Goal: Answer question/provide support

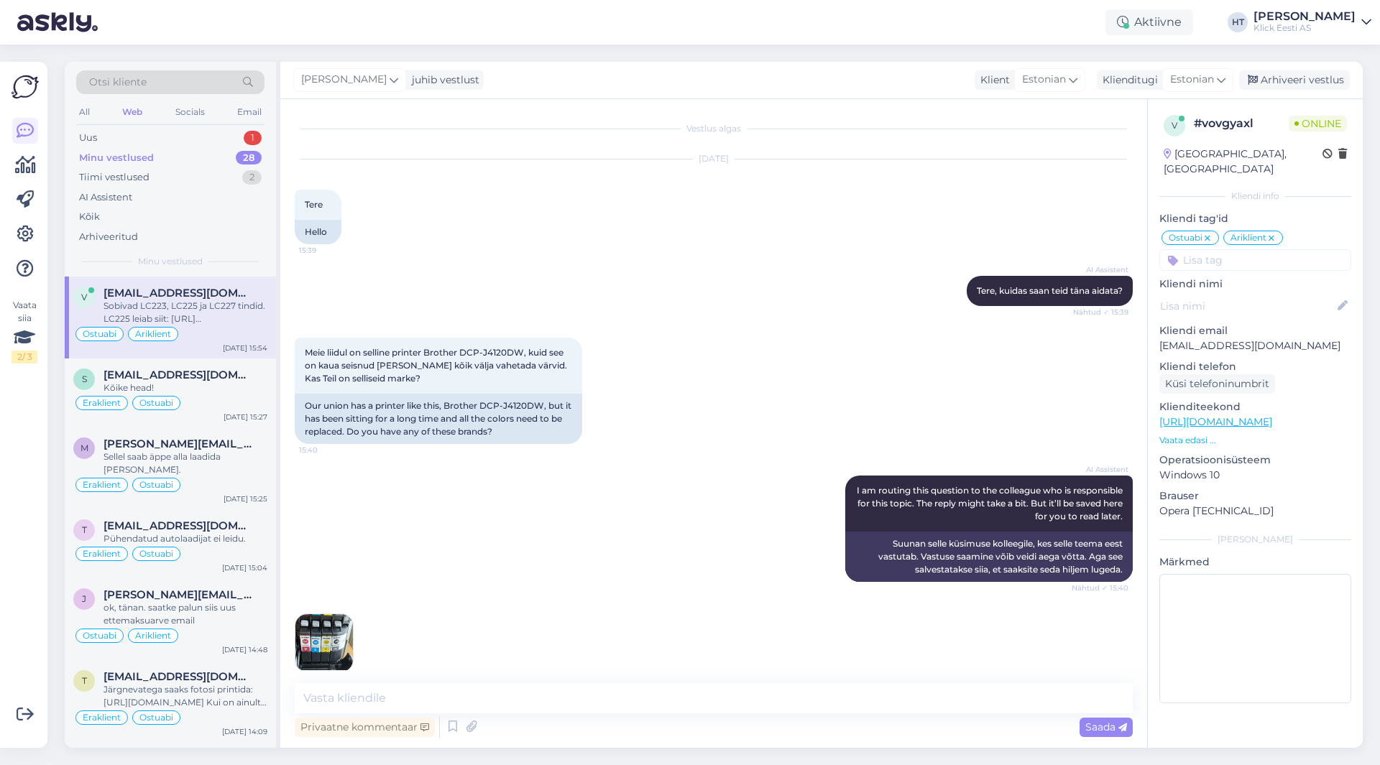
scroll to position [462, 0]
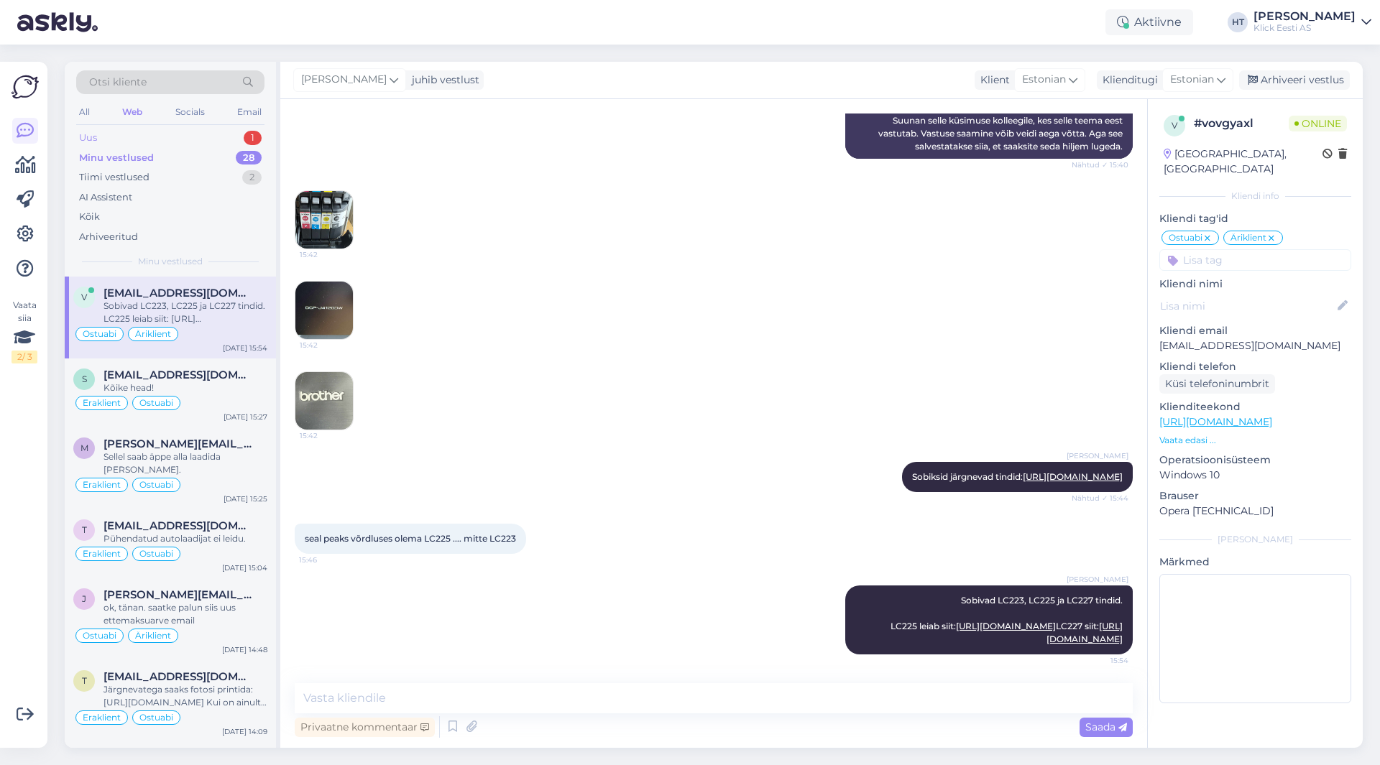
click at [187, 129] on div "Uus 1" at bounding box center [170, 138] width 188 height 20
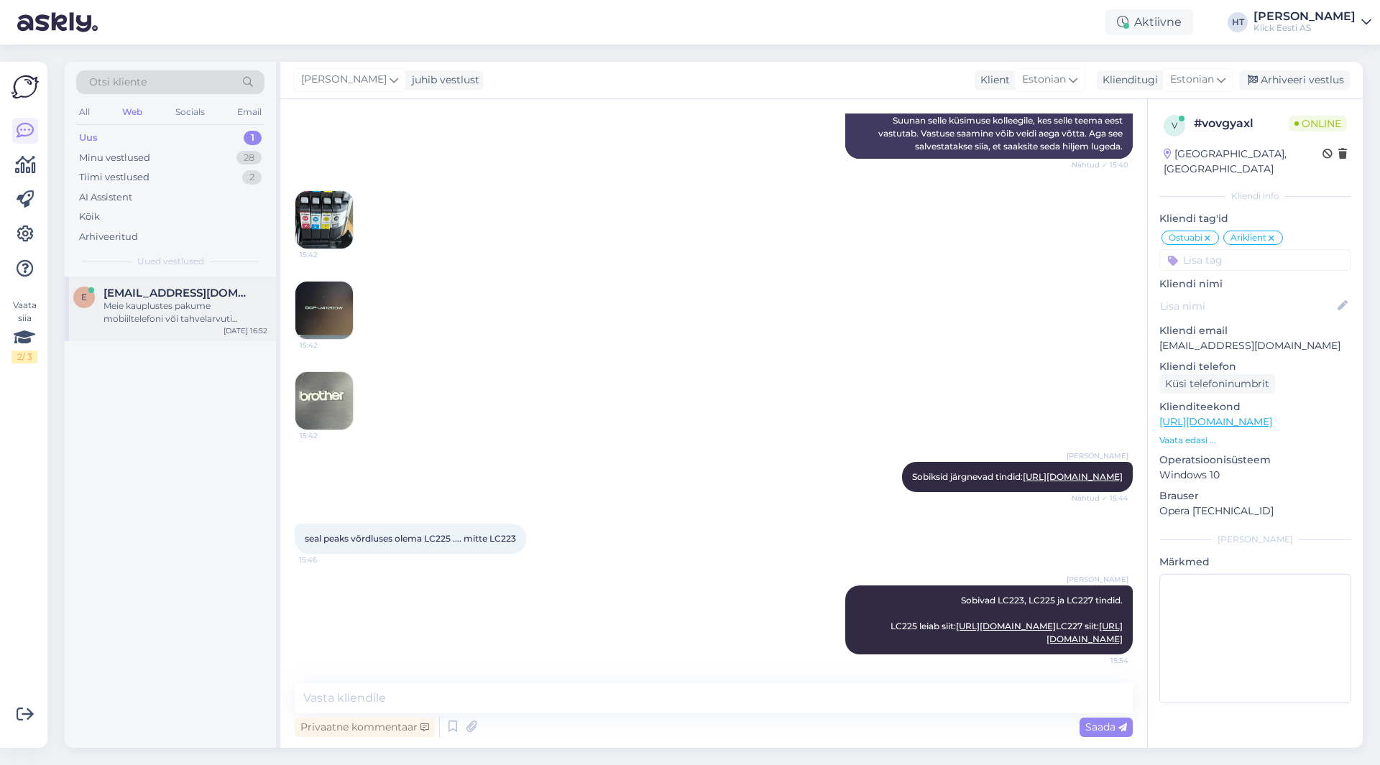
click at [203, 310] on div "Meie kauplustes pakume mobiiltelefoni või tahvelarvuti seadistamise teenust hin…" at bounding box center [185, 313] width 164 height 26
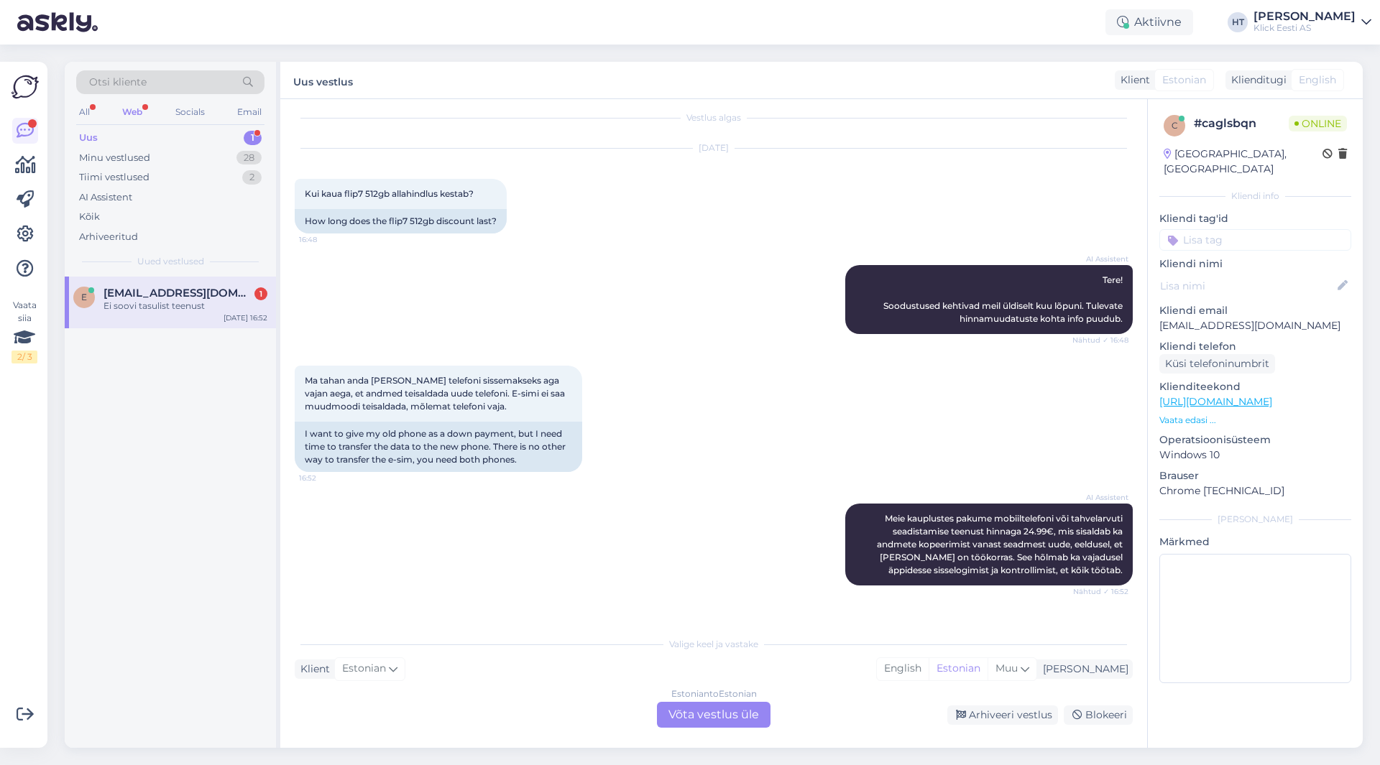
scroll to position [82, 0]
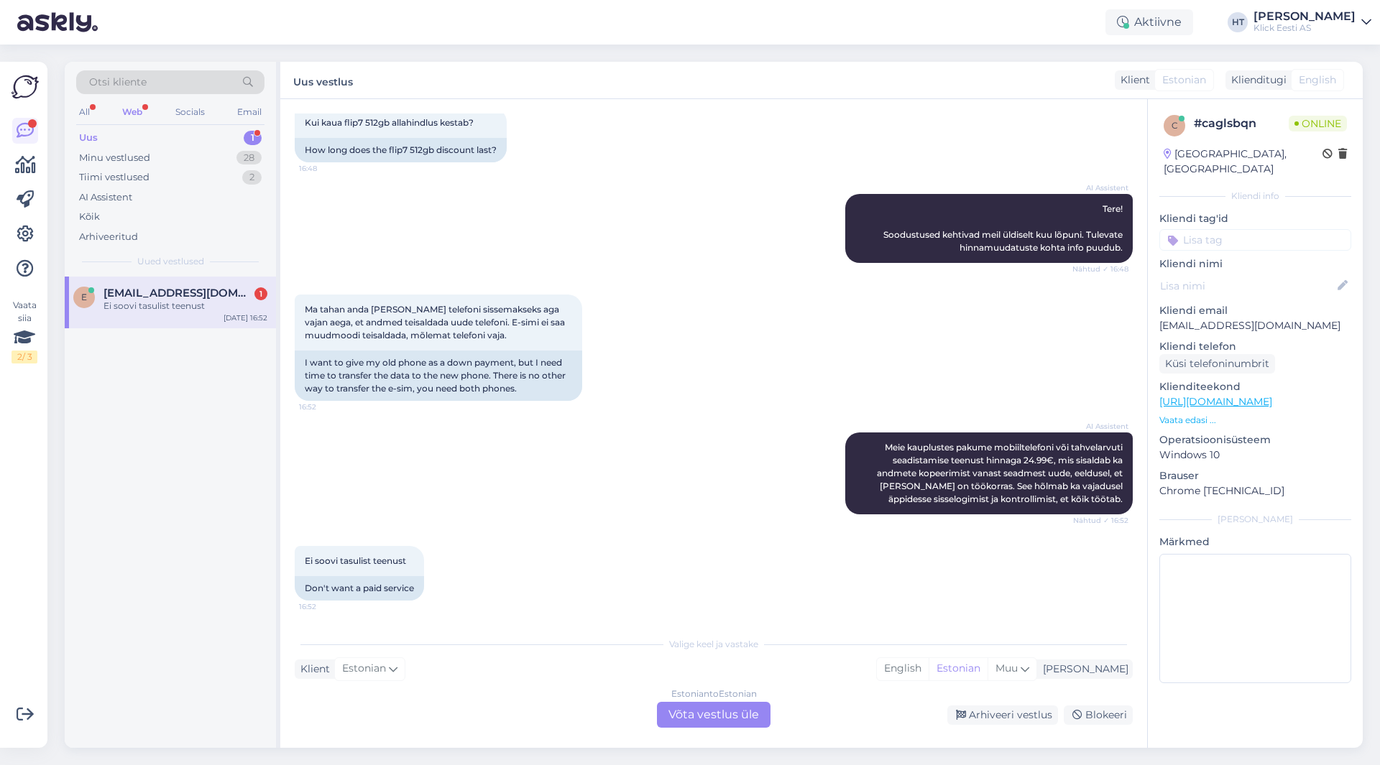
click at [647, 382] on div "Ma tahan anda [PERSON_NAME] telefoni sissemakseks aga vajan aega, et andmed tei…" at bounding box center [714, 348] width 838 height 138
click at [623, 462] on div "AI Assistent Meie kauplustes pakume mobiiltelefoni või tahvelarvuti seadistamis…" at bounding box center [714, 474] width 838 height 114
click at [693, 712] on div "Estonian to Estonian Võta vestlus üle" at bounding box center [714, 715] width 114 height 26
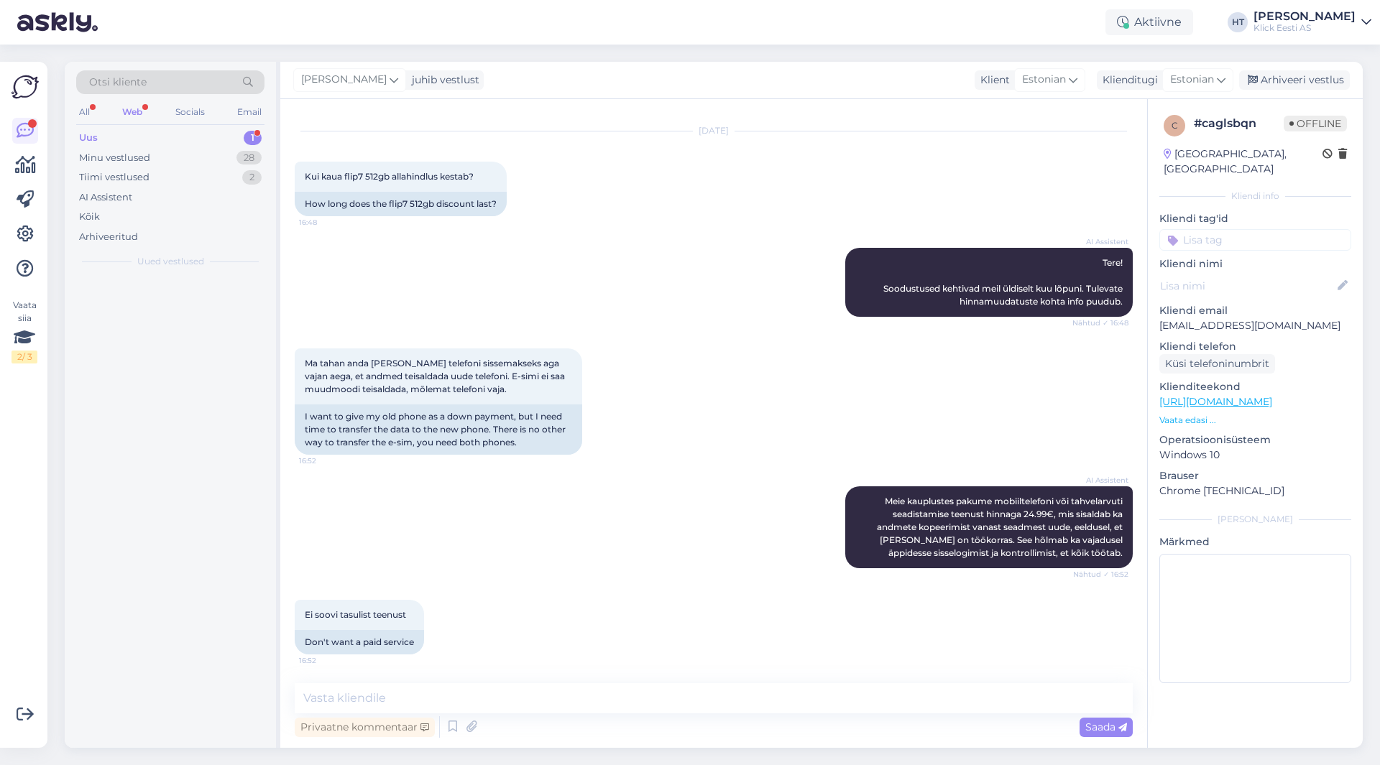
scroll to position [28, 0]
click at [693, 706] on textarea at bounding box center [714, 698] width 838 height 30
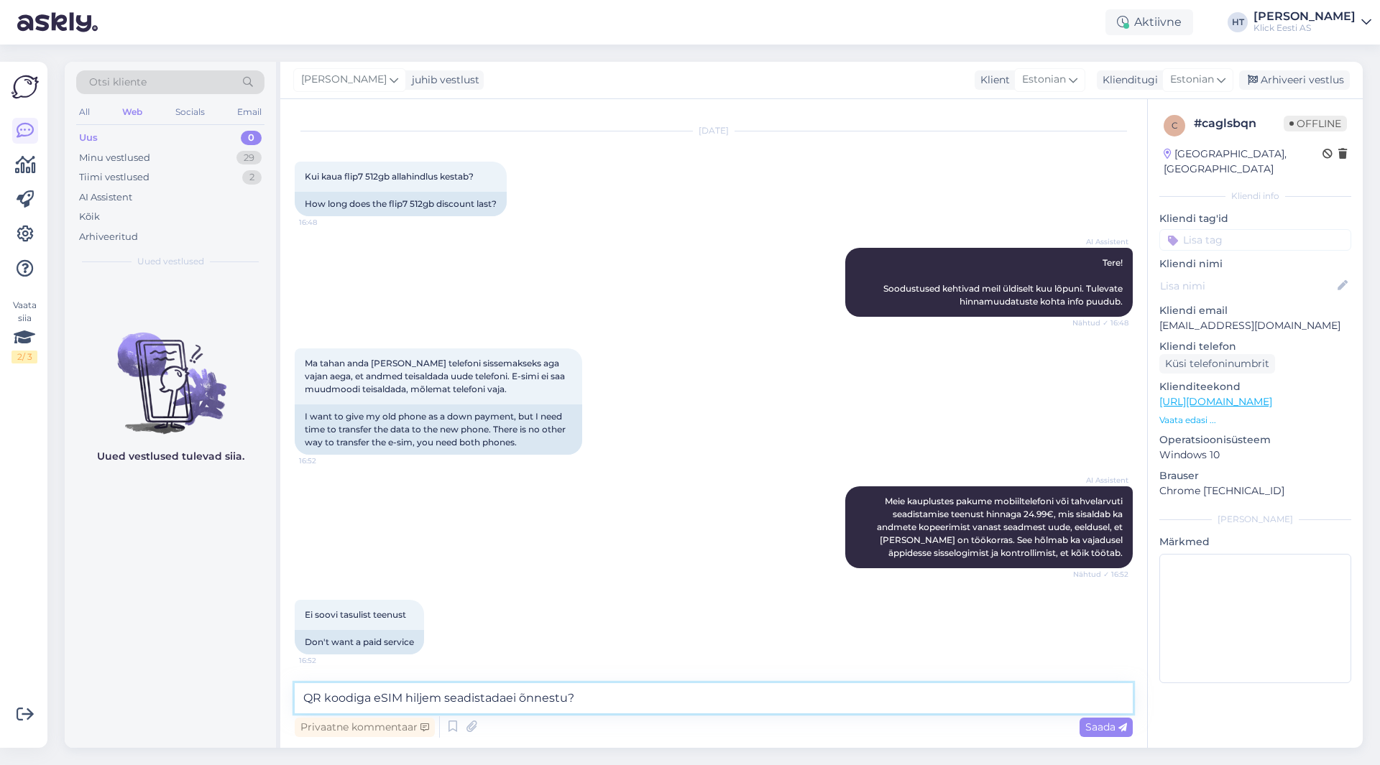
type textarea "QR koodiga eSIM hiljem seadistada ei õnnestu?"
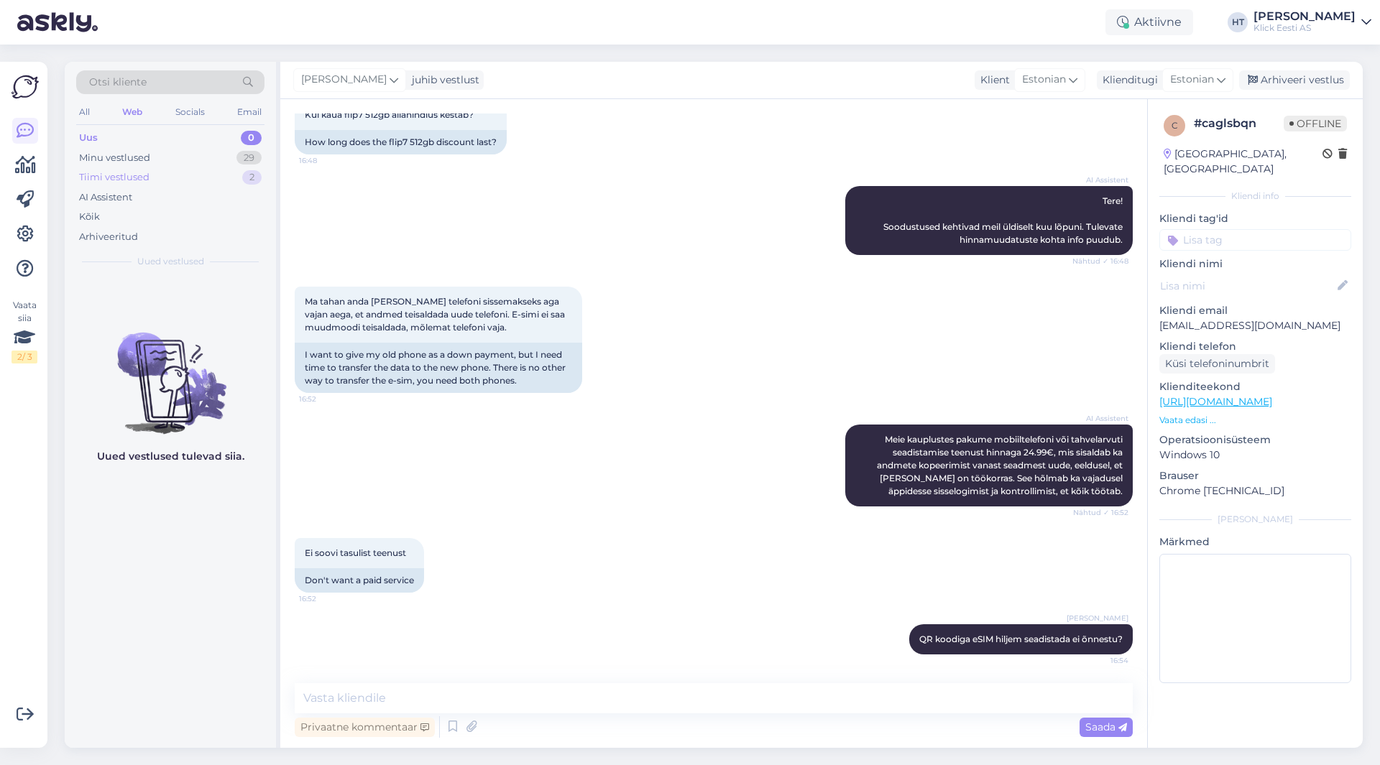
click at [210, 172] on div "Tiimi vestlused 2" at bounding box center [170, 177] width 188 height 20
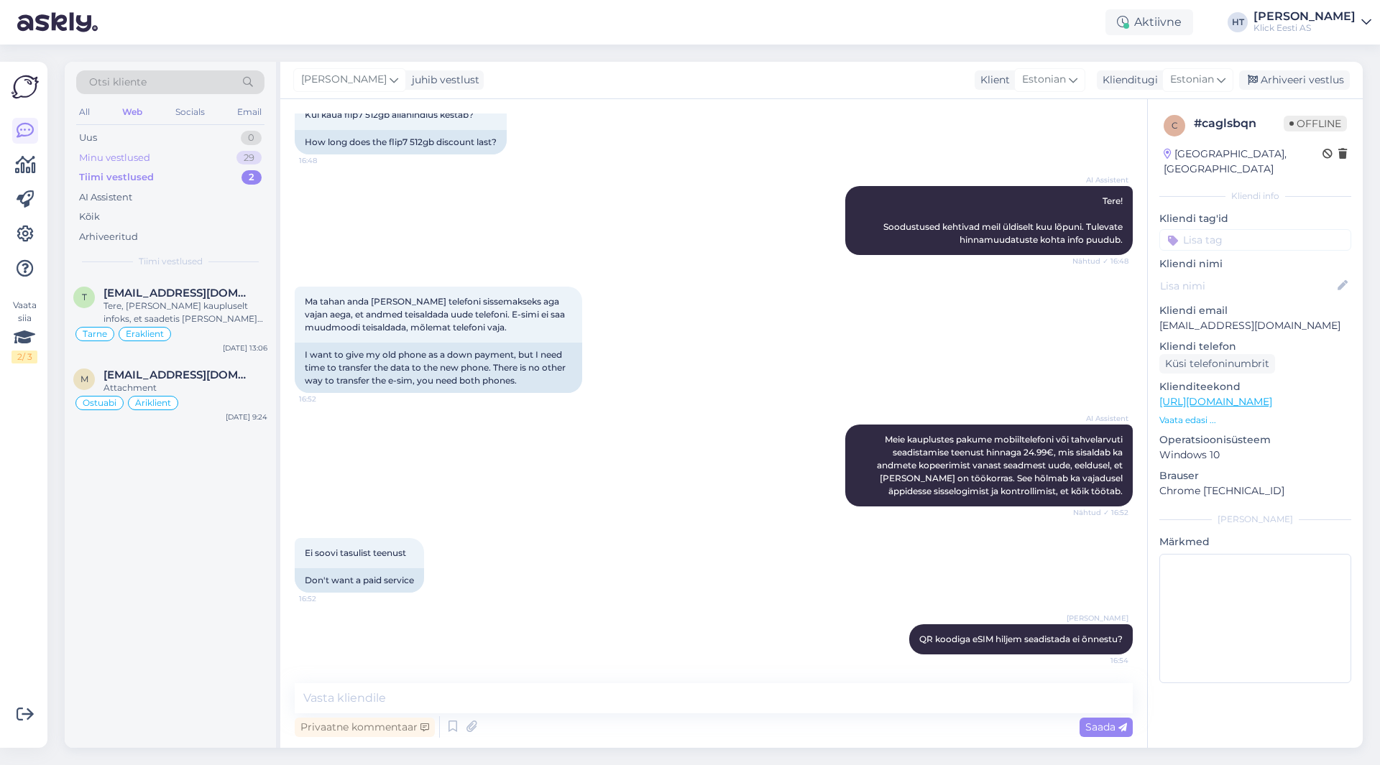
click at [213, 164] on div "Minu vestlused 29" at bounding box center [170, 158] width 188 height 20
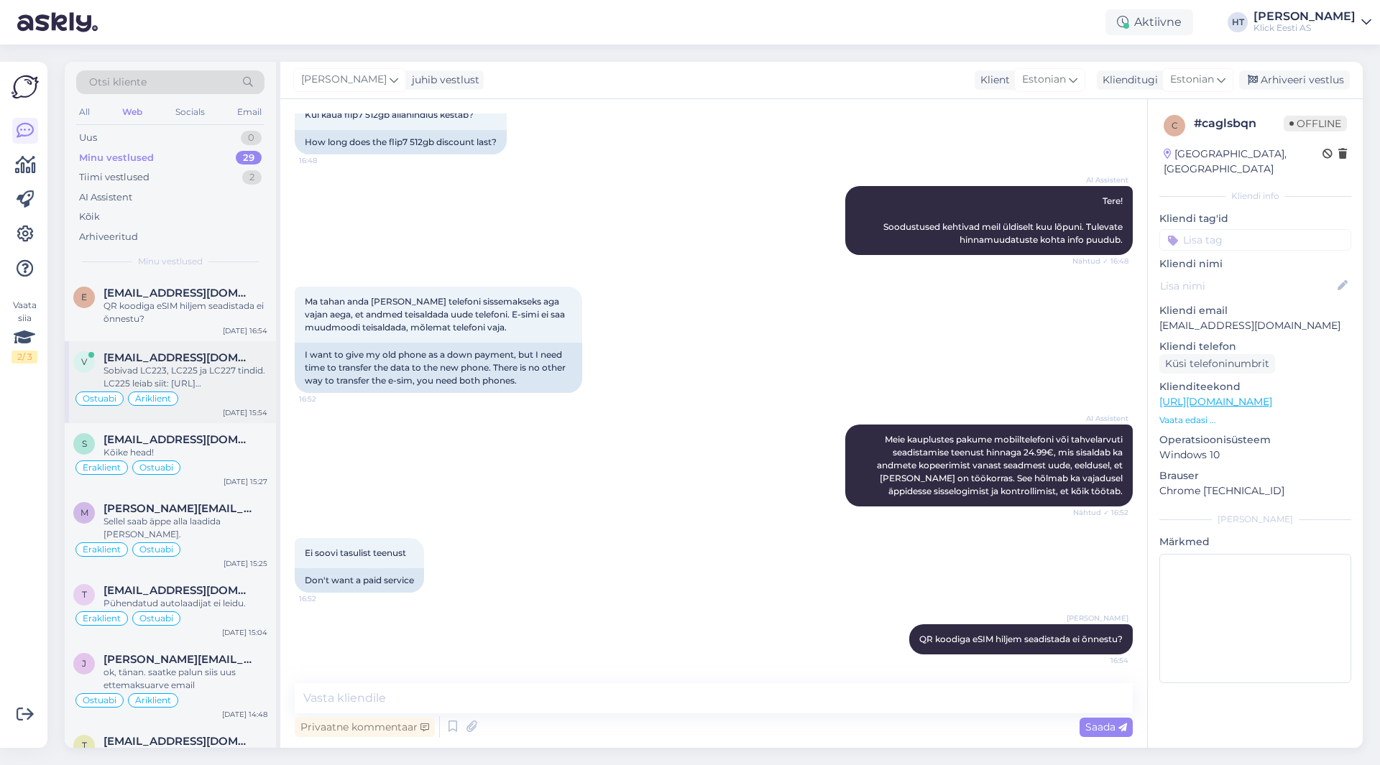
click at [206, 362] on span "[EMAIL_ADDRESS][DOMAIN_NAME]" at bounding box center [177, 357] width 149 height 13
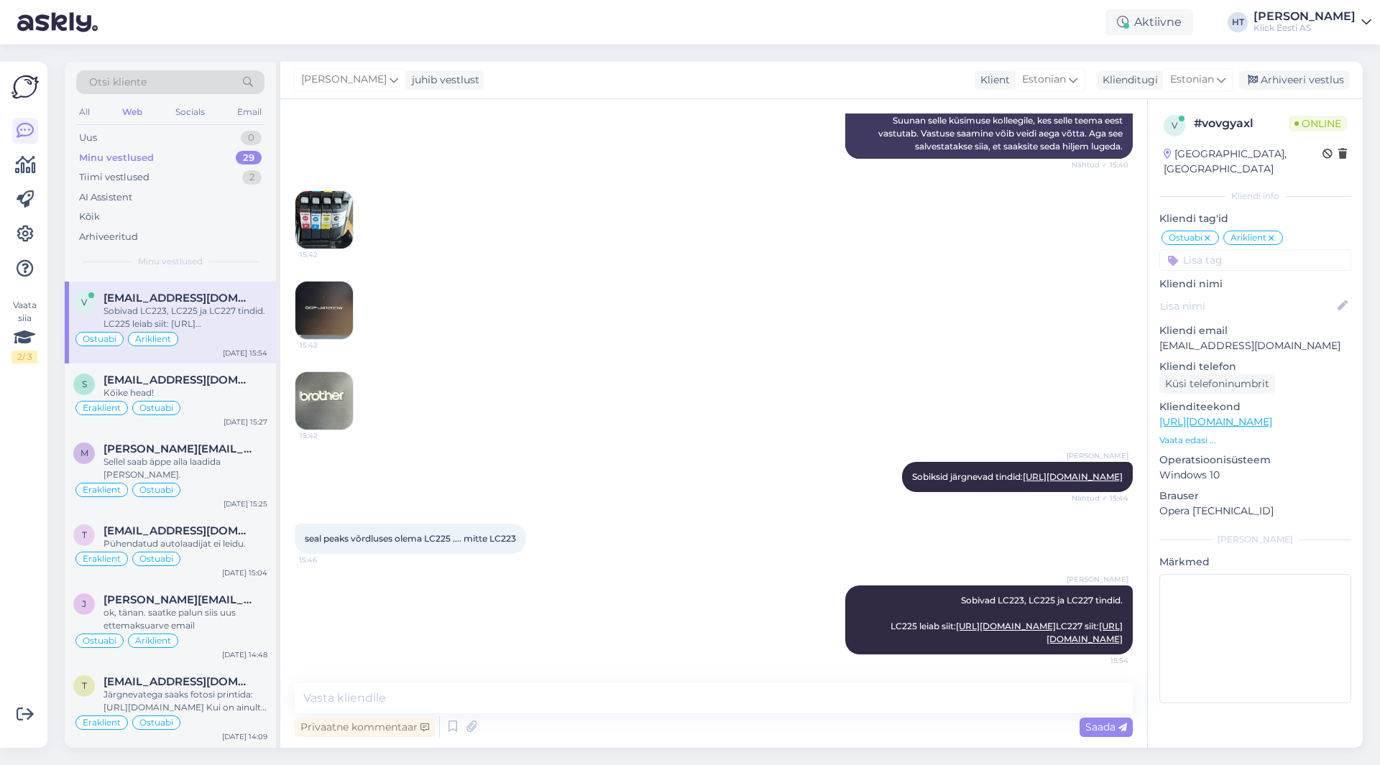
scroll to position [0, 0]
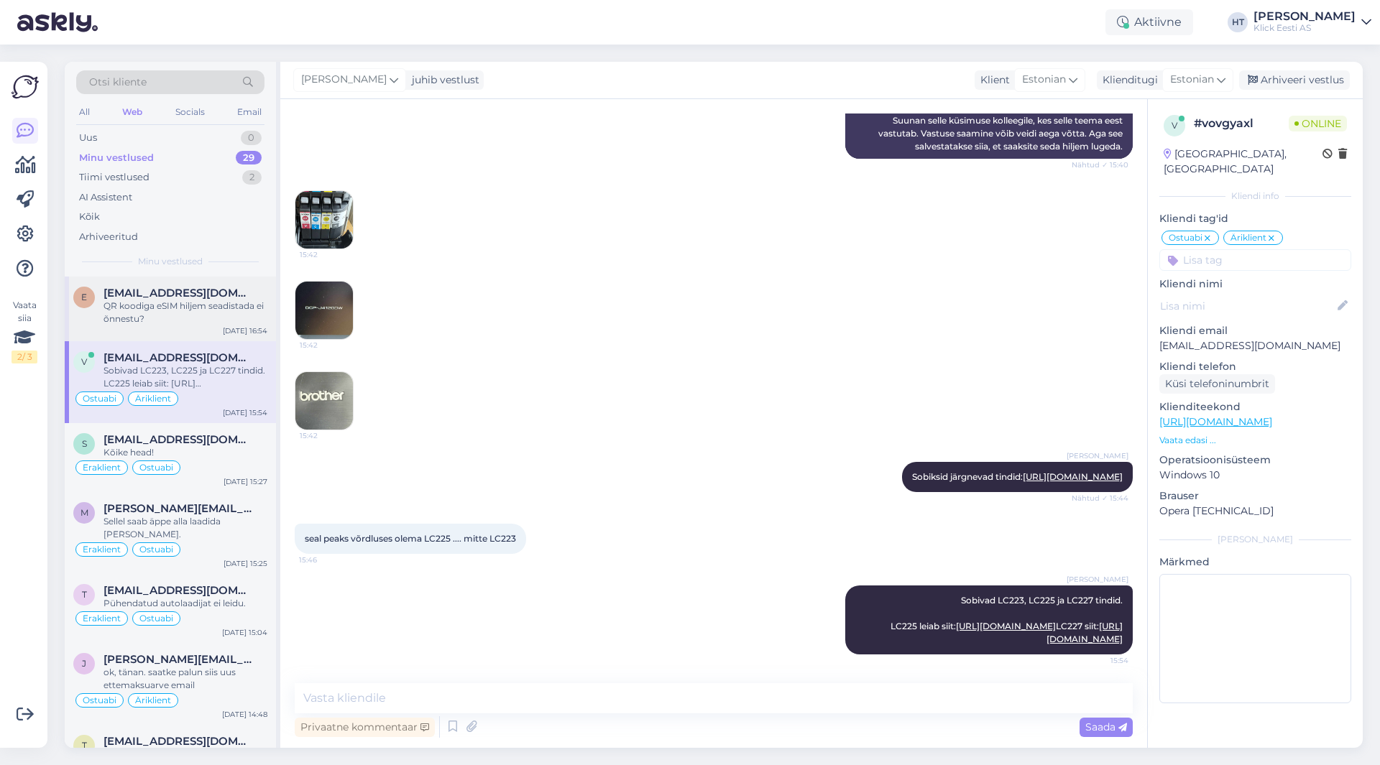
click at [211, 318] on div "QR koodiga eSIM hiljem seadistada ei õnnestu?" at bounding box center [185, 313] width 164 height 26
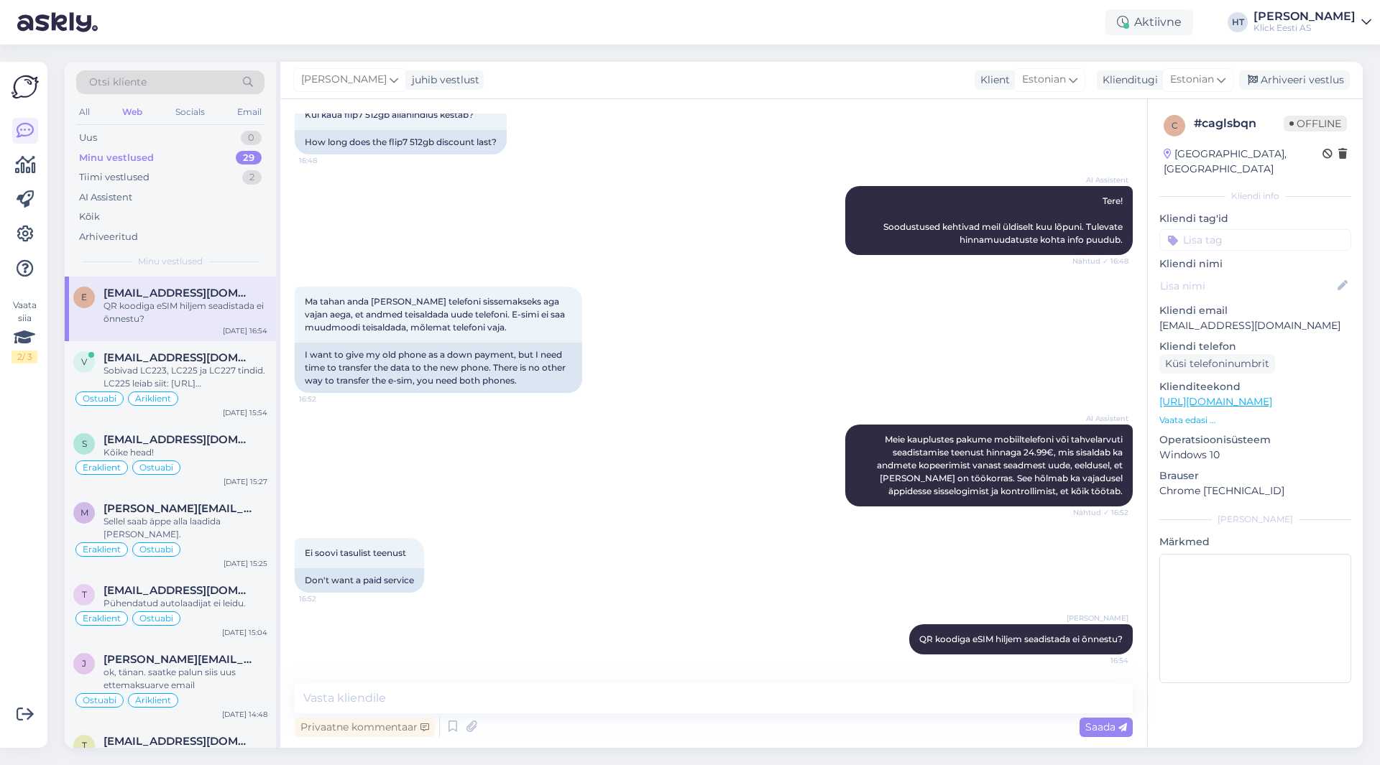
click at [1249, 229] on input at bounding box center [1255, 240] width 192 height 22
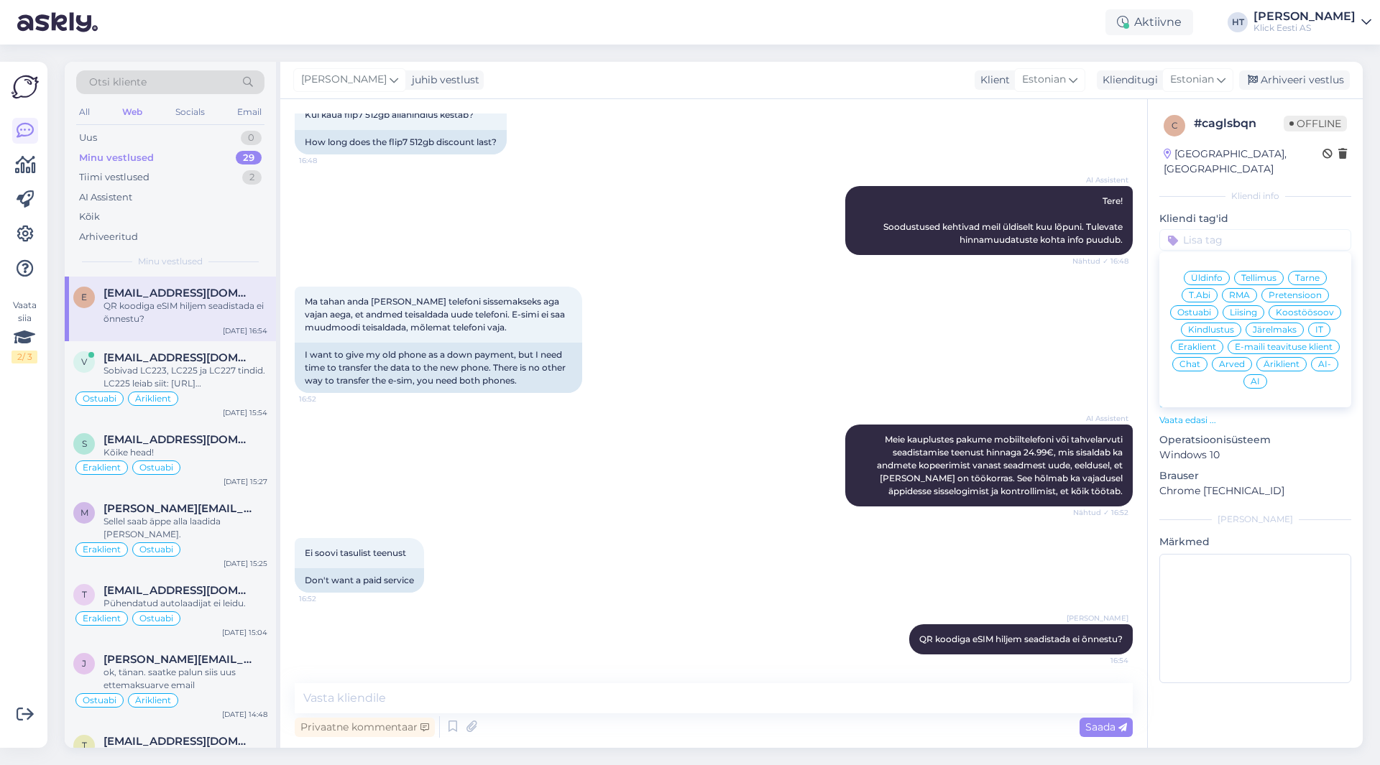
click at [1210, 291] on span "T.Abi" at bounding box center [1200, 295] width 22 height 9
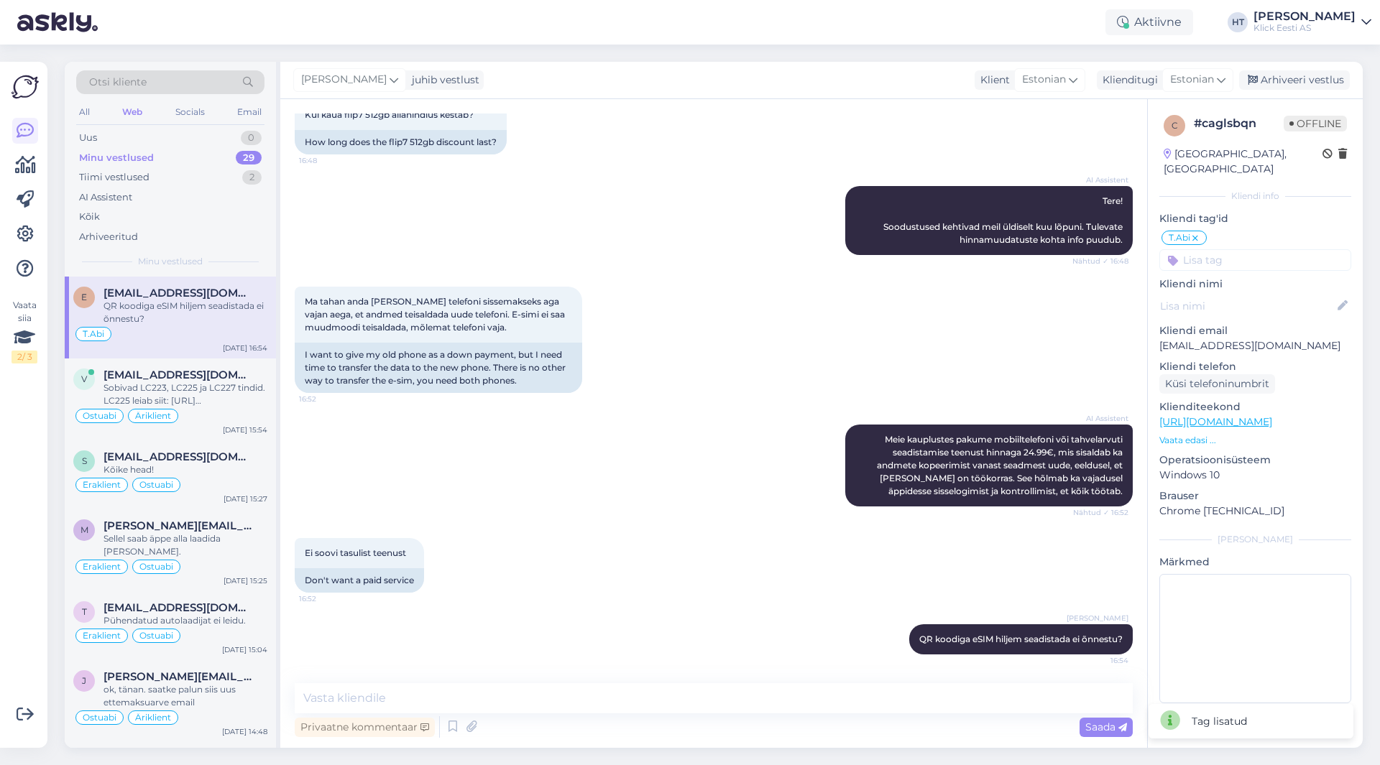
click at [1222, 249] on input at bounding box center [1255, 260] width 192 height 22
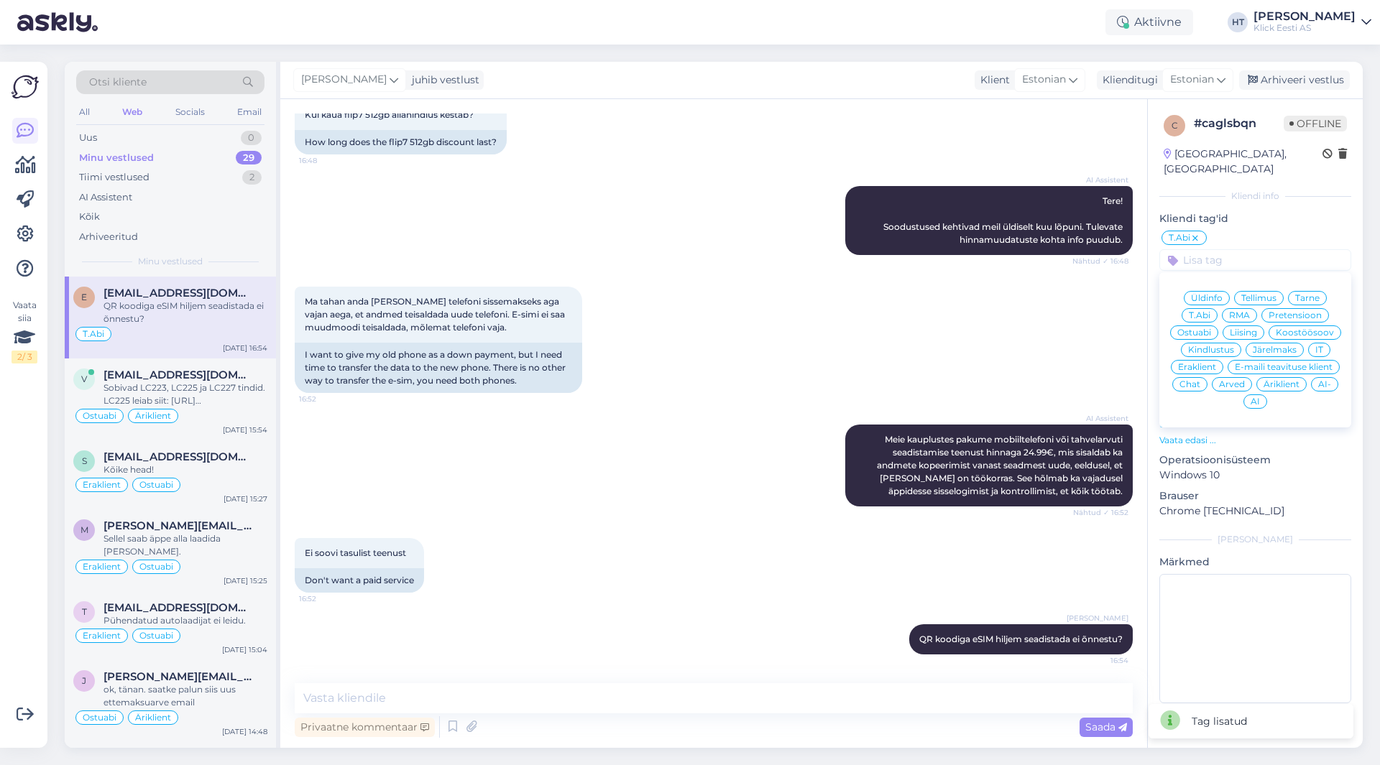
click at [1196, 363] on span "Eraklient" at bounding box center [1197, 367] width 38 height 9
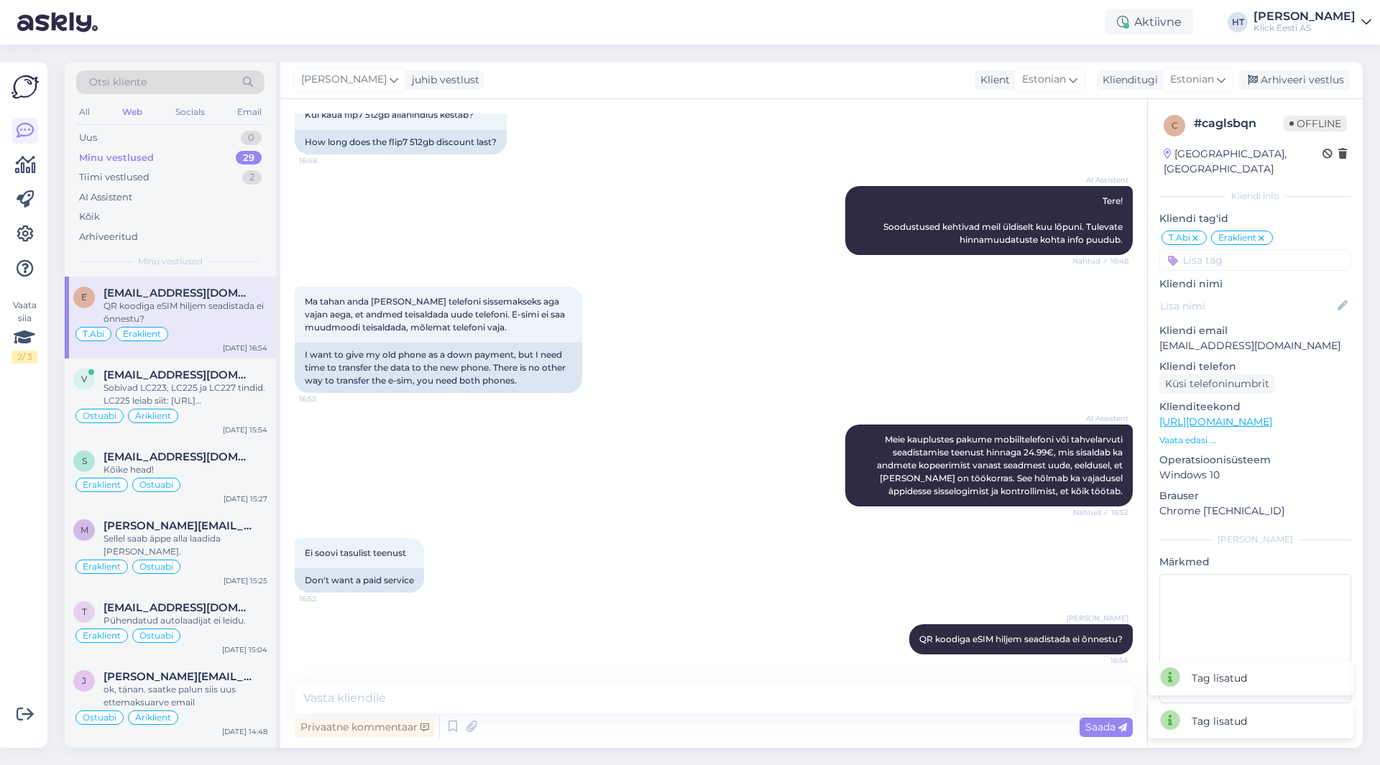
click at [917, 353] on div "Ma tahan anda [PERSON_NAME] telefoni sissemakseks aga vajan aega, et andmed tei…" at bounding box center [714, 340] width 838 height 138
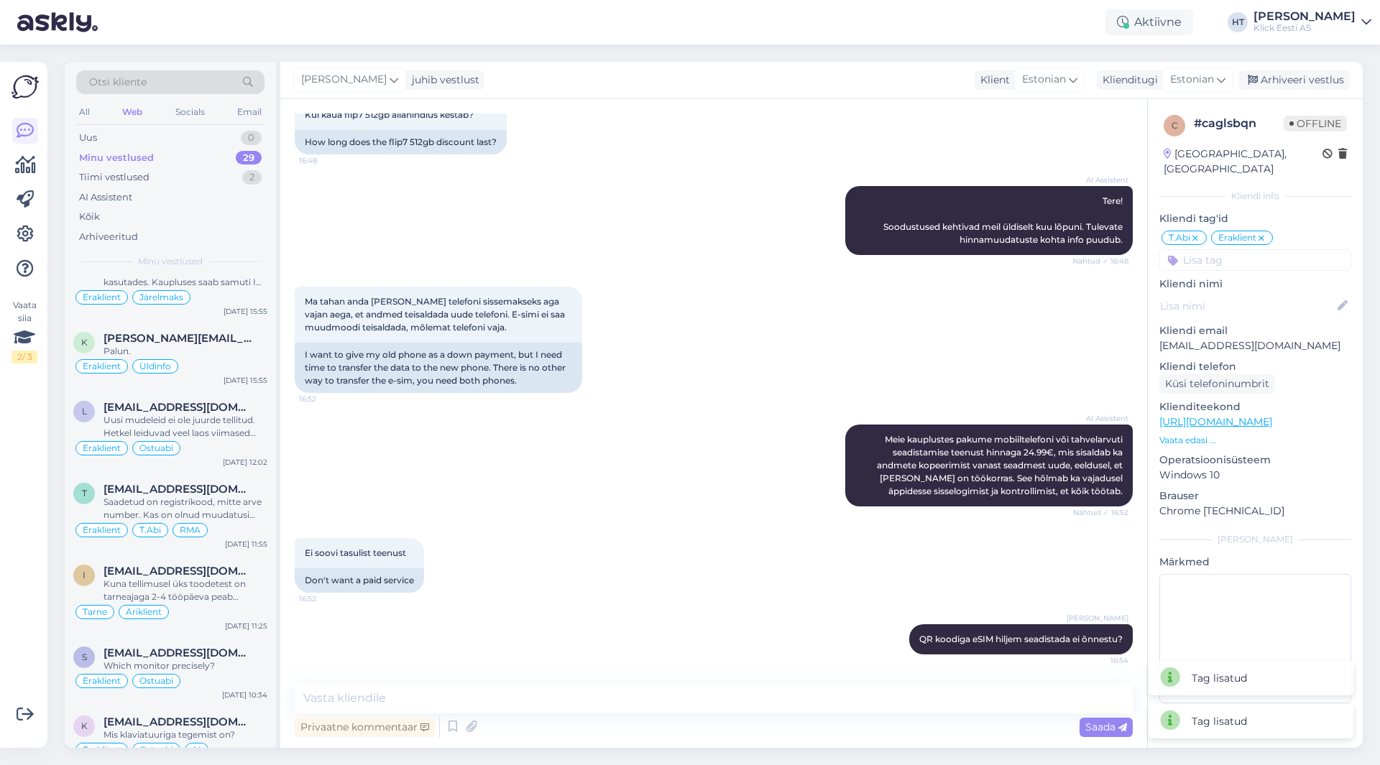
scroll to position [1736, 0]
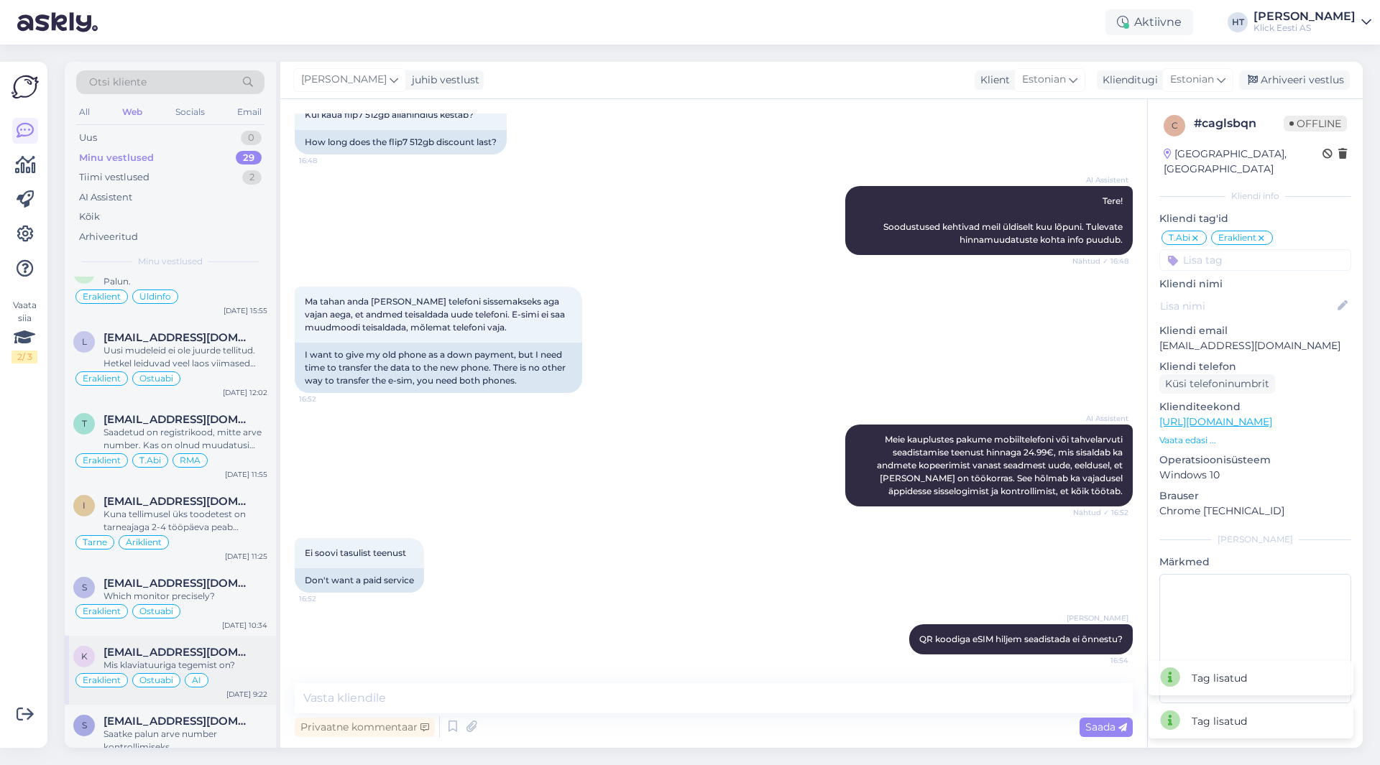
click at [221, 652] on div "k [EMAIL_ADDRESS][DOMAIN_NAME] Mis klaviatuuriga tegemist on? Eraklient Ostuabi…" at bounding box center [170, 670] width 211 height 69
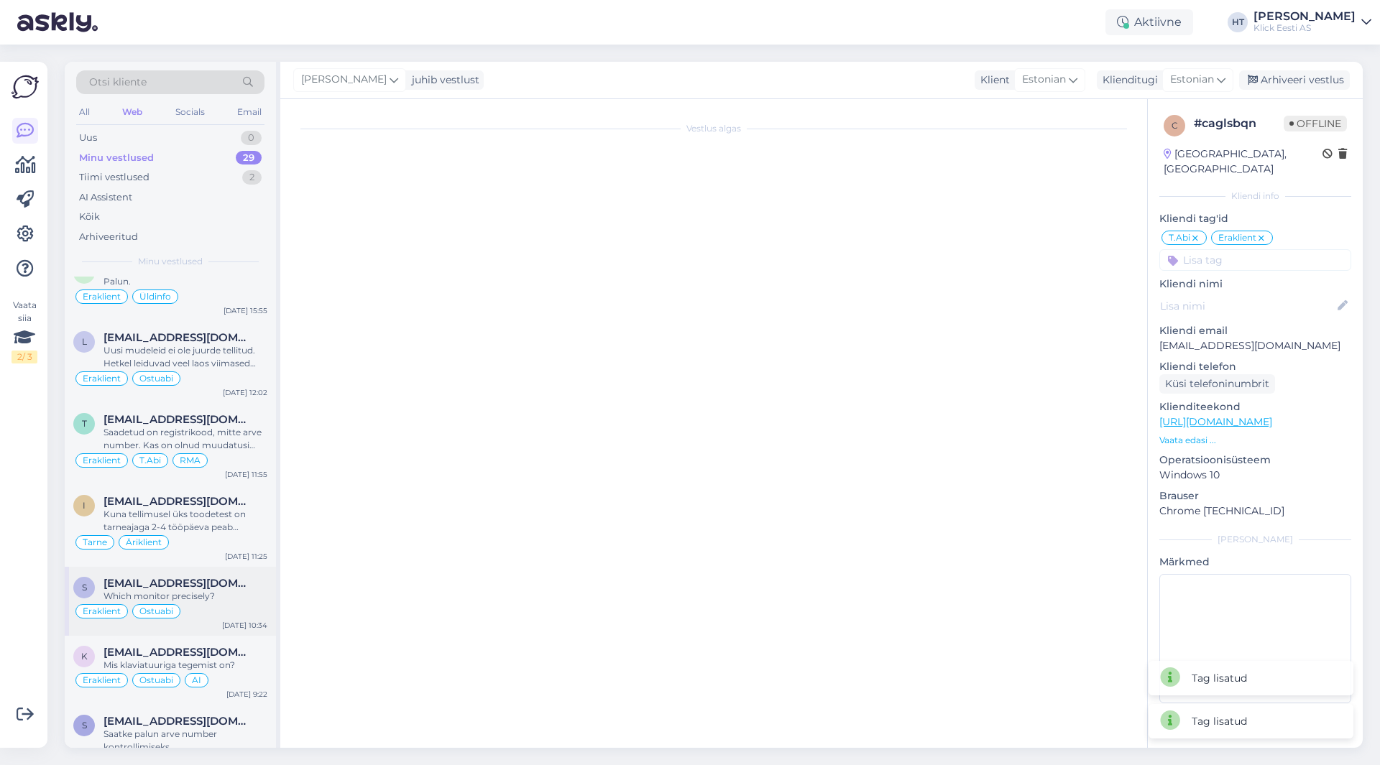
scroll to position [2070, 0]
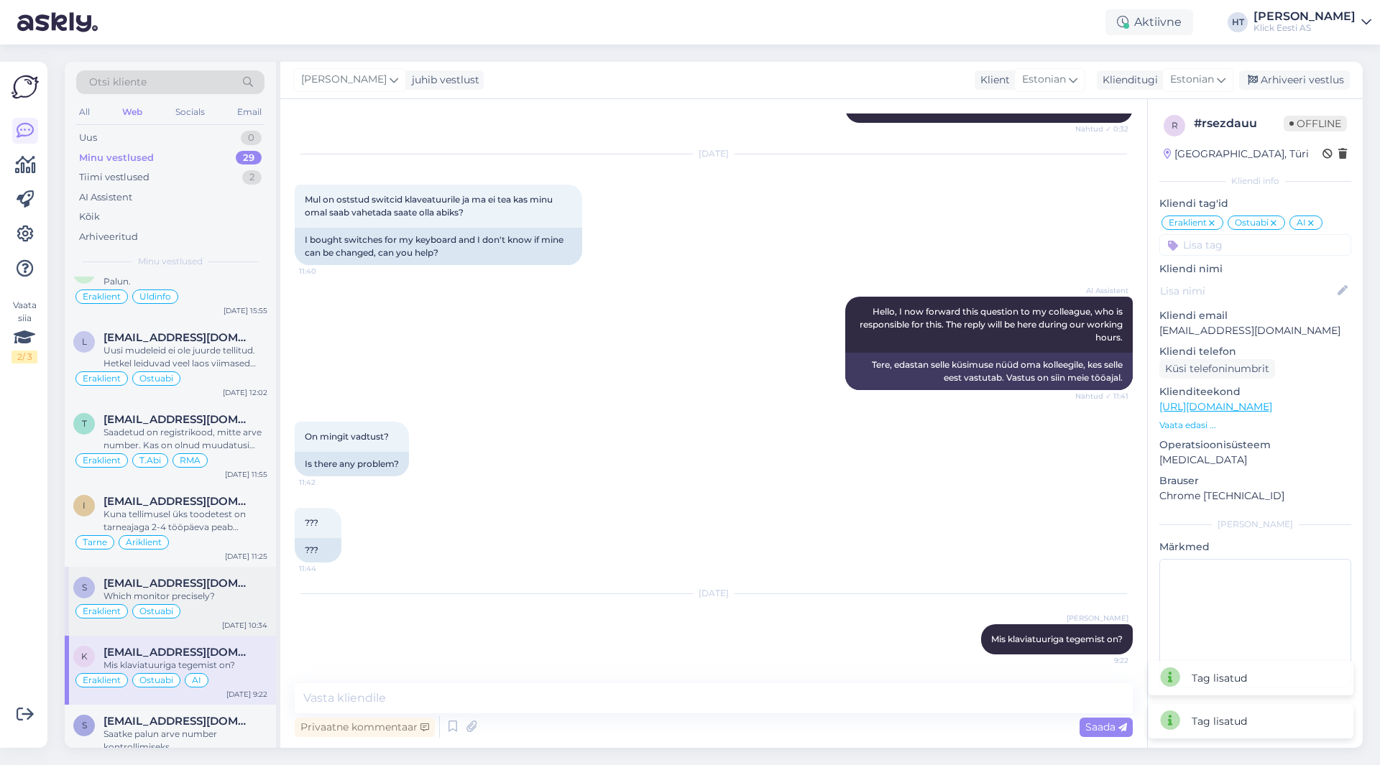
click at [220, 583] on div "s [EMAIL_ADDRESS][DOMAIN_NAME] Which monitor precisely? Eraklient Ostuabi [DATE…" at bounding box center [170, 601] width 211 height 69
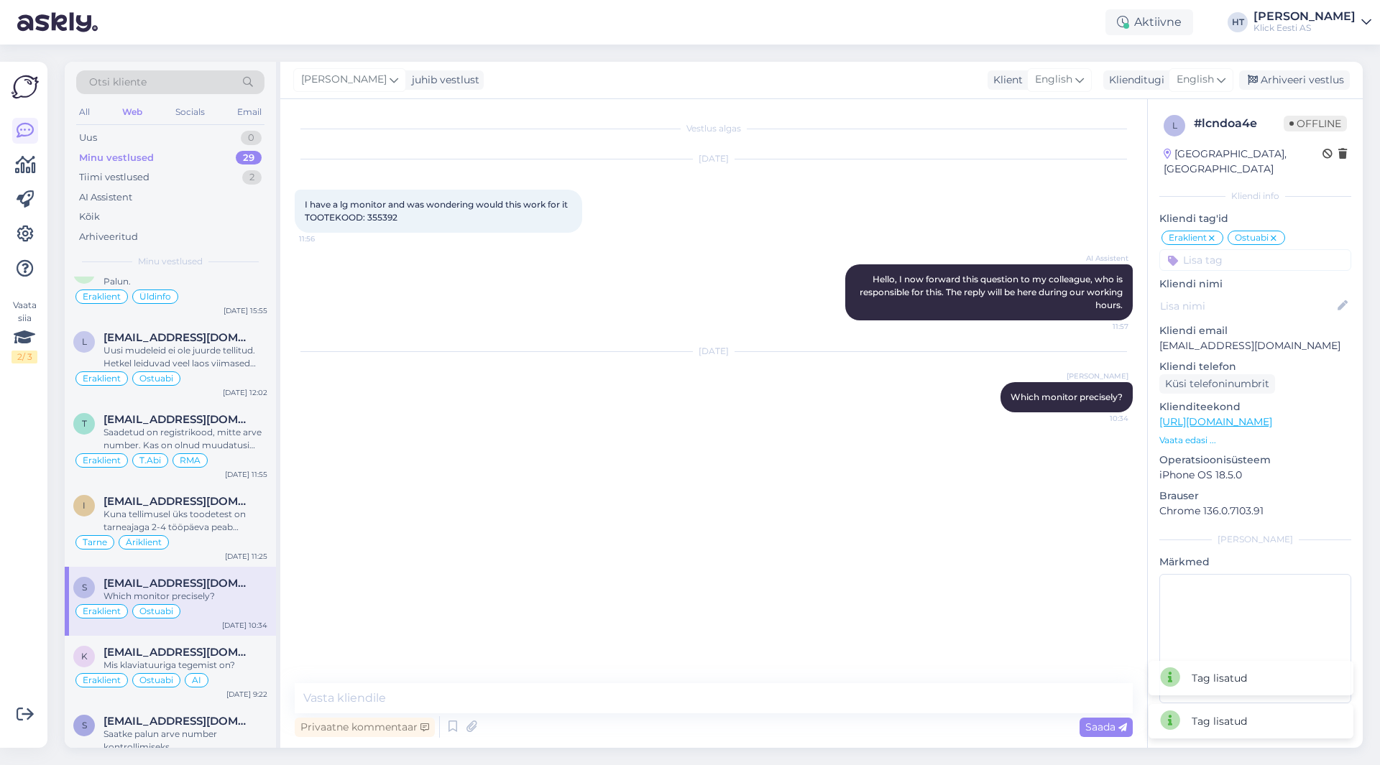
scroll to position [0, 0]
click at [217, 534] on div "Tarne Äriklient" at bounding box center [170, 542] width 194 height 17
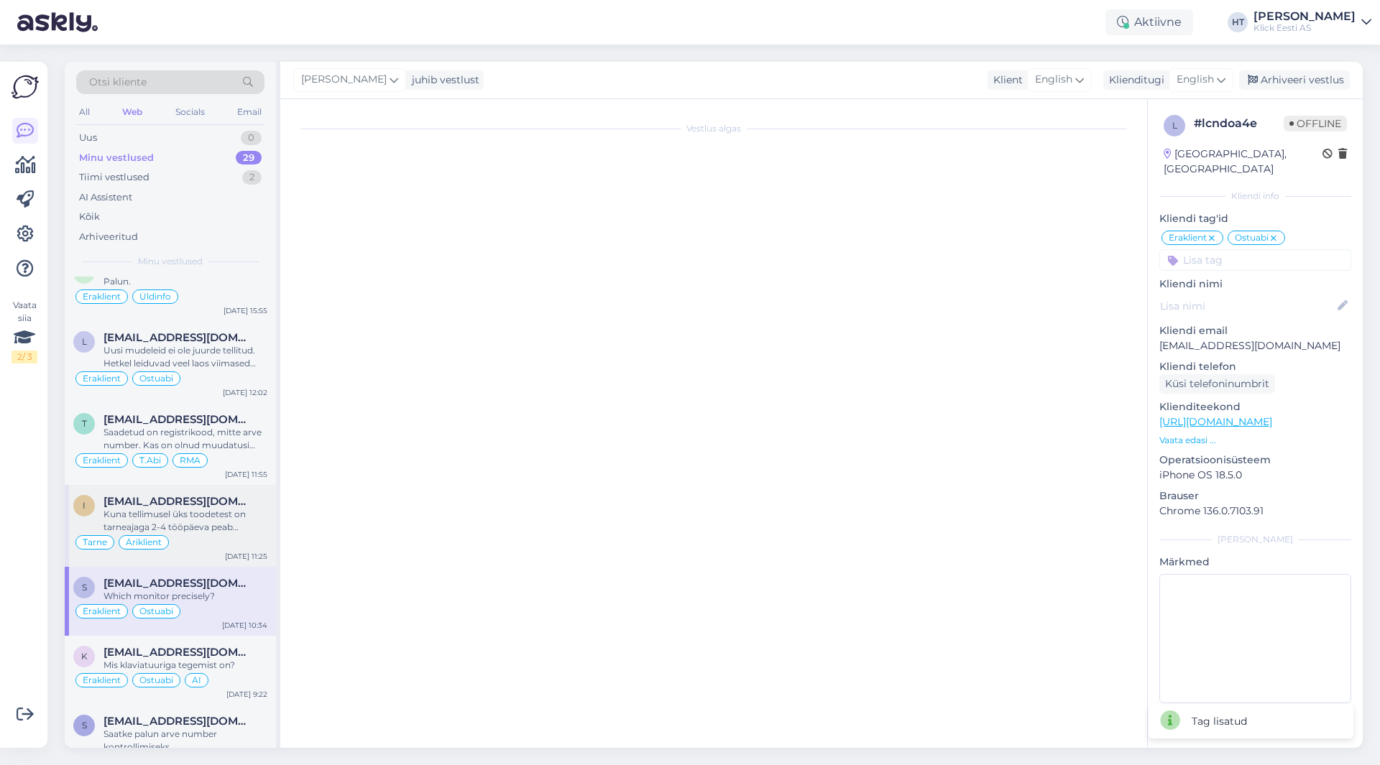
scroll to position [160, 0]
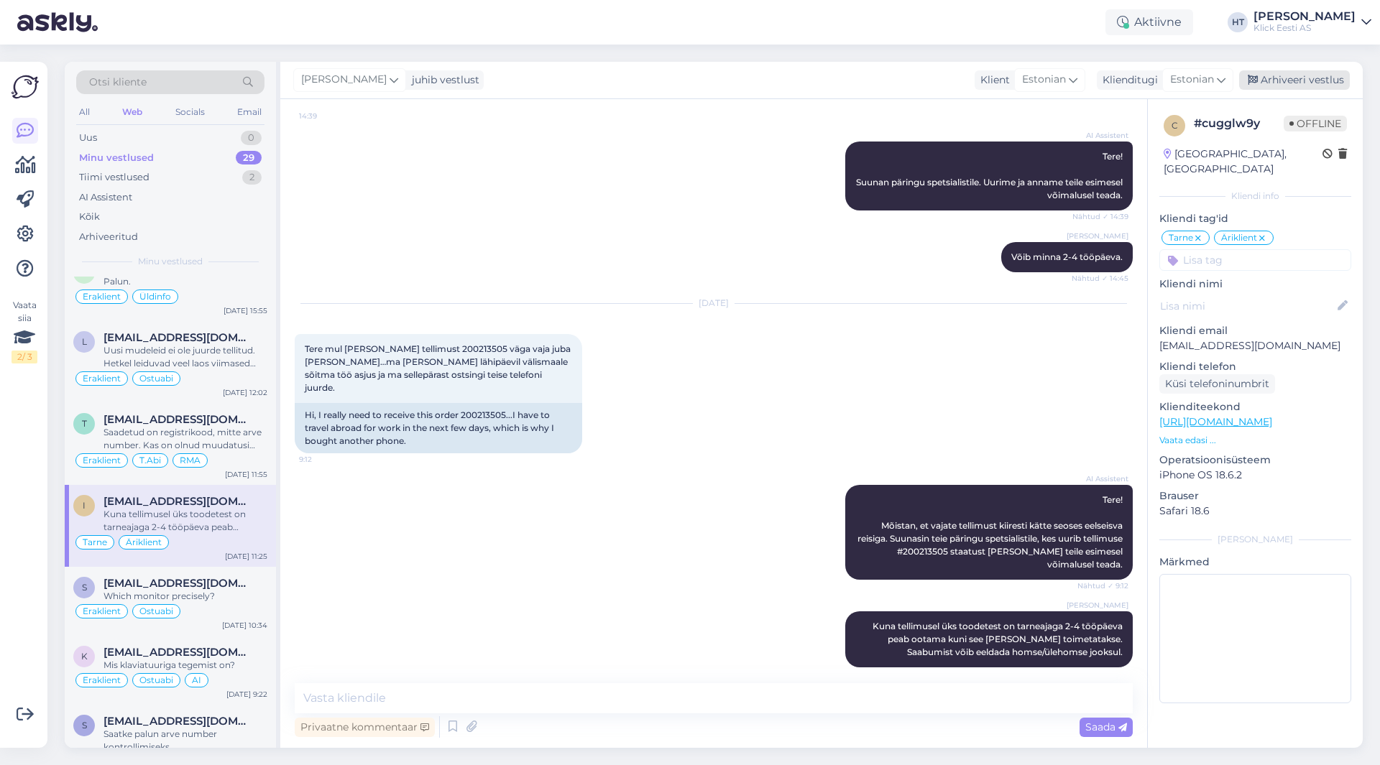
click at [1271, 81] on div "Arhiveeri vestlus" at bounding box center [1294, 79] width 111 height 19
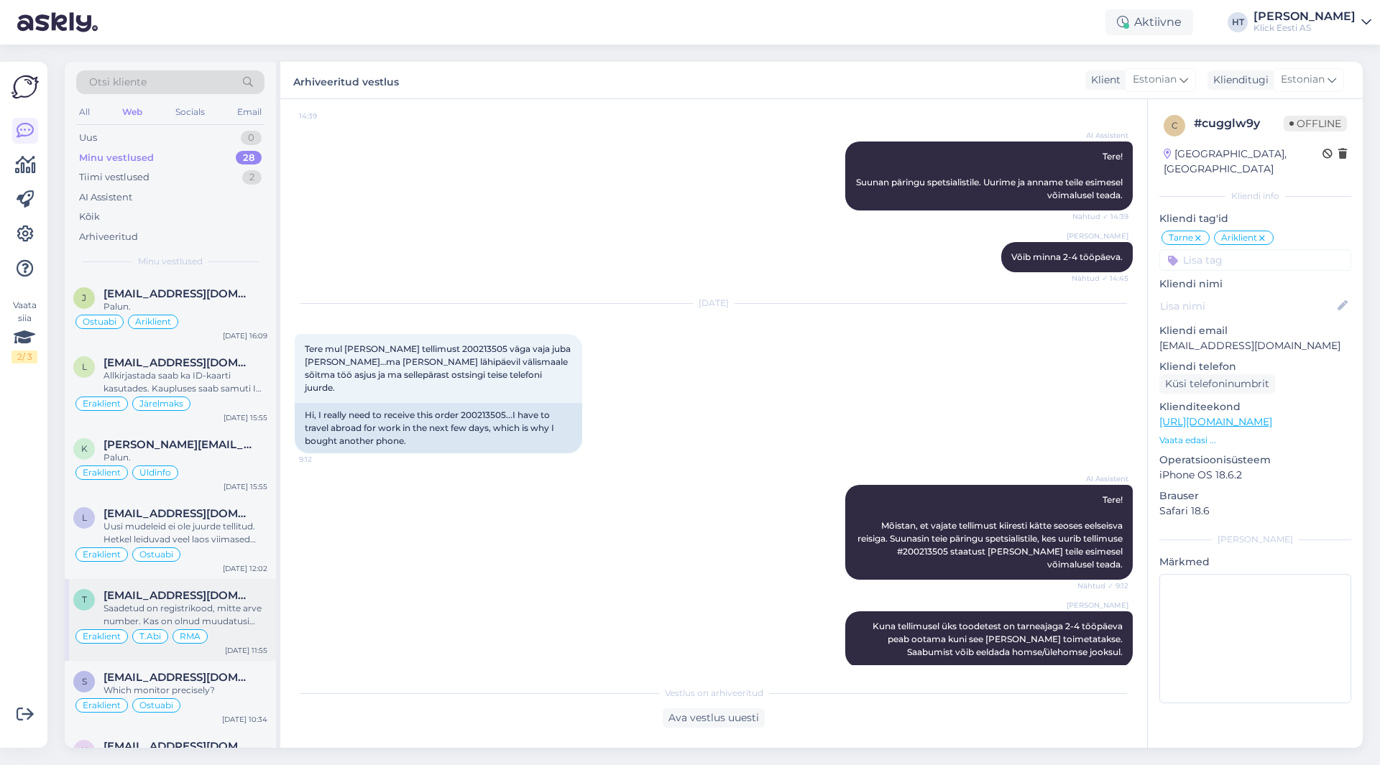
scroll to position [1654, 0]
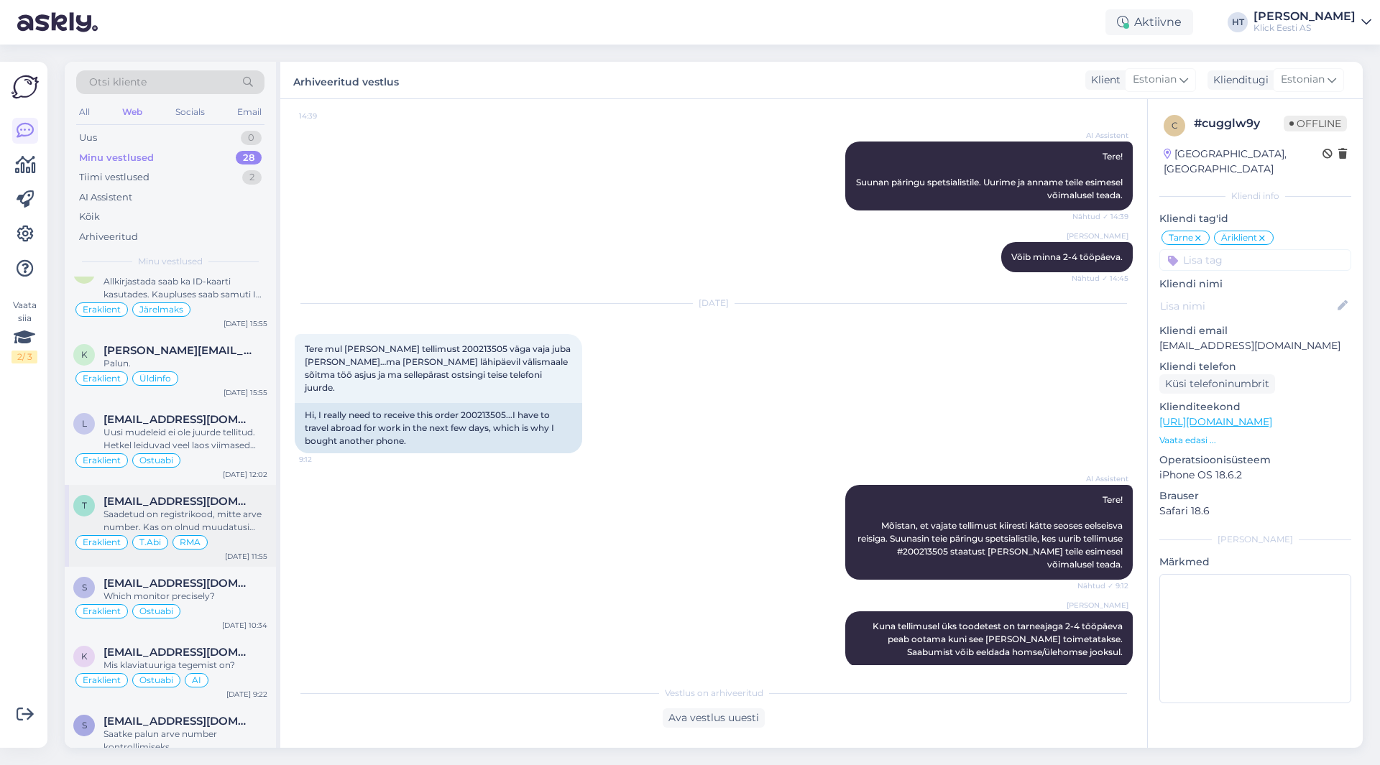
click at [235, 508] on div "Saadetud on registrikood, mitte arve number. Kas on olnud muudatusi ketta vormi…" at bounding box center [185, 521] width 164 height 26
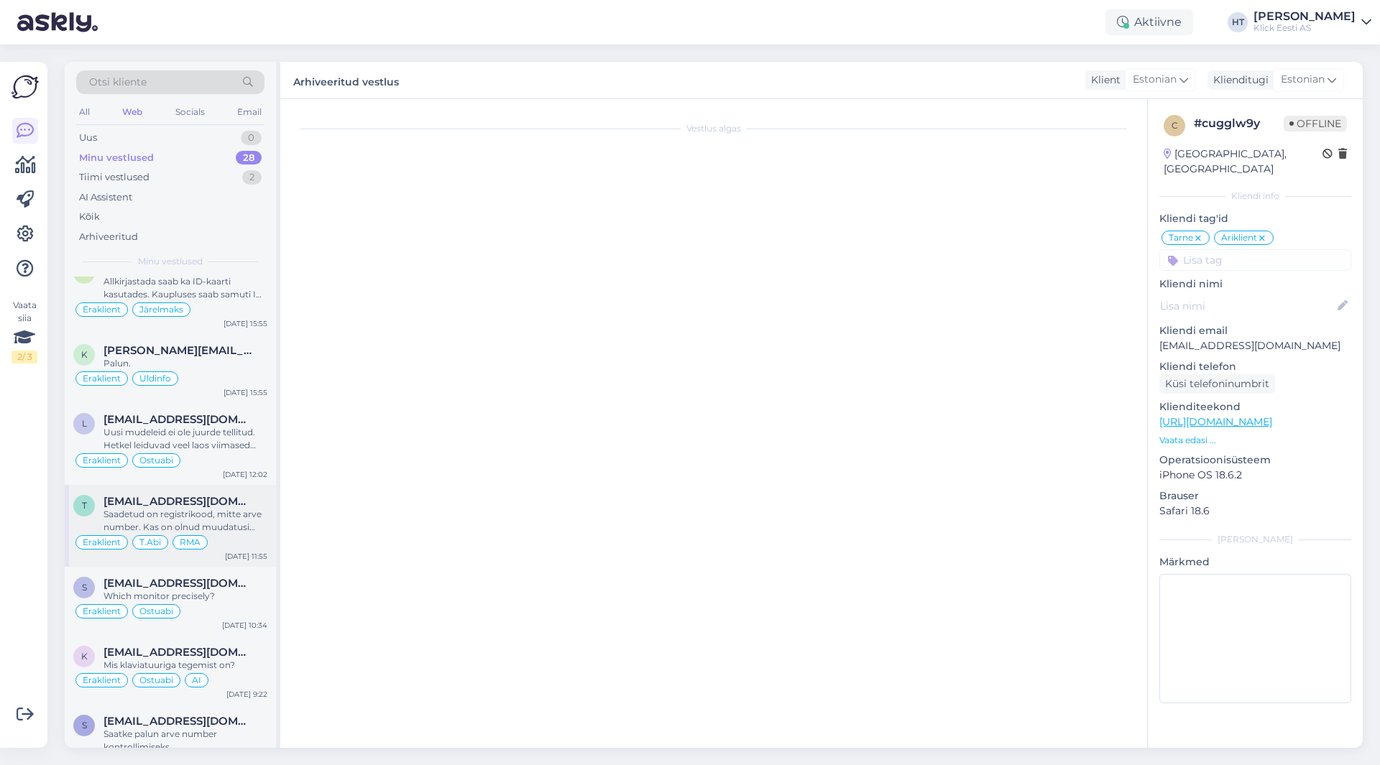
scroll to position [6, 0]
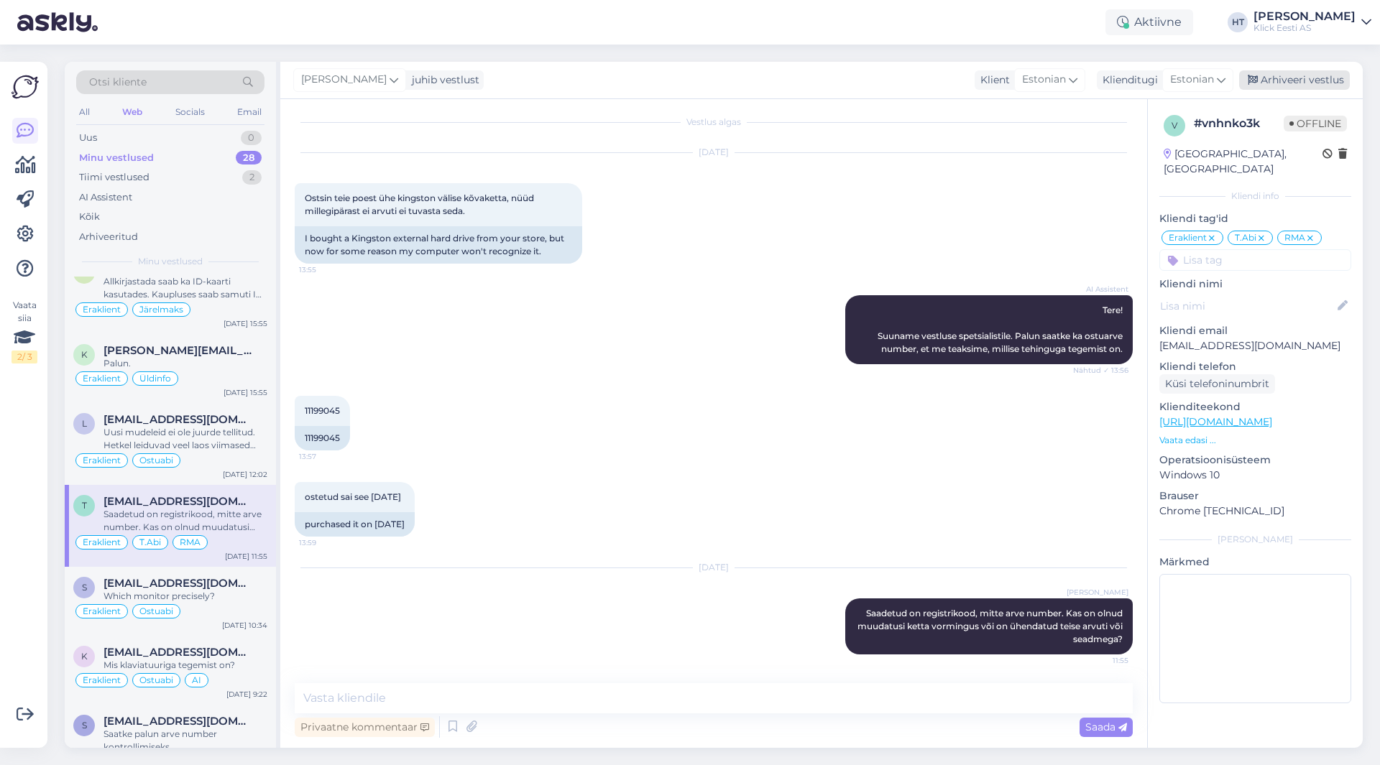
click at [1284, 78] on div "Arhiveeri vestlus" at bounding box center [1294, 79] width 111 height 19
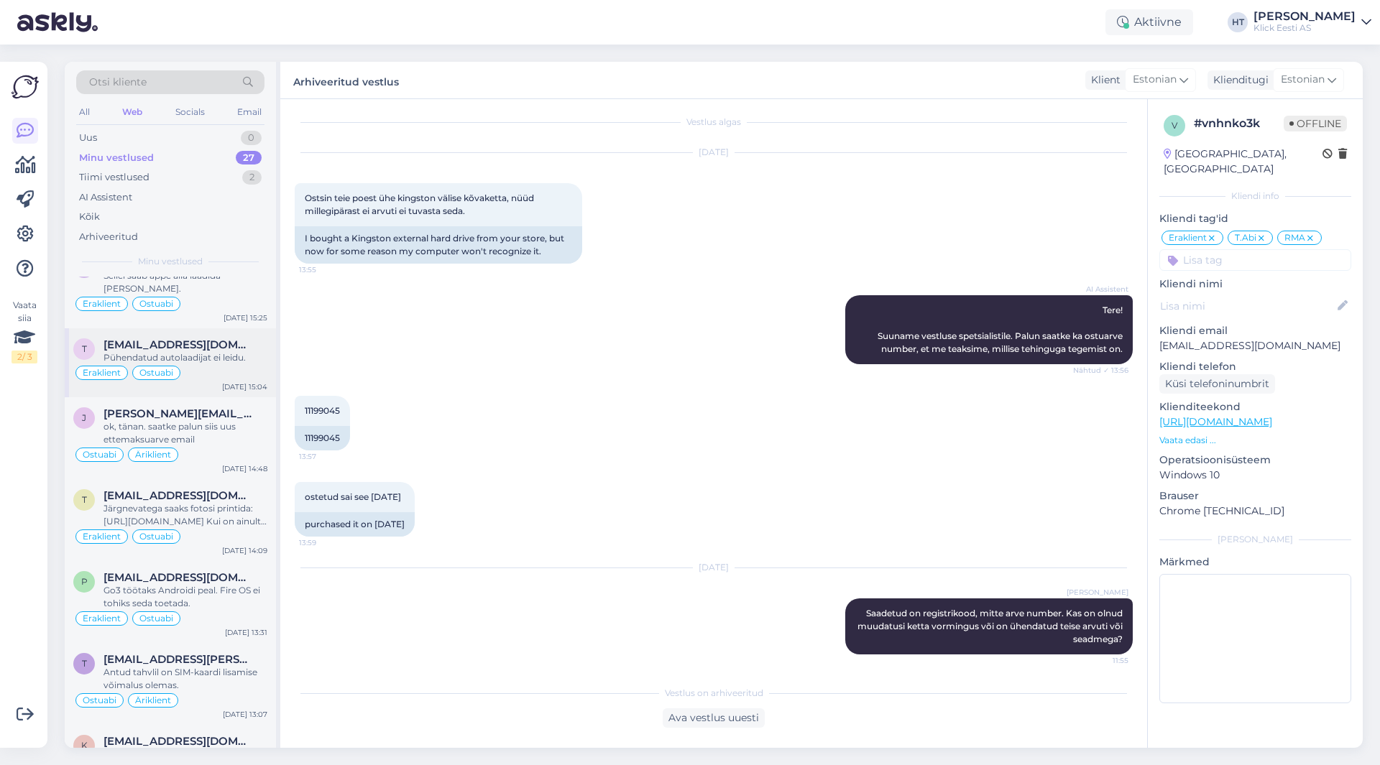
scroll to position [1572, 0]
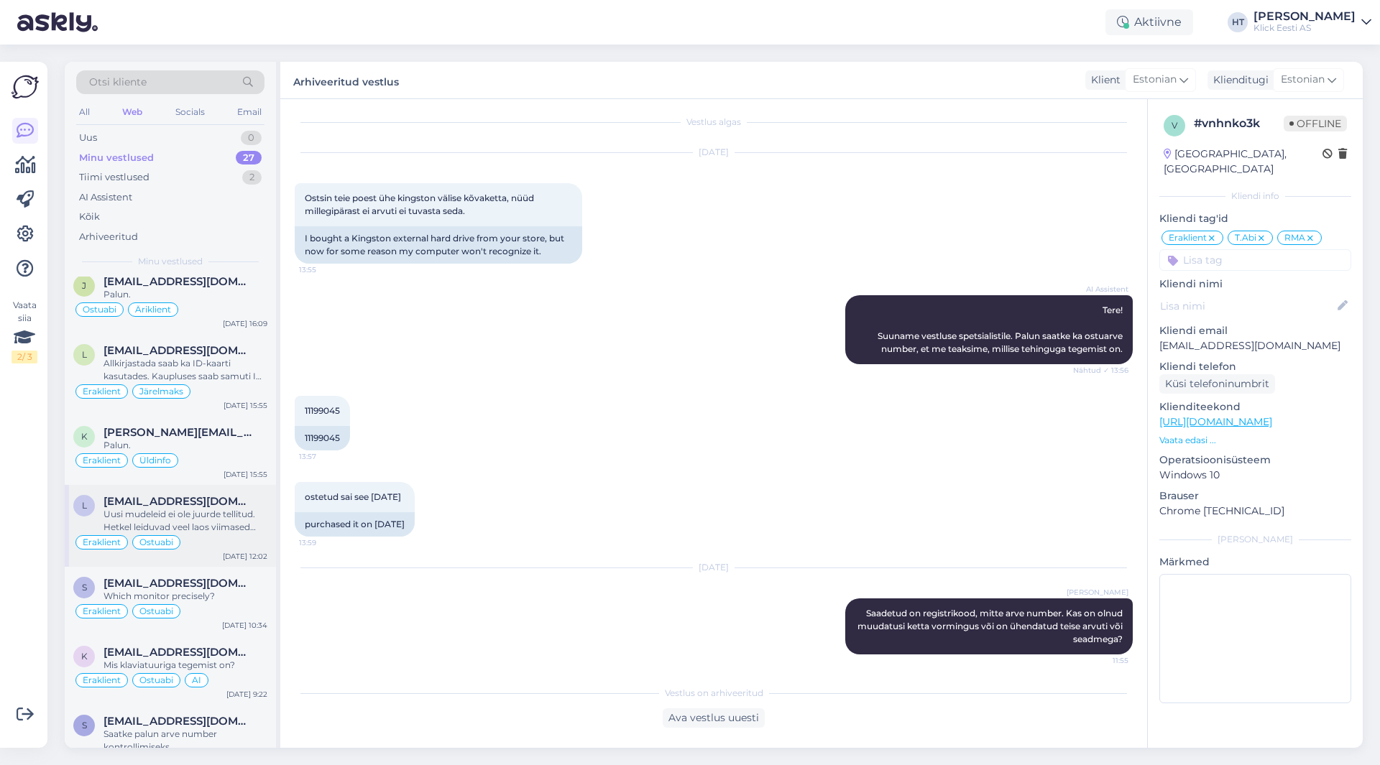
click at [208, 508] on div "Uusi mudeleid ei ole juurde tellitud. Hetkel leiduvad veel laos viimased helesi…" at bounding box center [185, 521] width 164 height 26
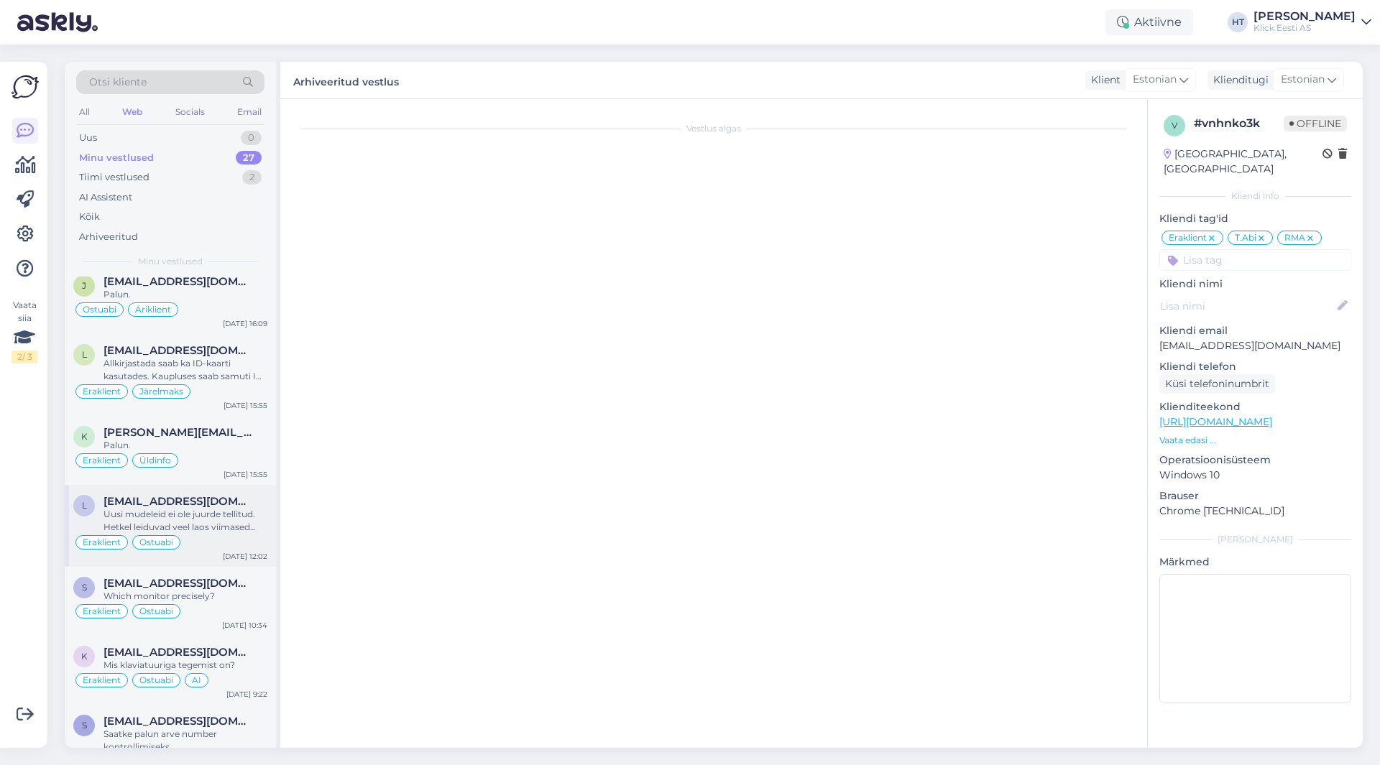
scroll to position [0, 0]
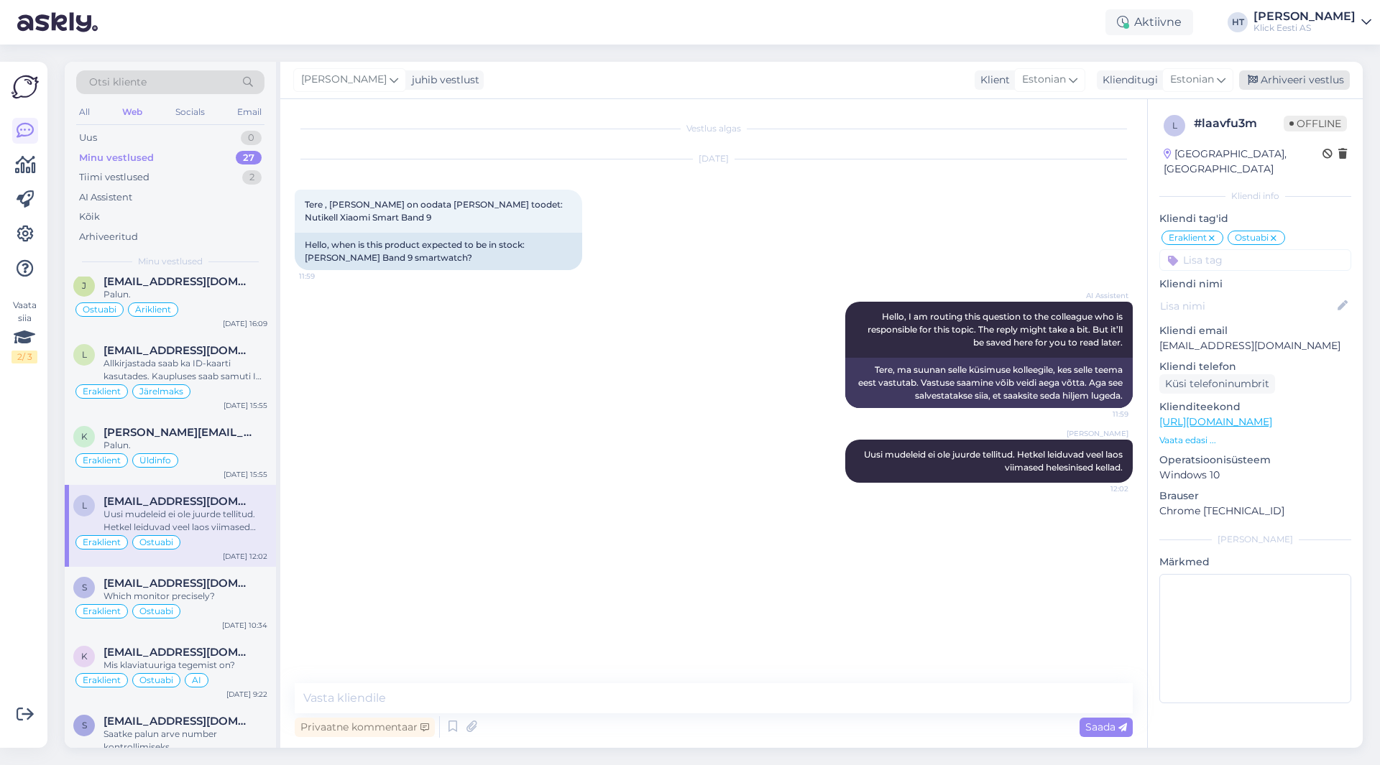
click at [1294, 72] on div "Arhiveeri vestlus" at bounding box center [1294, 79] width 111 height 19
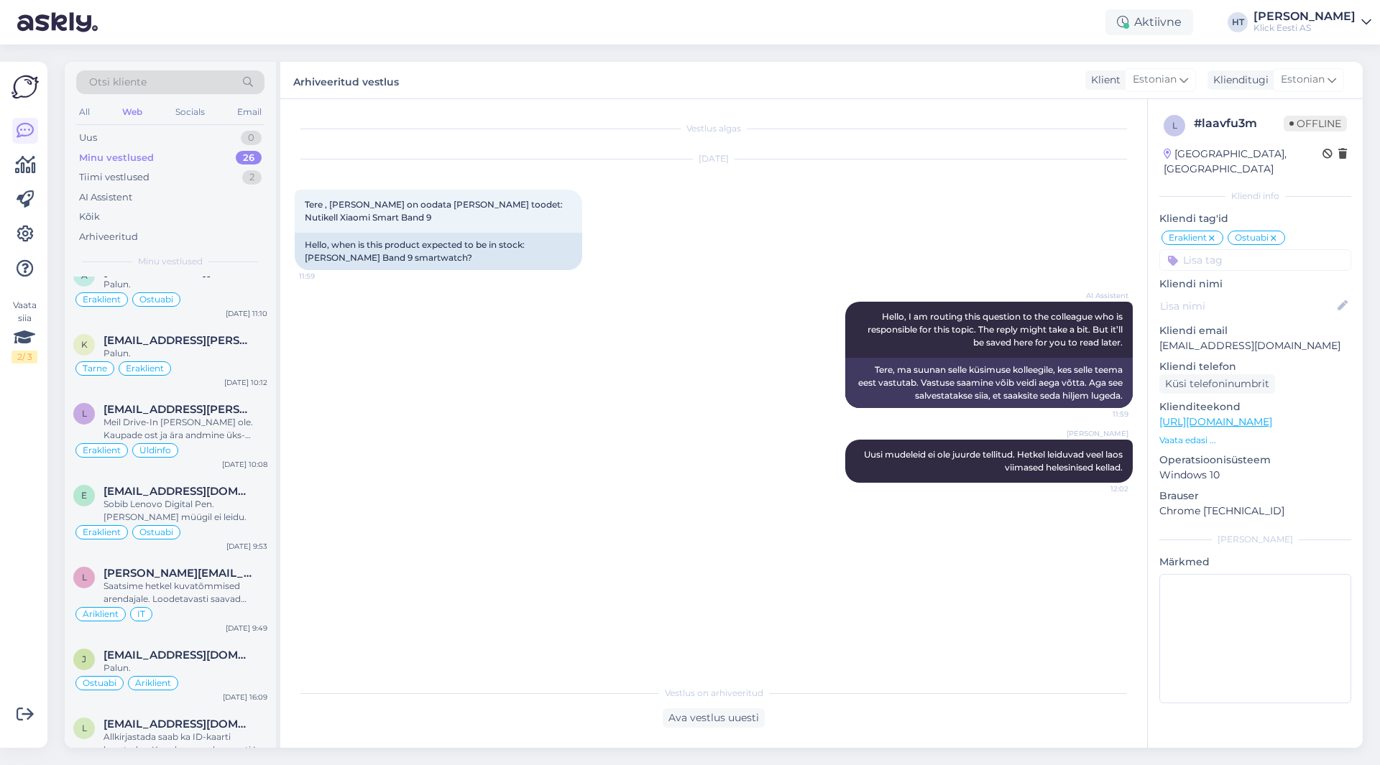
scroll to position [1491, 0]
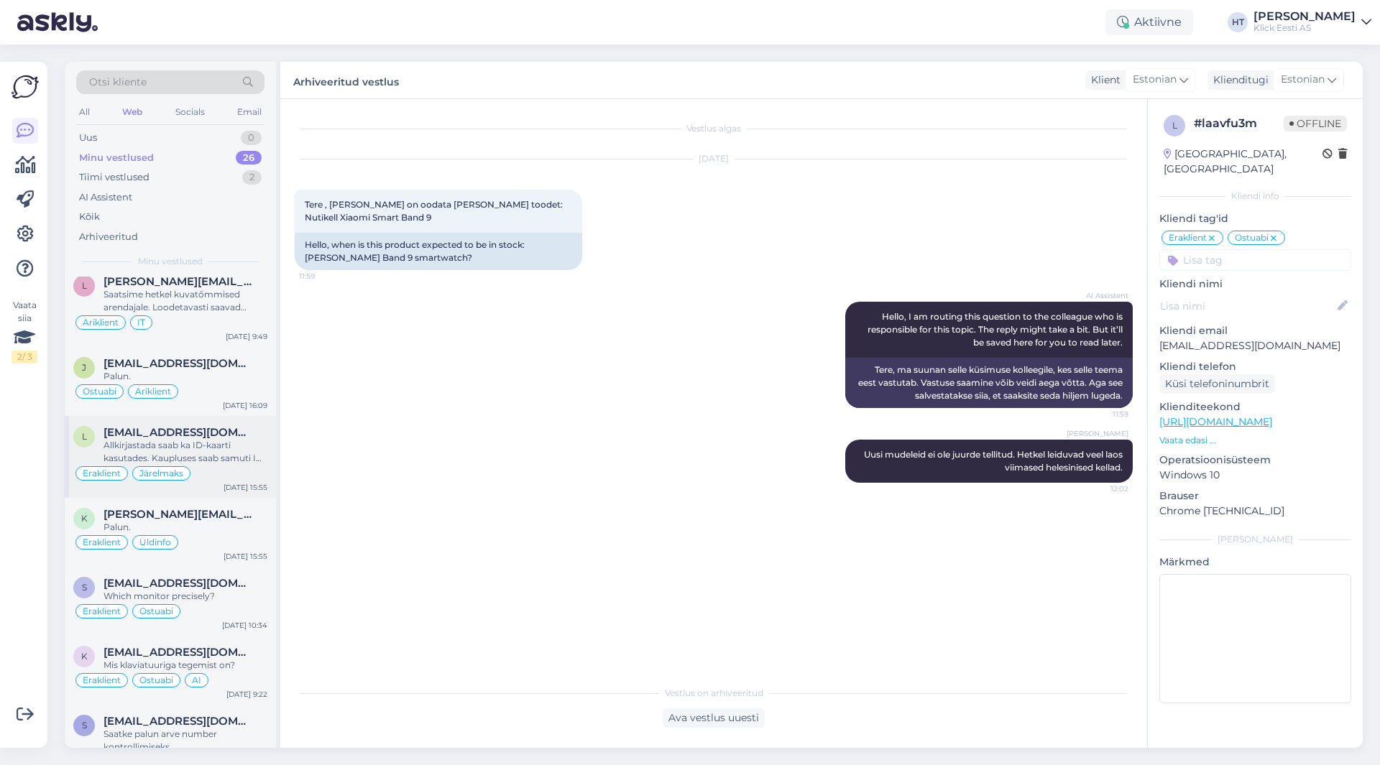
click at [224, 465] on div "Eraklient Järelmaks" at bounding box center [170, 473] width 194 height 17
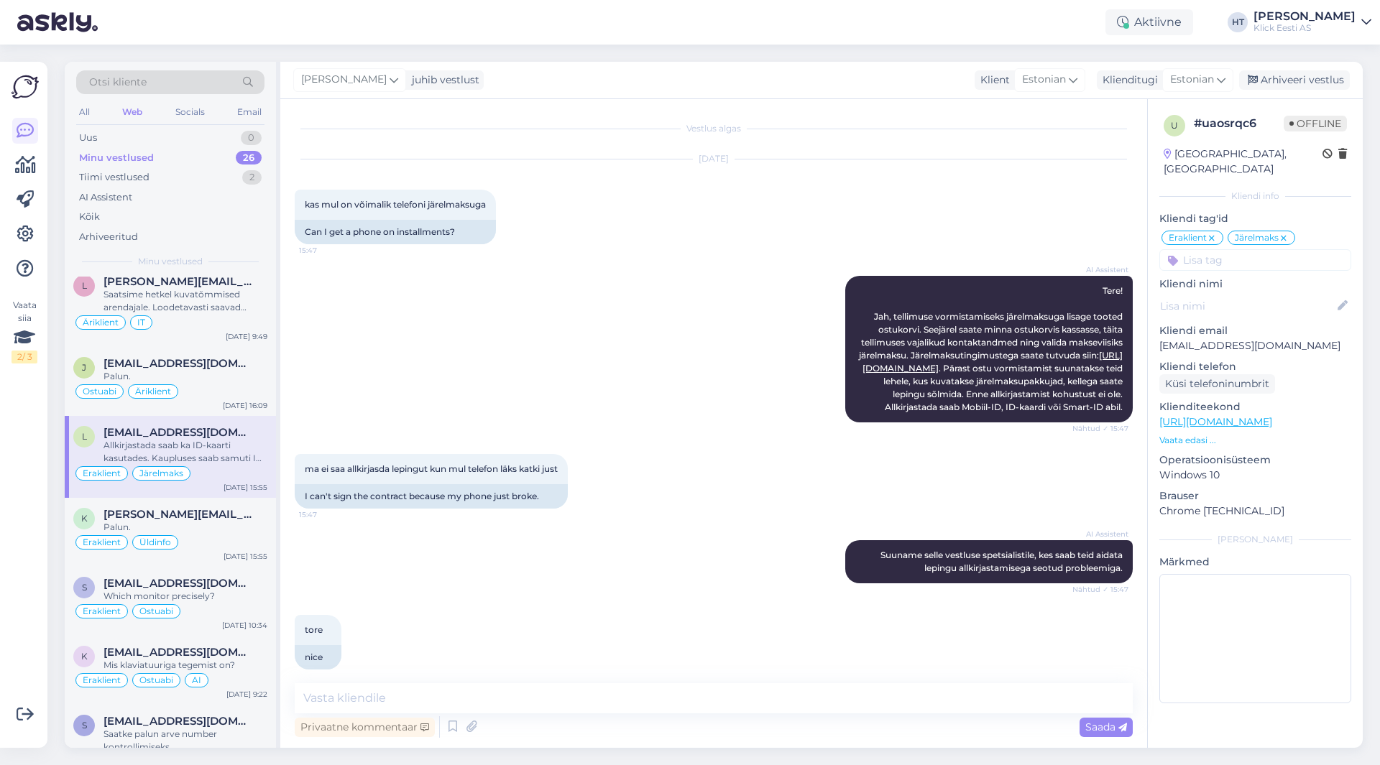
scroll to position [103, 0]
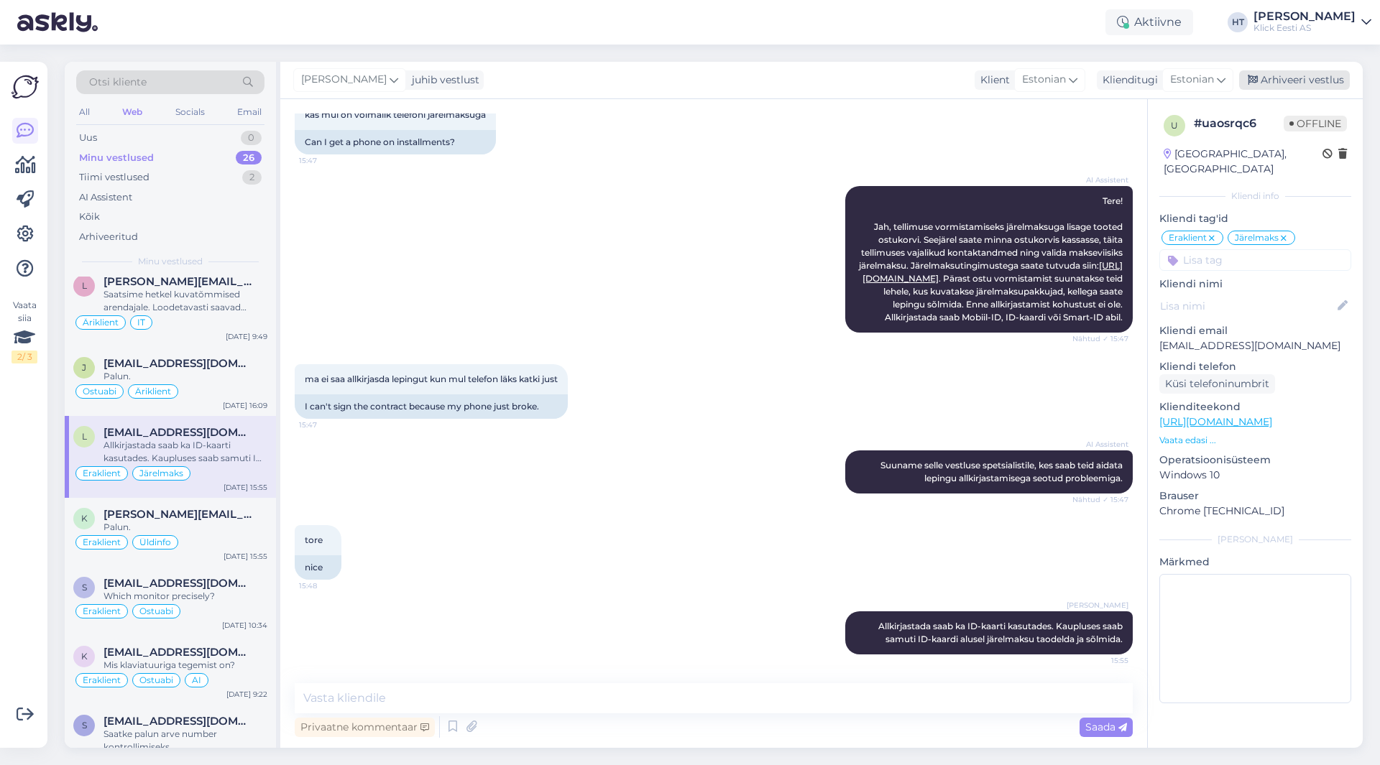
click at [1267, 83] on div "Arhiveeri vestlus" at bounding box center [1294, 79] width 111 height 19
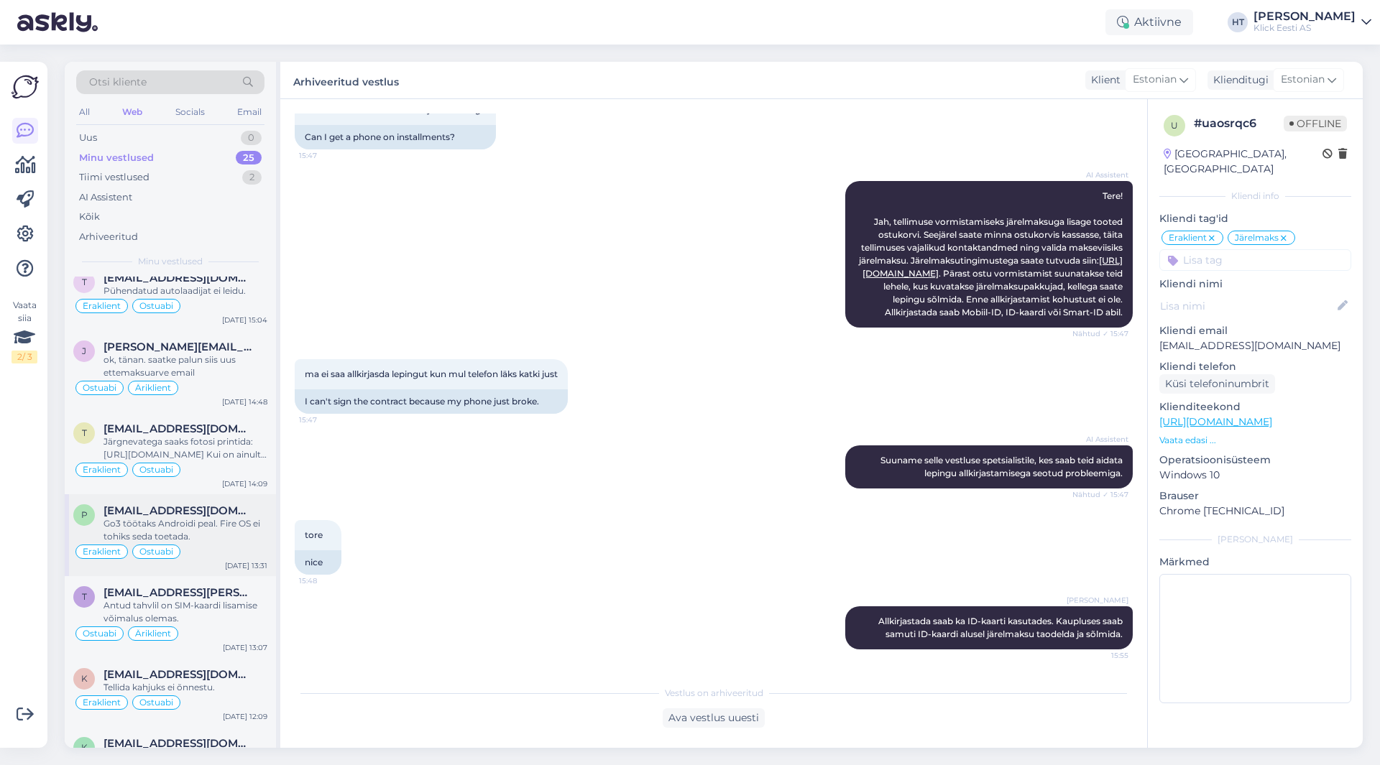
scroll to position [1409, 0]
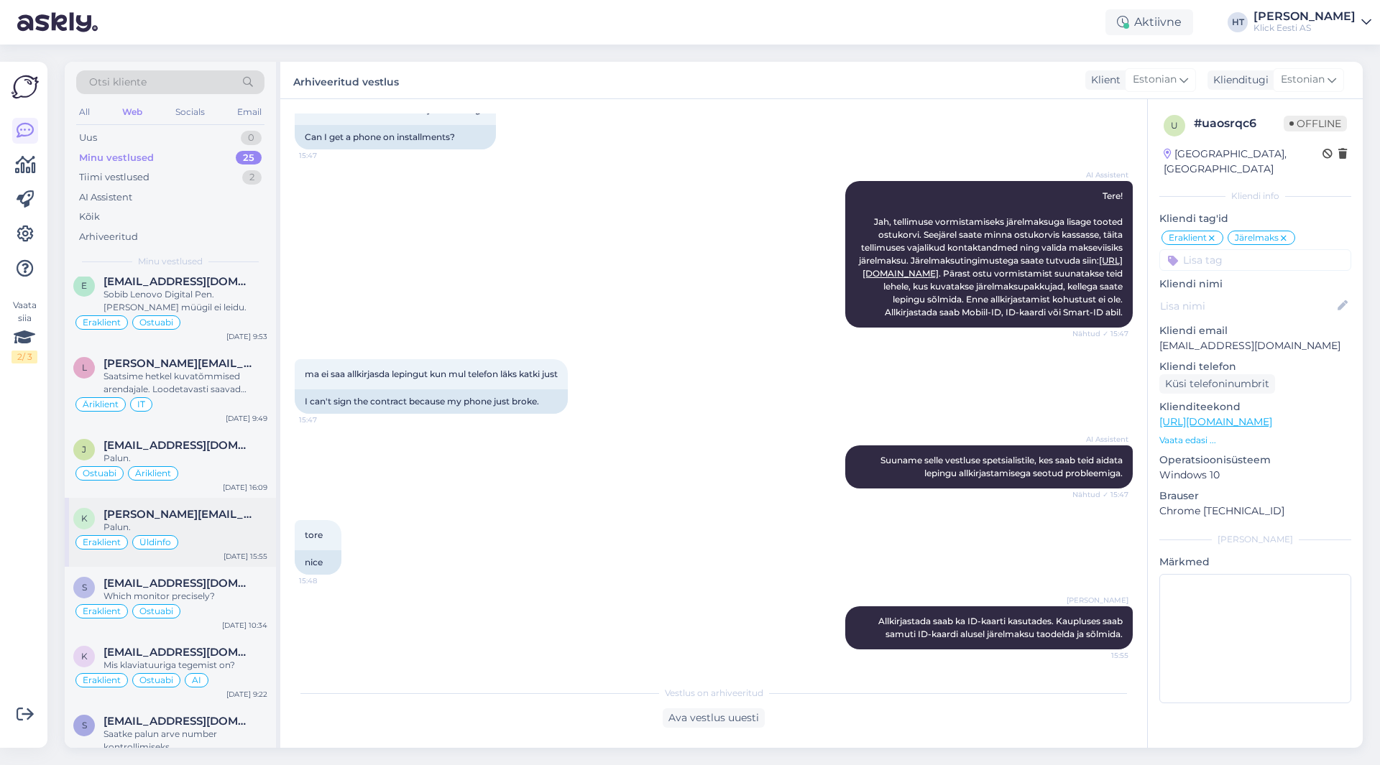
click at [209, 521] on div "Palun." at bounding box center [185, 527] width 164 height 13
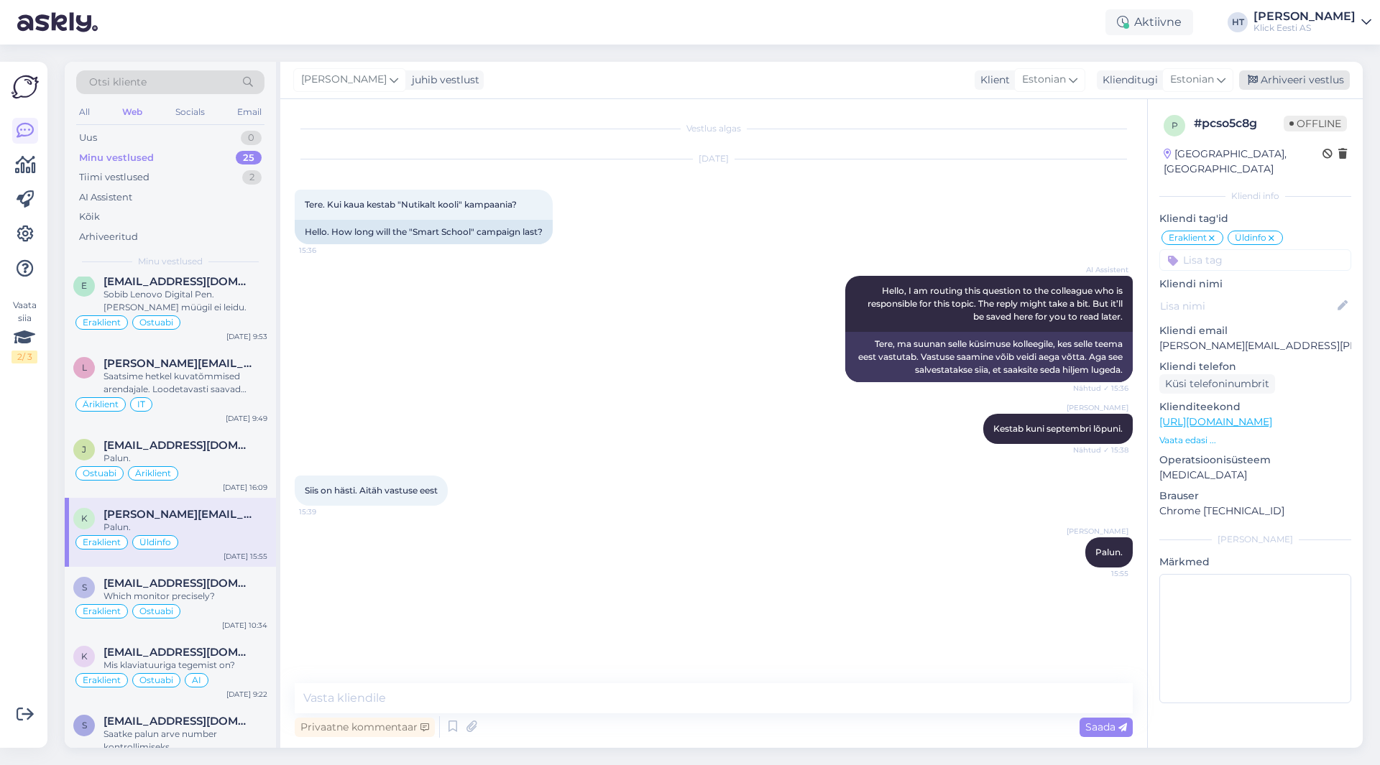
click at [1280, 76] on div "Arhiveeri vestlus" at bounding box center [1294, 79] width 111 height 19
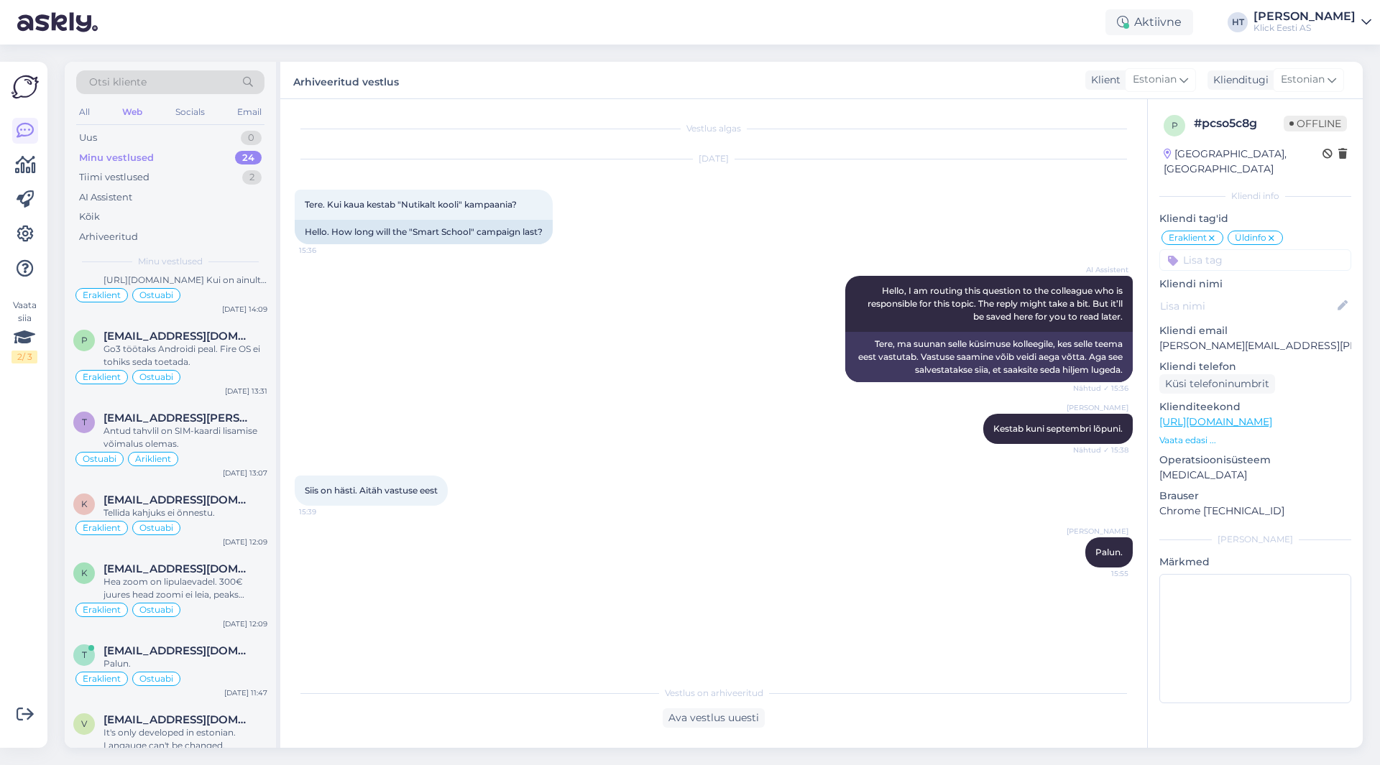
scroll to position [1340, 0]
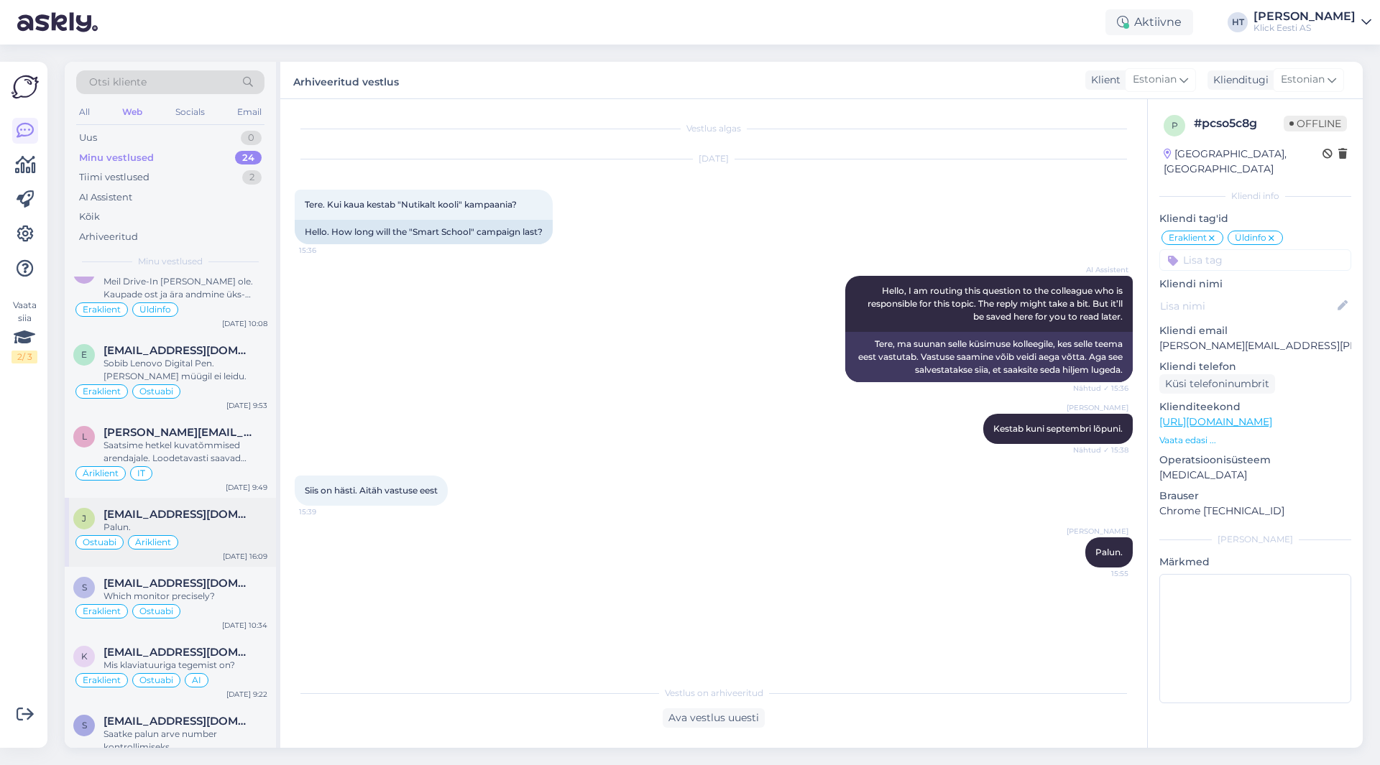
click at [235, 534] on div "Ostuabi Äriklient" at bounding box center [170, 542] width 194 height 17
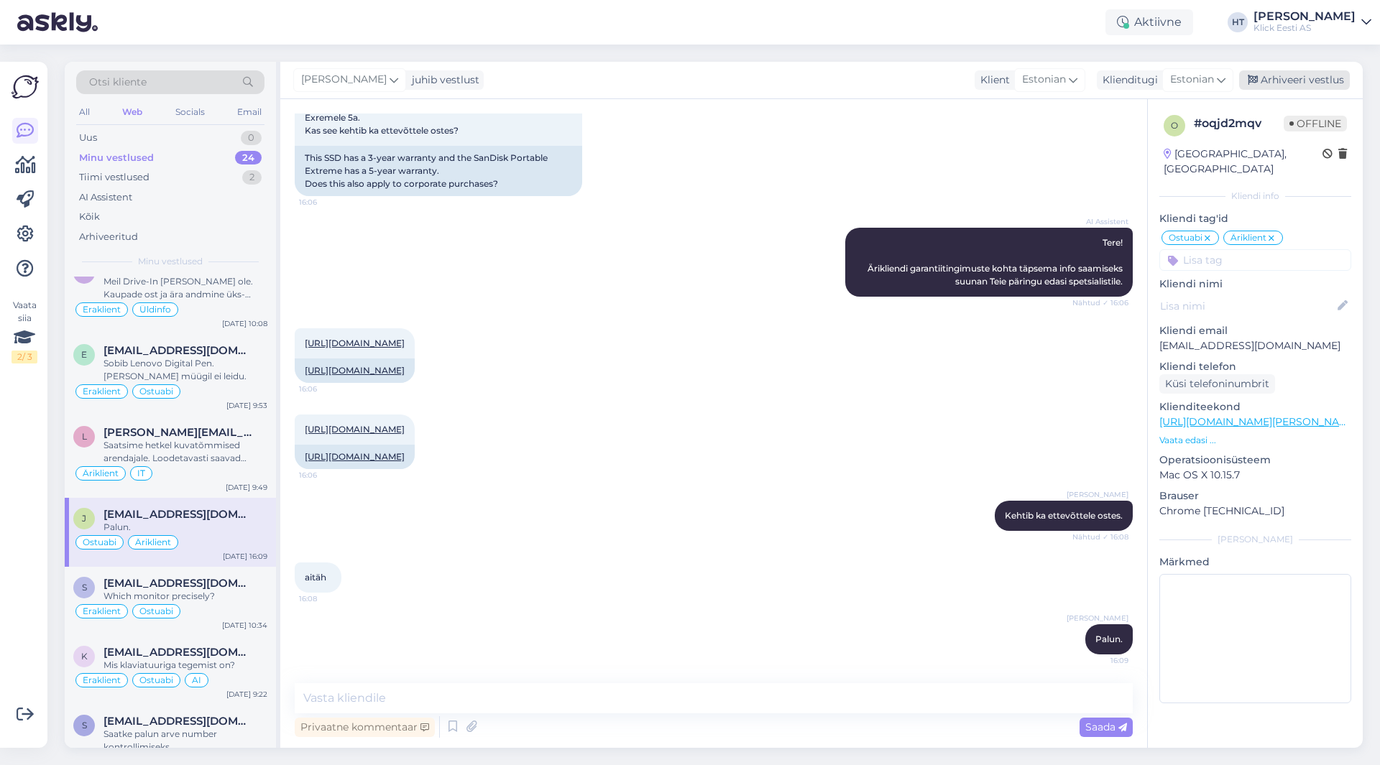
click at [1306, 86] on div "Arhiveeri vestlus" at bounding box center [1294, 79] width 111 height 19
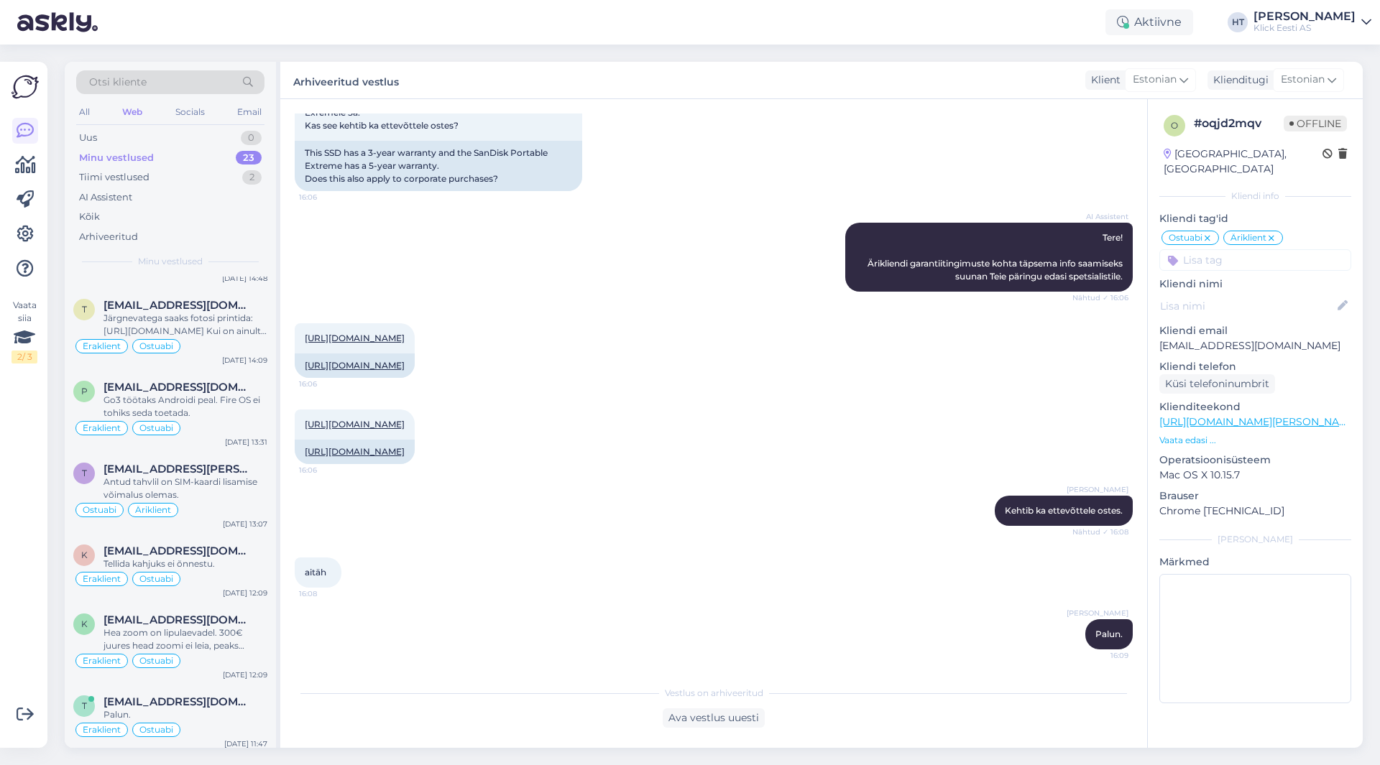
scroll to position [1271, 0]
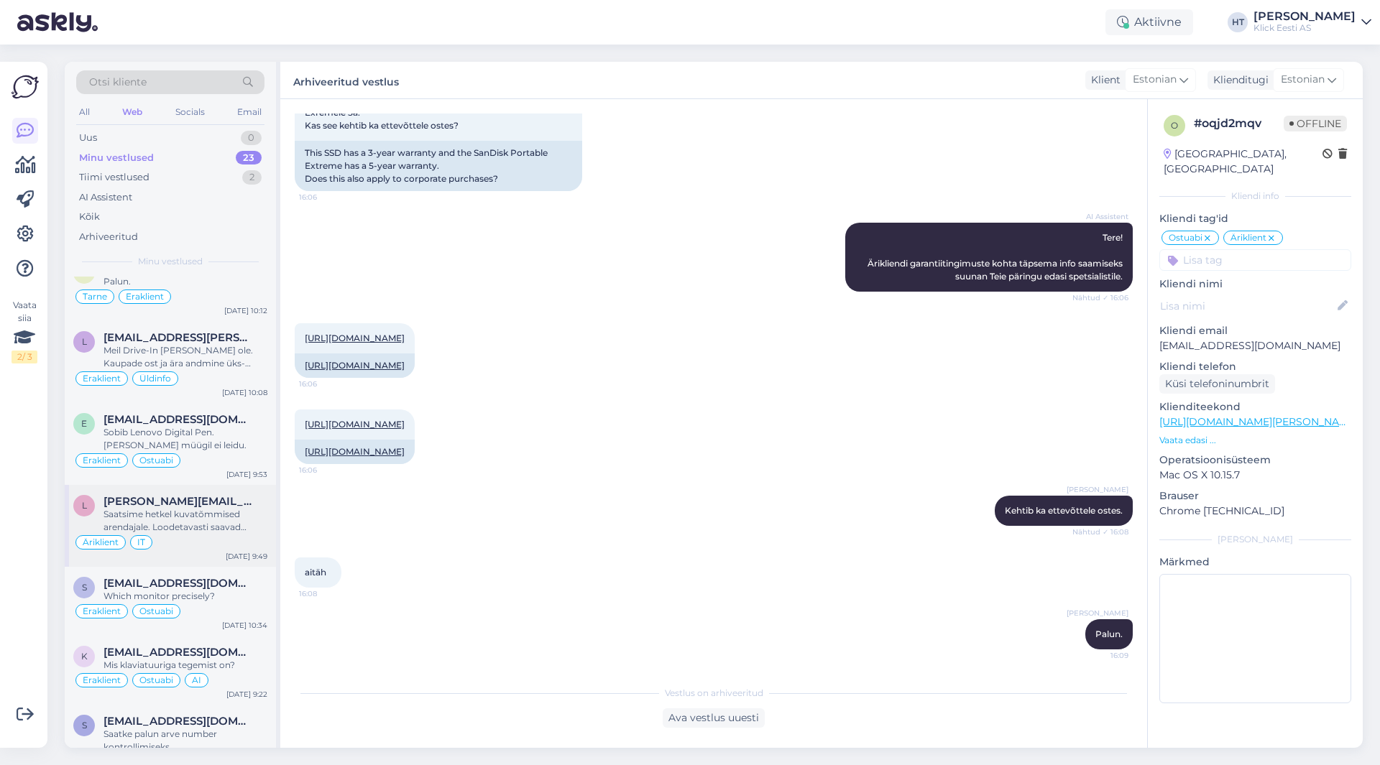
click at [231, 495] on div "[PERSON_NAME][EMAIL_ADDRESS][DOMAIN_NAME]" at bounding box center [185, 501] width 164 height 13
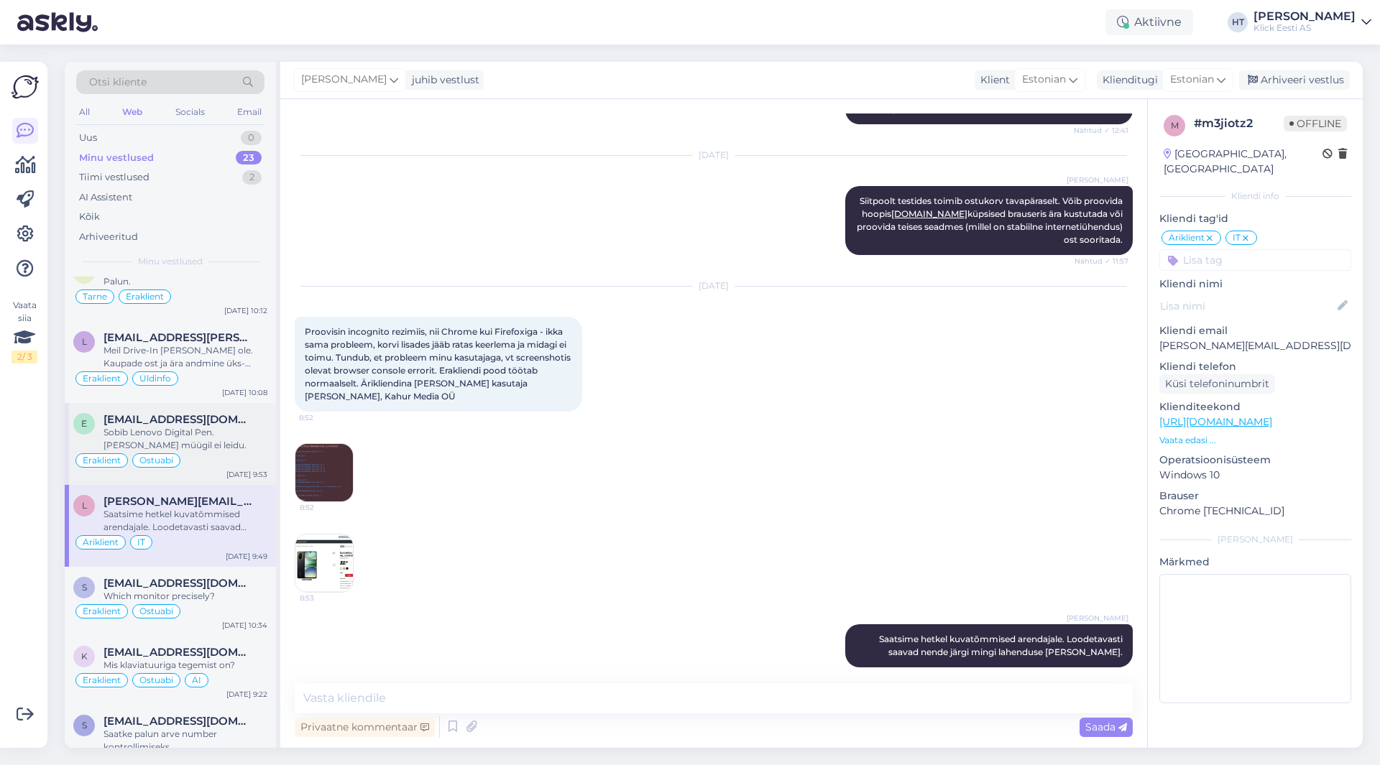
click at [224, 426] on div "Sobib Lenovo Digital Pen. [PERSON_NAME] müügil ei leidu." at bounding box center [185, 439] width 164 height 26
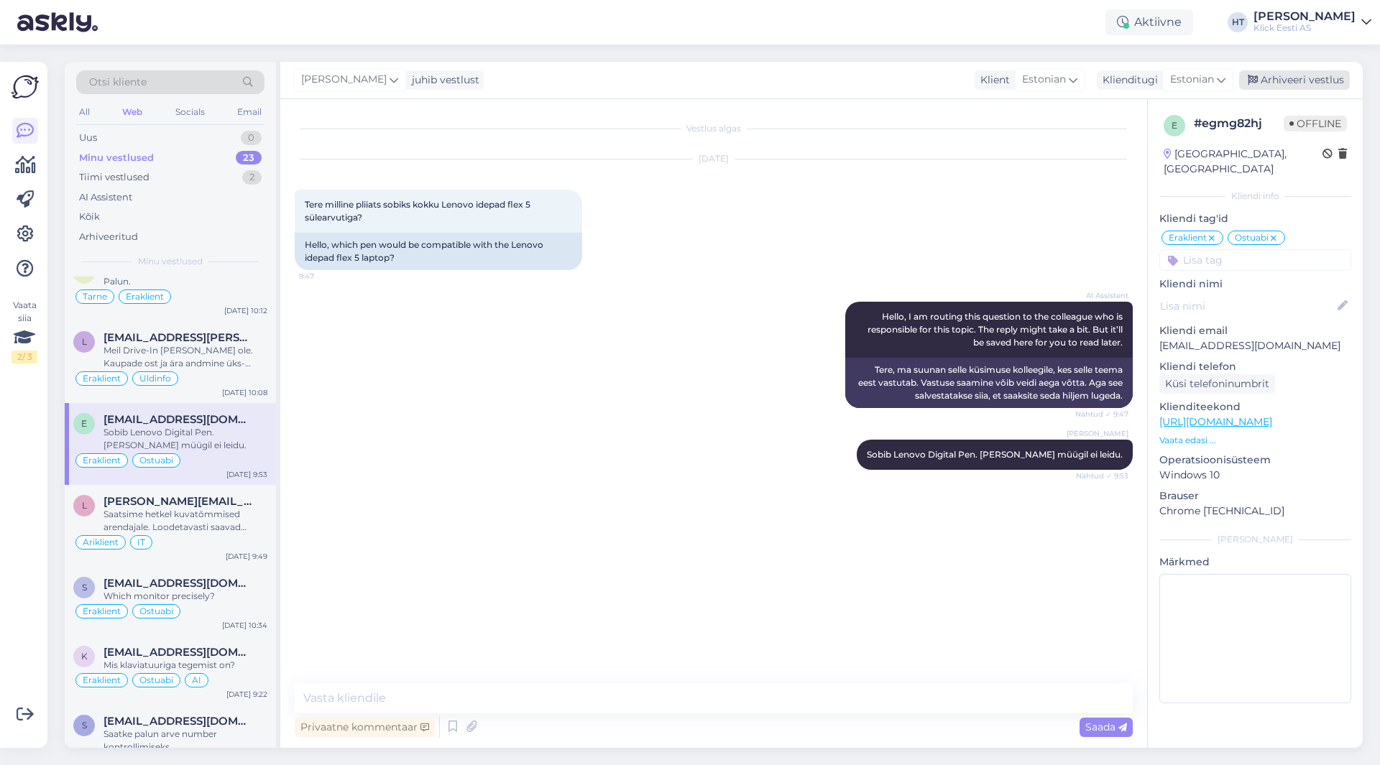
click at [1314, 78] on div "Arhiveeri vestlus" at bounding box center [1294, 79] width 111 height 19
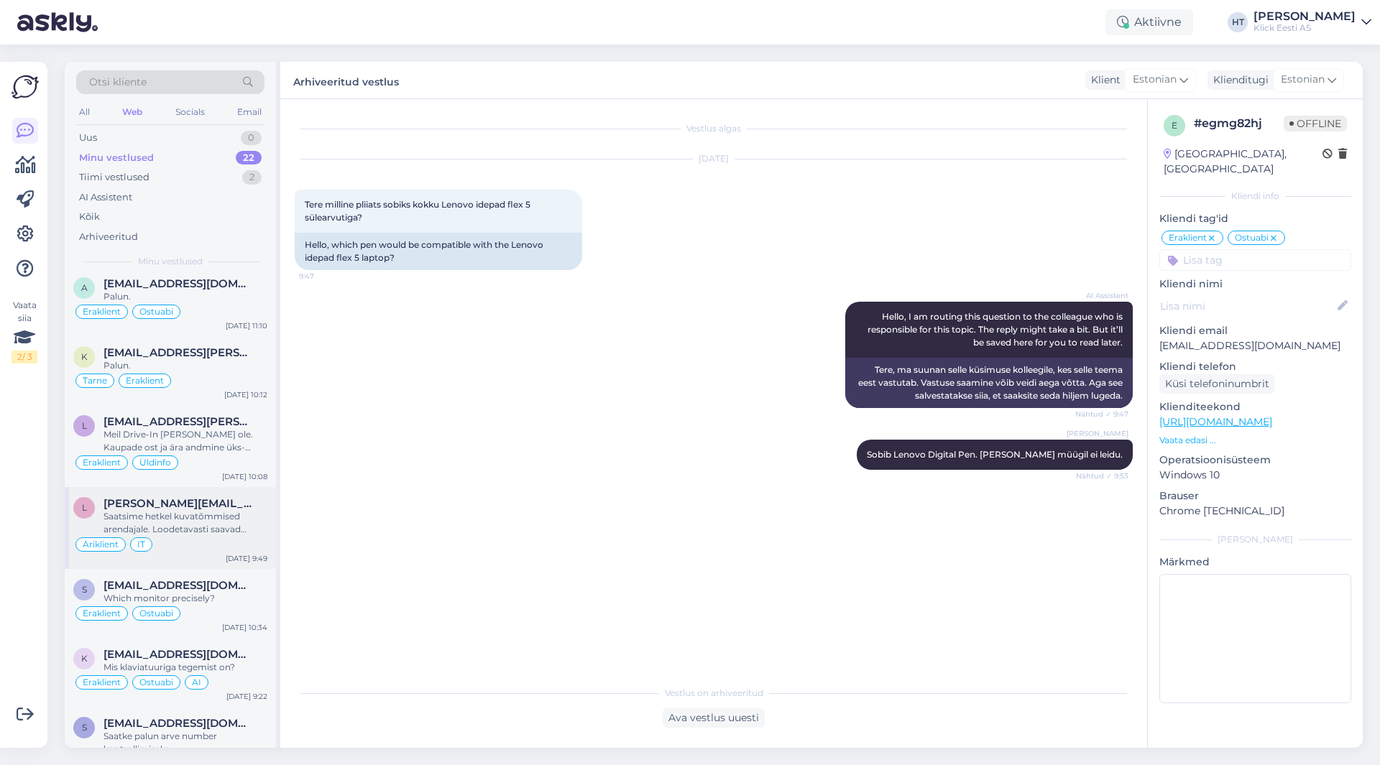
scroll to position [1189, 0]
click at [224, 435] on div "l [EMAIL_ADDRESS][PERSON_NAME][DOMAIN_NAME] Meil Drive-In [PERSON_NAME] ole. Ka…" at bounding box center [170, 444] width 211 height 82
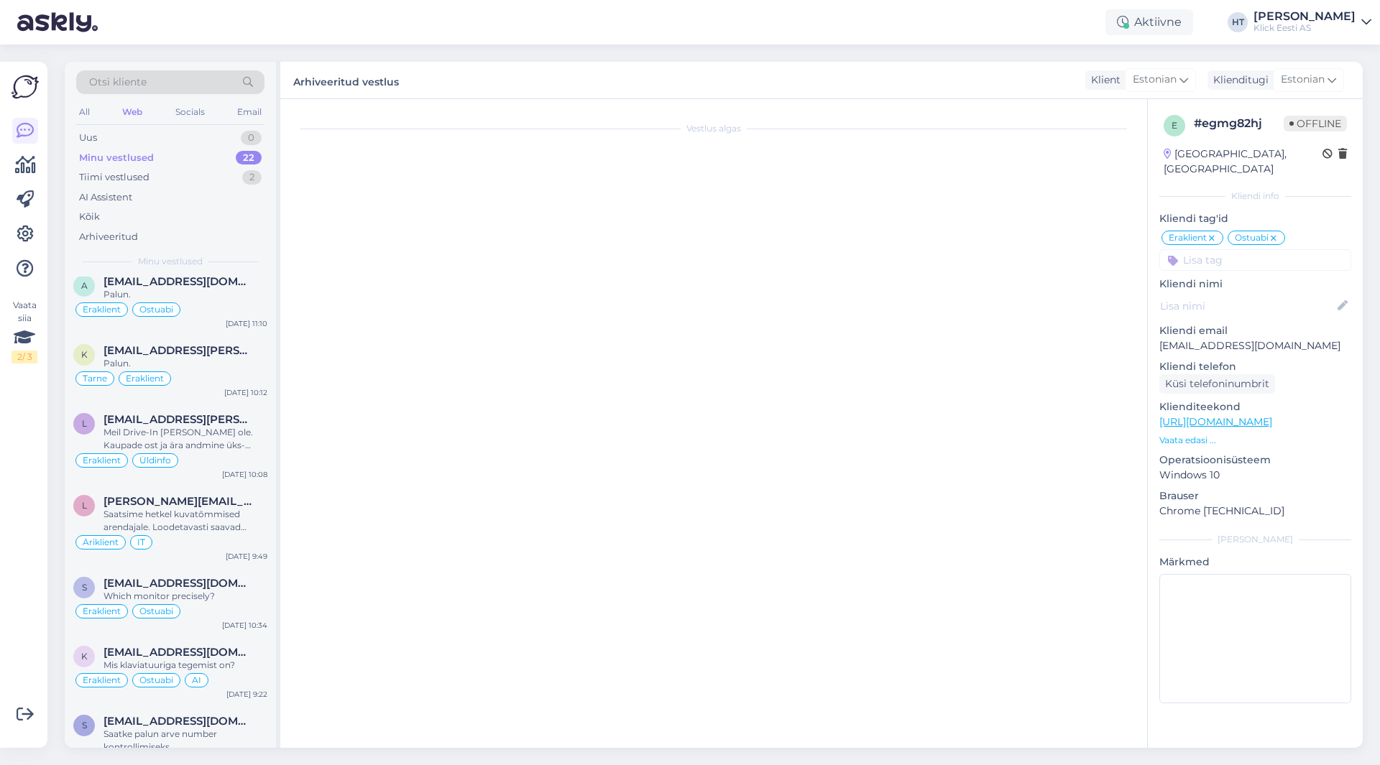
scroll to position [0, 0]
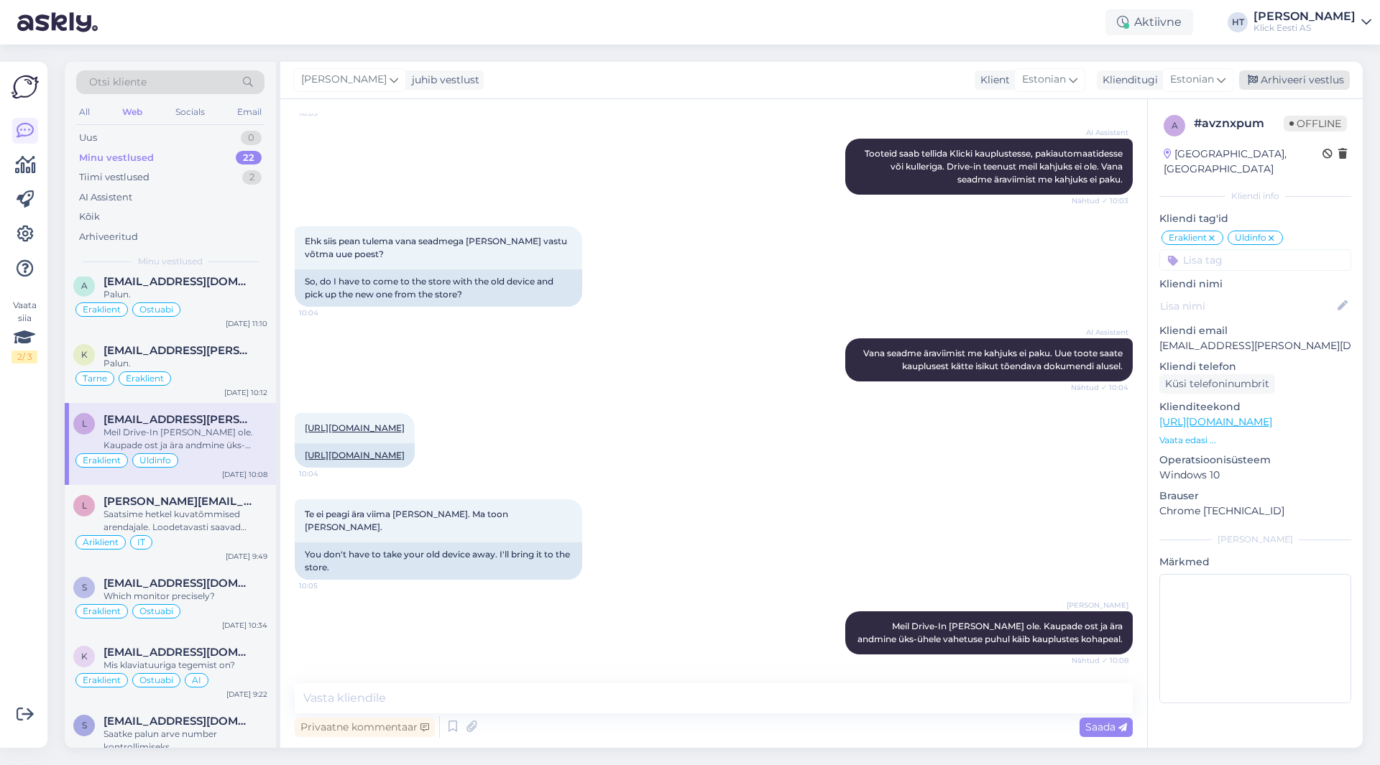
click at [1309, 80] on div "Arhiveeri vestlus" at bounding box center [1294, 79] width 111 height 19
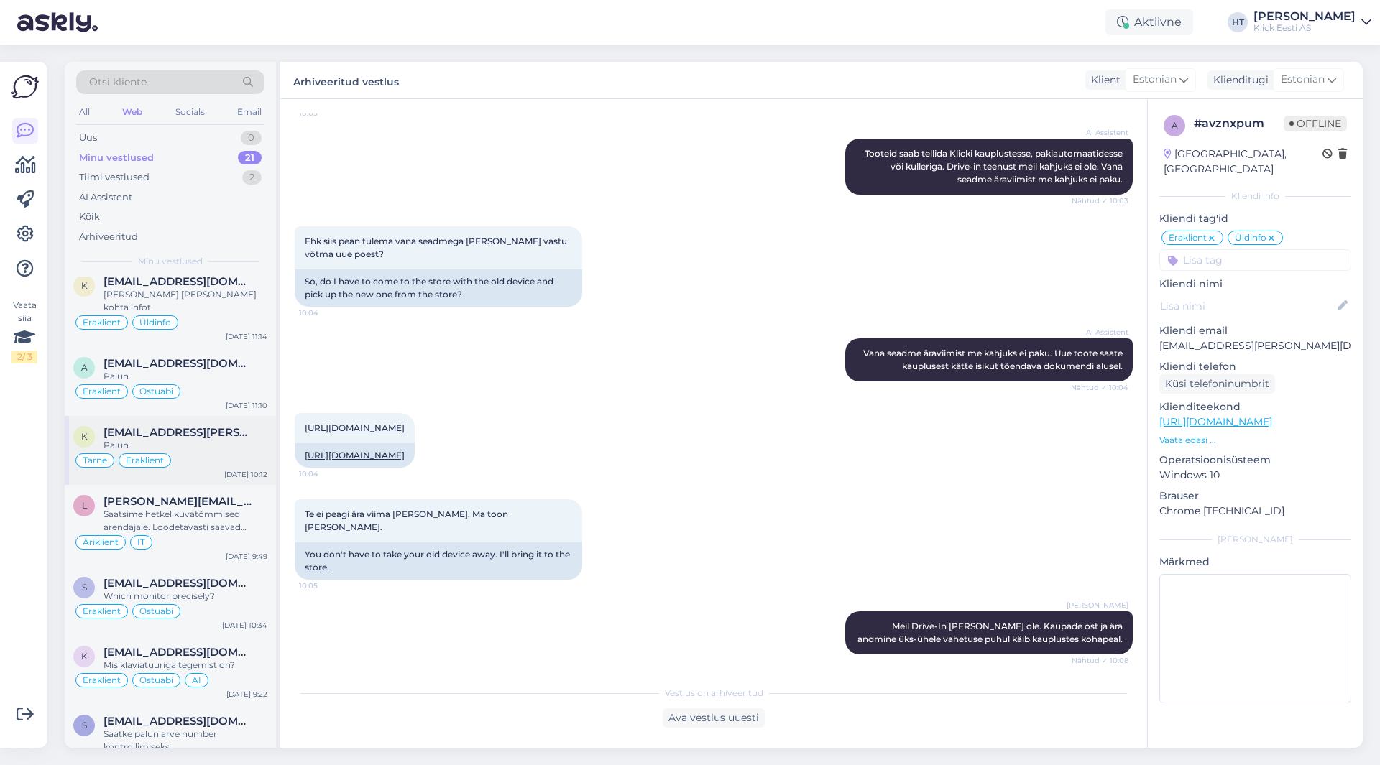
click at [211, 426] on span "[EMAIL_ADDRESS][PERSON_NAME][DOMAIN_NAME]" at bounding box center [177, 432] width 149 height 13
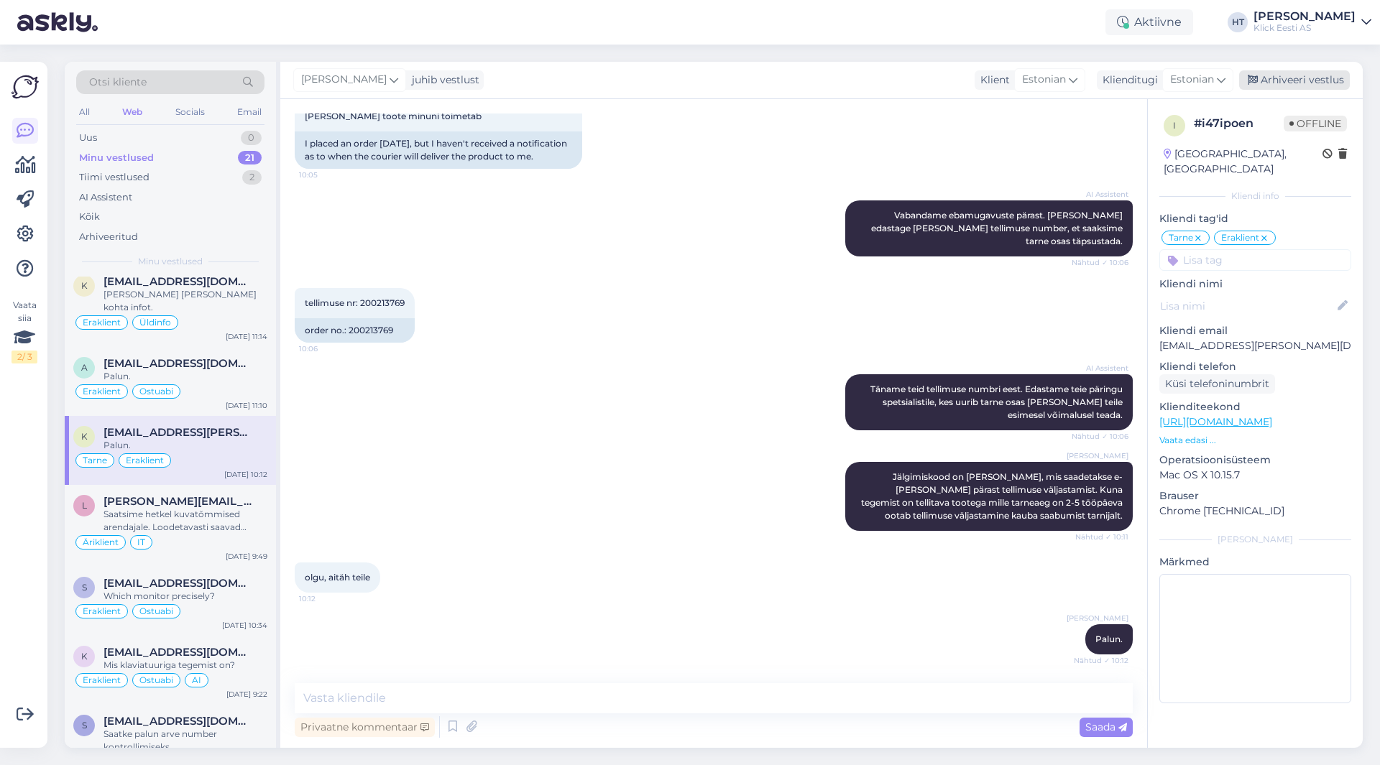
click at [1299, 86] on div "Arhiveeri vestlus" at bounding box center [1294, 79] width 111 height 19
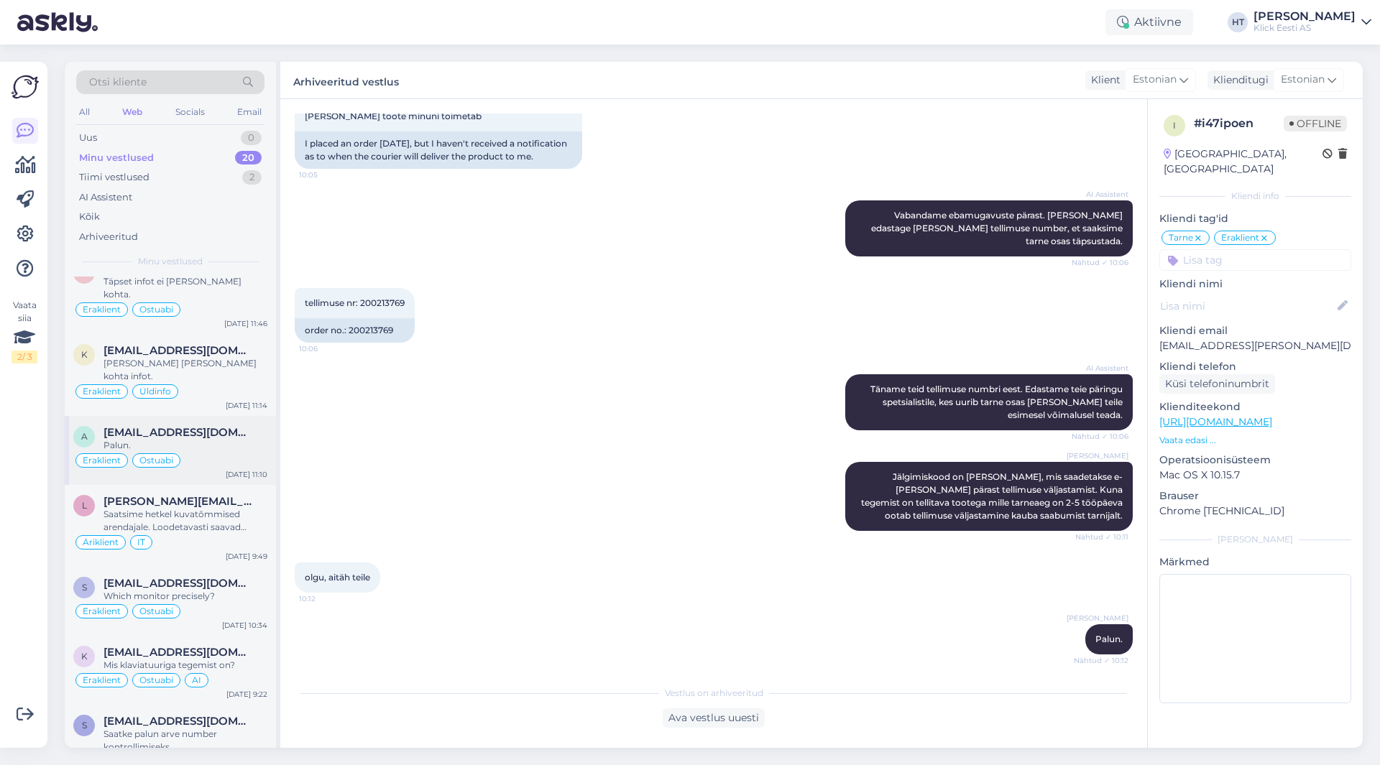
click at [222, 439] on div "Palun." at bounding box center [185, 445] width 164 height 13
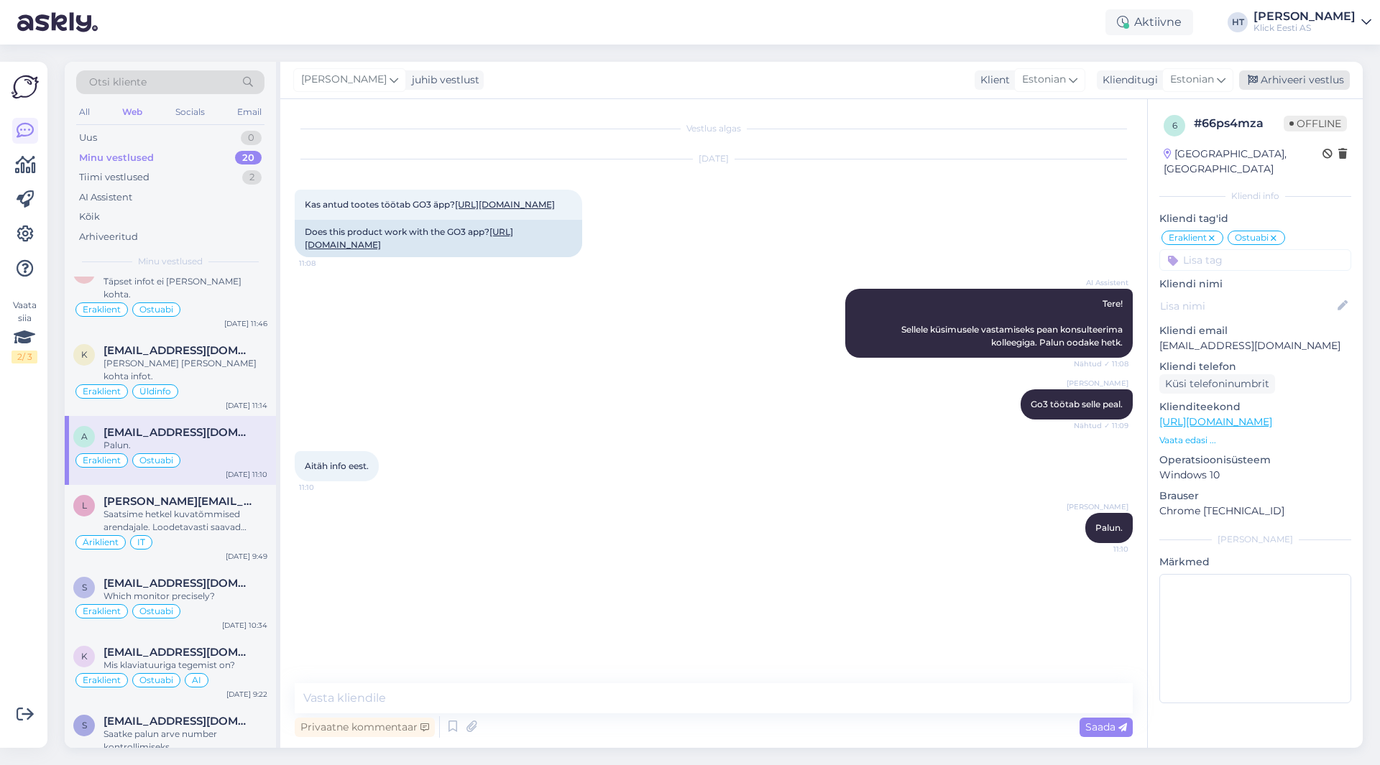
click at [1276, 80] on div "Arhiveeri vestlus" at bounding box center [1294, 79] width 111 height 19
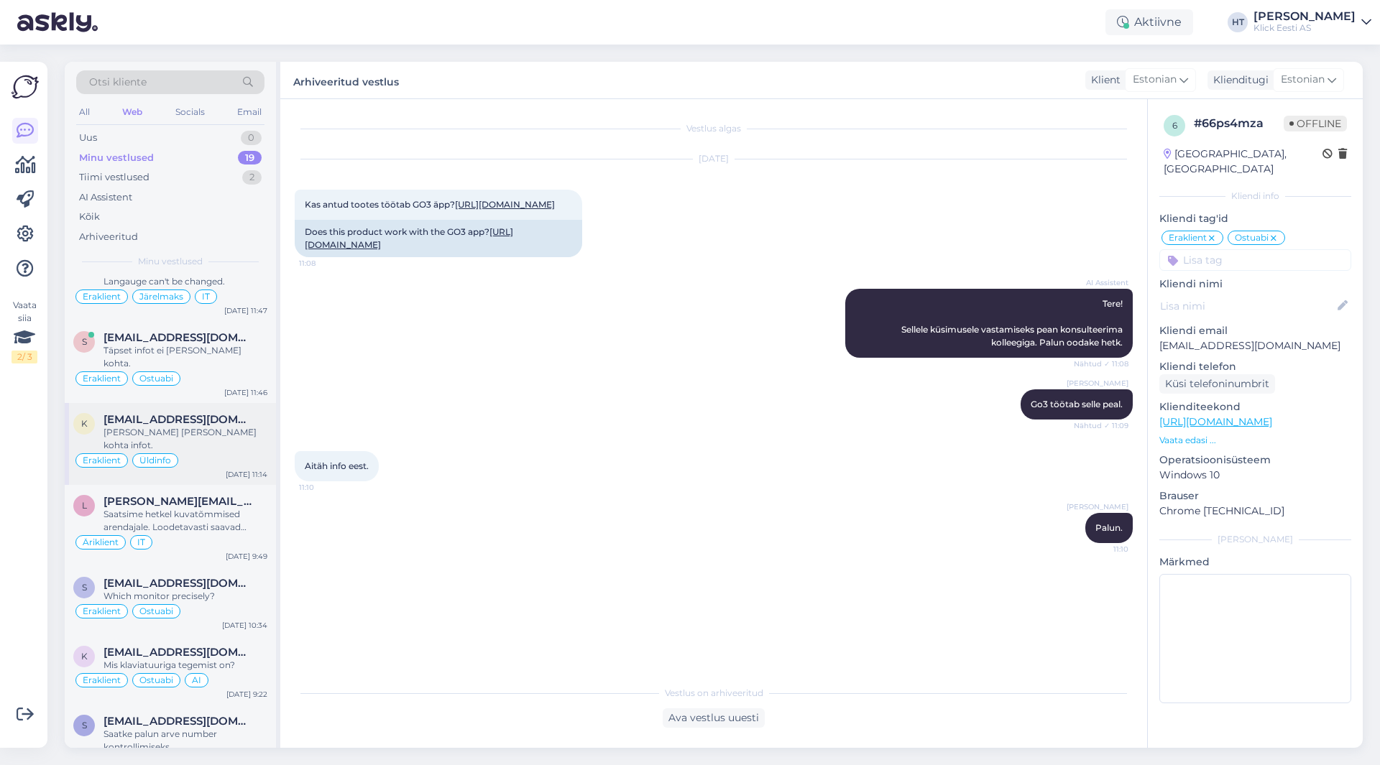
click at [215, 426] on div "[PERSON_NAME] [PERSON_NAME] kohta infot." at bounding box center [185, 439] width 164 height 26
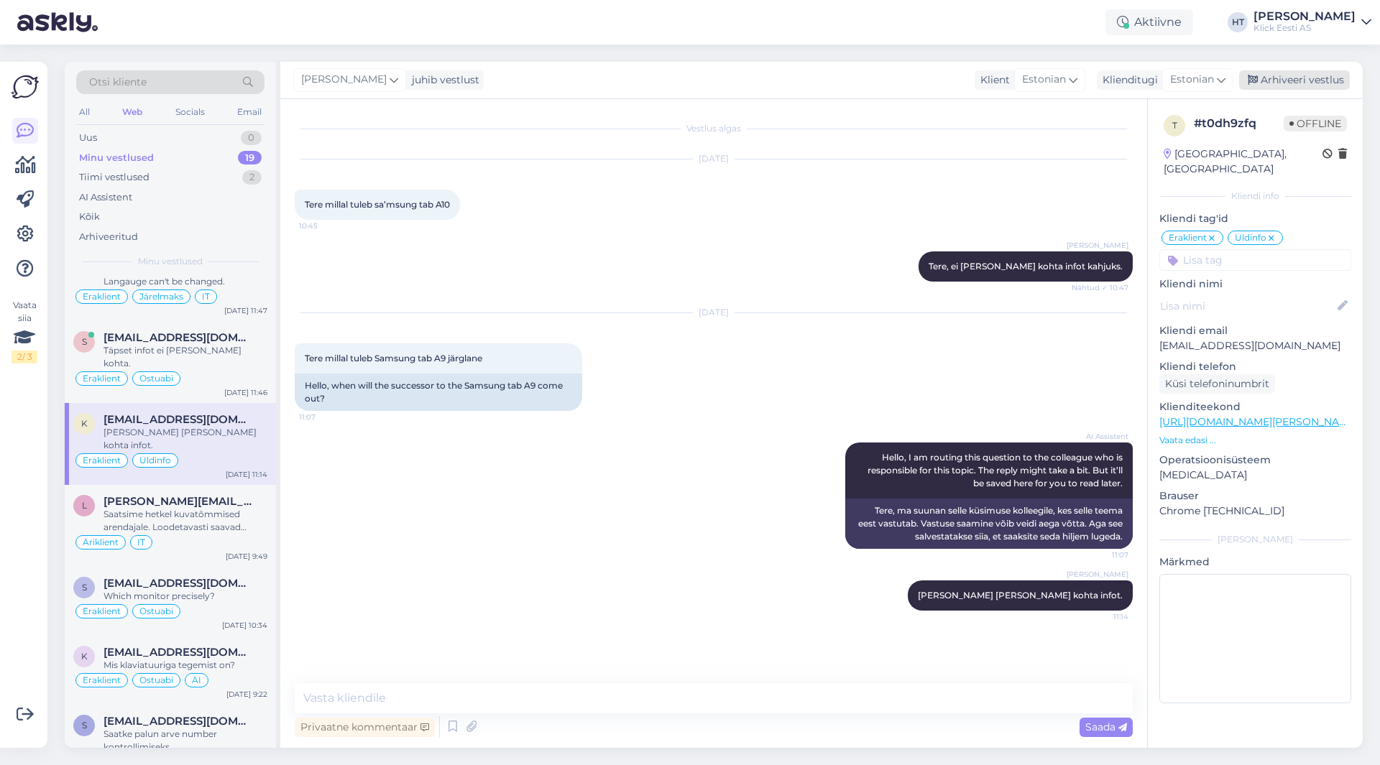
click at [1299, 86] on div "Arhiveeri vestlus" at bounding box center [1294, 79] width 111 height 19
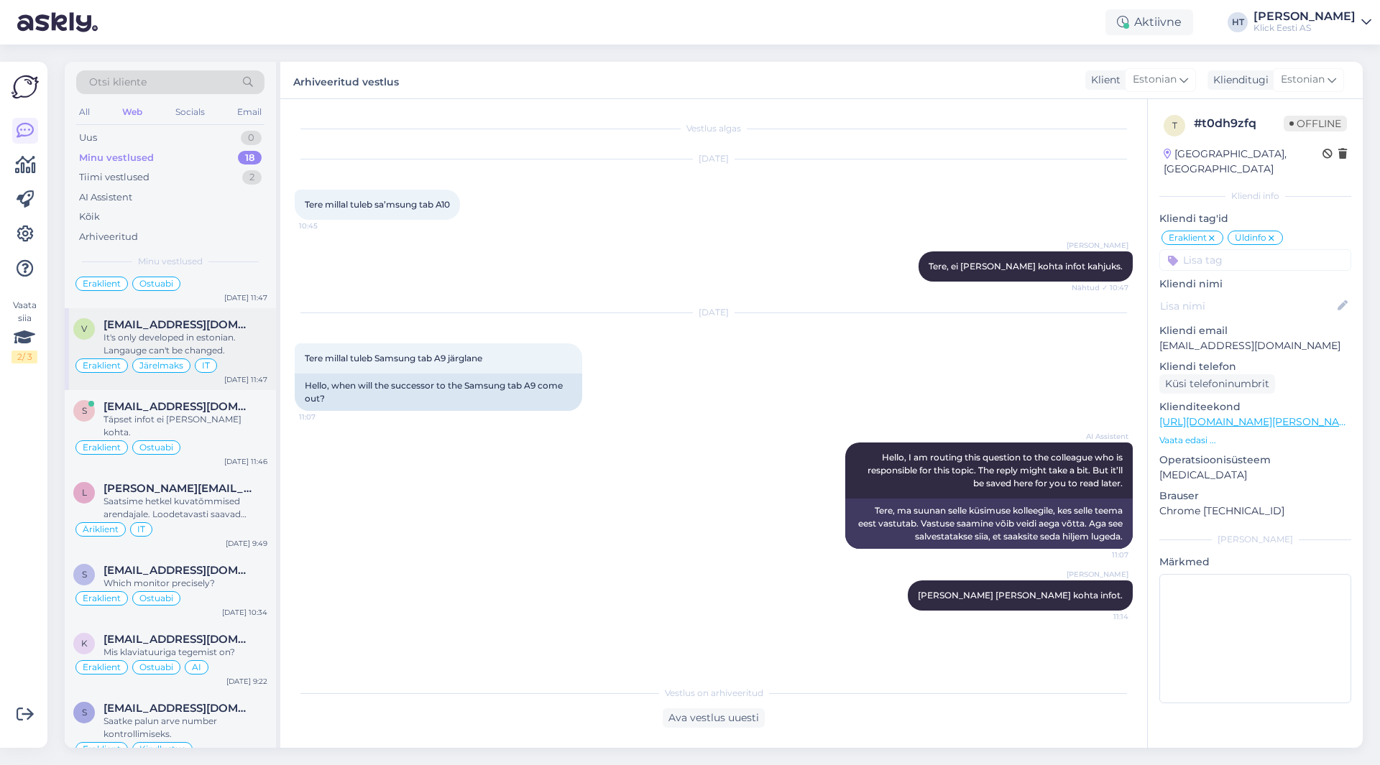
click at [241, 357] on div "Eraklient Järelmaks IT" at bounding box center [170, 365] width 194 height 17
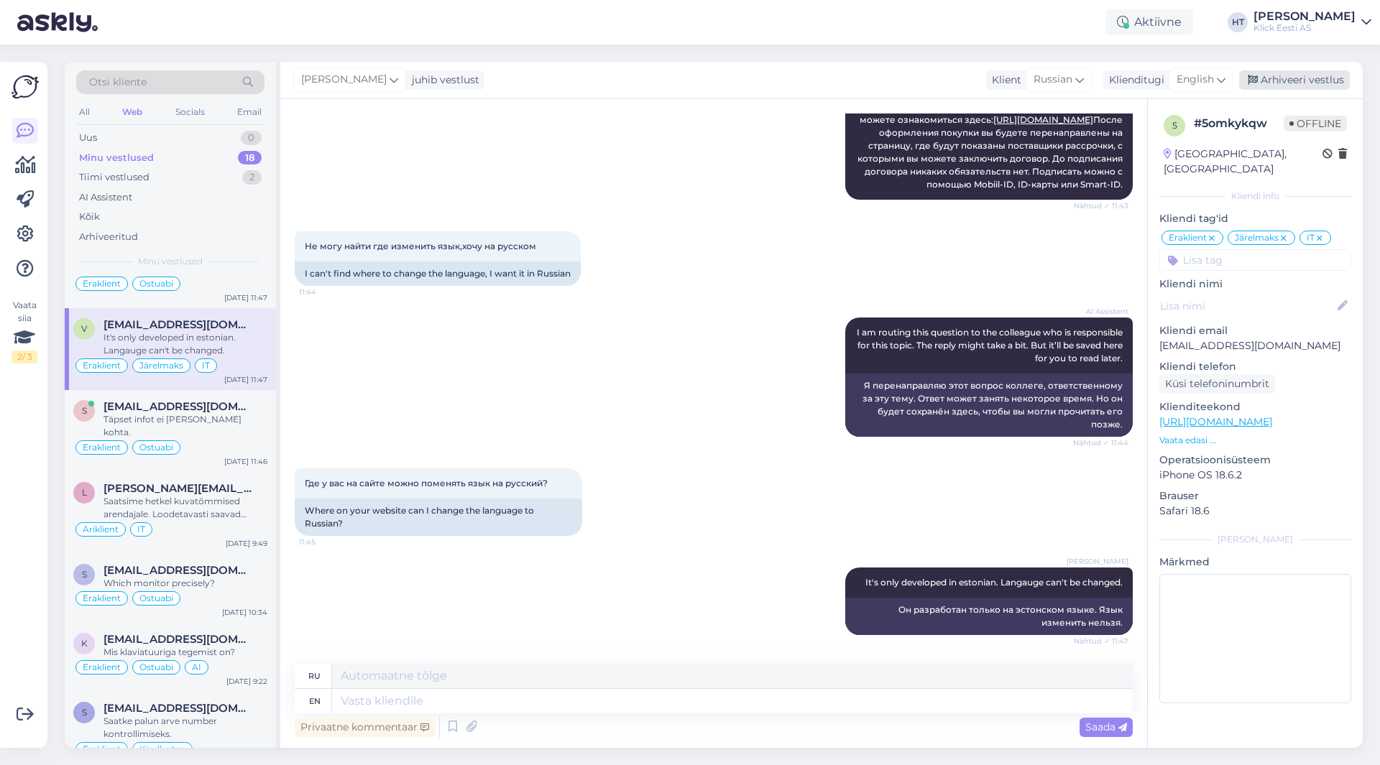
click at [1289, 83] on div "Arhiveeri vestlus" at bounding box center [1294, 79] width 111 height 19
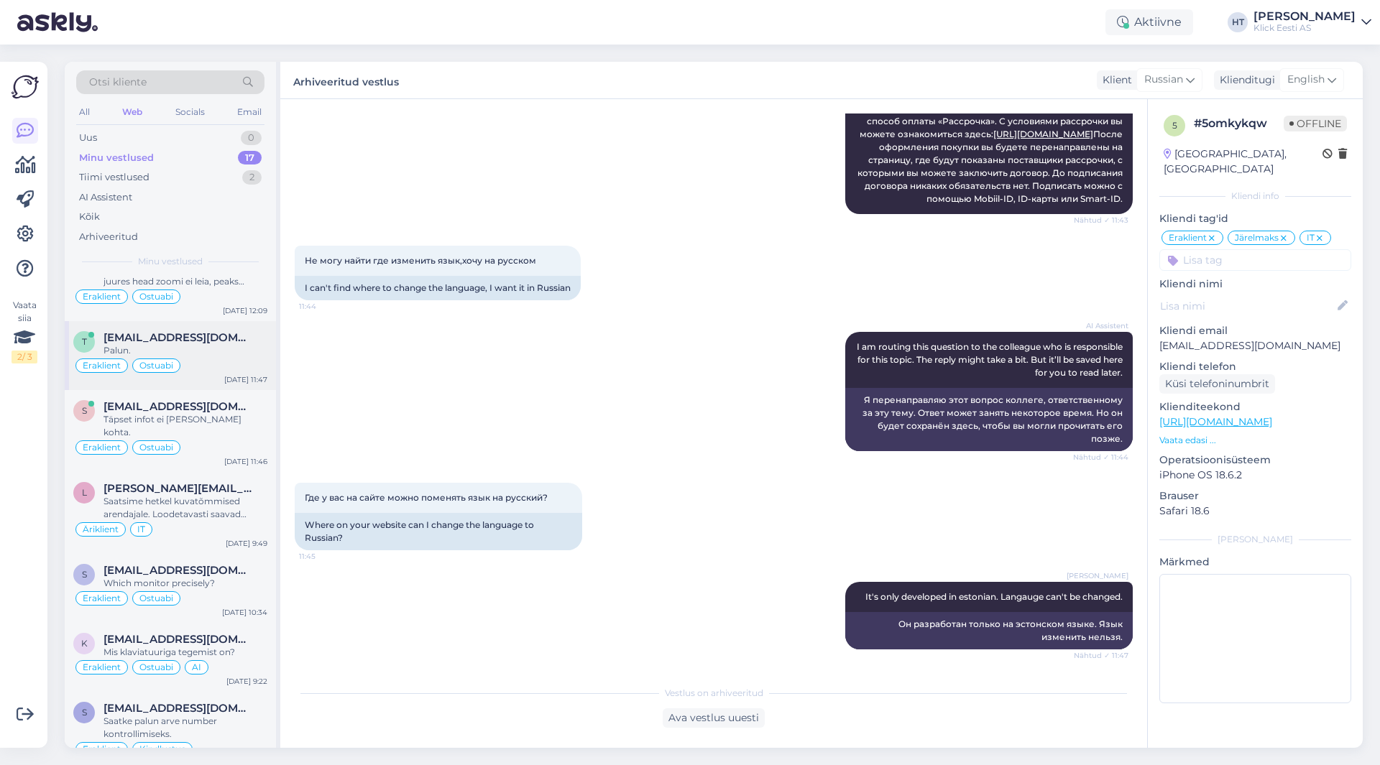
click at [245, 357] on div "Eraklient Ostuabi" at bounding box center [170, 365] width 194 height 17
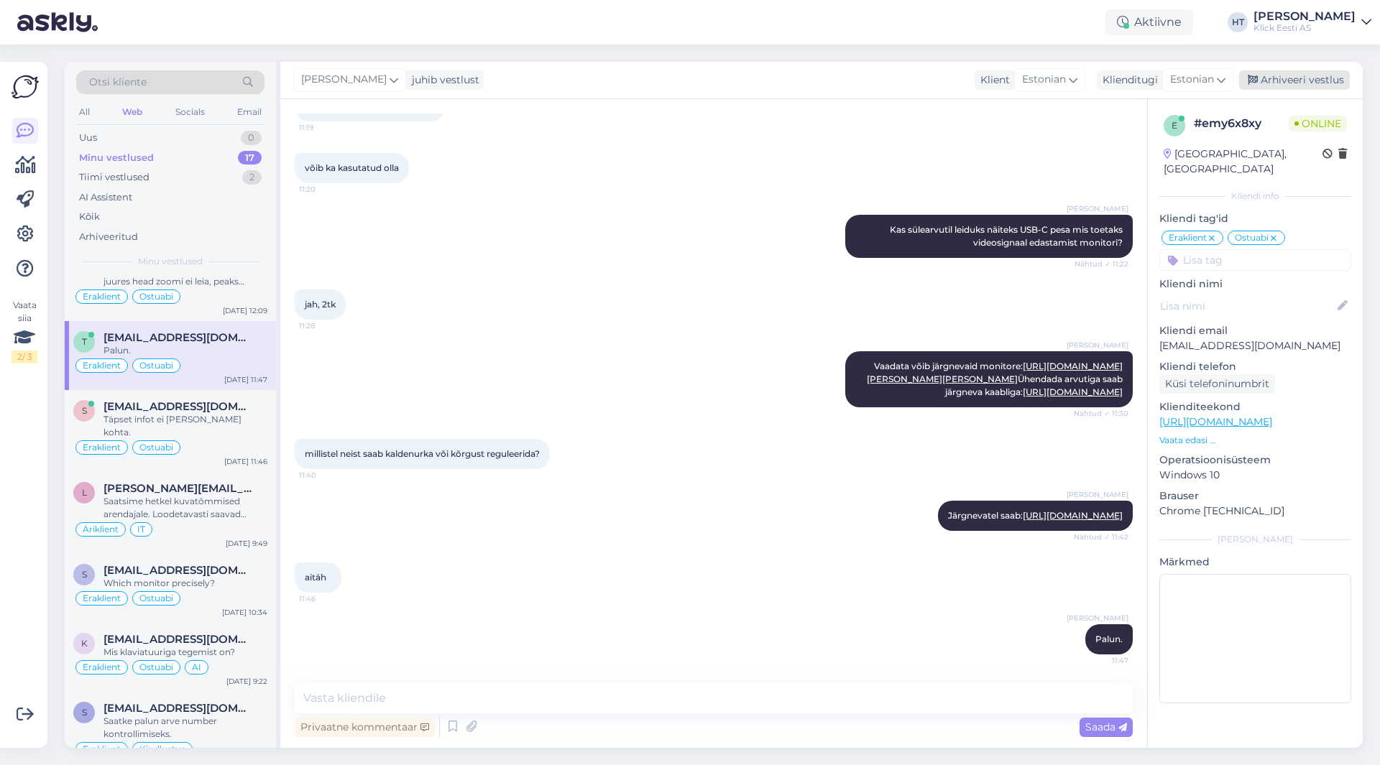
click at [1294, 78] on div "Arhiveeri vestlus" at bounding box center [1294, 79] width 111 height 19
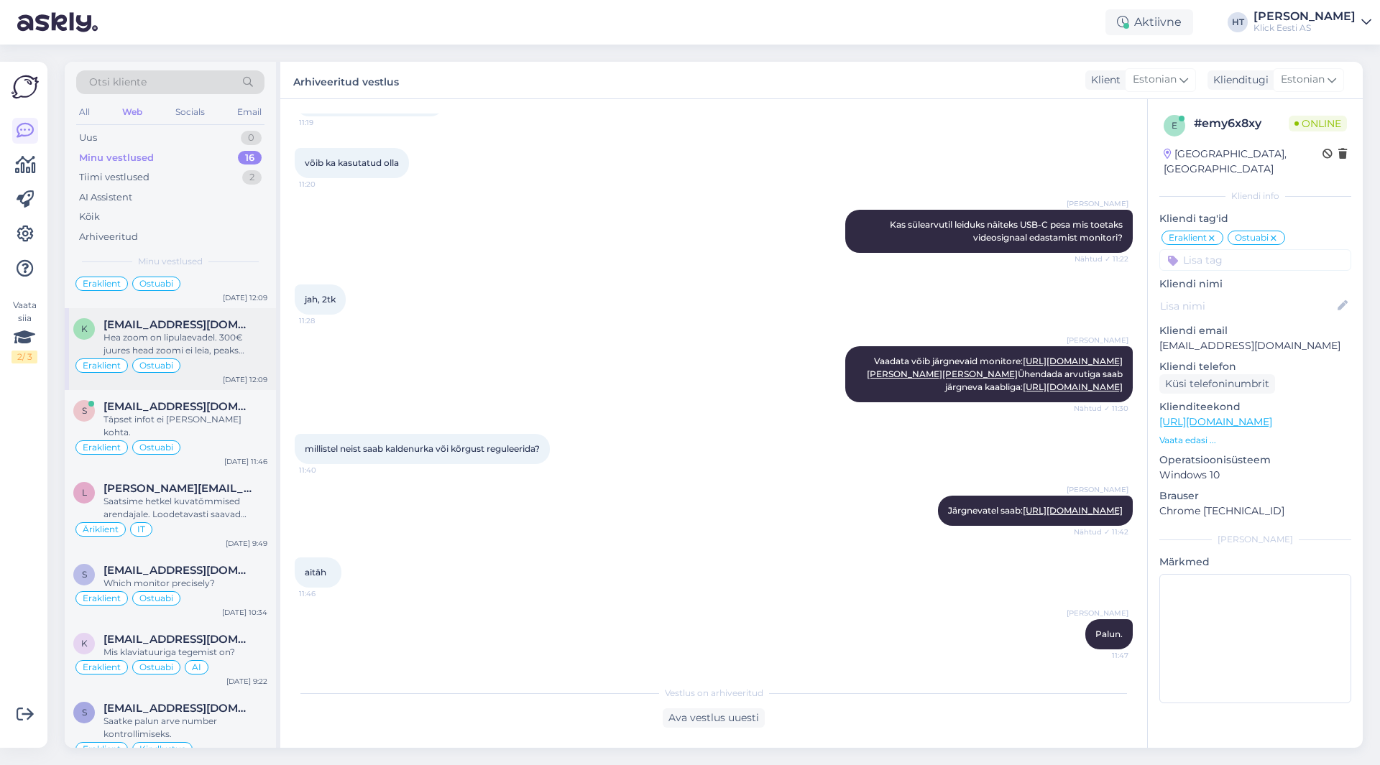
click at [238, 357] on div "Eraklient Ostuabi" at bounding box center [170, 365] width 194 height 17
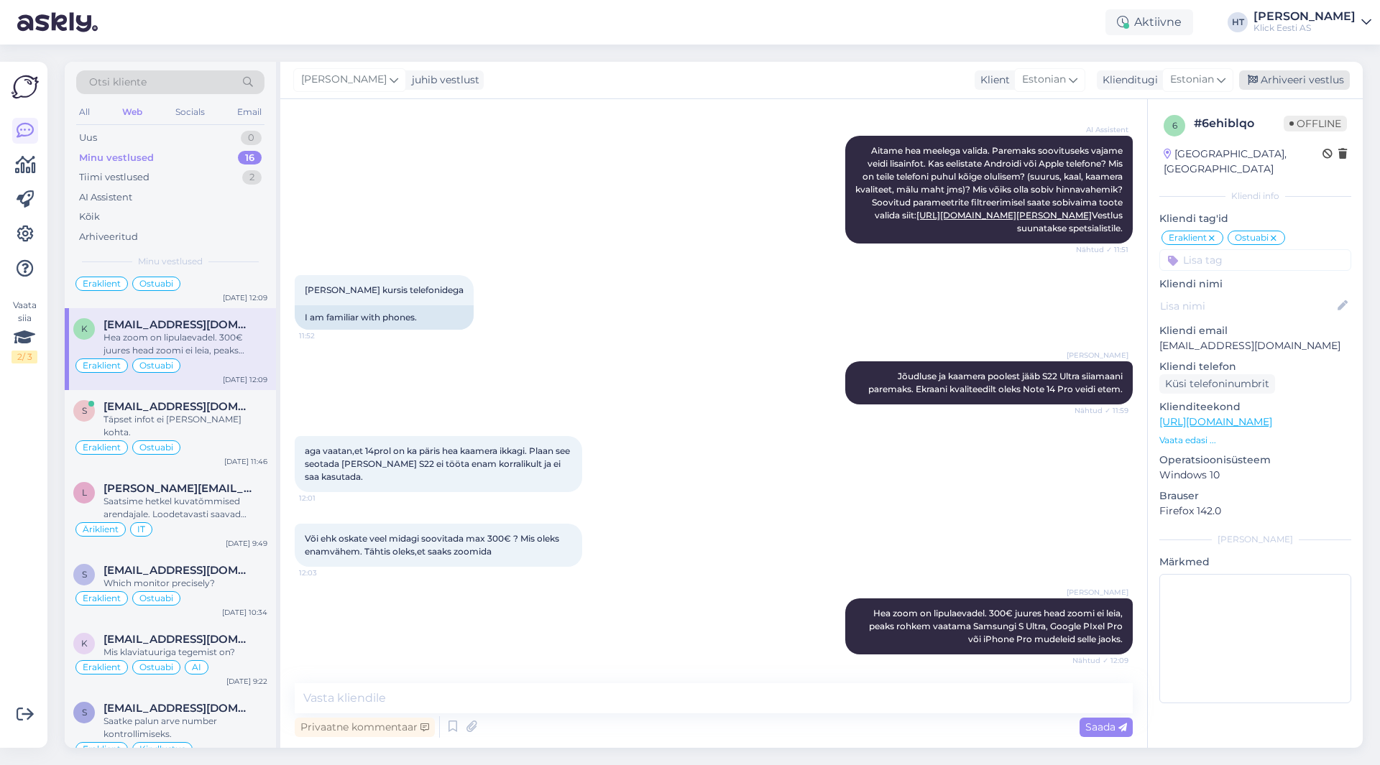
click at [1309, 79] on div "Arhiveeri vestlus" at bounding box center [1294, 79] width 111 height 19
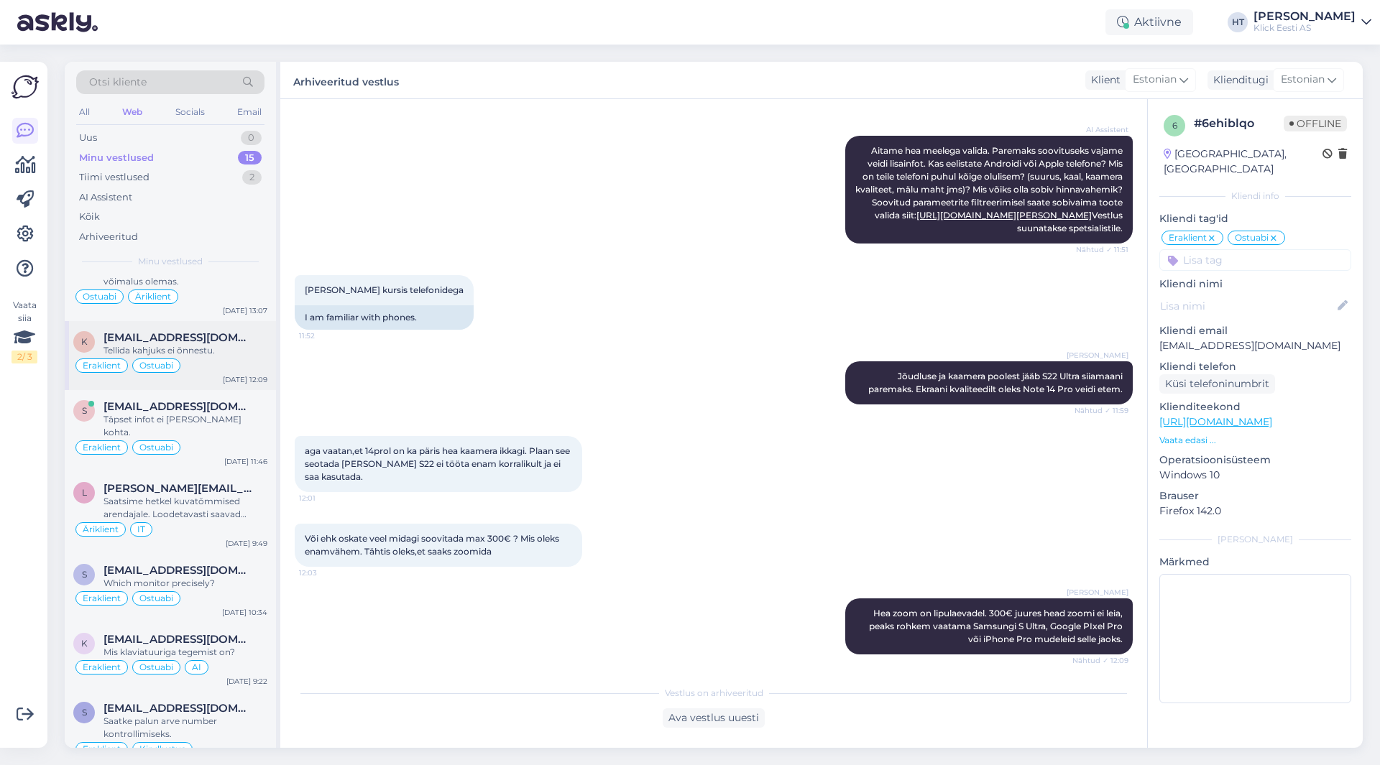
click at [232, 359] on div "Eraklient Ostuabi" at bounding box center [170, 365] width 194 height 17
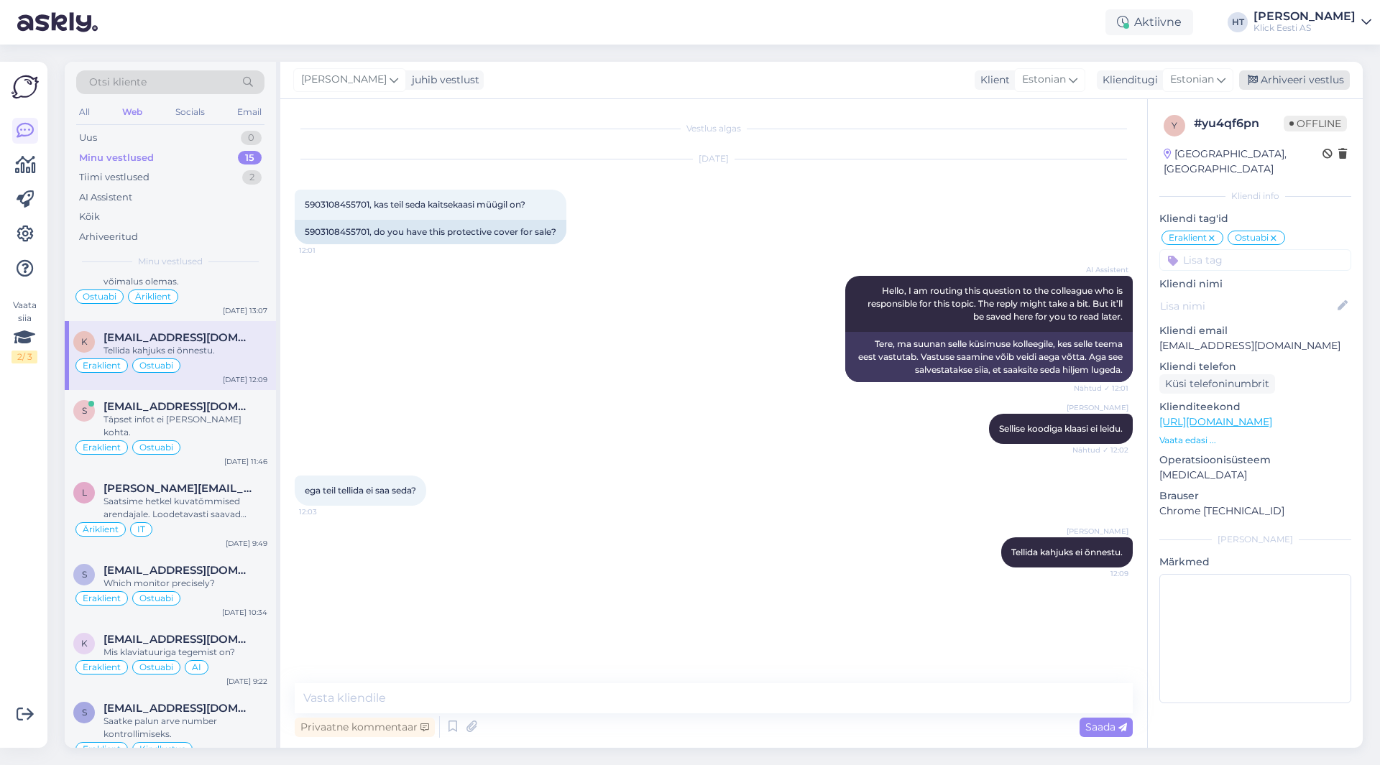
click at [1284, 84] on div "Arhiveeri vestlus" at bounding box center [1294, 79] width 111 height 19
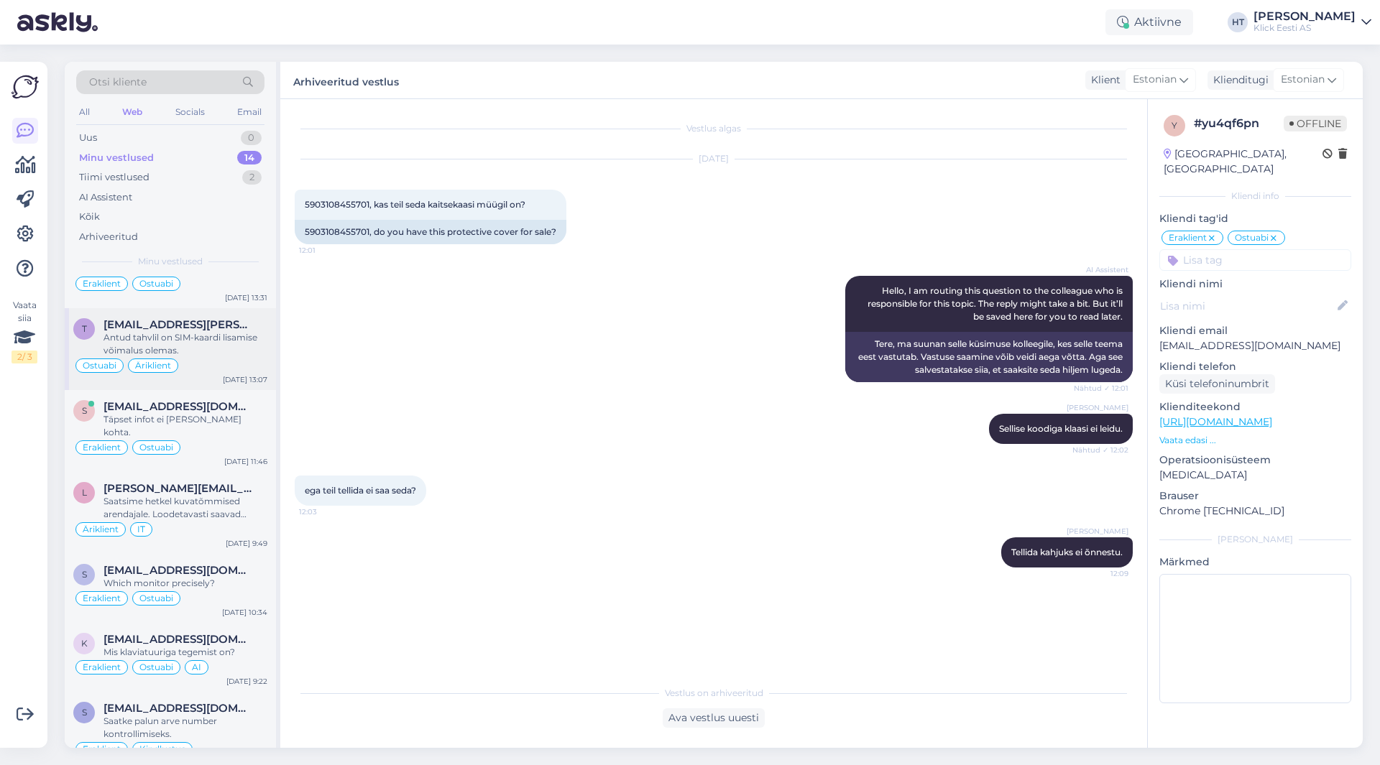
click at [236, 374] on div "[DATE] 13:07" at bounding box center [245, 379] width 45 height 11
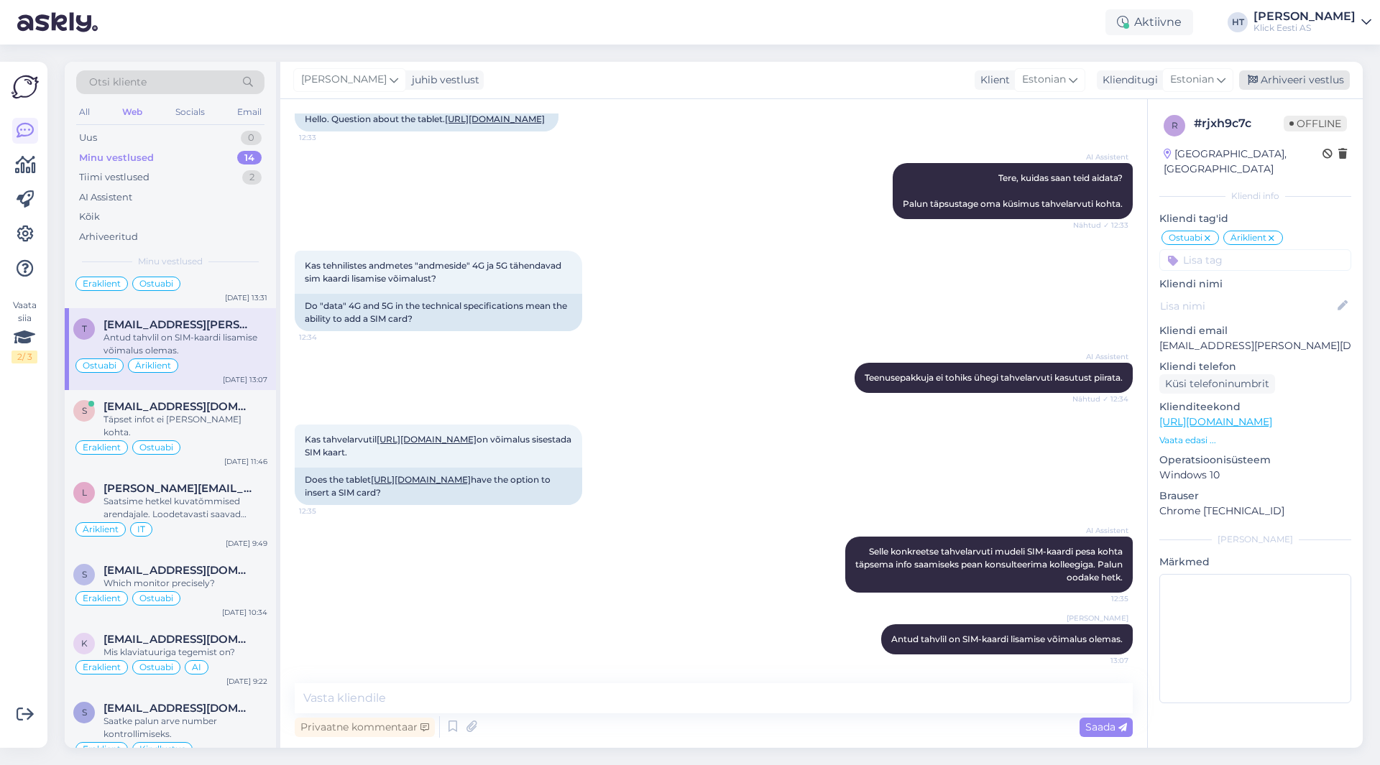
click at [1303, 74] on div "Arhiveeri vestlus" at bounding box center [1294, 79] width 111 height 19
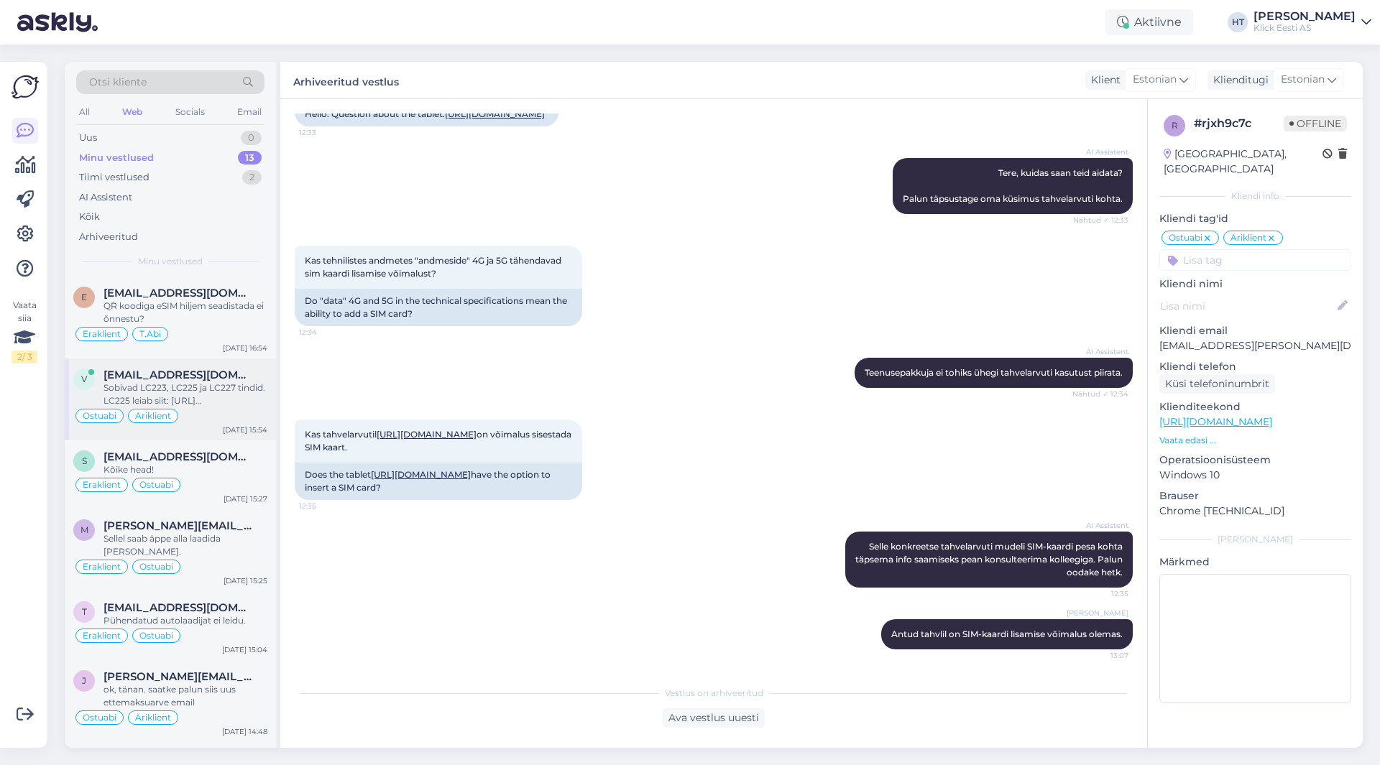
click at [243, 402] on div "Sobivad LC223, LC225 ja LC227 tindid. LC225 leiab siit: [URL][DOMAIN_NAME] LC22…" at bounding box center [185, 395] width 164 height 26
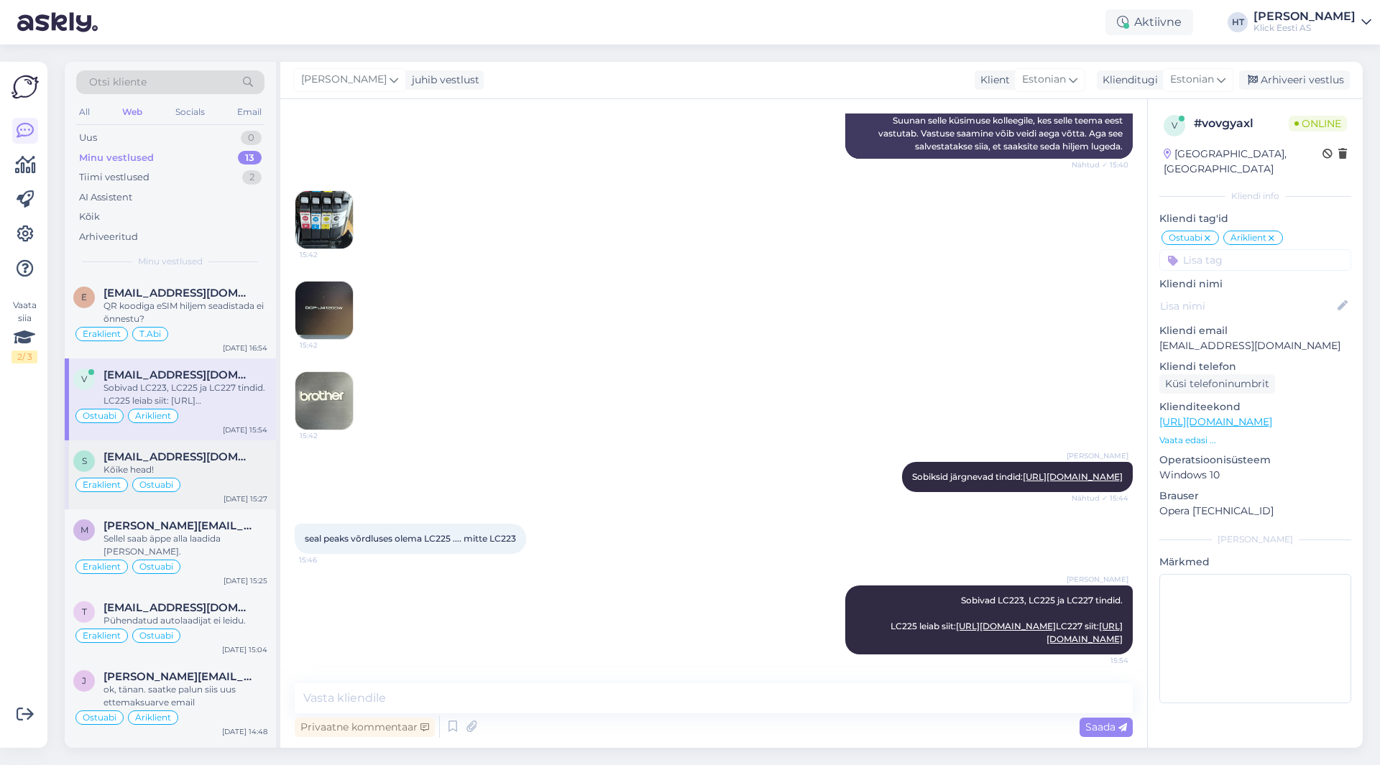
click at [241, 443] on div "s [EMAIL_ADDRESS][DOMAIN_NAME] Kõike head! Eraklient Ostuabi [DATE] 15:27" at bounding box center [170, 475] width 211 height 69
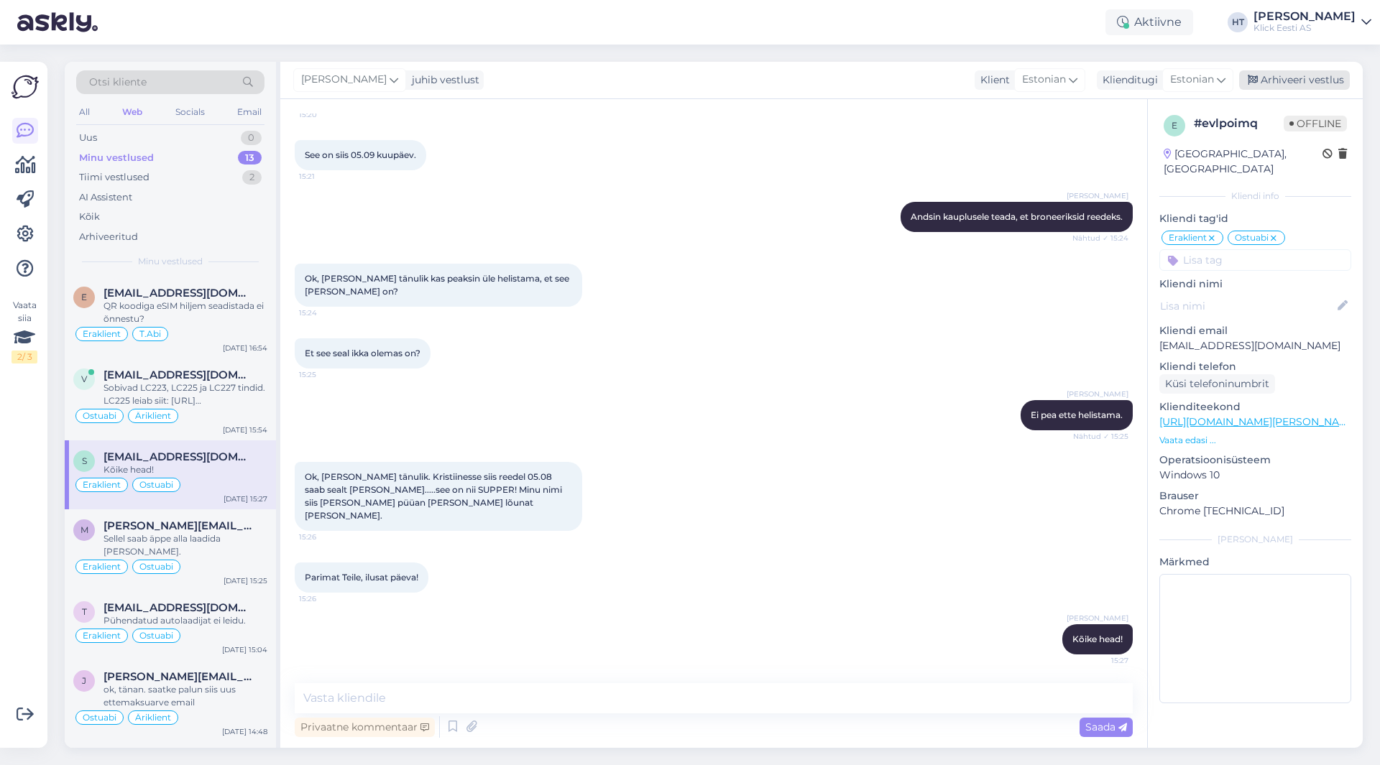
click at [1303, 79] on div "Arhiveeri vestlus" at bounding box center [1294, 79] width 111 height 19
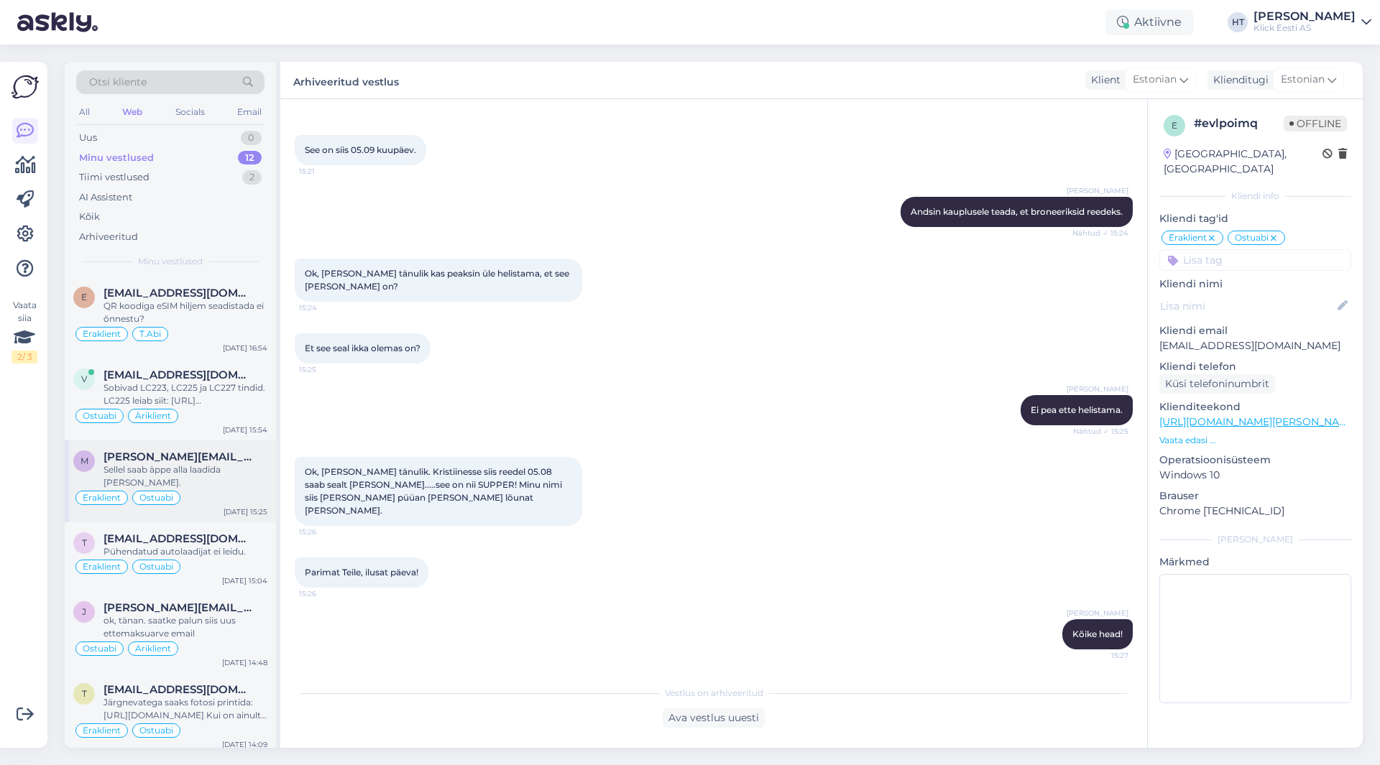
click at [221, 465] on div "Sellel saab äppe alla laadida [PERSON_NAME]." at bounding box center [185, 477] width 164 height 26
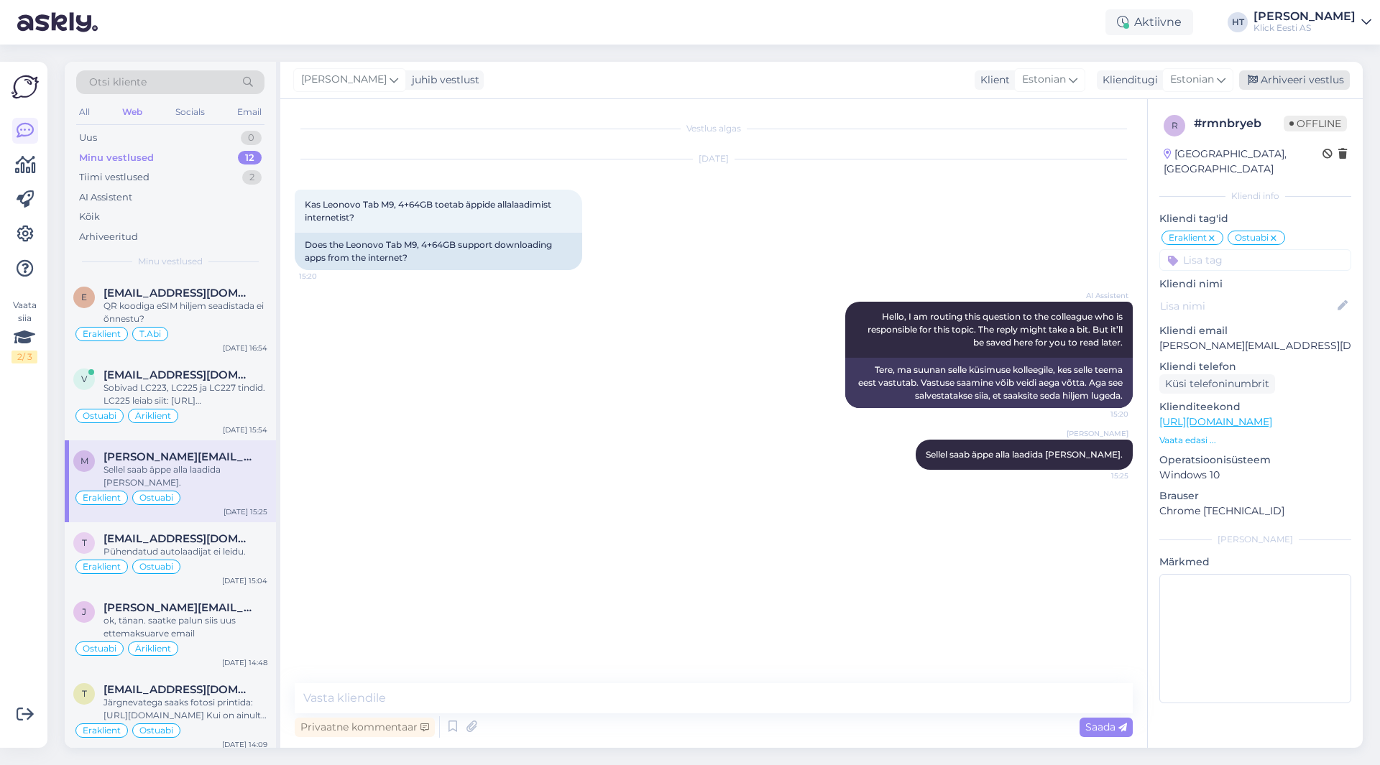
click at [1307, 71] on div "Arhiveeri vestlus" at bounding box center [1294, 79] width 111 height 19
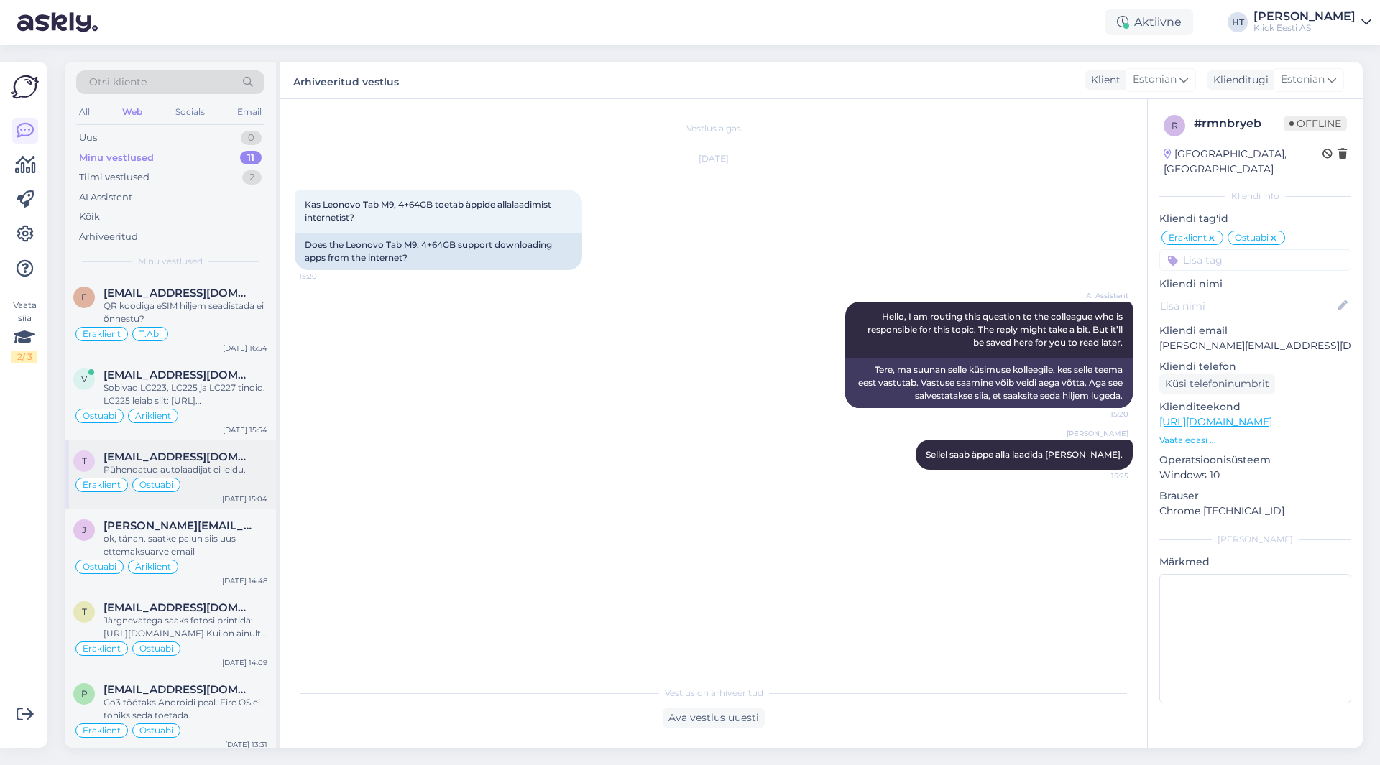
click at [269, 479] on div "t [EMAIL_ADDRESS][DOMAIN_NAME] Pühendatud autolaadijat ei leidu. Eraklient Ostu…" at bounding box center [170, 475] width 211 height 69
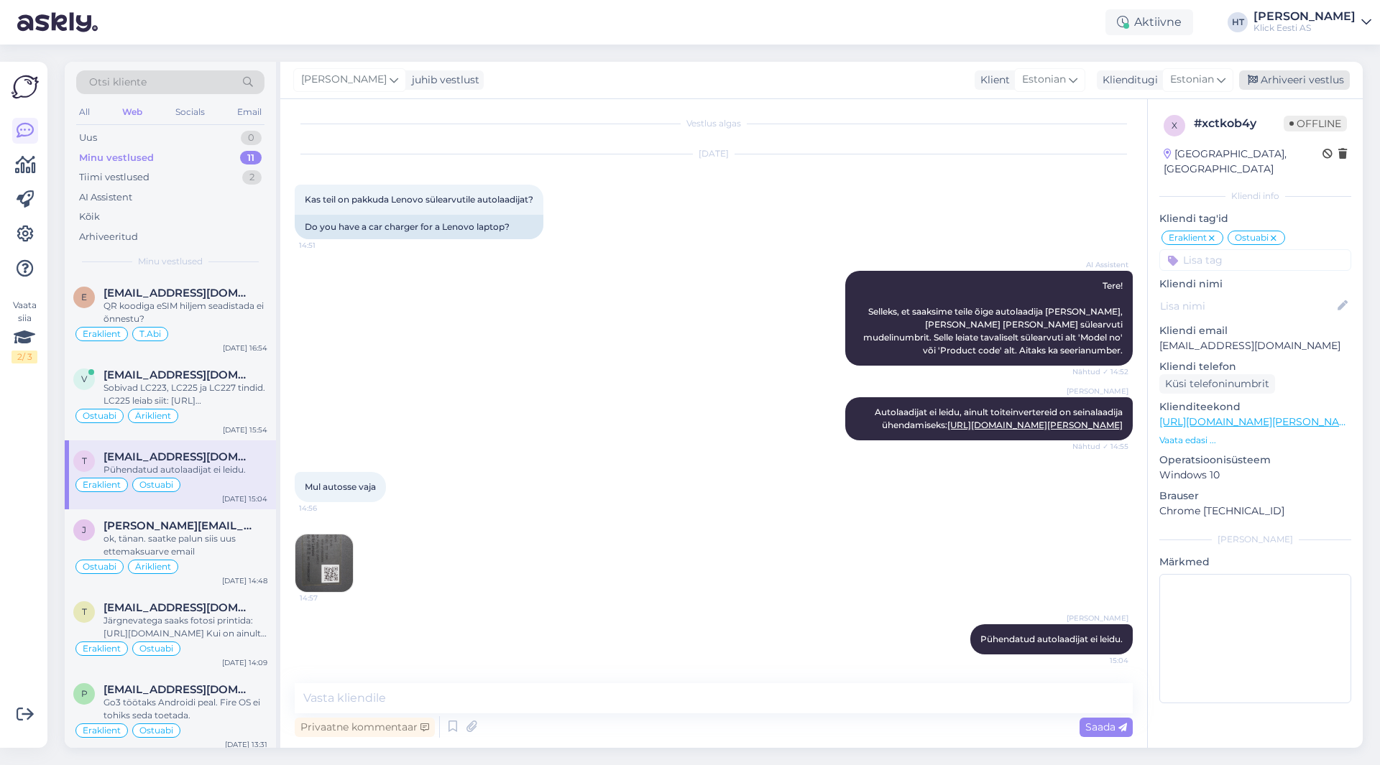
click at [1294, 76] on div "Arhiveeri vestlus" at bounding box center [1294, 79] width 111 height 19
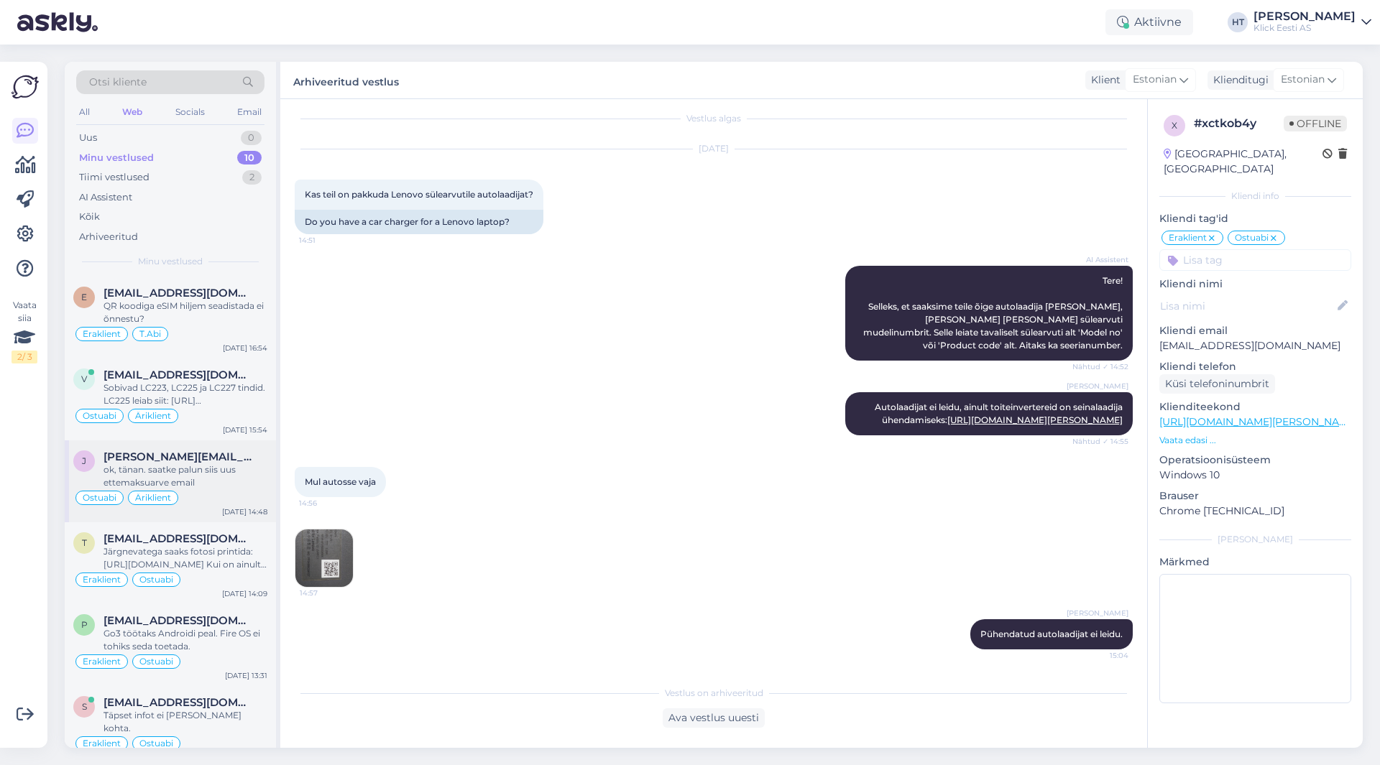
click at [195, 453] on span "[PERSON_NAME][EMAIL_ADDRESS][DOMAIN_NAME]" at bounding box center [177, 457] width 149 height 13
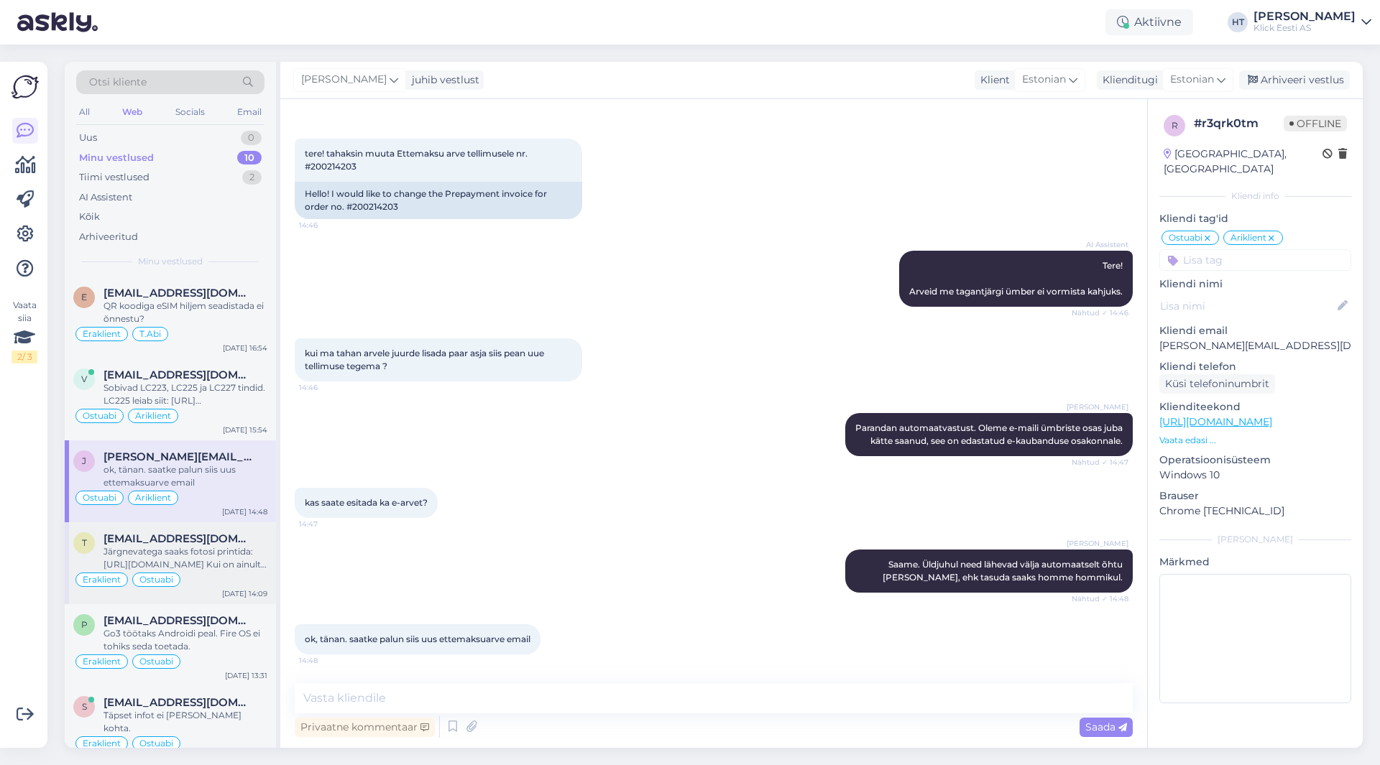
click at [240, 553] on div "Järgnevatega saaks fotosi printida: [URL][DOMAIN_NAME] Kui on ainult fotosi [PE…" at bounding box center [185, 558] width 164 height 26
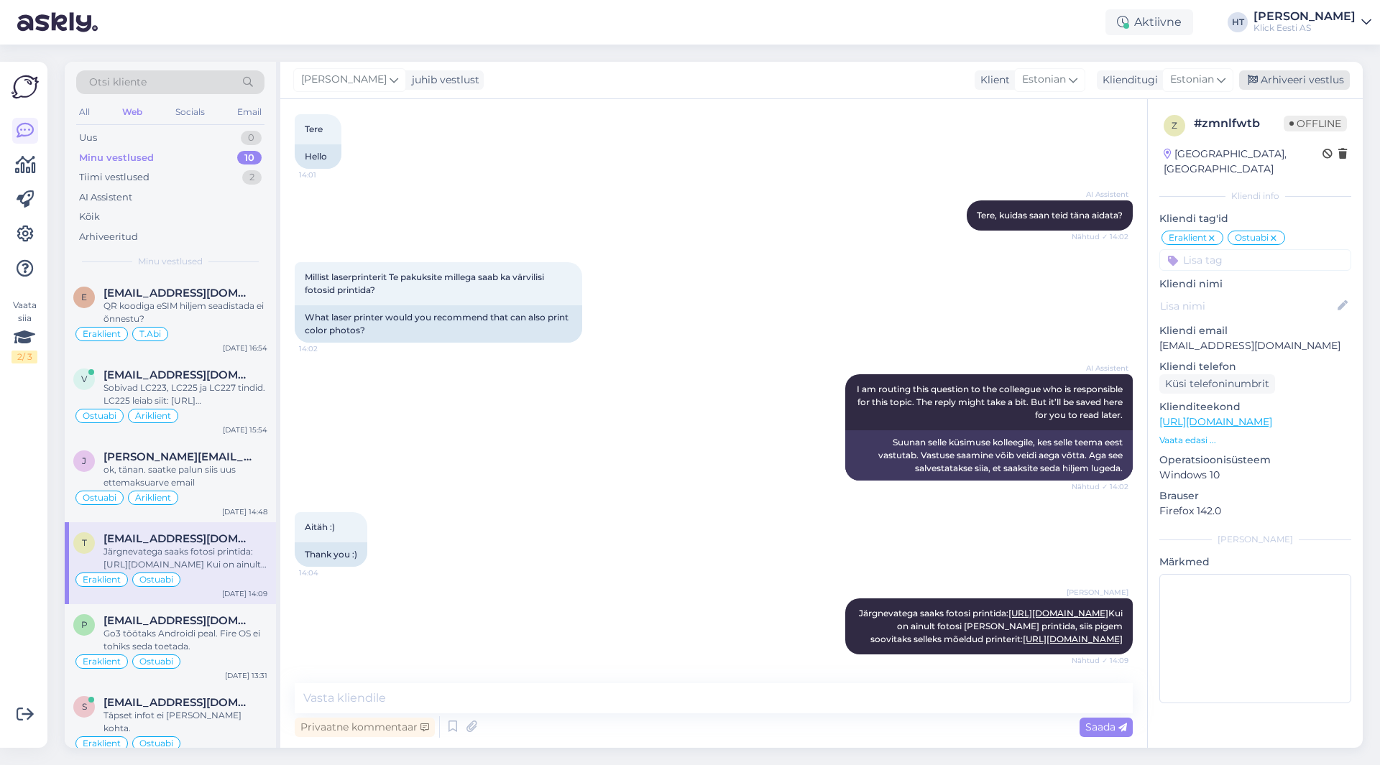
click at [1310, 83] on div "Arhiveeri vestlus" at bounding box center [1294, 79] width 111 height 19
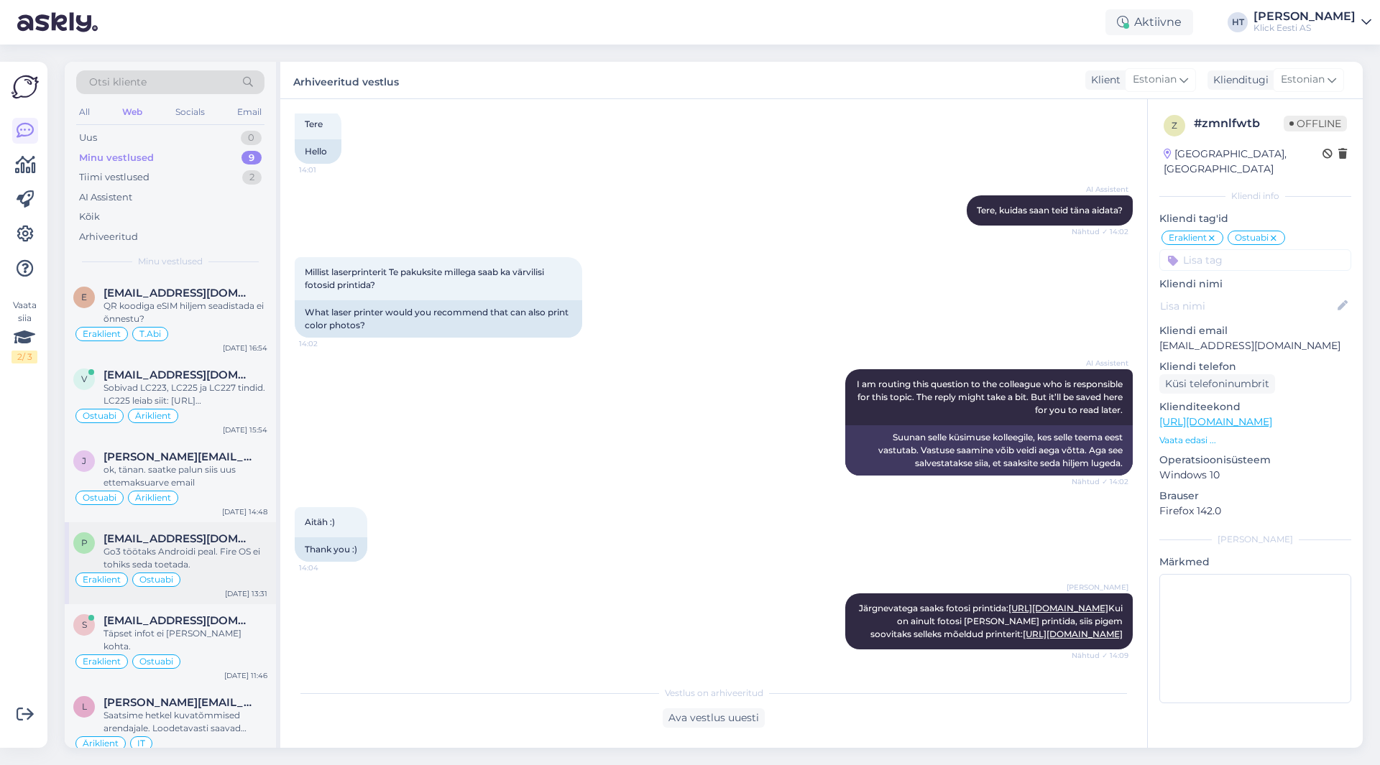
click at [233, 549] on div "Go3 töötaks Androidi peal. Fire OS ei tohiks seda toetada." at bounding box center [185, 558] width 164 height 26
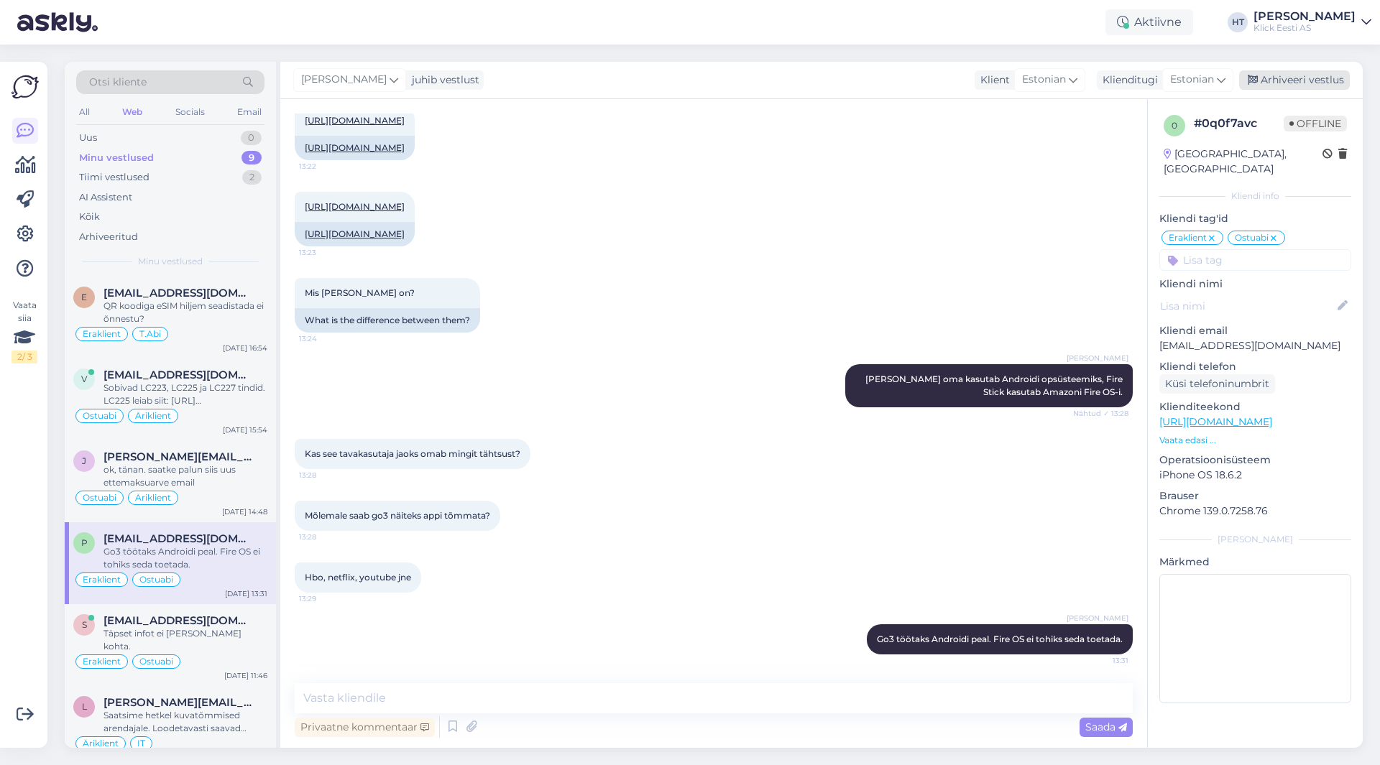
click at [1262, 82] on div "Arhiveeri vestlus" at bounding box center [1294, 79] width 111 height 19
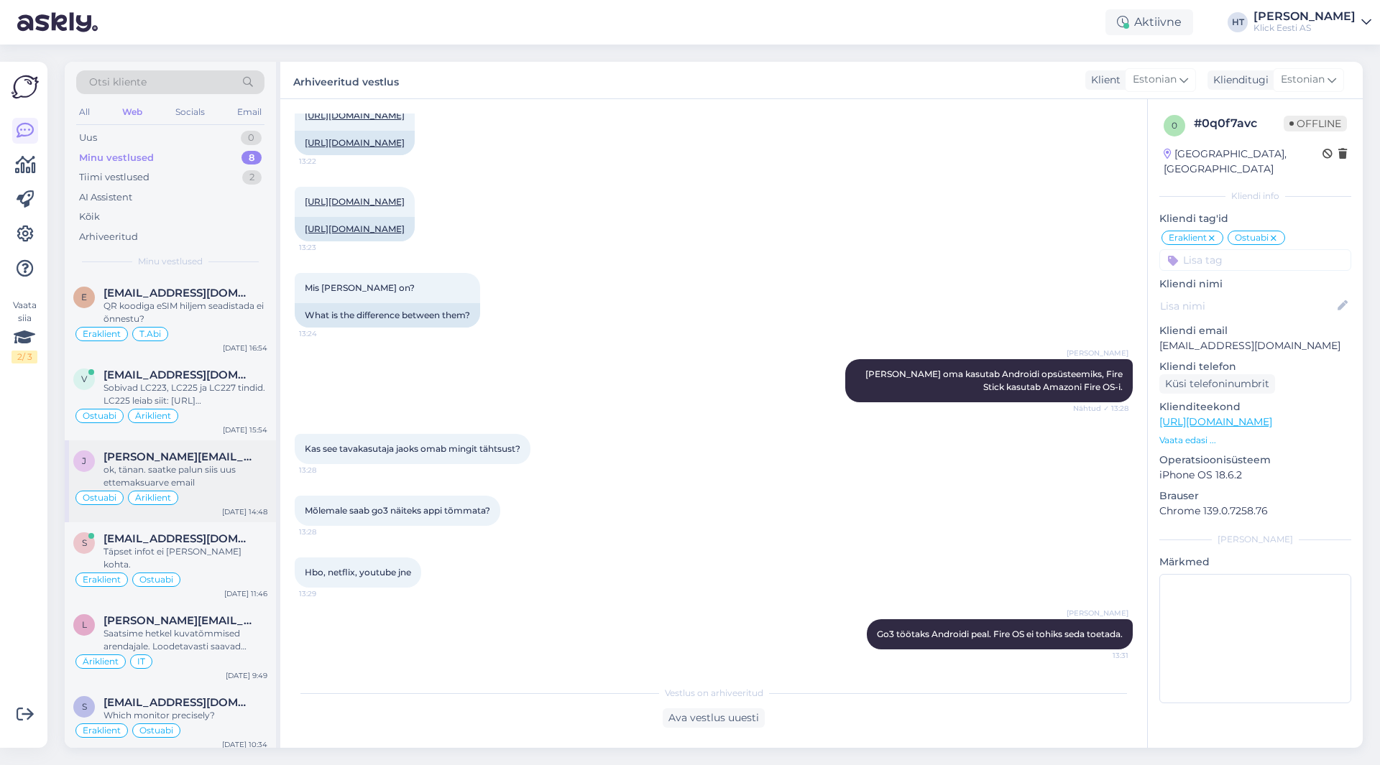
click at [234, 484] on div "ok, tänan. saatke palun siis uus ettemaksuarve email" at bounding box center [185, 477] width 164 height 26
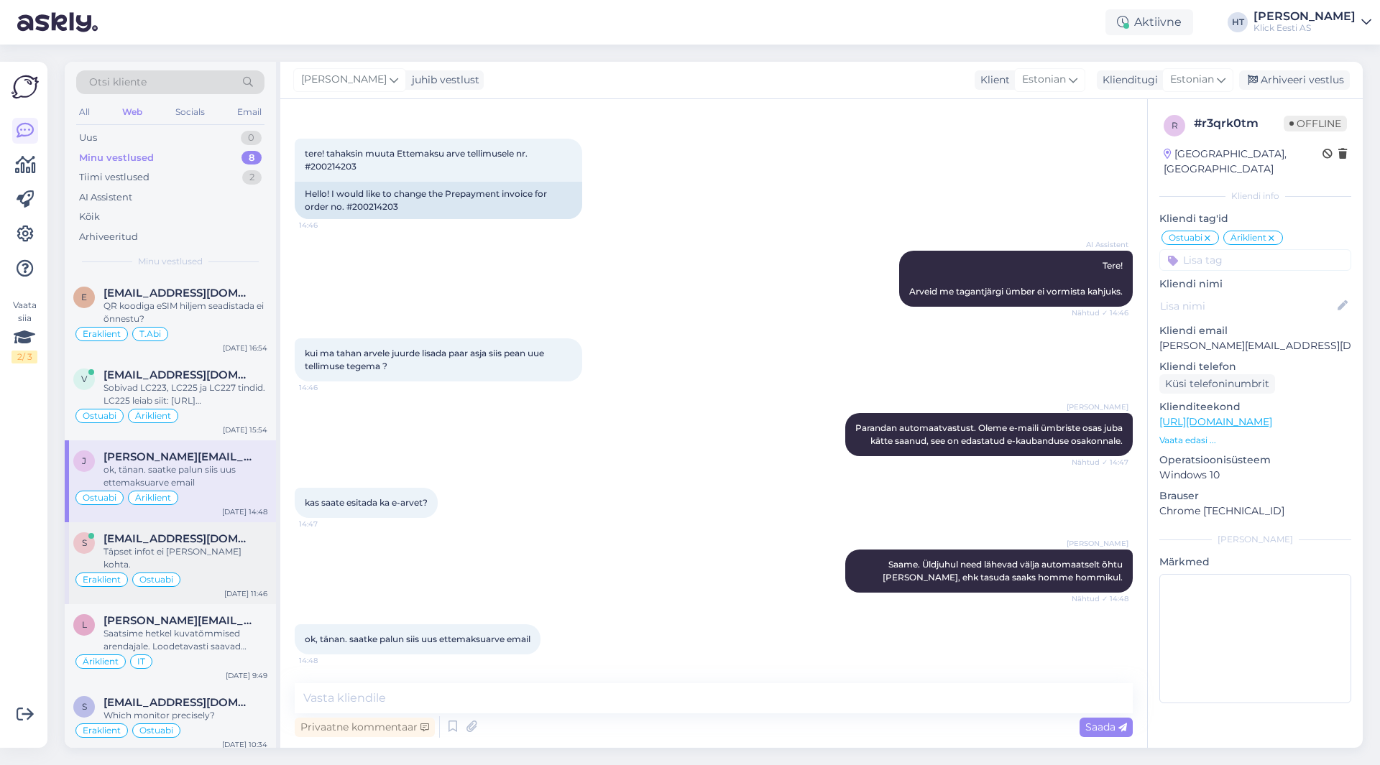
click at [232, 590] on div "s [EMAIL_ADDRESS][DOMAIN_NAME] Täpset infot ei [PERSON_NAME] kohta. Eraklient O…" at bounding box center [170, 563] width 211 height 82
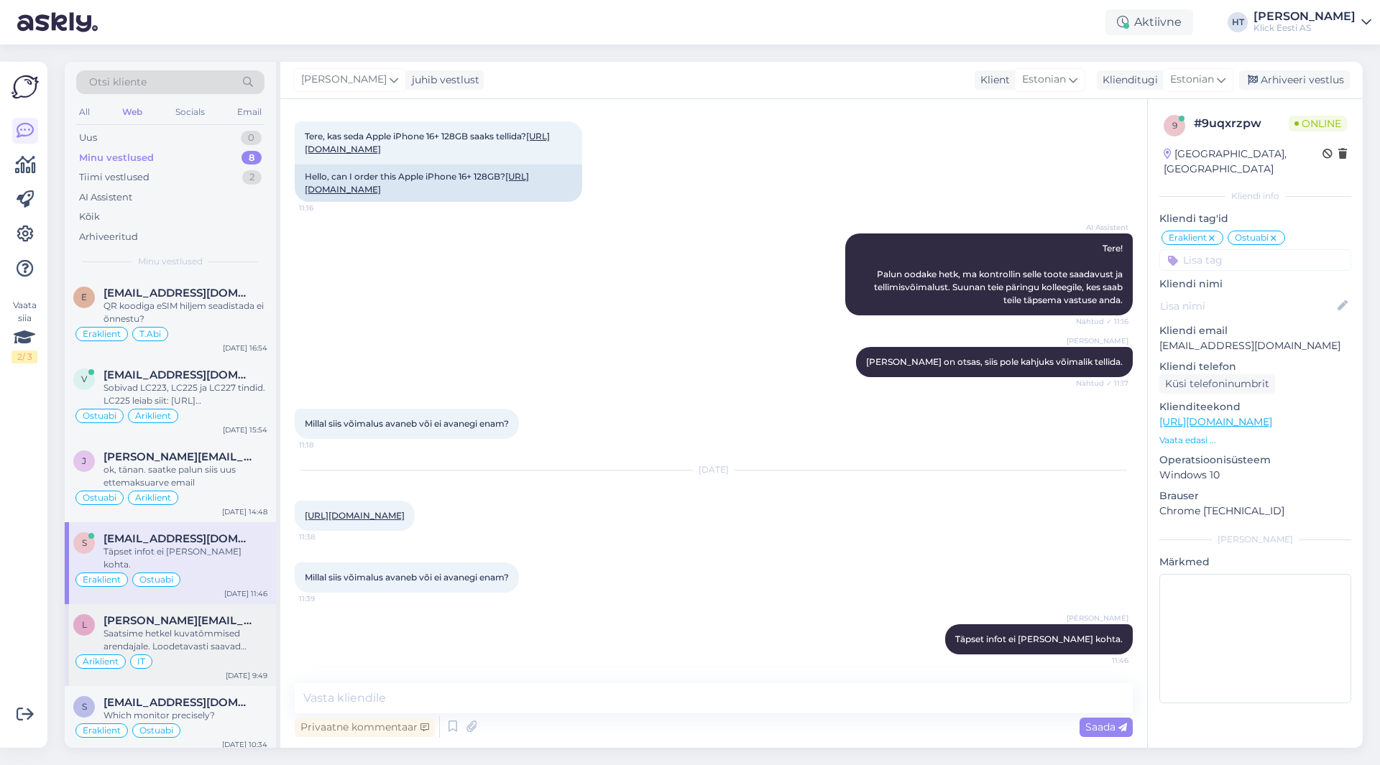
click at [238, 614] on div "[PERSON_NAME][EMAIL_ADDRESS][DOMAIN_NAME]" at bounding box center [185, 620] width 164 height 13
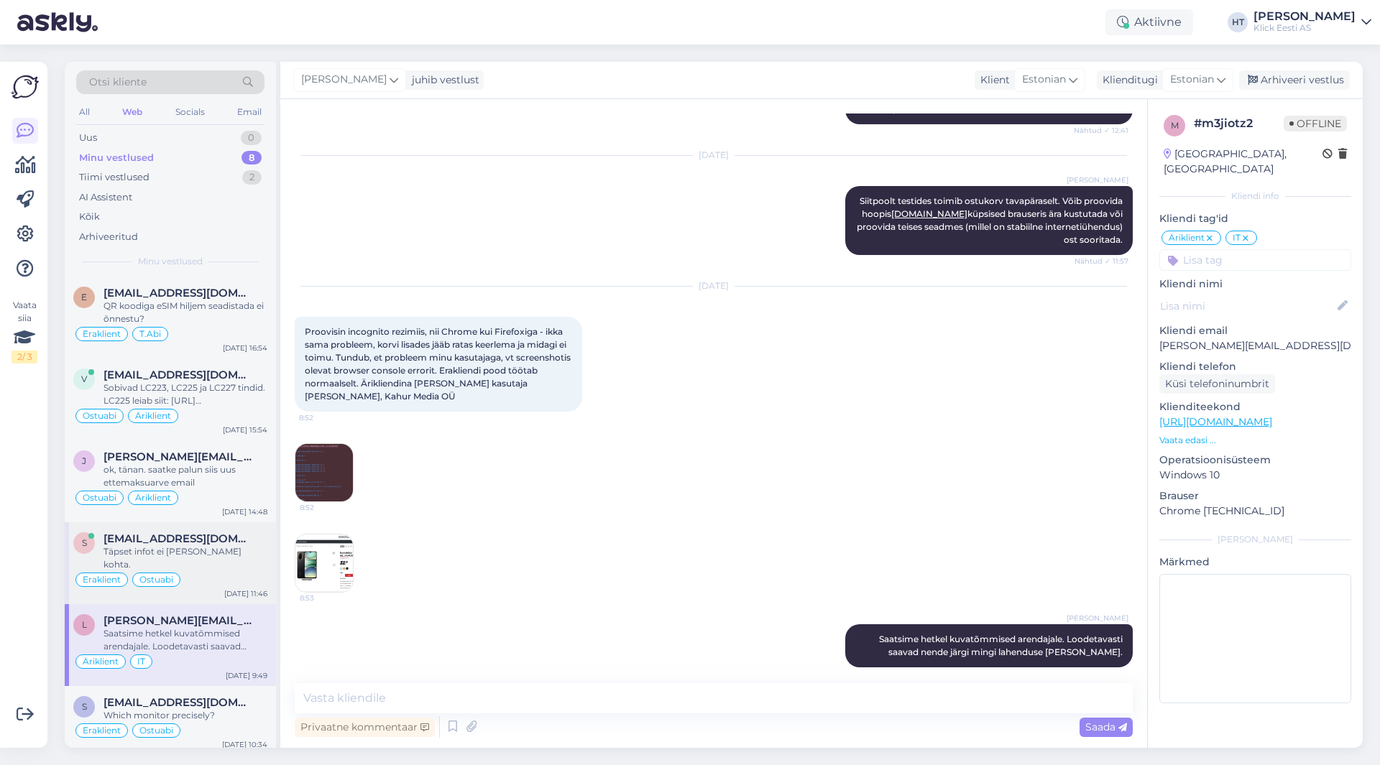
click at [233, 556] on div "Täpset infot ei [PERSON_NAME] kohta." at bounding box center [185, 558] width 164 height 26
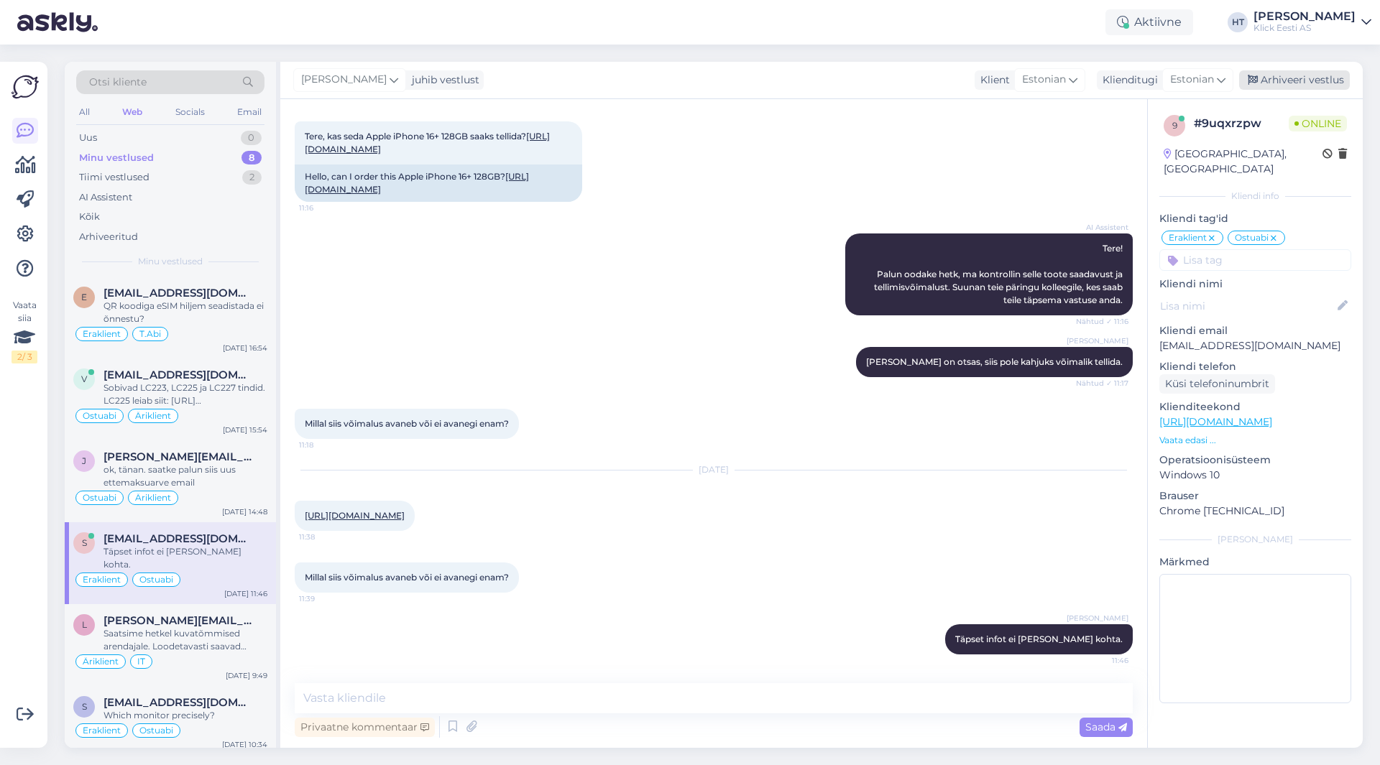
click at [1275, 73] on div "Arhiveeri vestlus" at bounding box center [1294, 79] width 111 height 19
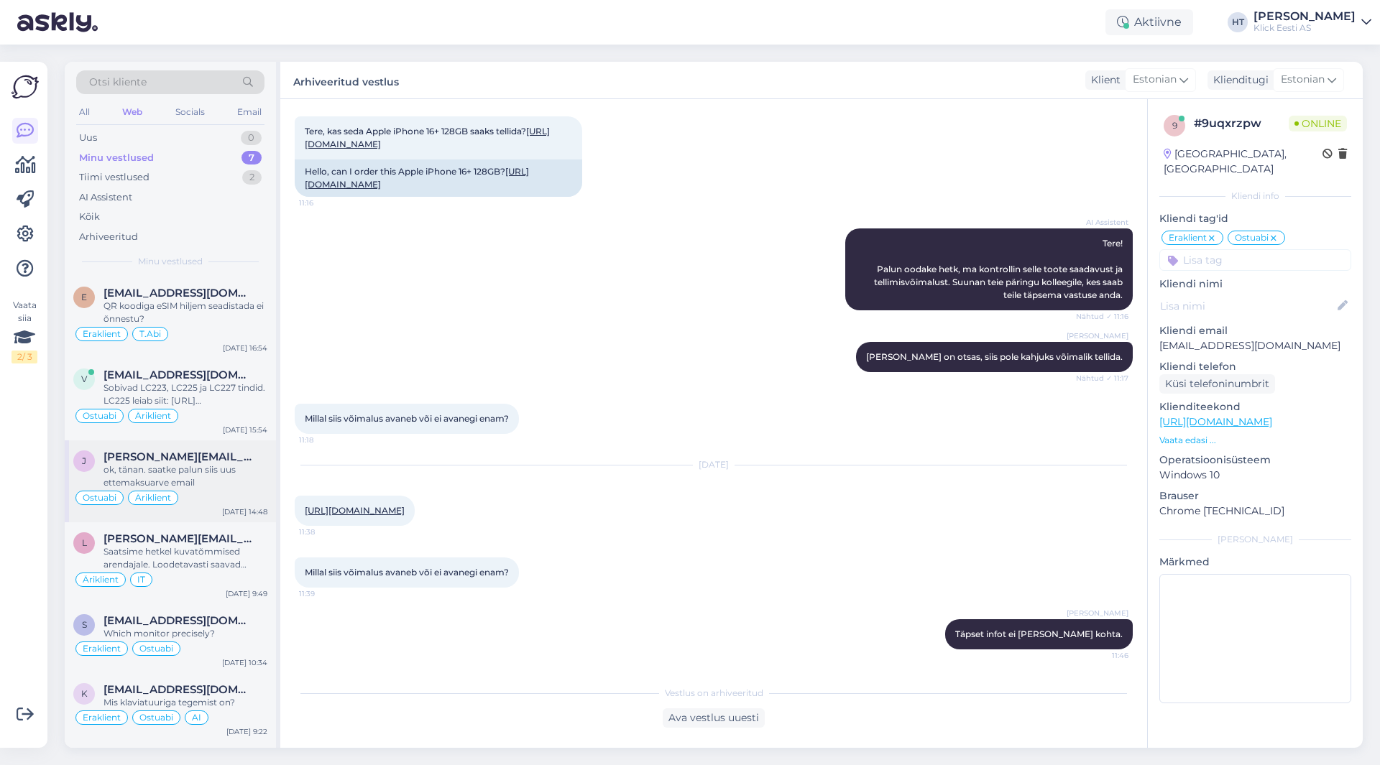
click at [251, 492] on div "Ostuabi Äriklient" at bounding box center [170, 497] width 194 height 17
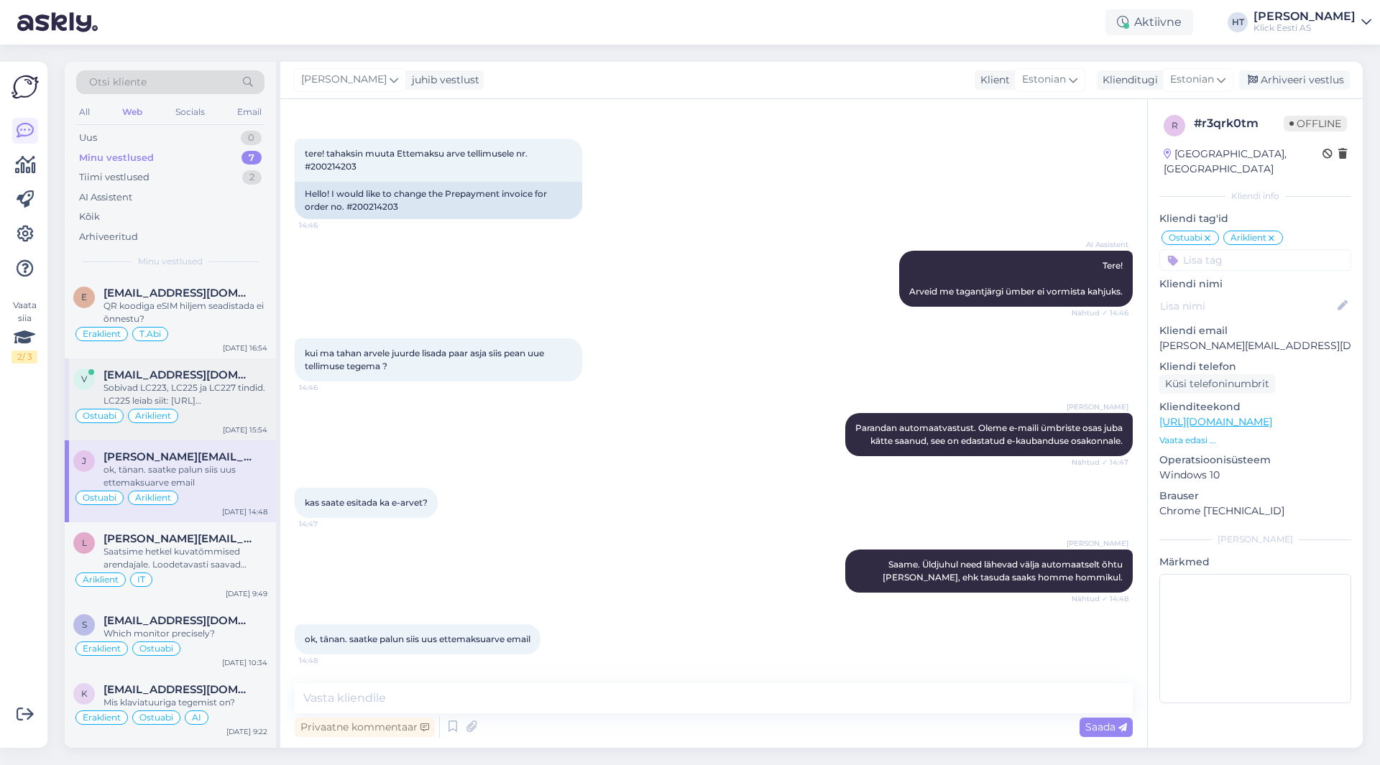
click at [247, 391] on div "Sobivad LC223, LC225 ja LC227 tindid. LC225 leiab siit: [URL][DOMAIN_NAME] LC22…" at bounding box center [185, 395] width 164 height 26
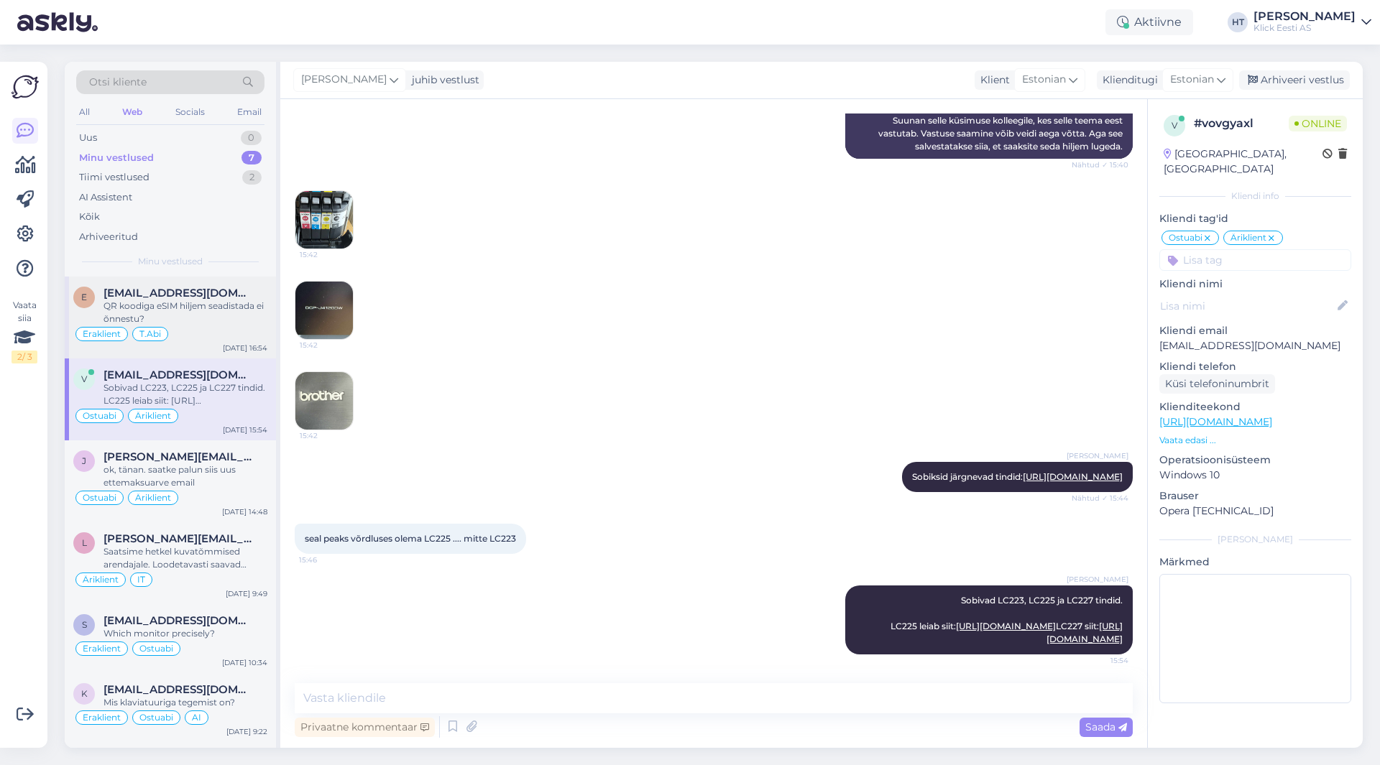
click at [260, 316] on div "QR koodiga eSIM hiljem seadistada ei õnnestu?" at bounding box center [185, 313] width 164 height 26
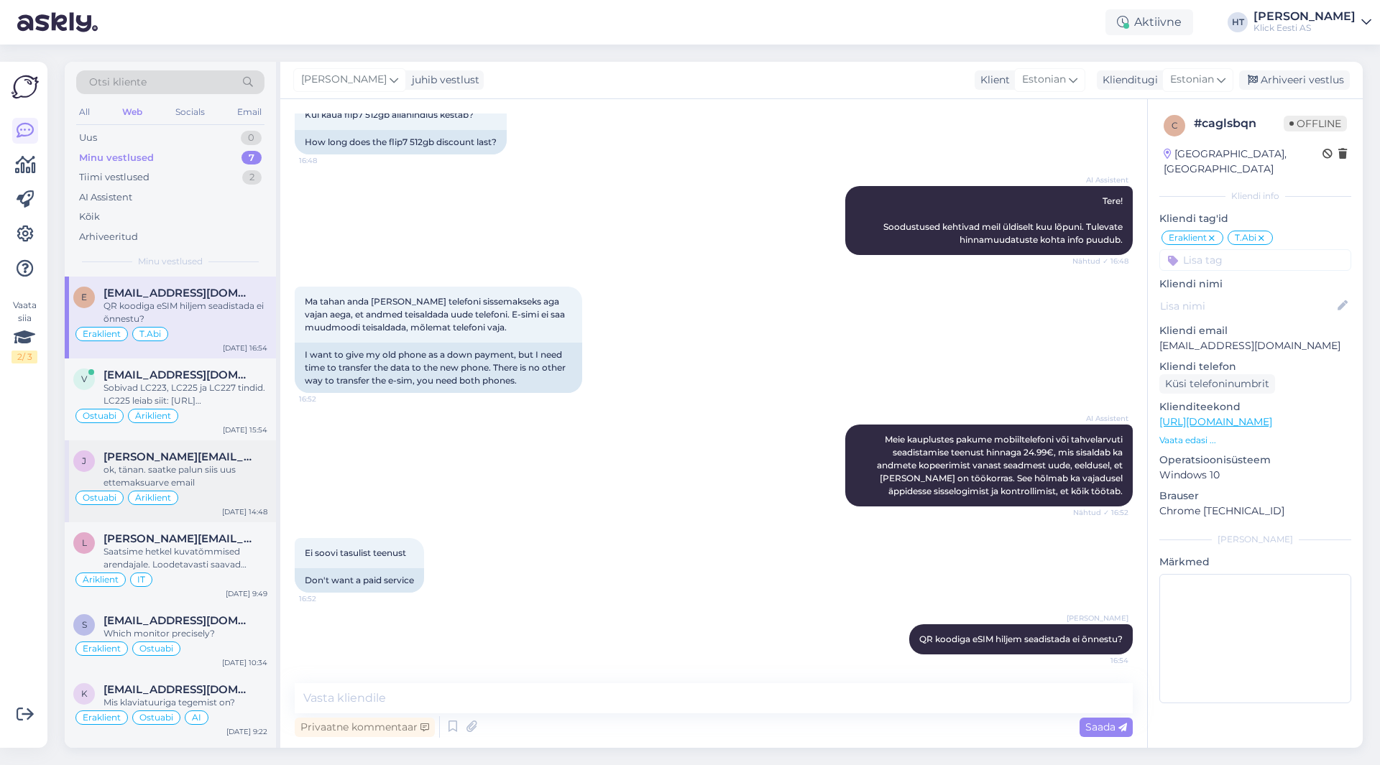
click at [238, 454] on div "[PERSON_NAME][EMAIL_ADDRESS][DOMAIN_NAME]" at bounding box center [185, 457] width 164 height 13
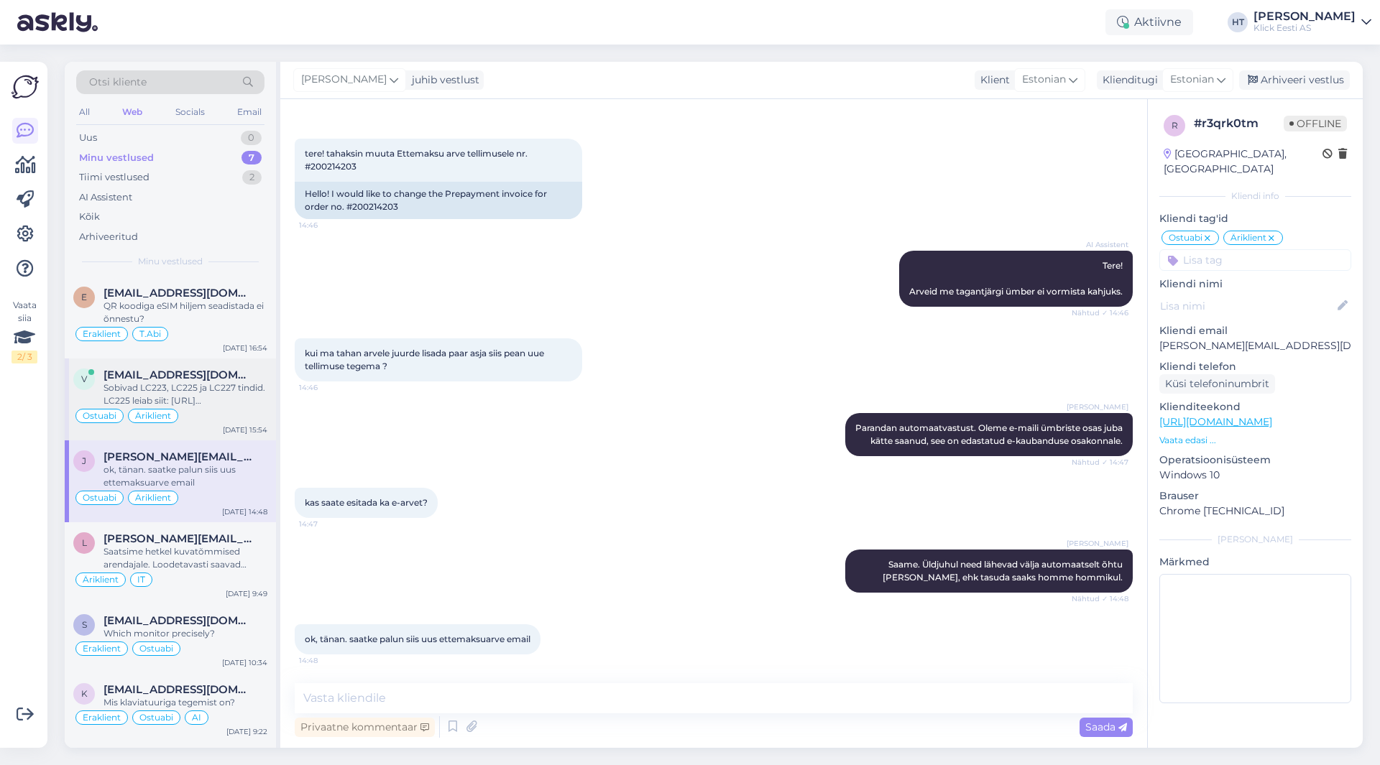
click at [249, 386] on div "Sobivad LC223, LC225 ja LC227 tindid. LC225 leiab siit: [URL][DOMAIN_NAME] LC22…" at bounding box center [185, 395] width 164 height 26
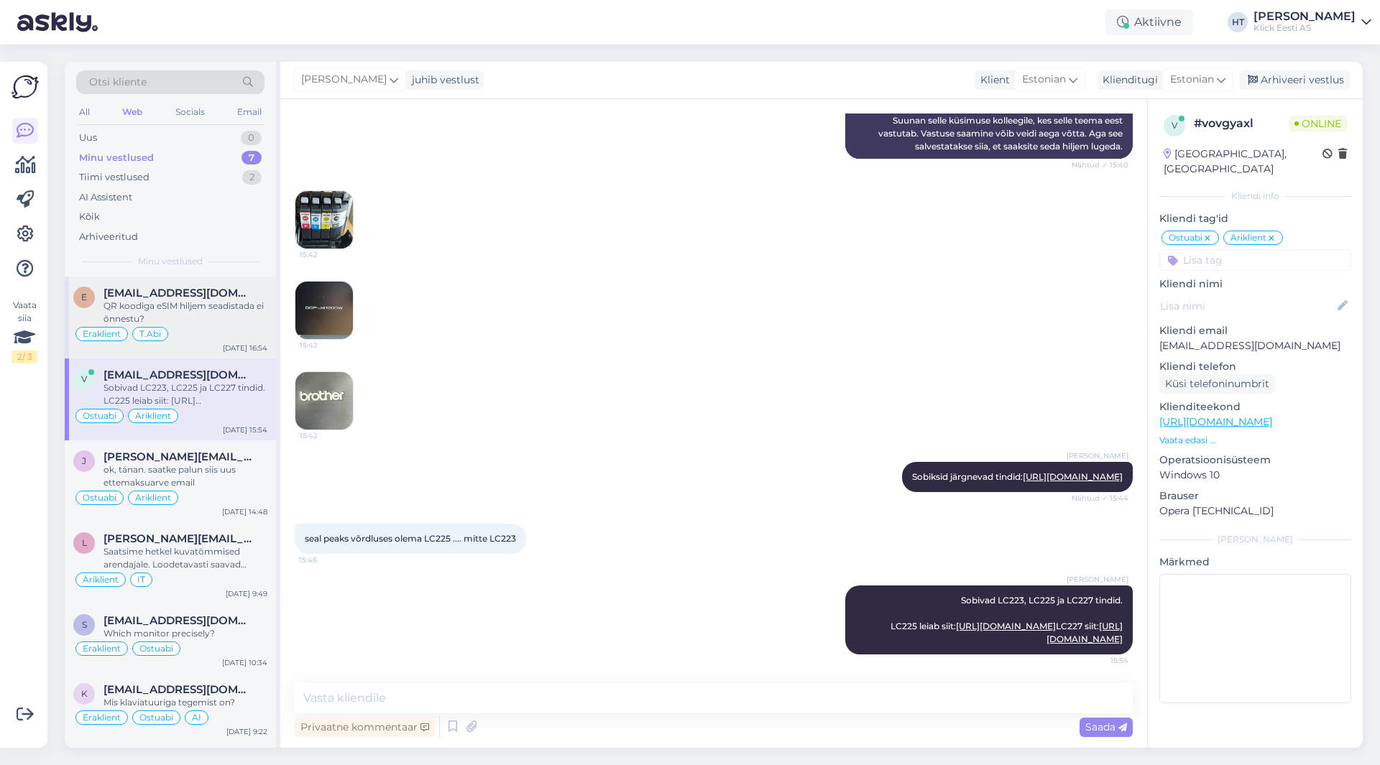
click at [246, 316] on div "QR koodiga eSIM hiljem seadistada ei õnnestu?" at bounding box center [185, 313] width 164 height 26
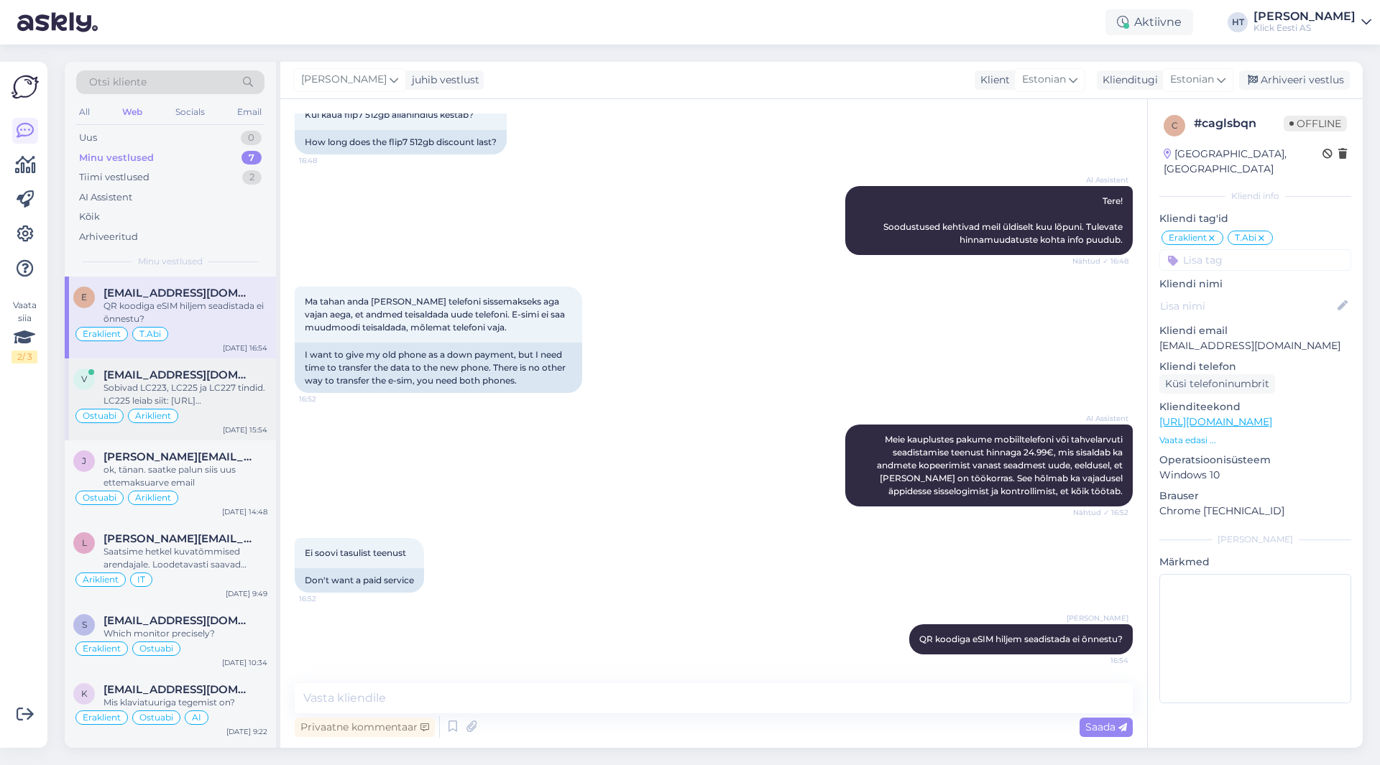
click at [245, 392] on div "Sobivad LC223, LC225 ja LC227 tindid. LC225 leiab siit: [URL][DOMAIN_NAME] LC22…" at bounding box center [185, 395] width 164 height 26
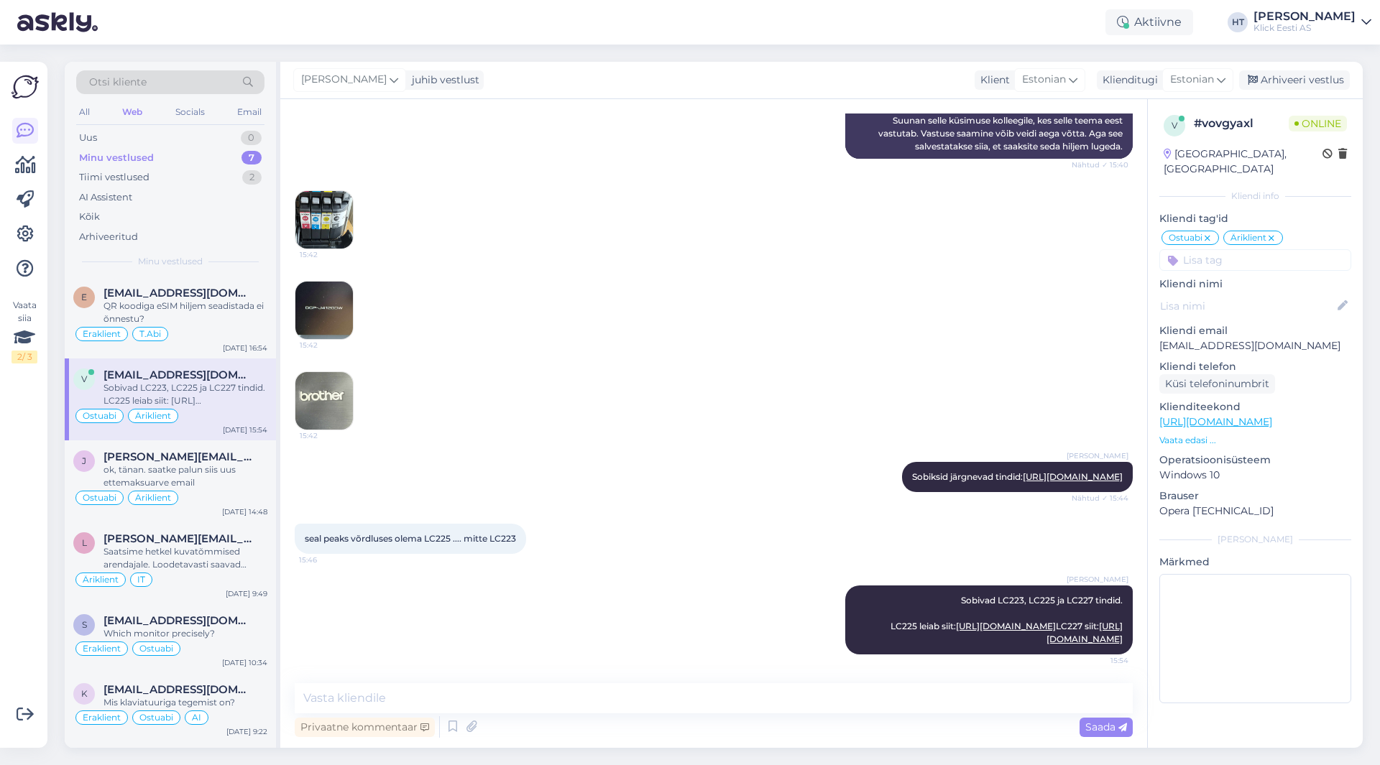
click at [241, 163] on div "Minu vestlused 7" at bounding box center [170, 158] width 188 height 20
click at [522, 356] on div "15:42 15:42 15:42" at bounding box center [714, 311] width 838 height 272
click at [492, 284] on div "15:42 15:42 15:42" at bounding box center [714, 311] width 838 height 272
click at [172, 291] on span "[EMAIL_ADDRESS][DOMAIN_NAME]" at bounding box center [177, 293] width 149 height 13
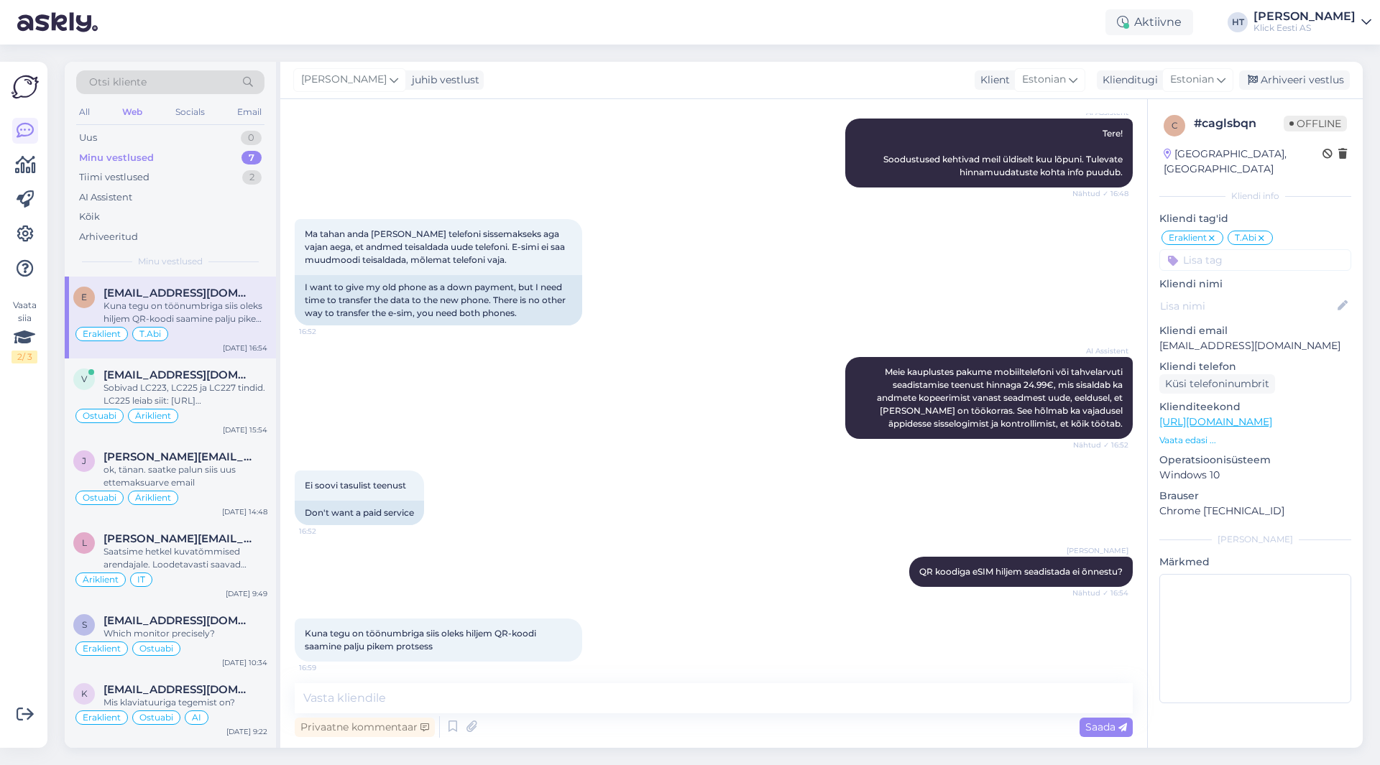
scroll to position [165, 0]
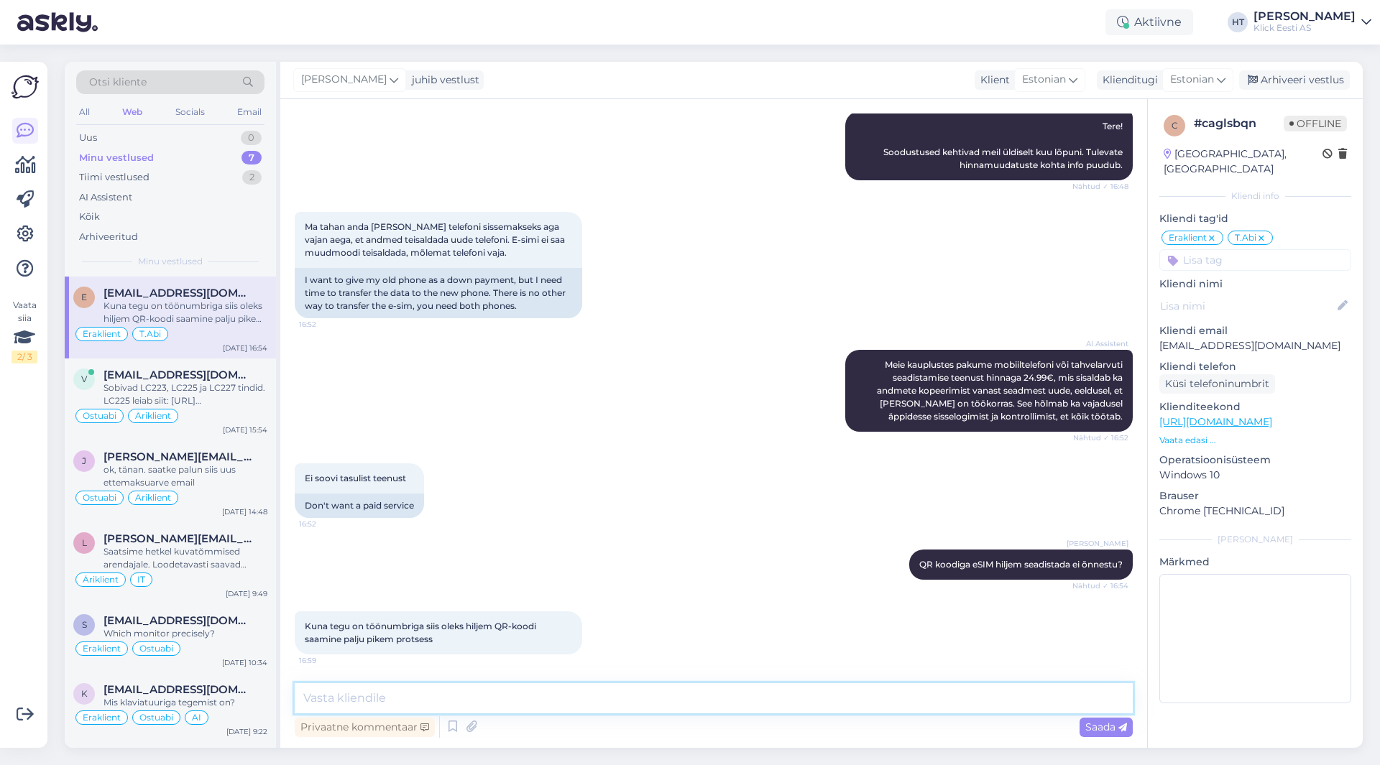
click at [692, 704] on textarea at bounding box center [714, 698] width 838 height 30
click at [1203, 434] on p "Vaata edasi ..." at bounding box center [1255, 440] width 192 height 13
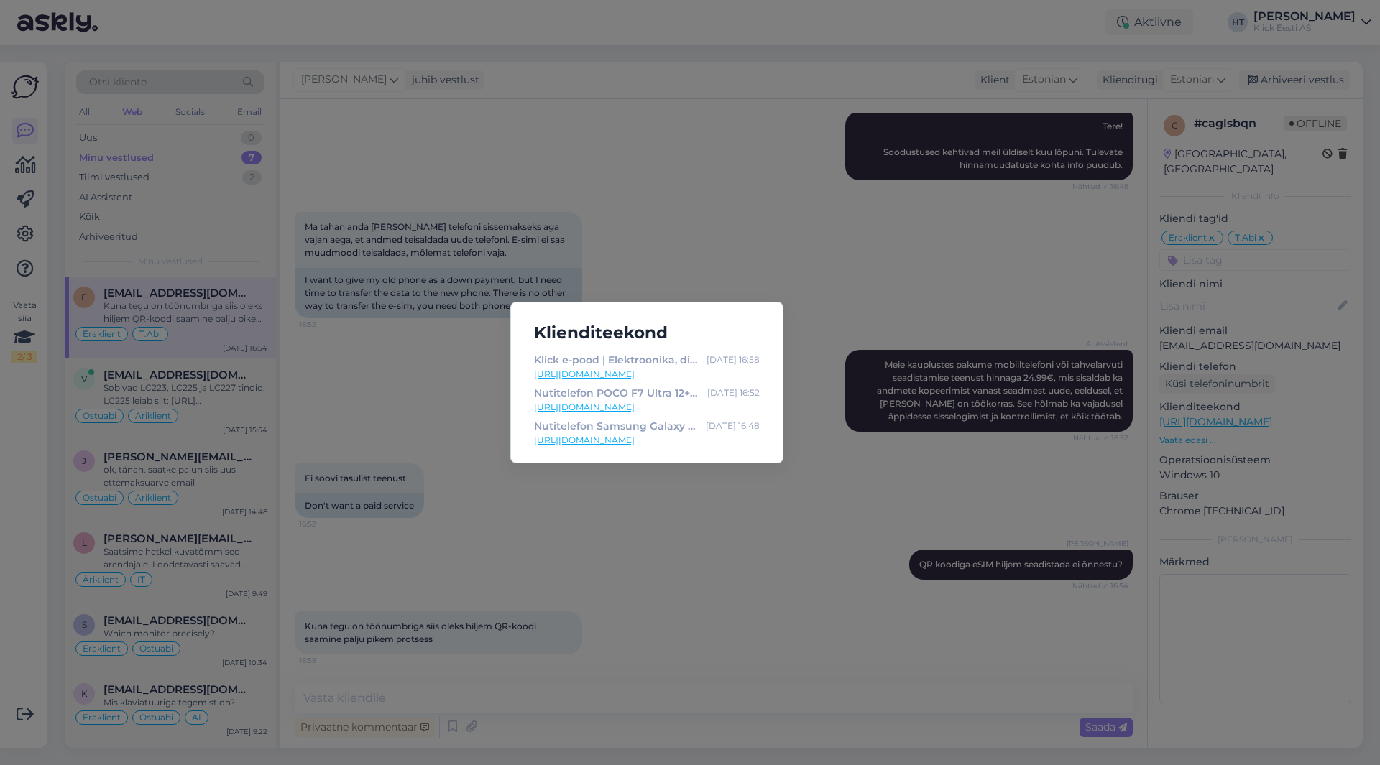
drag, startPoint x: 883, startPoint y: 479, endPoint x: 870, endPoint y: 472, distance: 15.4
click at [883, 479] on div "Klienditeekond Klick e-pood | Elektroonika, digikaup, kodutehnika [DATE] 16:58 …" at bounding box center [690, 382] width 1380 height 765
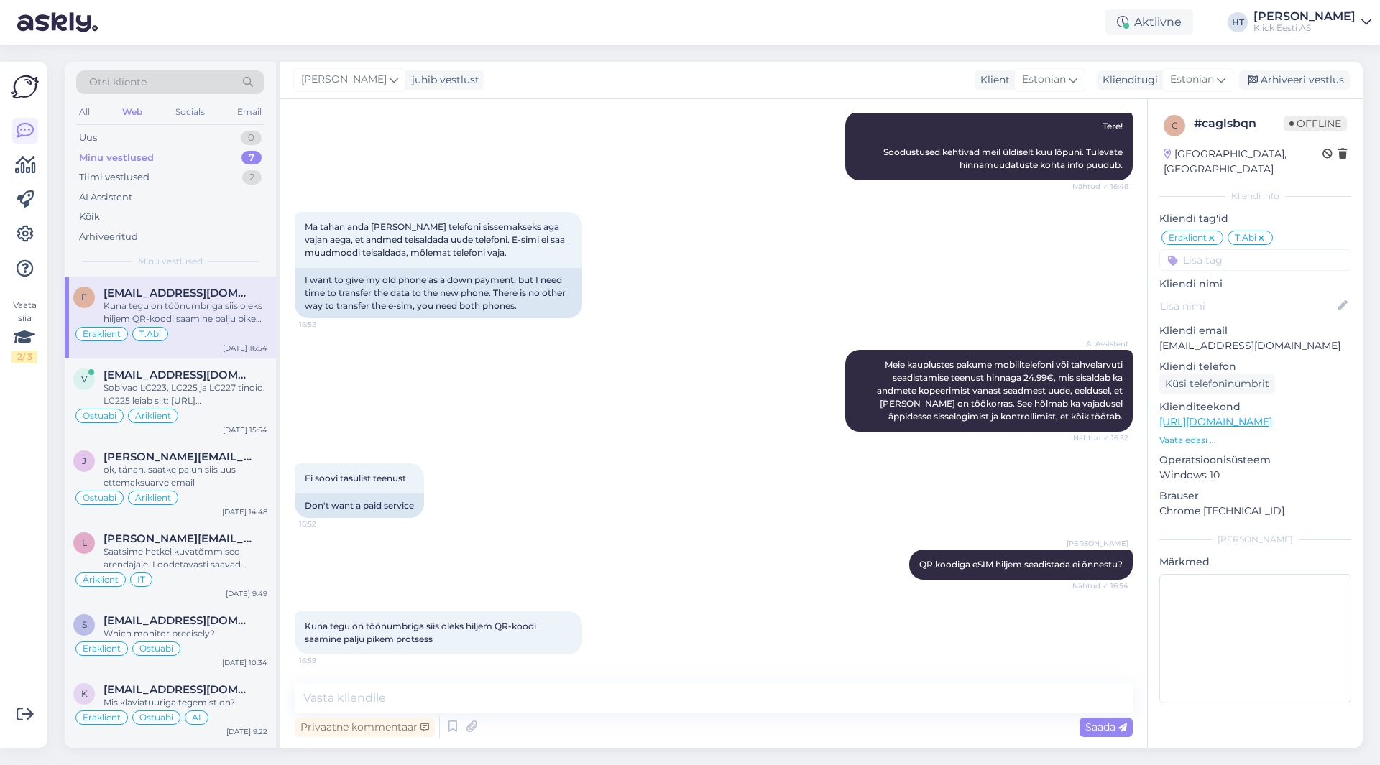
click at [689, 449] on div "Ei soovi tasulist teenust 16:52 Don't want a paid service" at bounding box center [714, 491] width 838 height 86
click at [711, 691] on textarea at bounding box center [714, 698] width 838 height 30
click at [778, 694] on textarea at bounding box center [714, 698] width 838 height 30
drag, startPoint x: 719, startPoint y: 567, endPoint x: 1110, endPoint y: 580, distance: 391.9
click at [1110, 580] on div "[PERSON_NAME] QR koodiga eSIM hiljem seadistada ei õnnestu? Nähtud ✓ 16:54" at bounding box center [714, 565] width 838 height 62
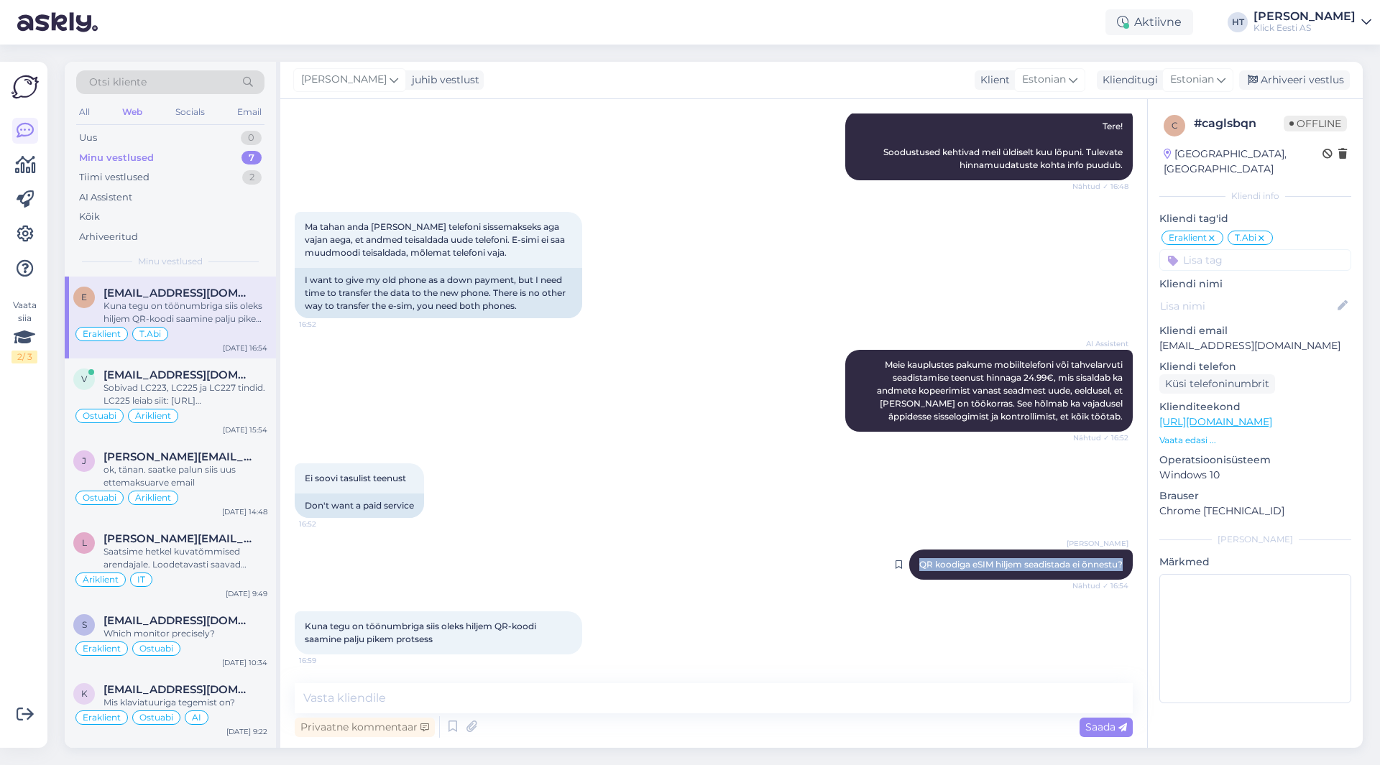
click at [1113, 563] on div "[PERSON_NAME] QR koodiga eSIM hiljem seadistada ei õnnestu? Nähtud ✓ 16:54" at bounding box center [1021, 565] width 224 height 30
drag, startPoint x: 1113, startPoint y: 563, endPoint x: 906, endPoint y: 564, distance: 207.7
click at [909, 564] on div "[PERSON_NAME] QR koodiga eSIM hiljem seadistada ei õnnestu? Nähtud ✓ 16:54" at bounding box center [1021, 565] width 224 height 30
click at [919, 564] on span "QR koodiga eSIM hiljem seadistada ei õnnestu?" at bounding box center [1020, 564] width 203 height 11
drag, startPoint x: 905, startPoint y: 564, endPoint x: 1112, endPoint y: 566, distance: 207.0
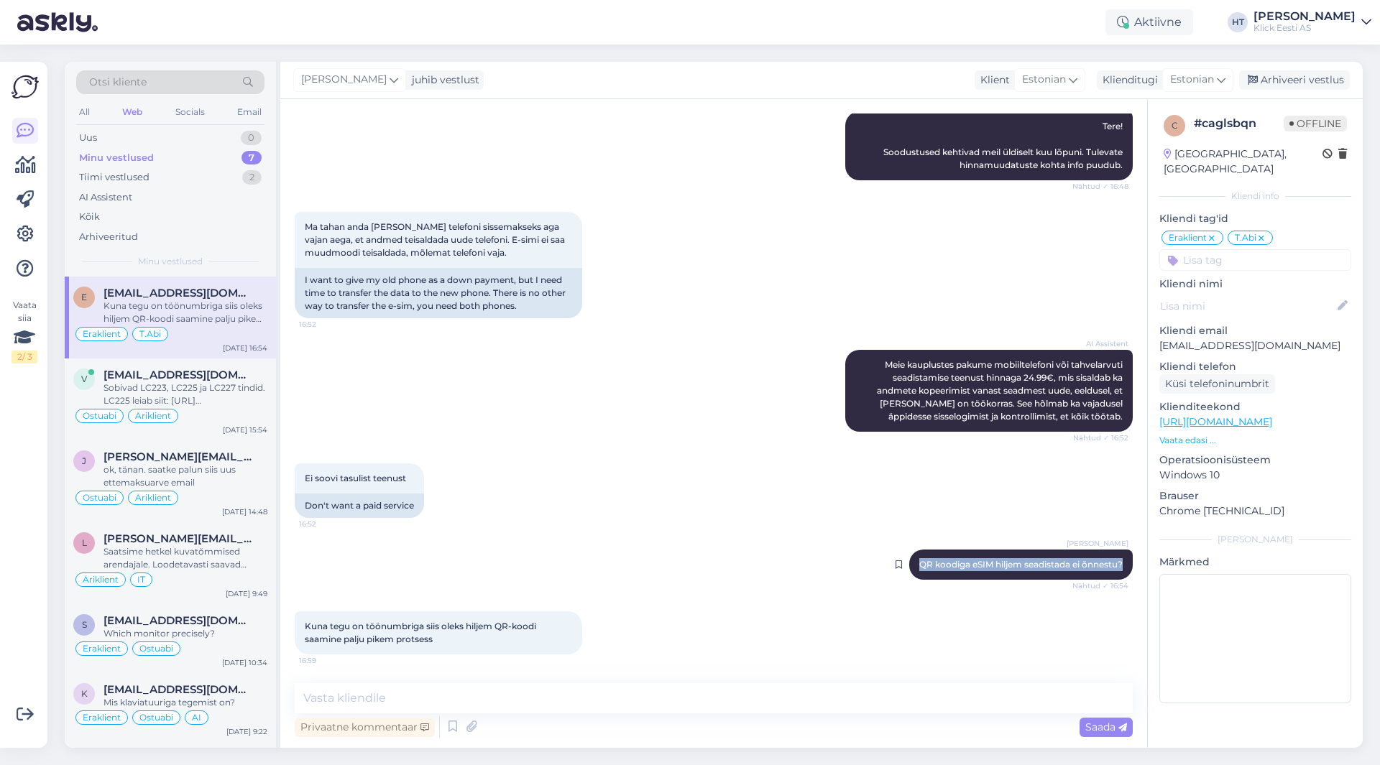
click at [1112, 566] on div "[PERSON_NAME] QR koodiga eSIM hiljem seadistada ei õnnestu? Nähtud ✓ 16:54" at bounding box center [1021, 565] width 224 height 30
drag, startPoint x: 1112, startPoint y: 566, endPoint x: 911, endPoint y: 565, distance: 201.2
click at [911, 565] on div "[PERSON_NAME] QR koodiga eSIM hiljem seadistada ei õnnestu? Nähtud ✓ 16:54" at bounding box center [1021, 565] width 224 height 30
click at [919, 564] on span "QR koodiga eSIM hiljem seadistada ei õnnestu?" at bounding box center [1020, 564] width 203 height 11
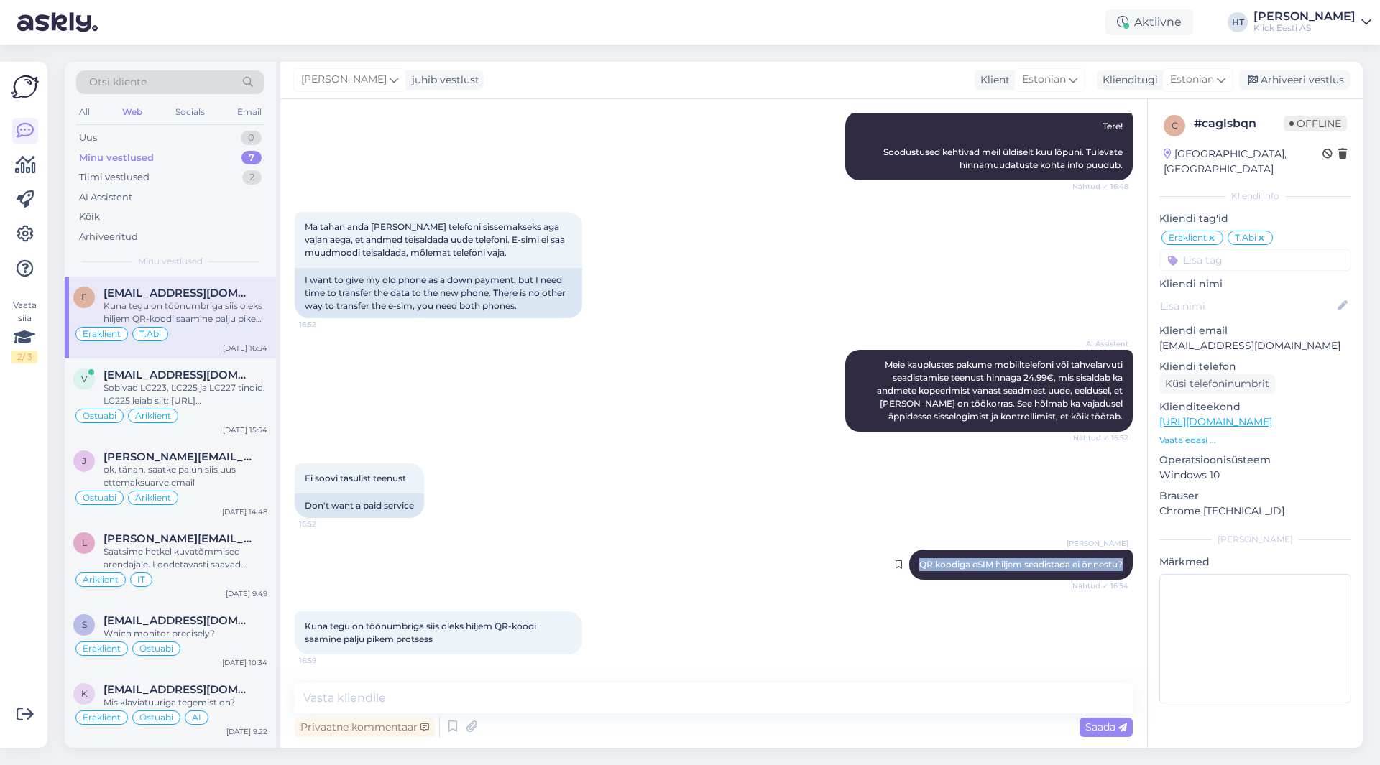
drag, startPoint x: 903, startPoint y: 564, endPoint x: 1111, endPoint y: 571, distance: 208.5
click at [1111, 571] on div "[PERSON_NAME] QR koodiga eSIM hiljem seadistada ei õnnestu? Nähtud ✓ 16:54" at bounding box center [1021, 565] width 224 height 30
click at [1111, 566] on span "QR koodiga eSIM hiljem seadistada ei õnnestu?" at bounding box center [1020, 564] width 203 height 11
click at [681, 692] on textarea at bounding box center [714, 698] width 838 height 30
click at [521, 683] on div "Vestlus algas [DATE] Kui kaua flip7 512gb allahindlus kestab? 16:48 How long do…" at bounding box center [713, 423] width 867 height 649
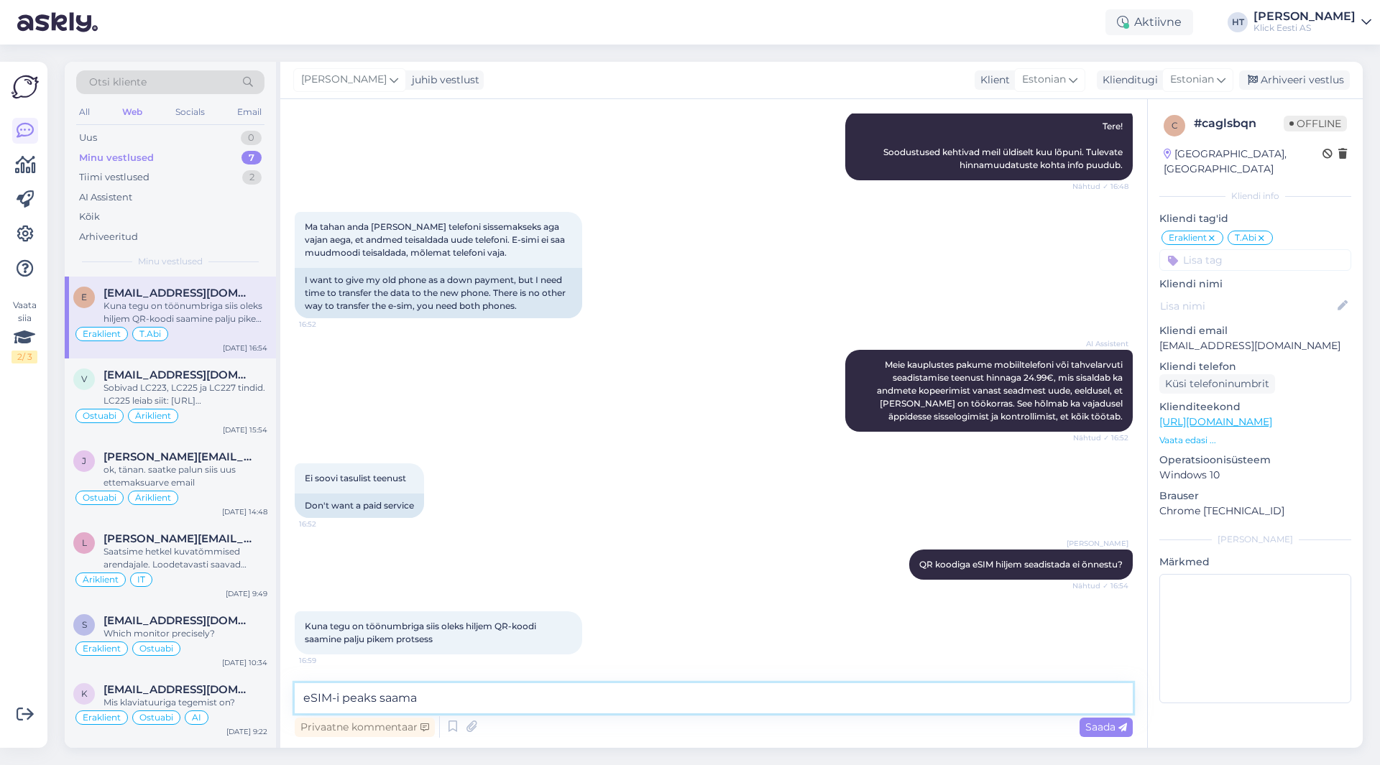
click at [522, 692] on textarea "eSIM-i peaks saama" at bounding box center [714, 698] width 838 height 30
type textarea "eSIM-i peaks saama algseadistuste ajal üle tuua. Täielik andmete kopeerimine on…"
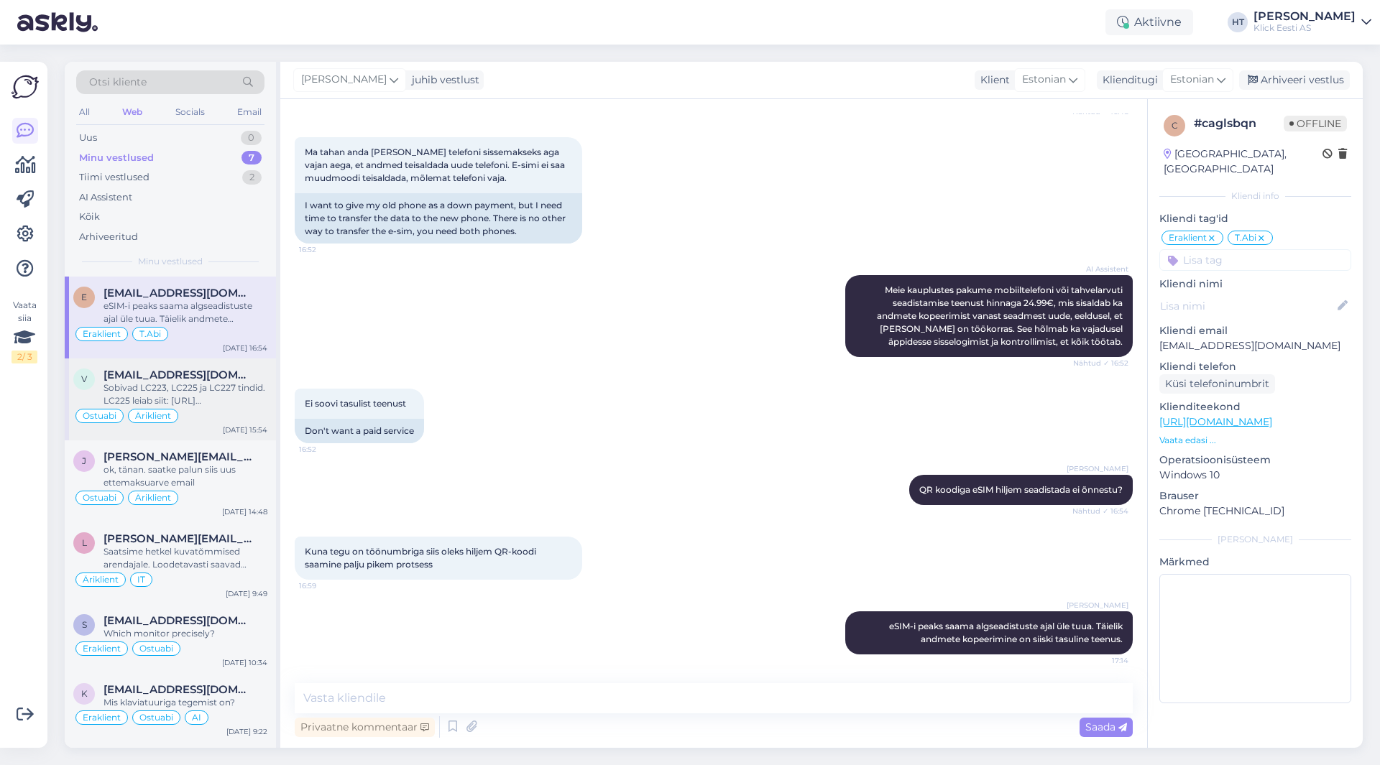
click at [254, 402] on div "Sobivad LC223, LC225 ja LC227 tindid. LC225 leiab siit: [URL][DOMAIN_NAME] LC22…" at bounding box center [185, 395] width 164 height 26
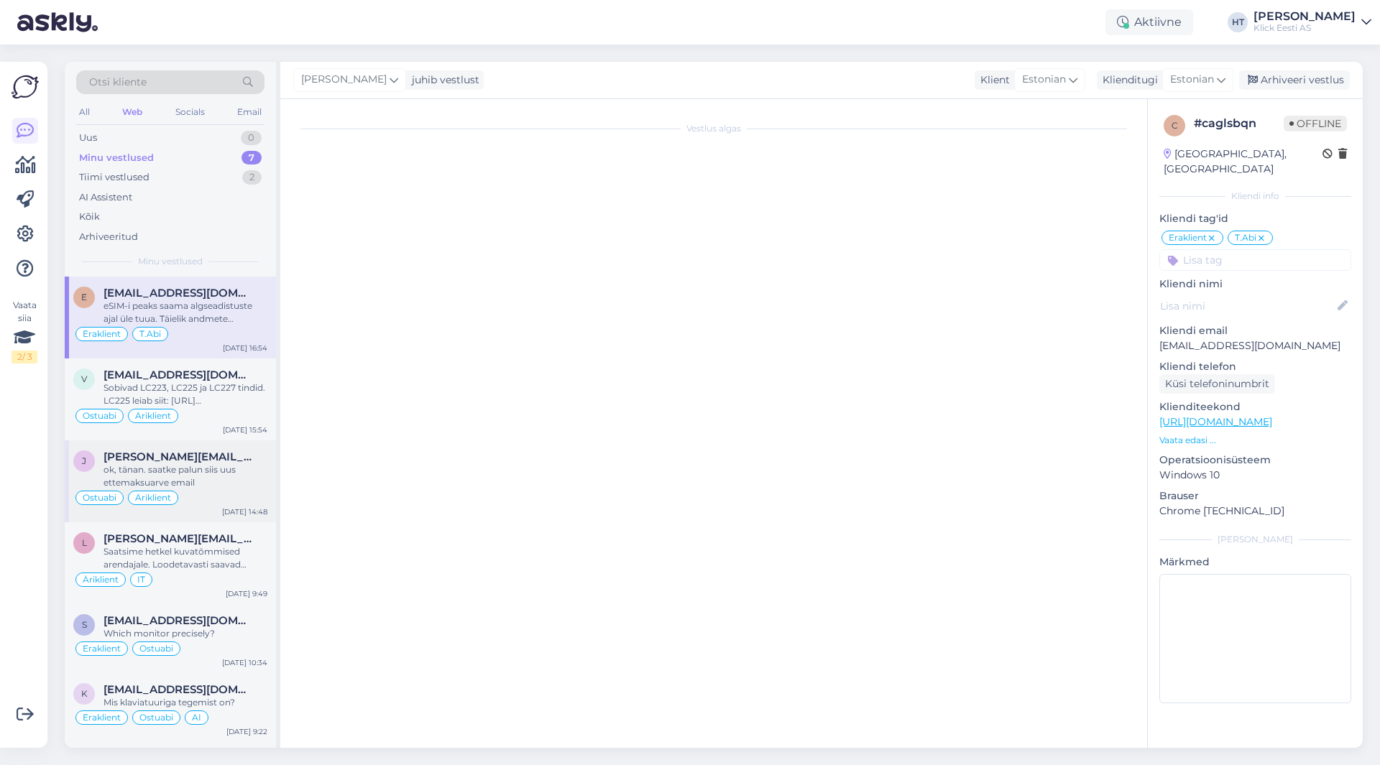
scroll to position [462, 0]
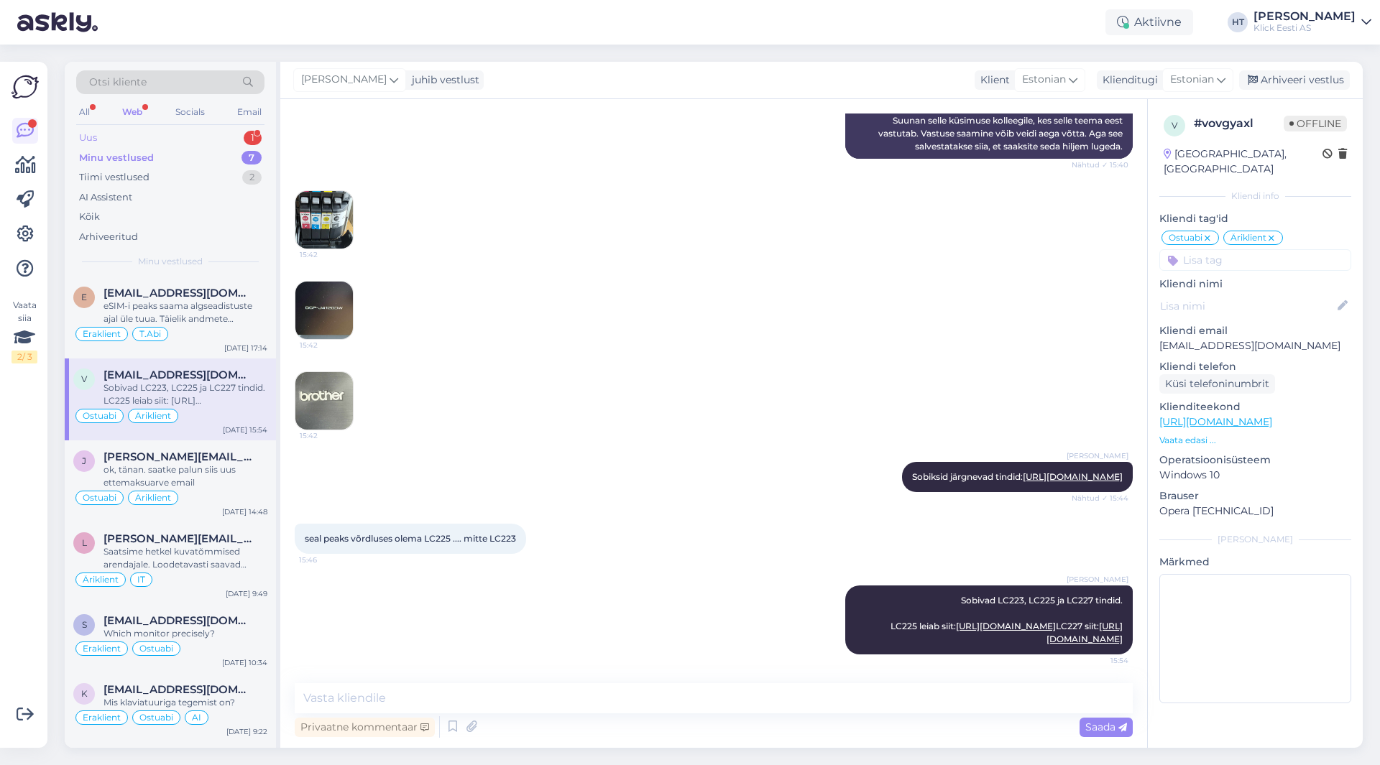
click at [237, 140] on div "Uus 1" at bounding box center [170, 138] width 188 height 20
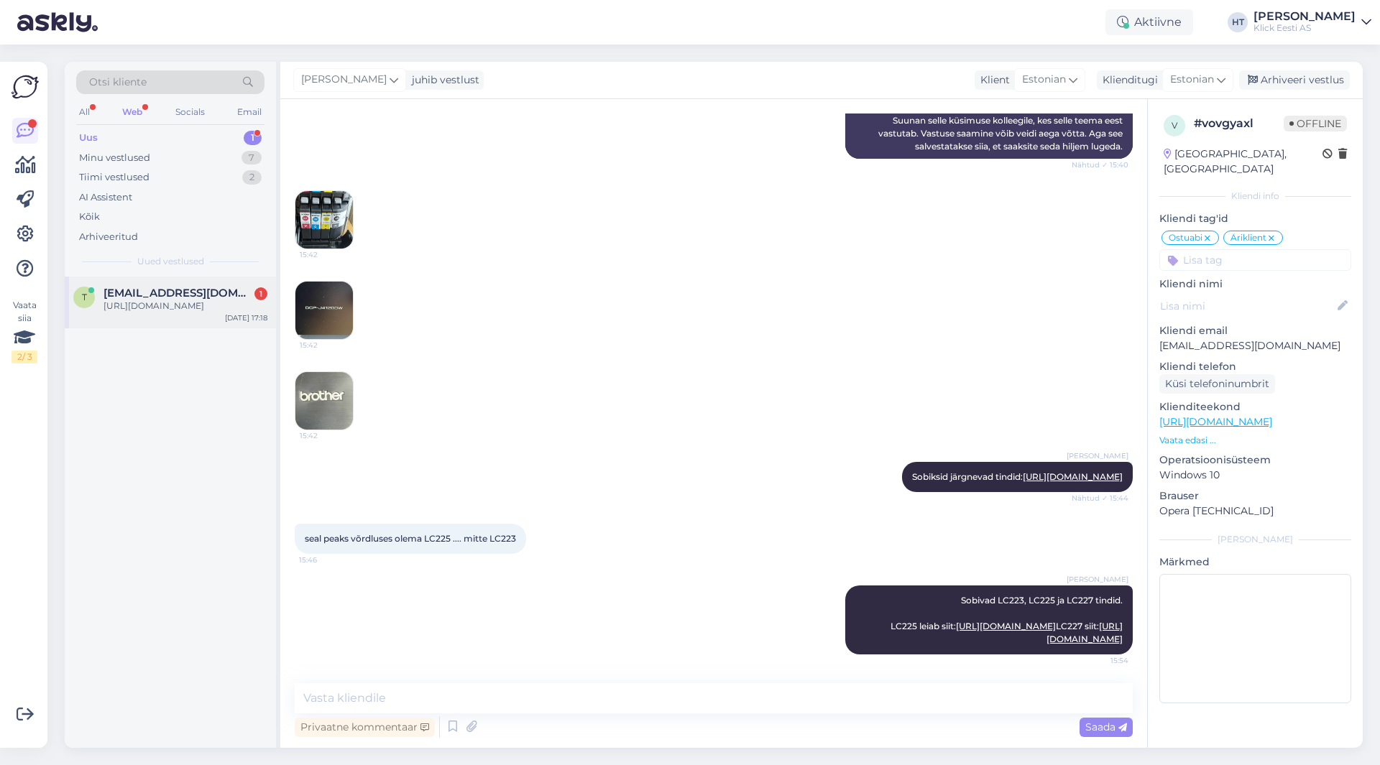
click at [183, 303] on div "[URL][DOMAIN_NAME]" at bounding box center [185, 306] width 164 height 13
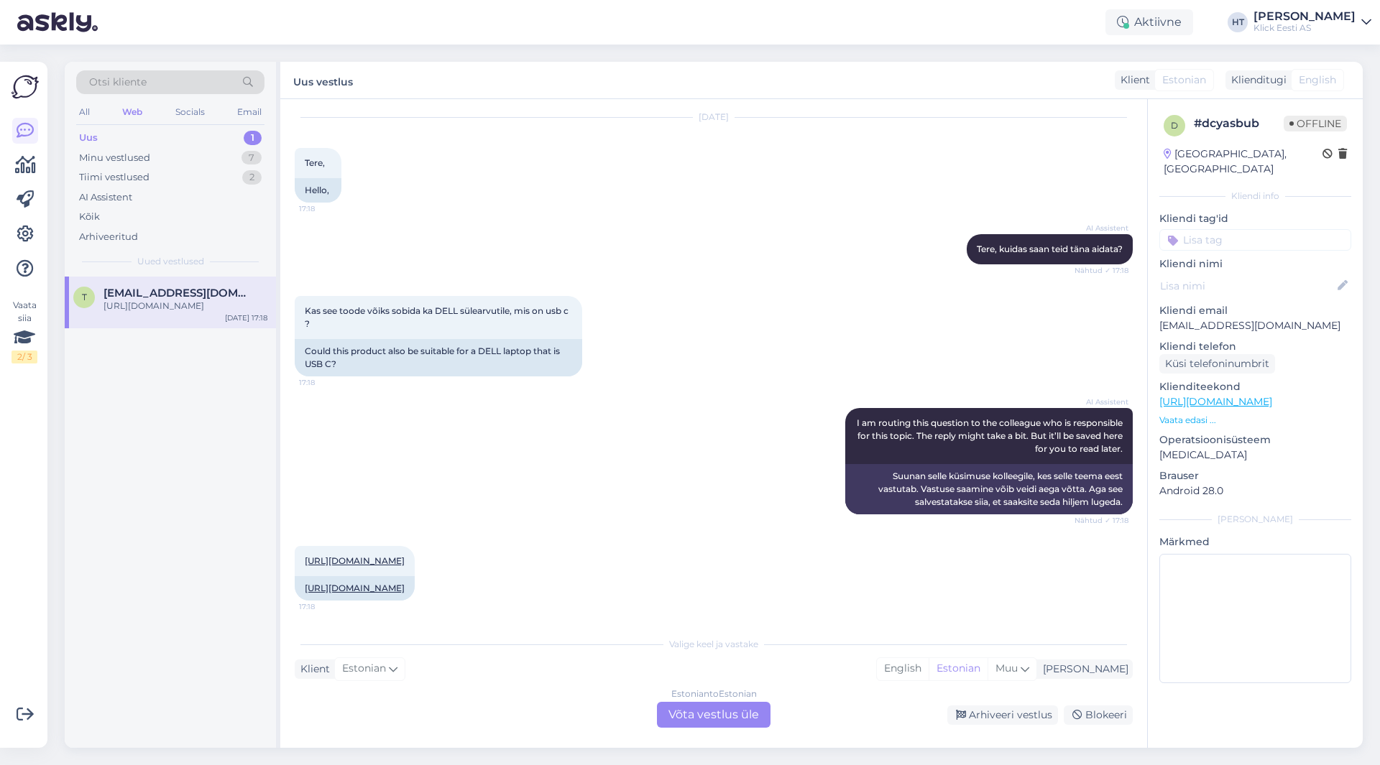
click at [188, 311] on div "[URL][DOMAIN_NAME]" at bounding box center [185, 306] width 164 height 13
click at [700, 712] on div "Estonian to Estonian Võta vestlus üle" at bounding box center [714, 715] width 114 height 26
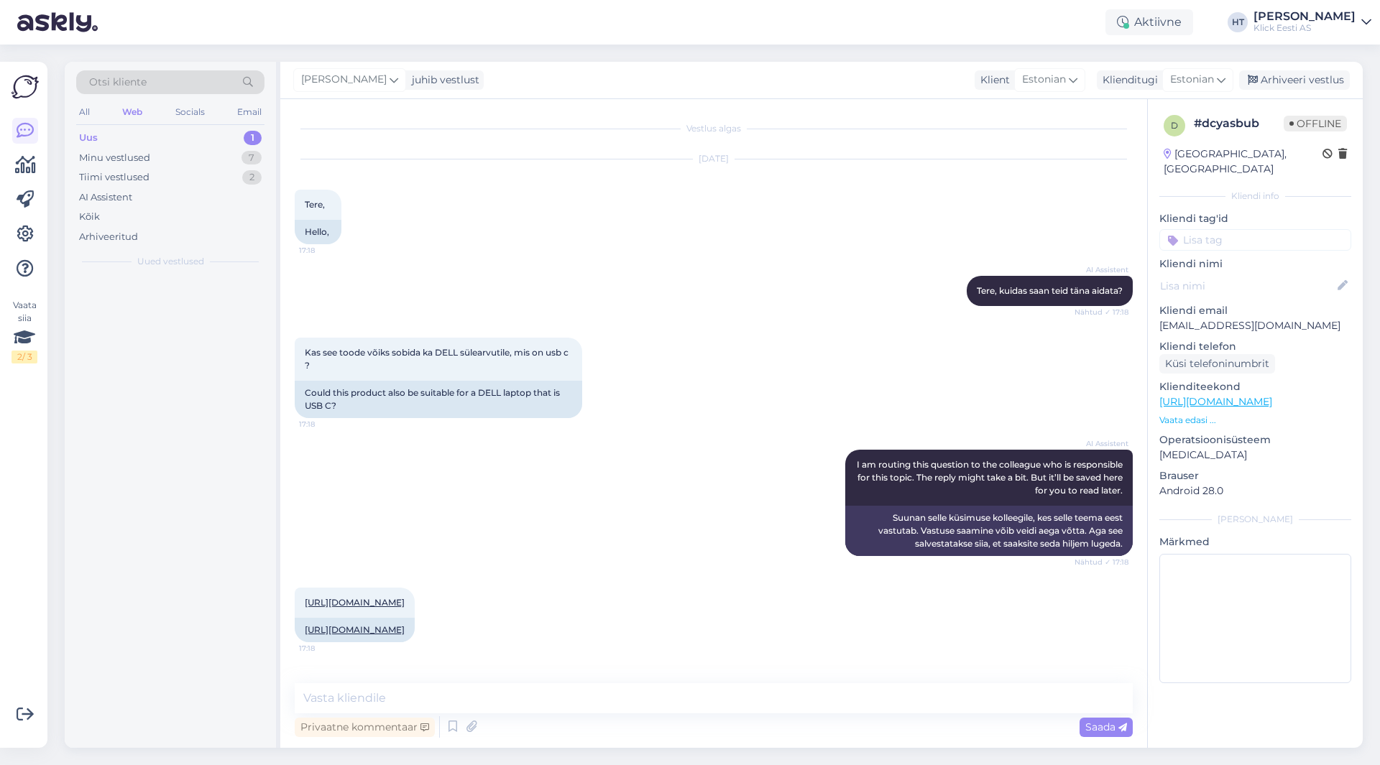
scroll to position [0, 0]
click at [698, 709] on textarea at bounding box center [714, 698] width 838 height 30
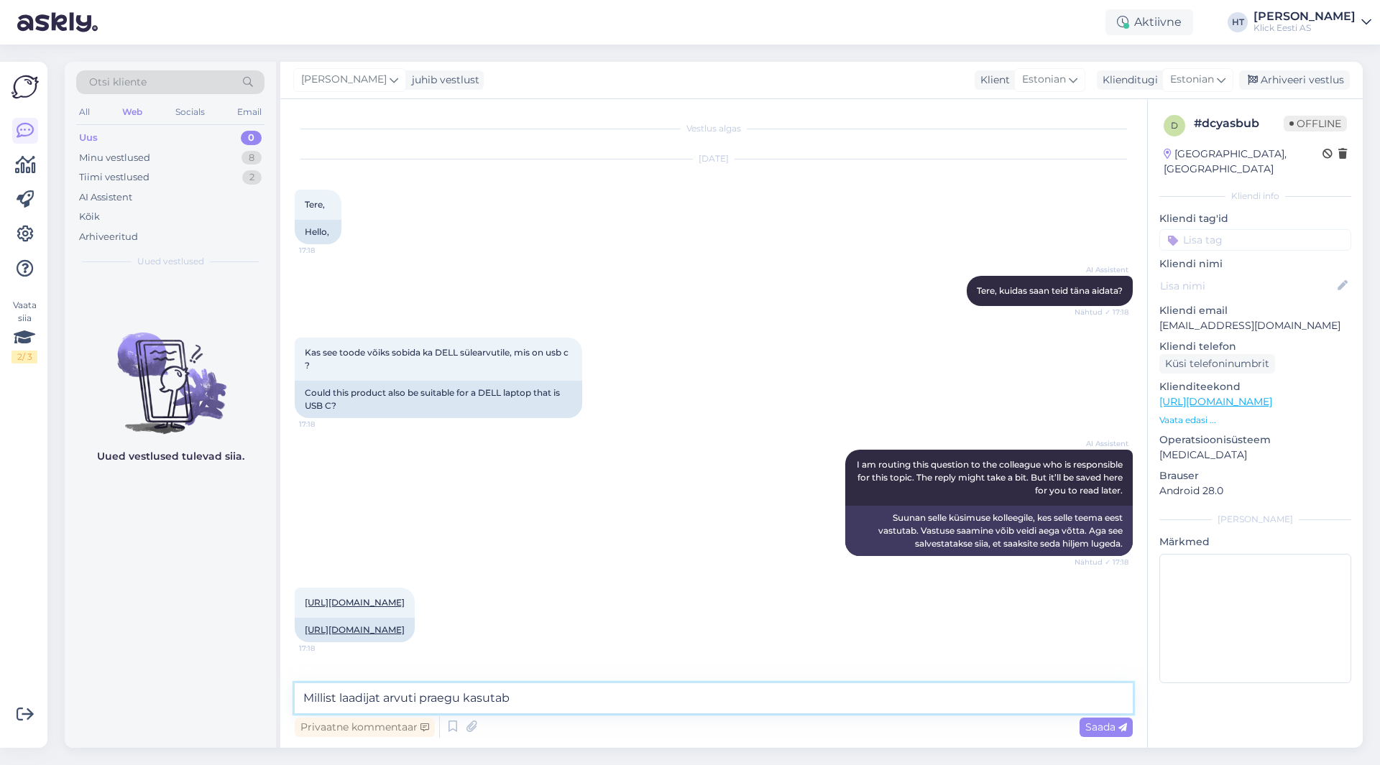
type textarea "Millist laadijat arvuti praegu kasutab?"
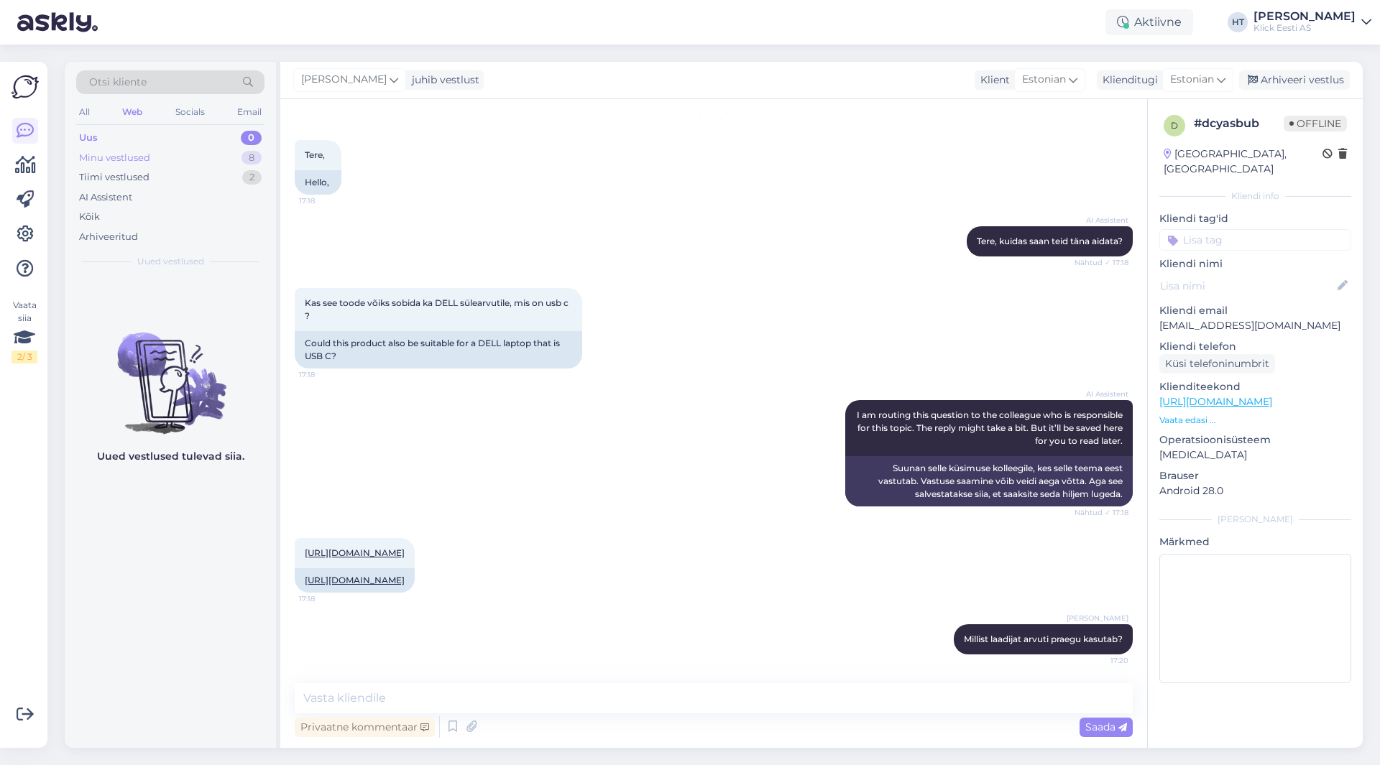
click at [183, 149] on div "Minu vestlused 8" at bounding box center [170, 158] width 188 height 20
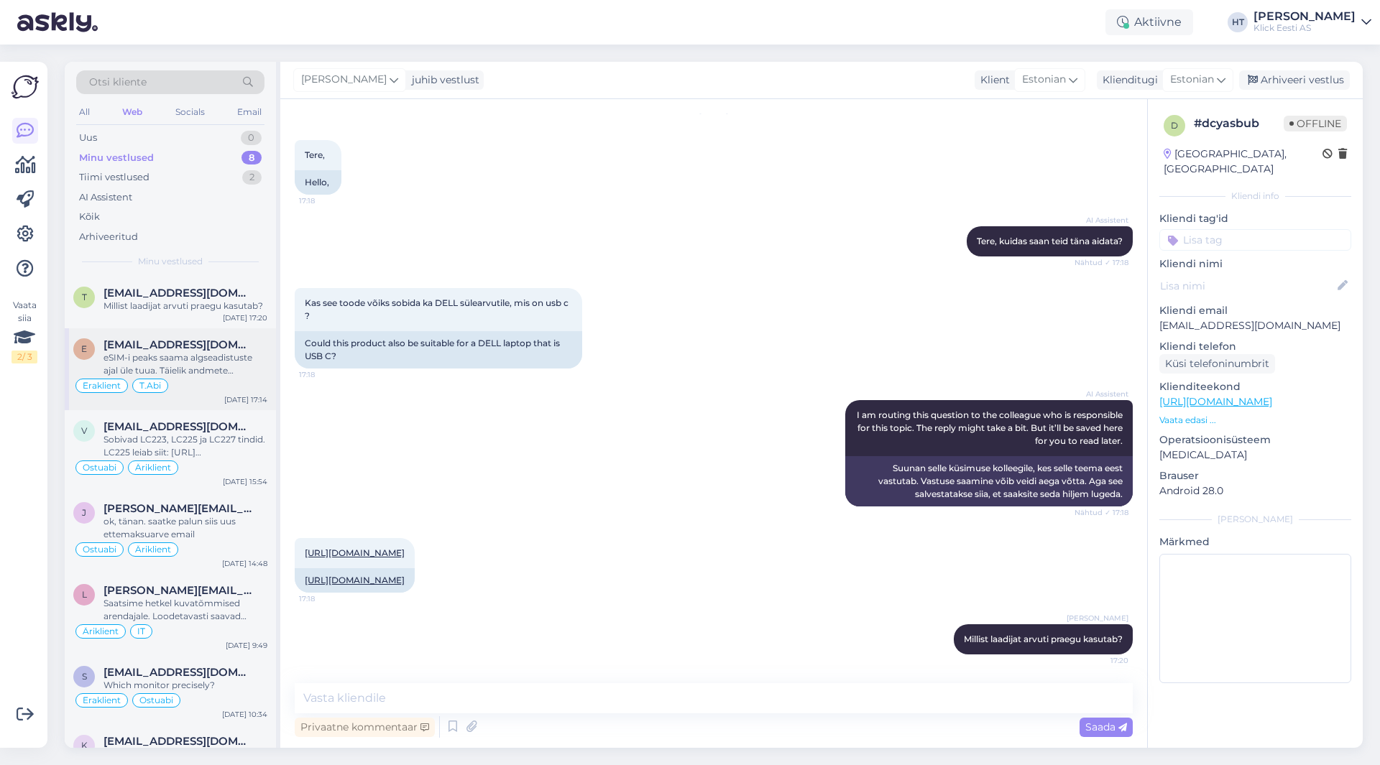
click at [198, 373] on div "eSIM-i peaks saama algseadistuste ajal üle tuua. Täielik andmete kopeerimine on…" at bounding box center [185, 364] width 164 height 26
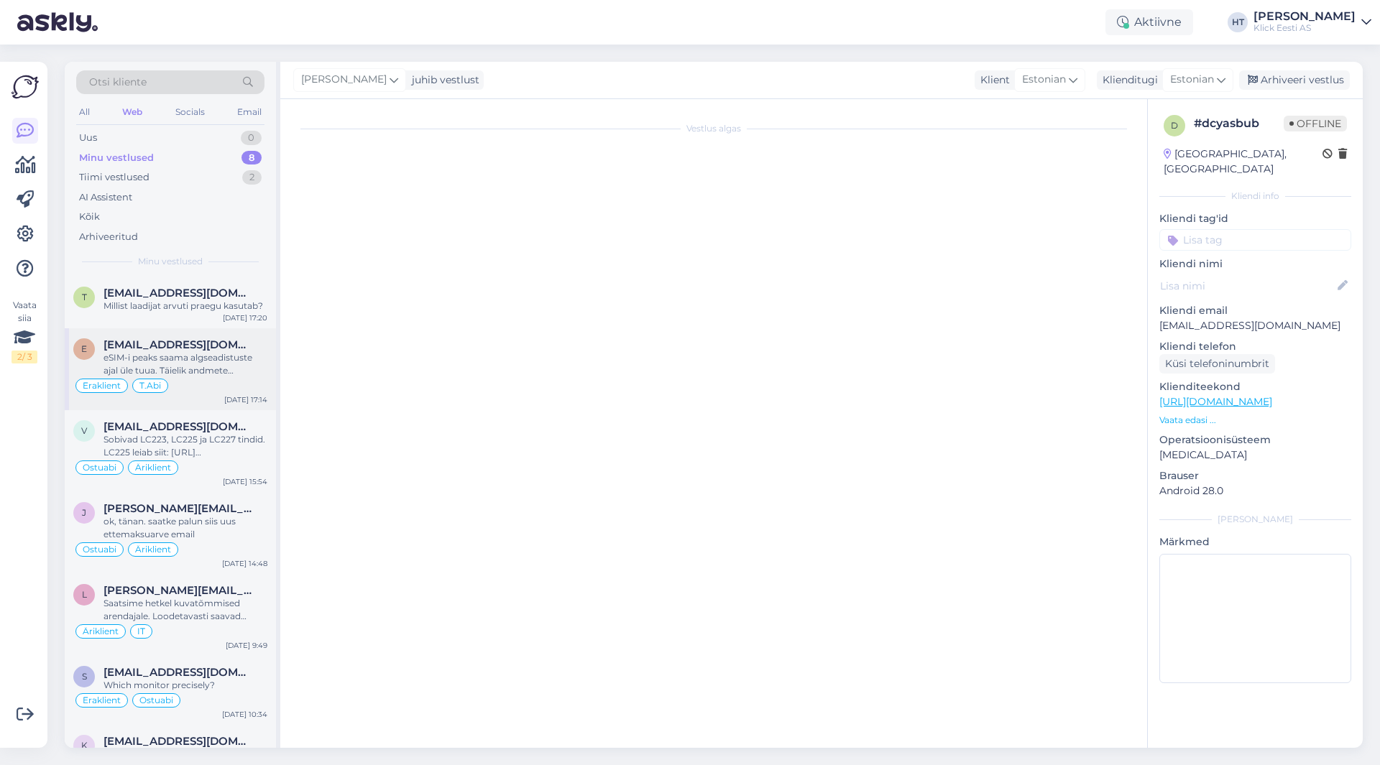
scroll to position [239, 0]
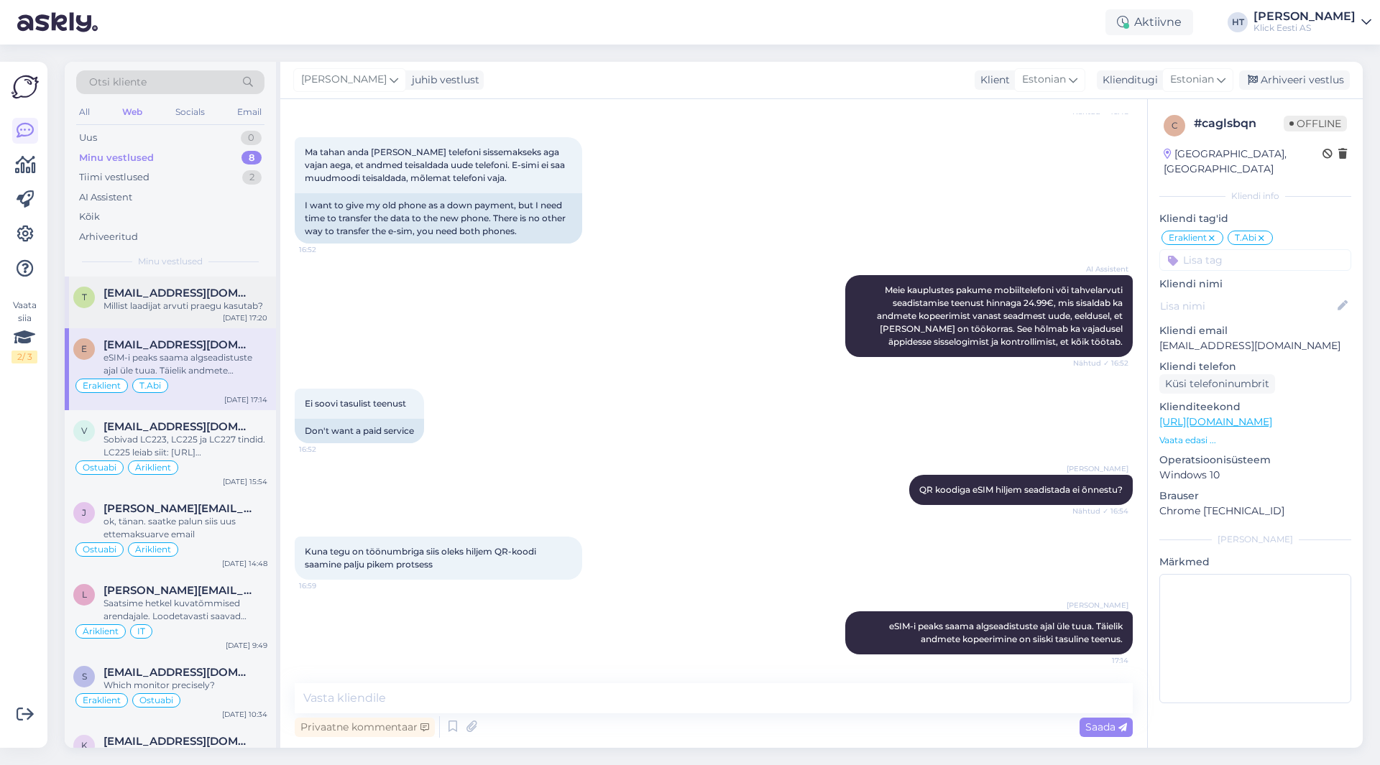
click at [236, 320] on div "[DATE] 17:20" at bounding box center [245, 318] width 45 height 11
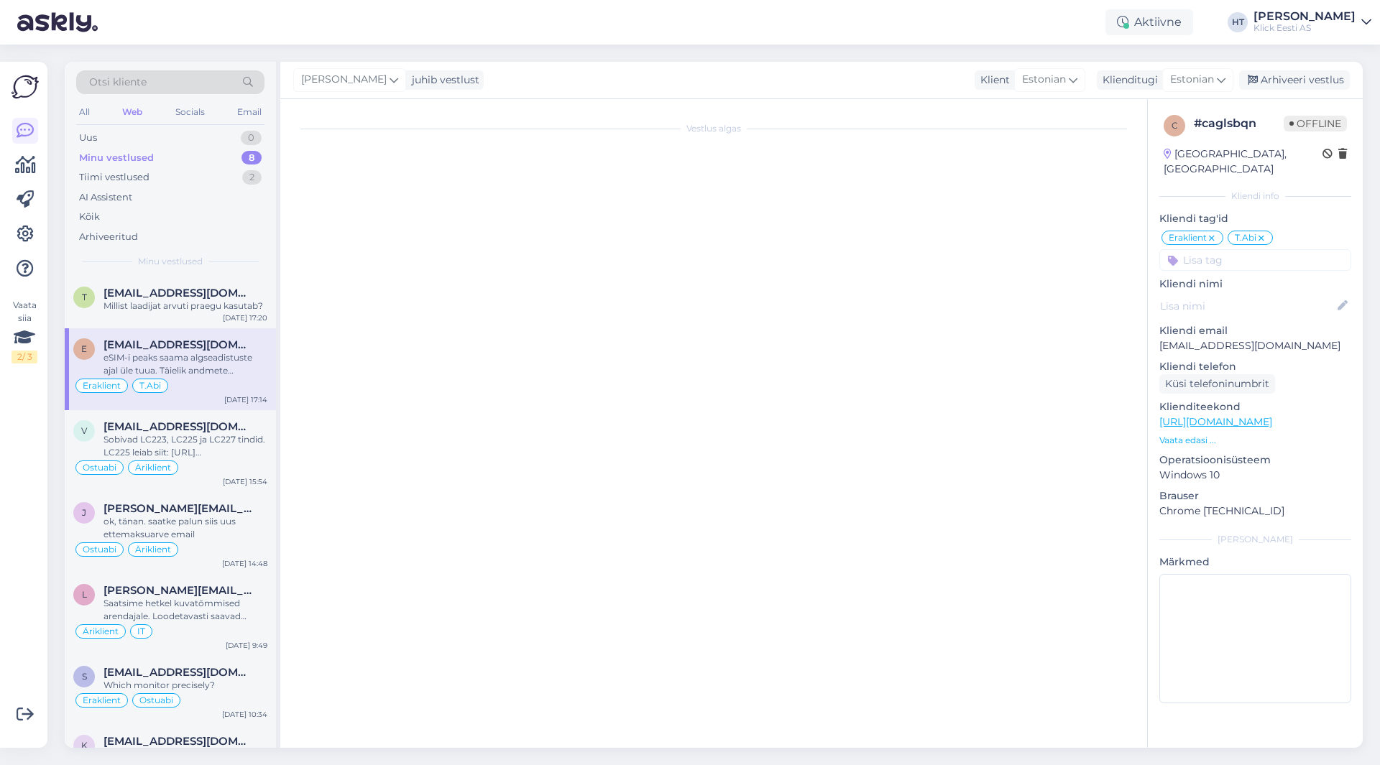
scroll to position [50, 0]
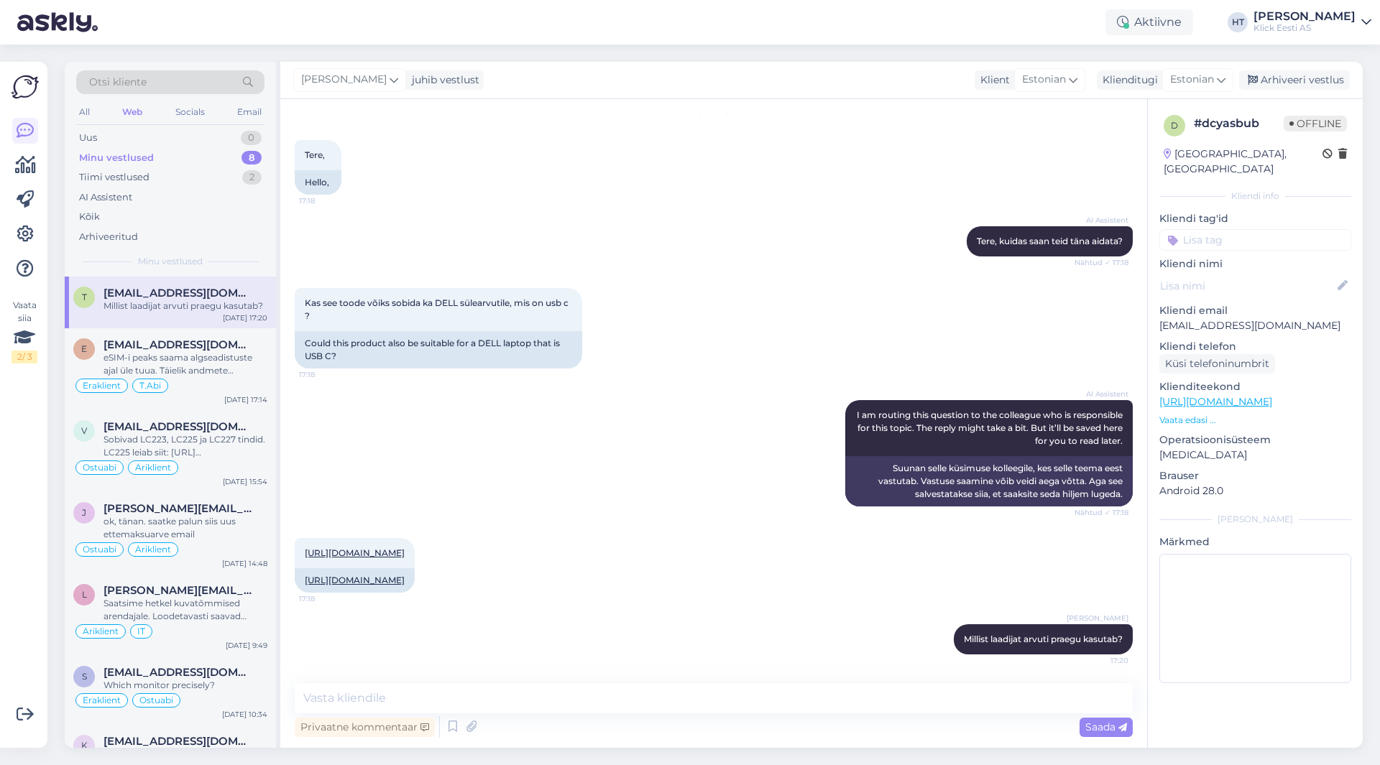
click at [1183, 318] on p "[EMAIL_ADDRESS][DOMAIN_NAME]" at bounding box center [1255, 325] width 192 height 15
copy p "[EMAIL_ADDRESS][DOMAIN_NAME]"
click at [165, 78] on div "Otsi kliente" at bounding box center [170, 82] width 188 height 24
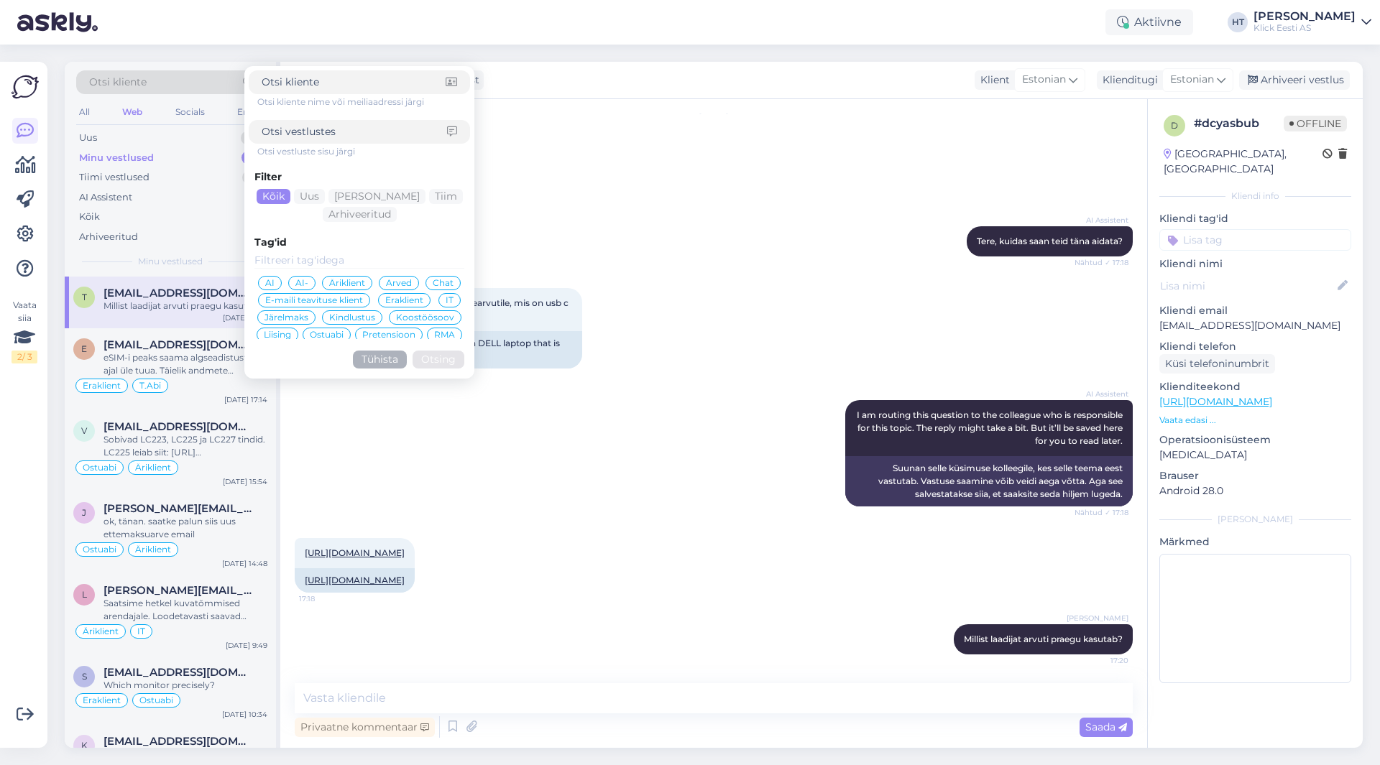
click at [326, 80] on input at bounding box center [354, 82] width 184 height 15
type input "[EMAIL_ADDRESS][DOMAIN_NAME]"
click button "Otsing" at bounding box center [439, 360] width 52 height 18
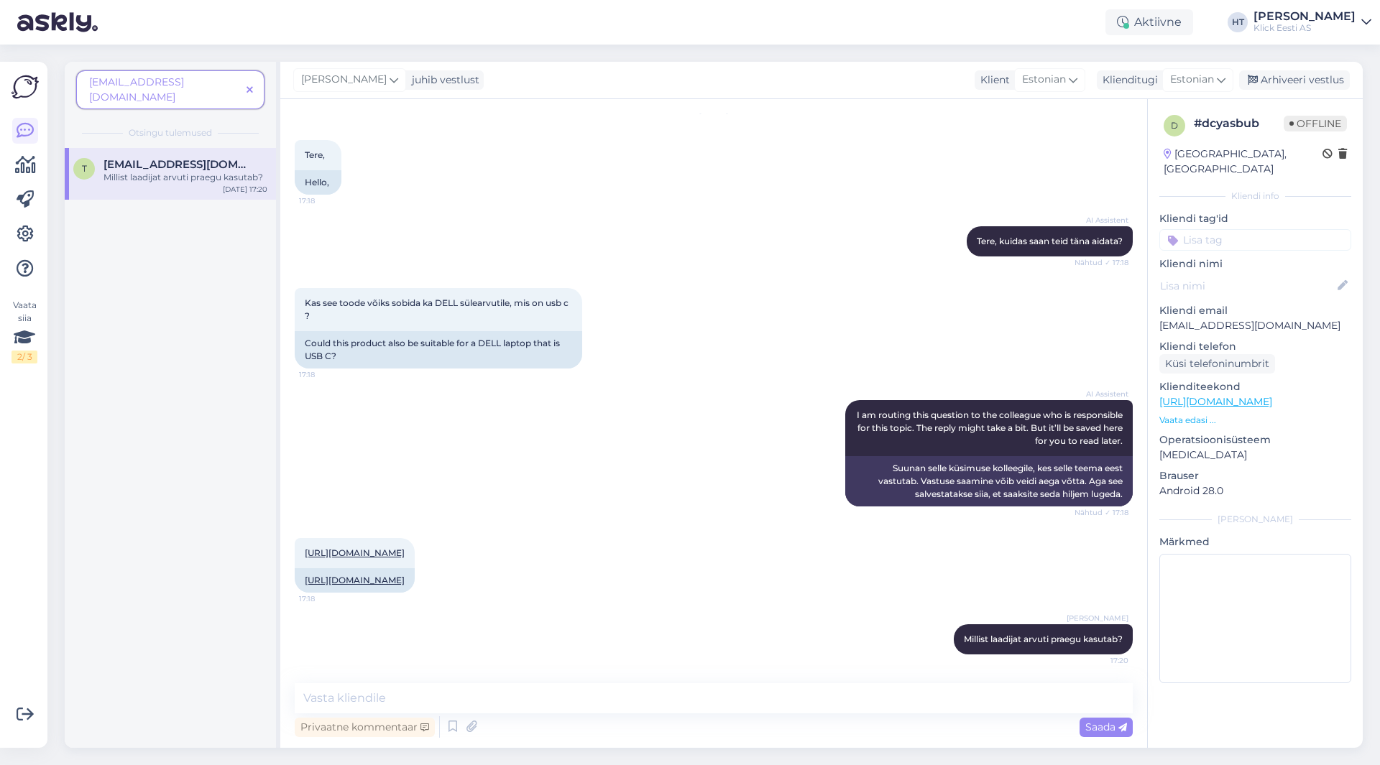
click at [249, 86] on icon at bounding box center [250, 91] width 6 height 10
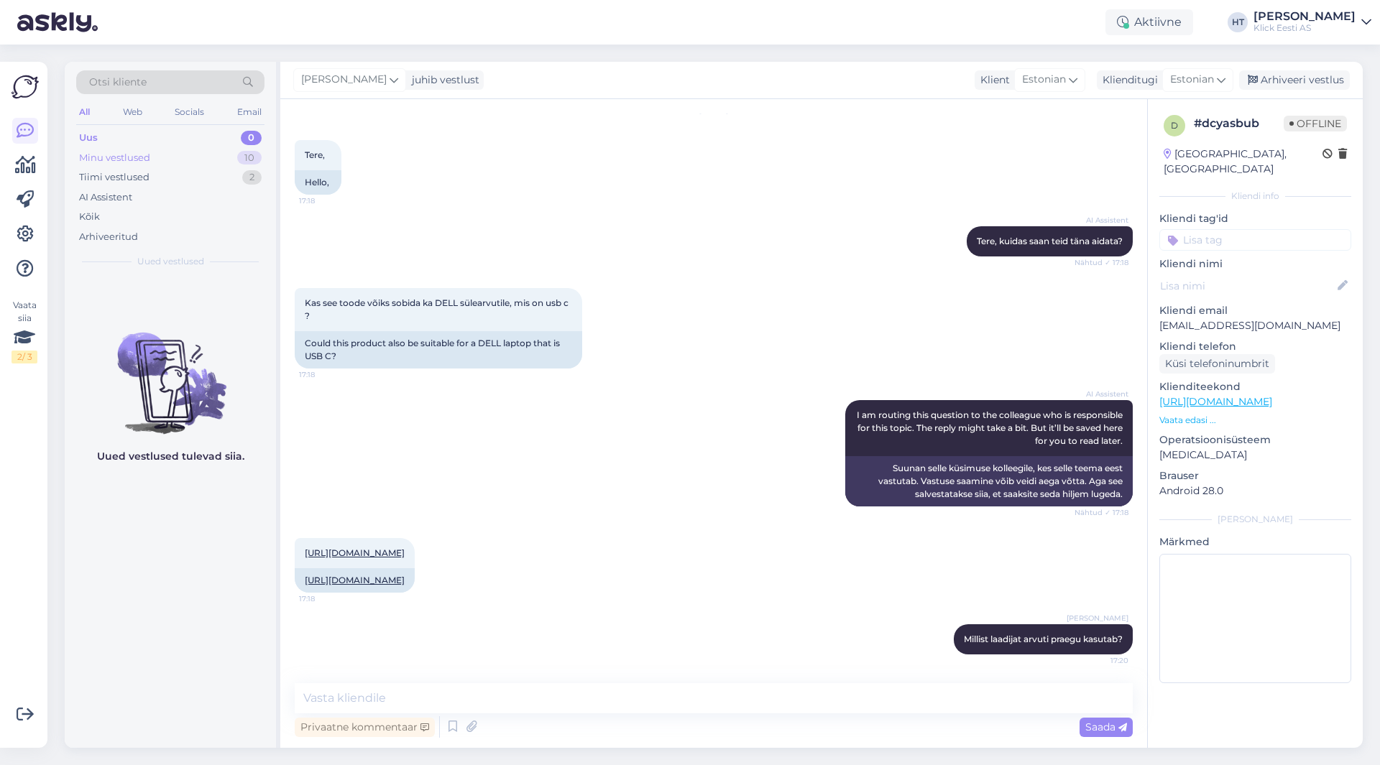
click at [201, 149] on div "Minu vestlused 10" at bounding box center [170, 158] width 188 height 20
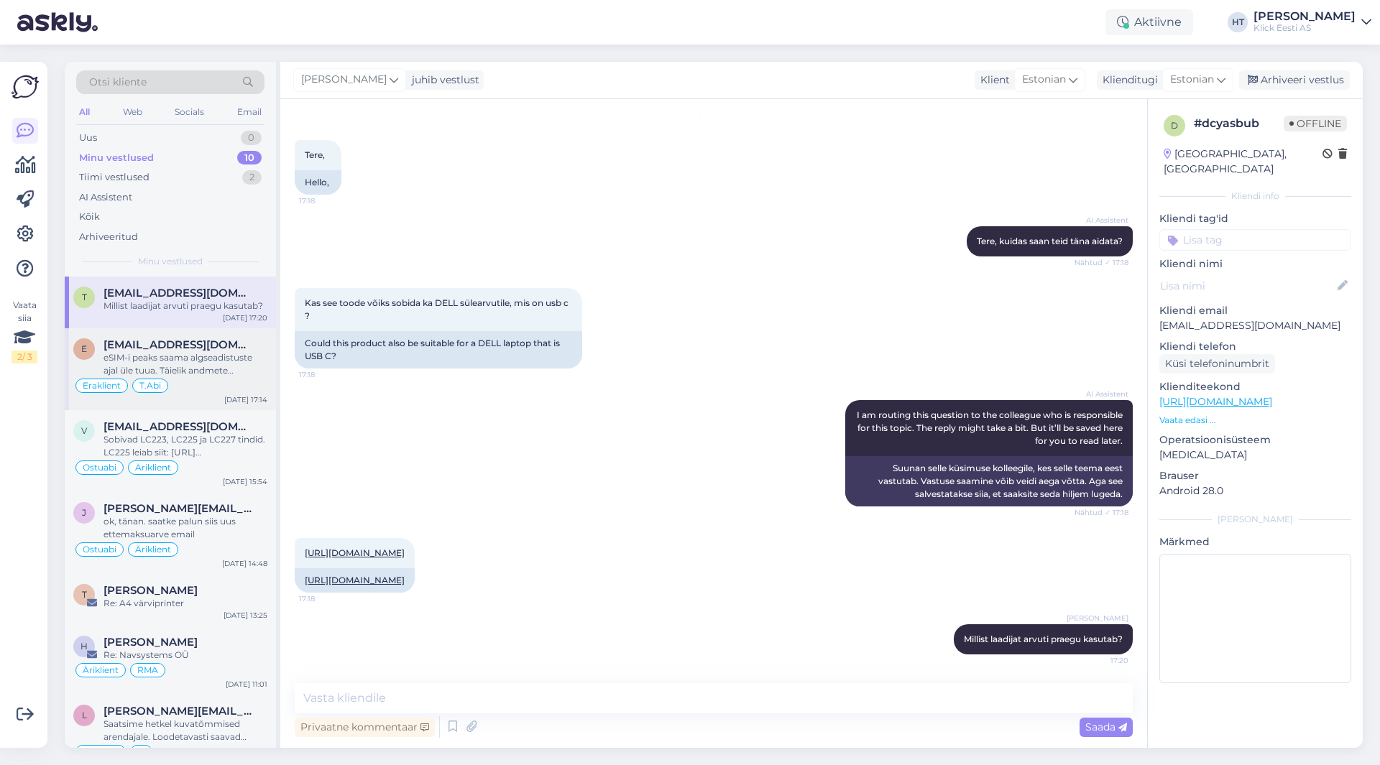
click at [233, 391] on div "Eraklient T.Abi" at bounding box center [170, 385] width 194 height 17
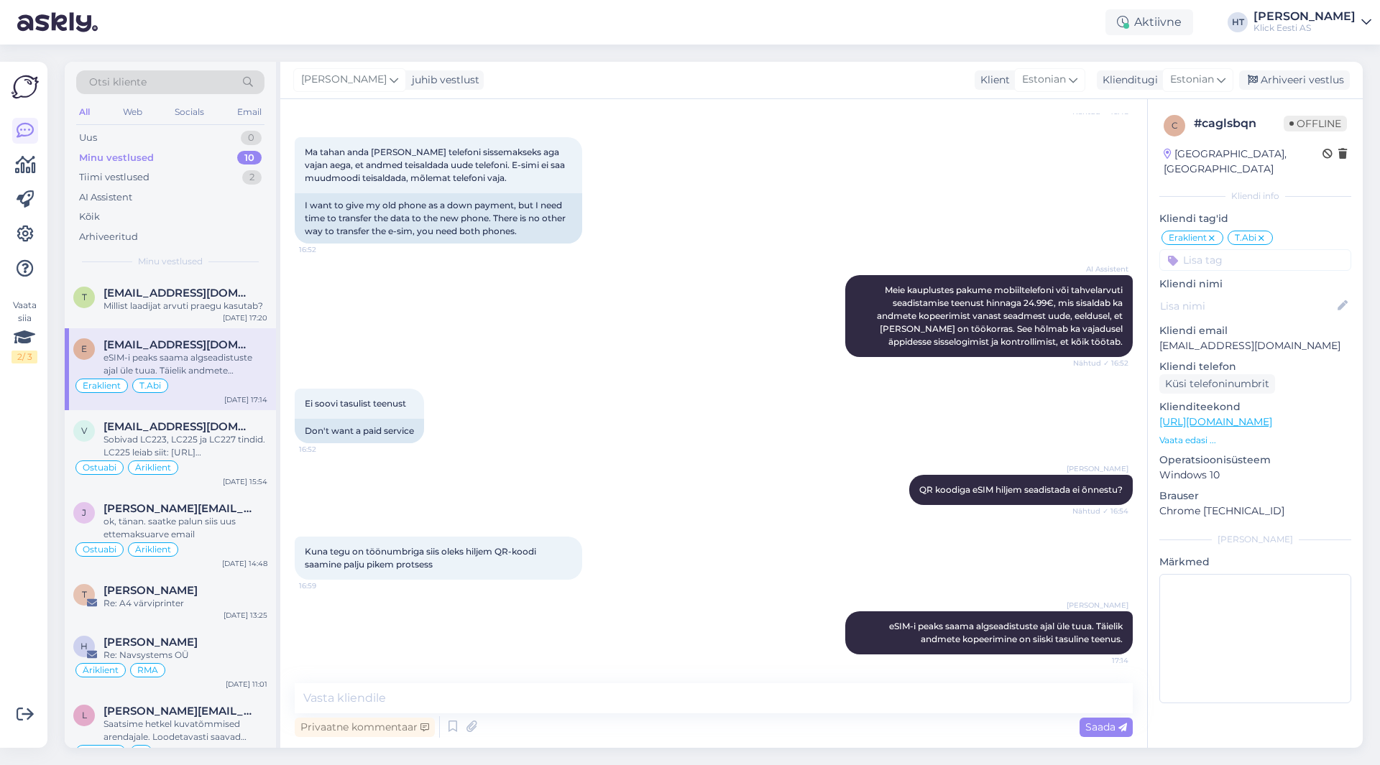
click at [426, 337] on div "AI Assistent Meie kauplustes pakume mobiiltelefoni või tahvelarvuti seadistamis…" at bounding box center [714, 316] width 838 height 114
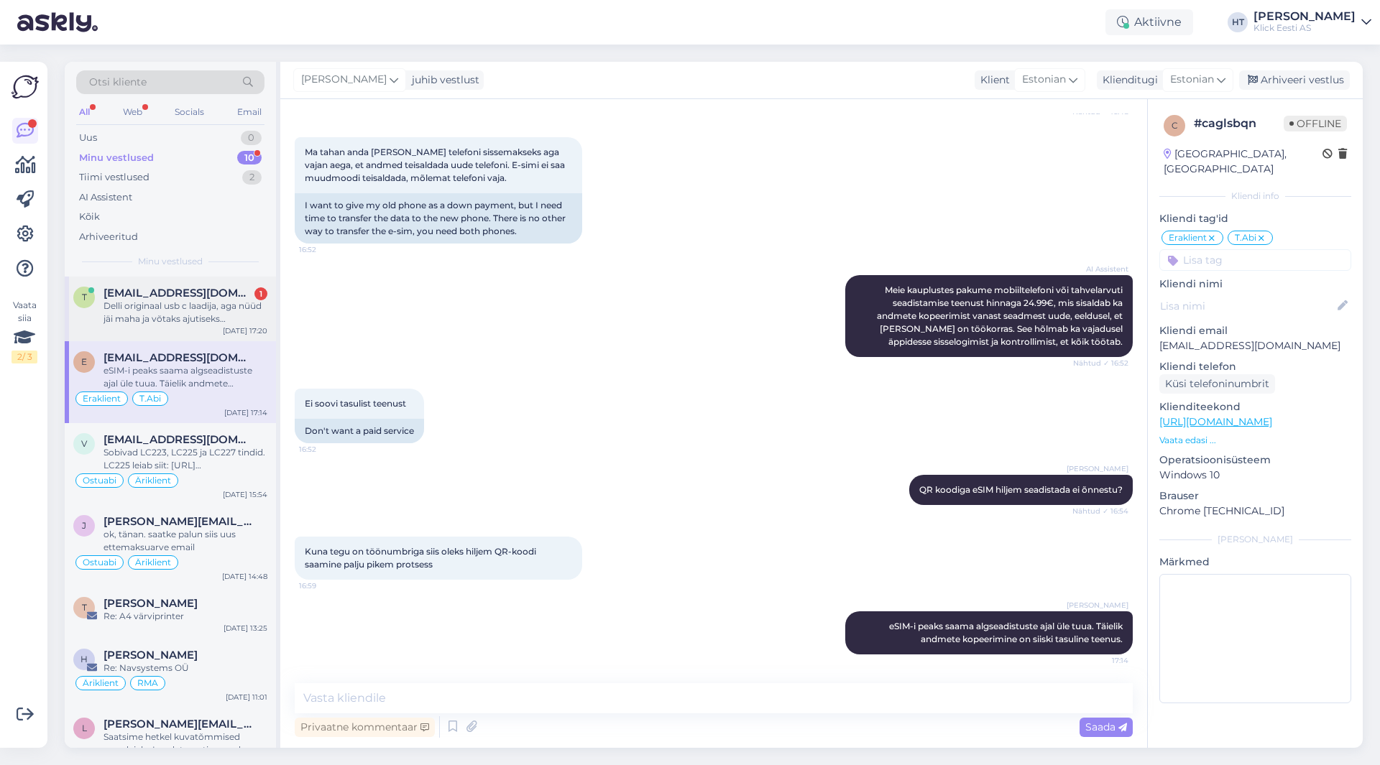
click at [201, 309] on div "Delli originaal usb c laadija, aga nüüd jäi maha ja võtaks ajutiseks asenduseks" at bounding box center [185, 313] width 164 height 26
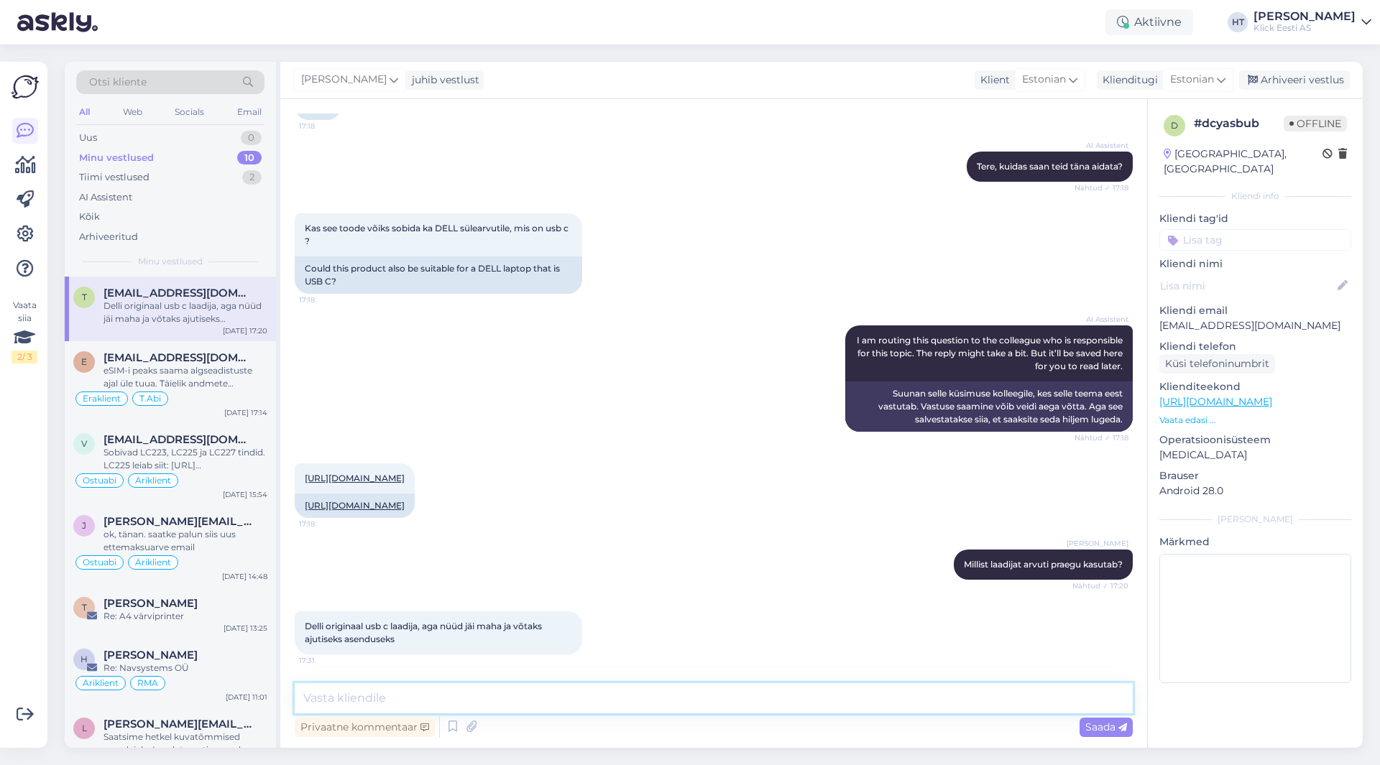
click at [584, 701] on textarea at bounding box center [714, 698] width 838 height 30
click at [753, 502] on div "[URL][DOMAIN_NAME] 17:18 [URL][DOMAIN_NAME]" at bounding box center [714, 491] width 838 height 86
click at [645, 689] on textarea at bounding box center [714, 698] width 838 height 30
click at [590, 693] on textarea at bounding box center [714, 698] width 838 height 30
click at [538, 688] on textarea "Oleneb täpsemalt sülearvutist siis." at bounding box center [714, 698] width 838 height 30
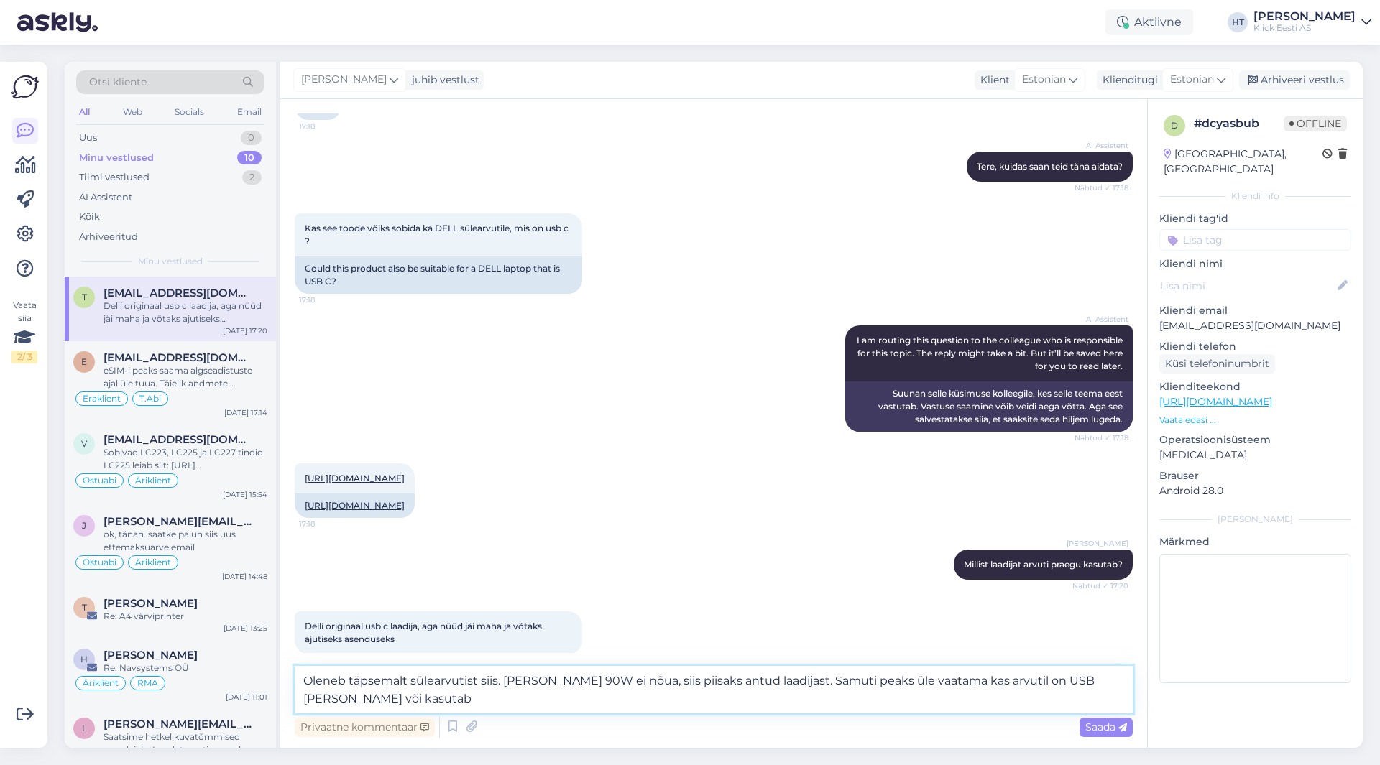
drag, startPoint x: 447, startPoint y: 709, endPoint x: 1013, endPoint y: 687, distance: 566.0
click at [1013, 687] on textarea "Oleneb täpsemalt sülearvutist siis. [PERSON_NAME] 90W ei nõua, siis piisaks ant…" at bounding box center [714, 689] width 838 height 47
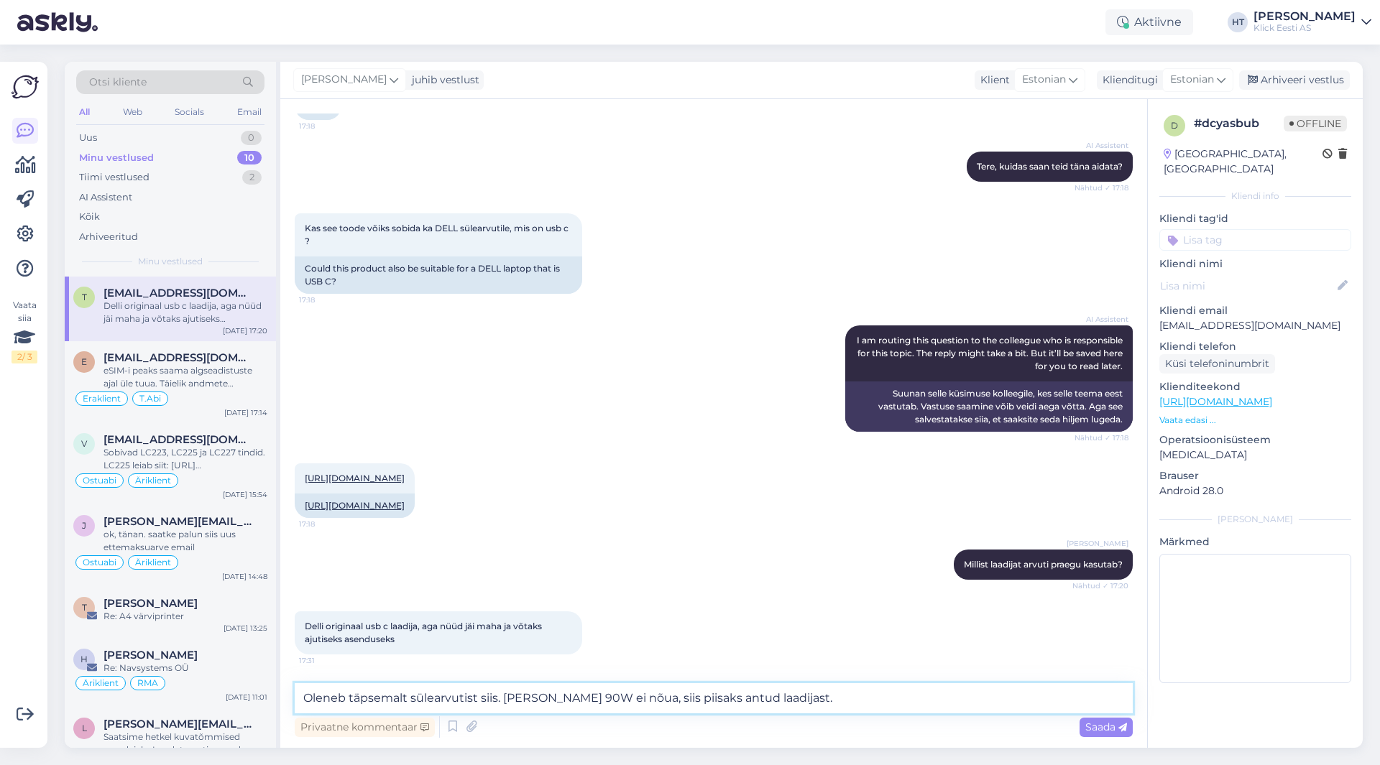
click at [830, 696] on textarea "Oleneb täpsemalt sülearvutist siis. [PERSON_NAME] 90W ei nõua, siis piisaks ant…" at bounding box center [714, 698] width 838 height 30
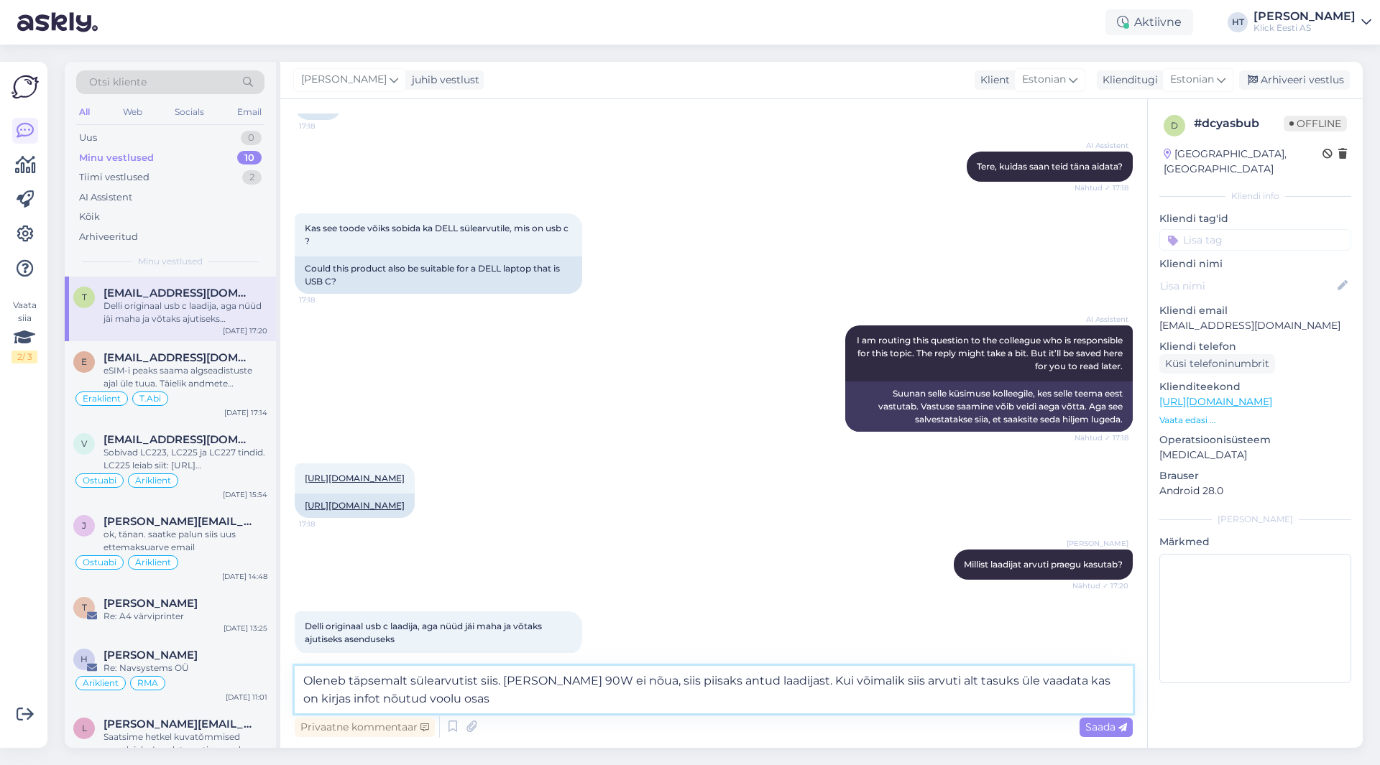
type textarea "Oleneb täpsemalt sülearvutist siis. [PERSON_NAME] 90W ei nõua, siis piisaks ant…"
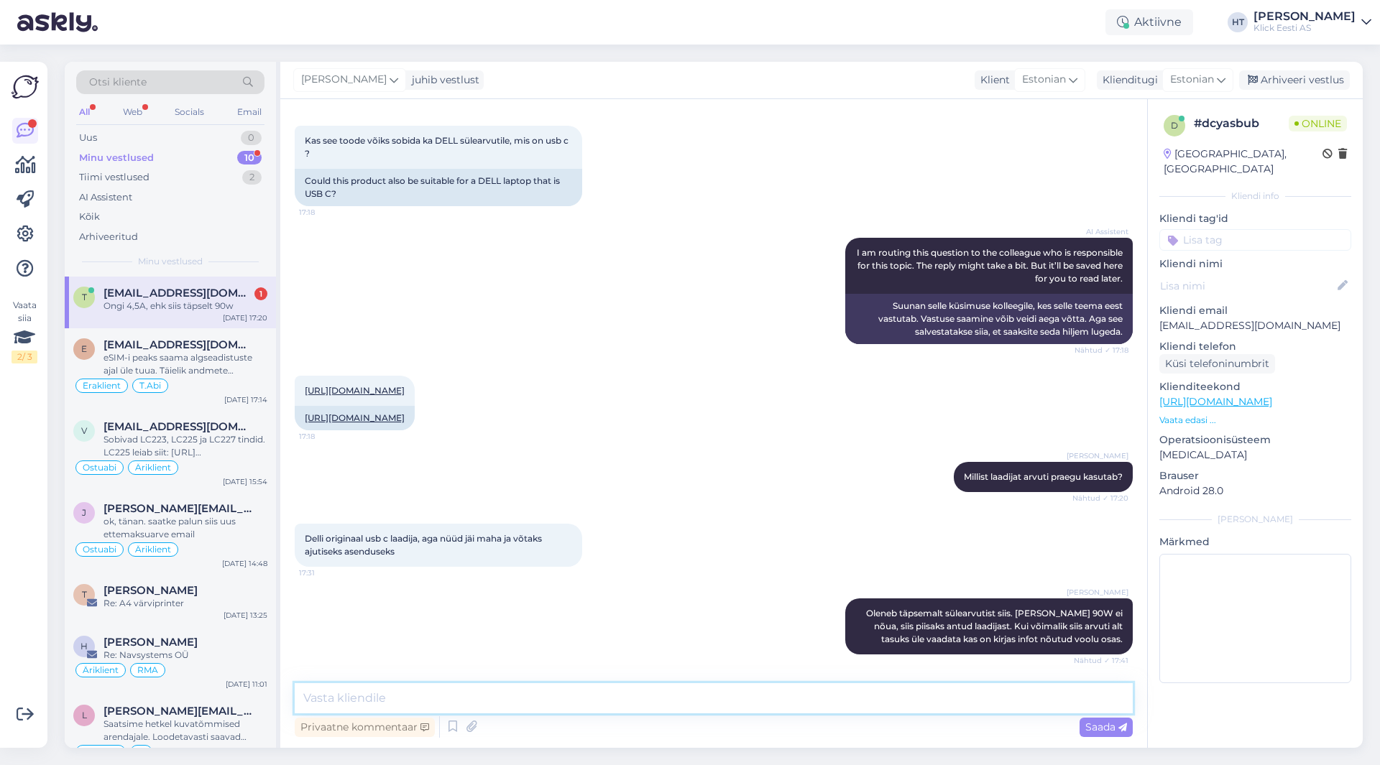
scroll to position [274, 0]
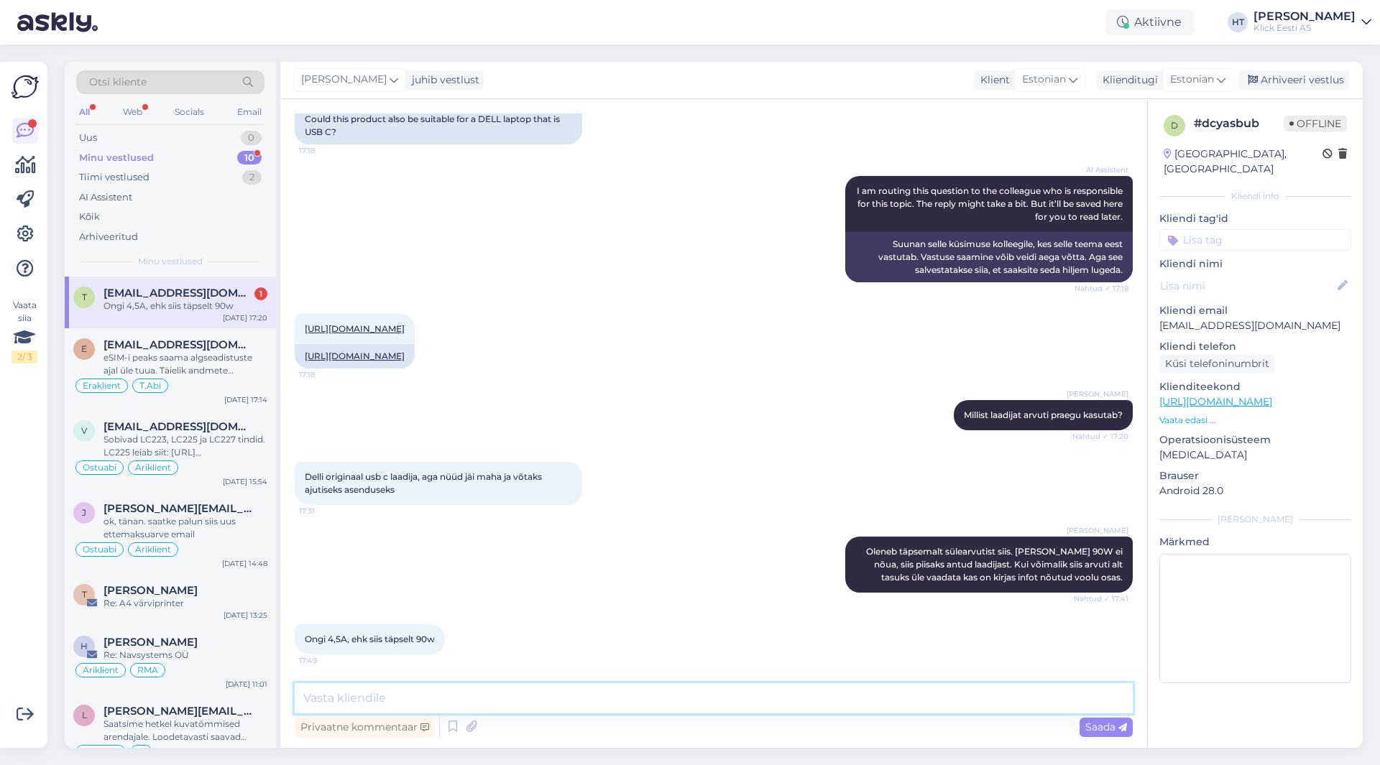
click at [459, 706] on textarea at bounding box center [714, 698] width 838 height 30
click at [460, 703] on textarea at bounding box center [714, 698] width 838 height 30
type textarea "Siis sobiks hästi."
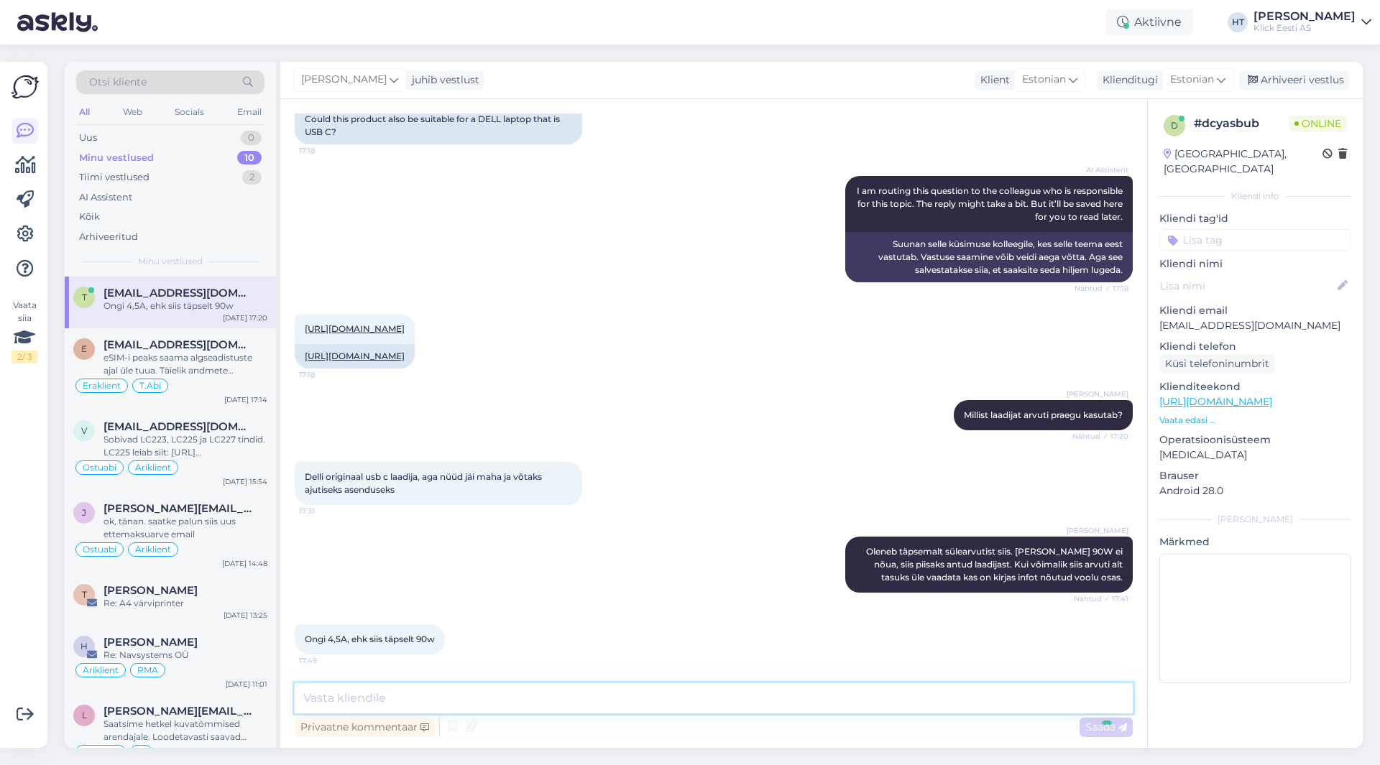
scroll to position [336, 0]
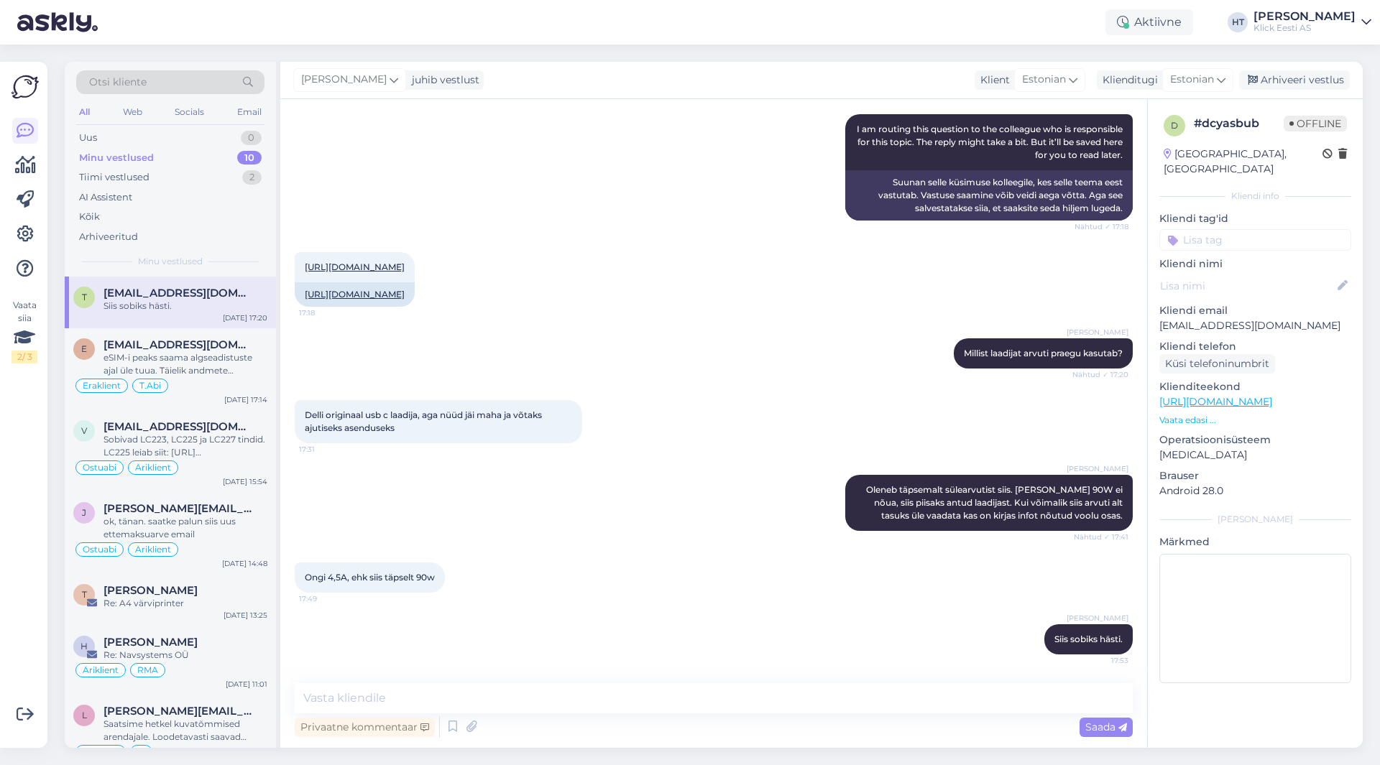
click at [1248, 213] on div "Kliendi tag'id Üldinfo Tellimus Tarne T.Abi RMA Pretensioon Ostuabi Liising Koo…" at bounding box center [1255, 231] width 192 height 40
click at [1248, 229] on input at bounding box center [1255, 240] width 192 height 22
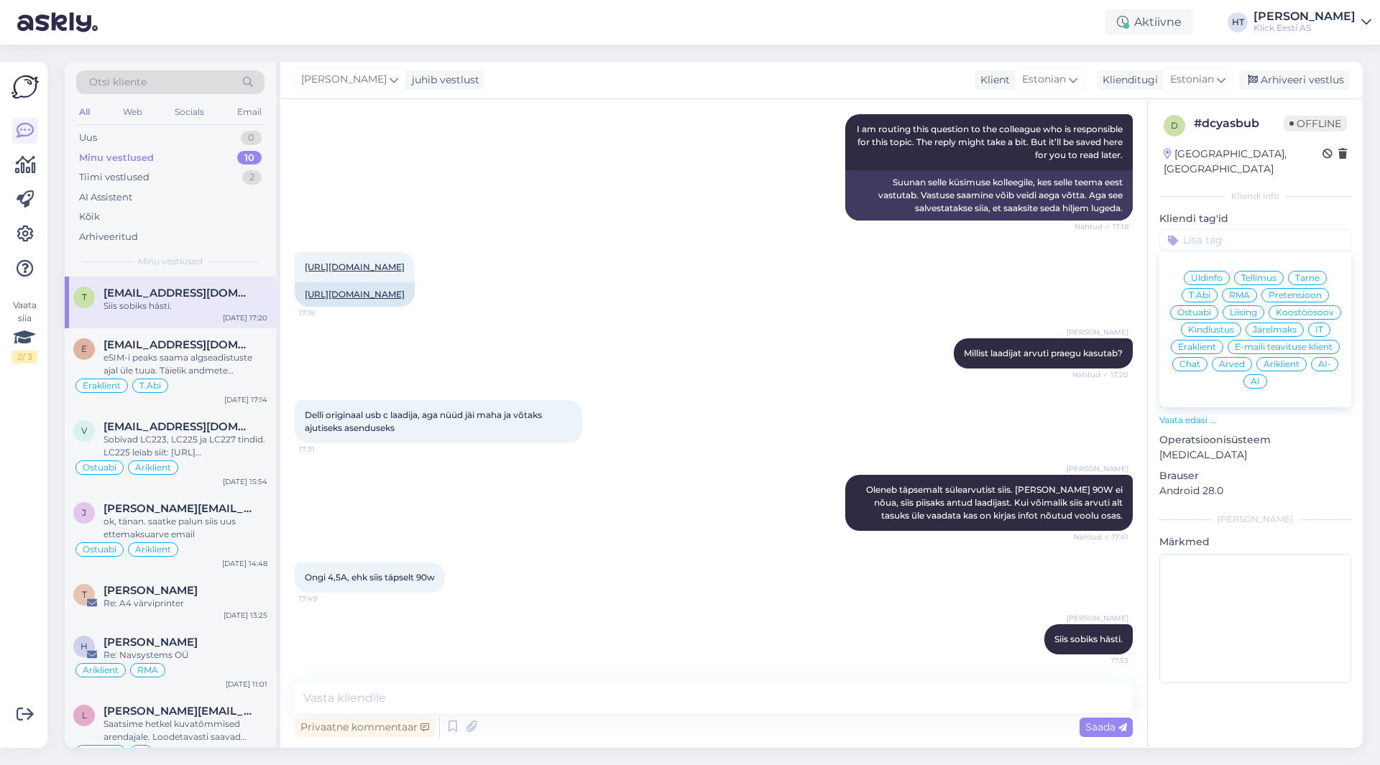
click at [1199, 308] on span "Ostuabi" at bounding box center [1194, 312] width 34 height 9
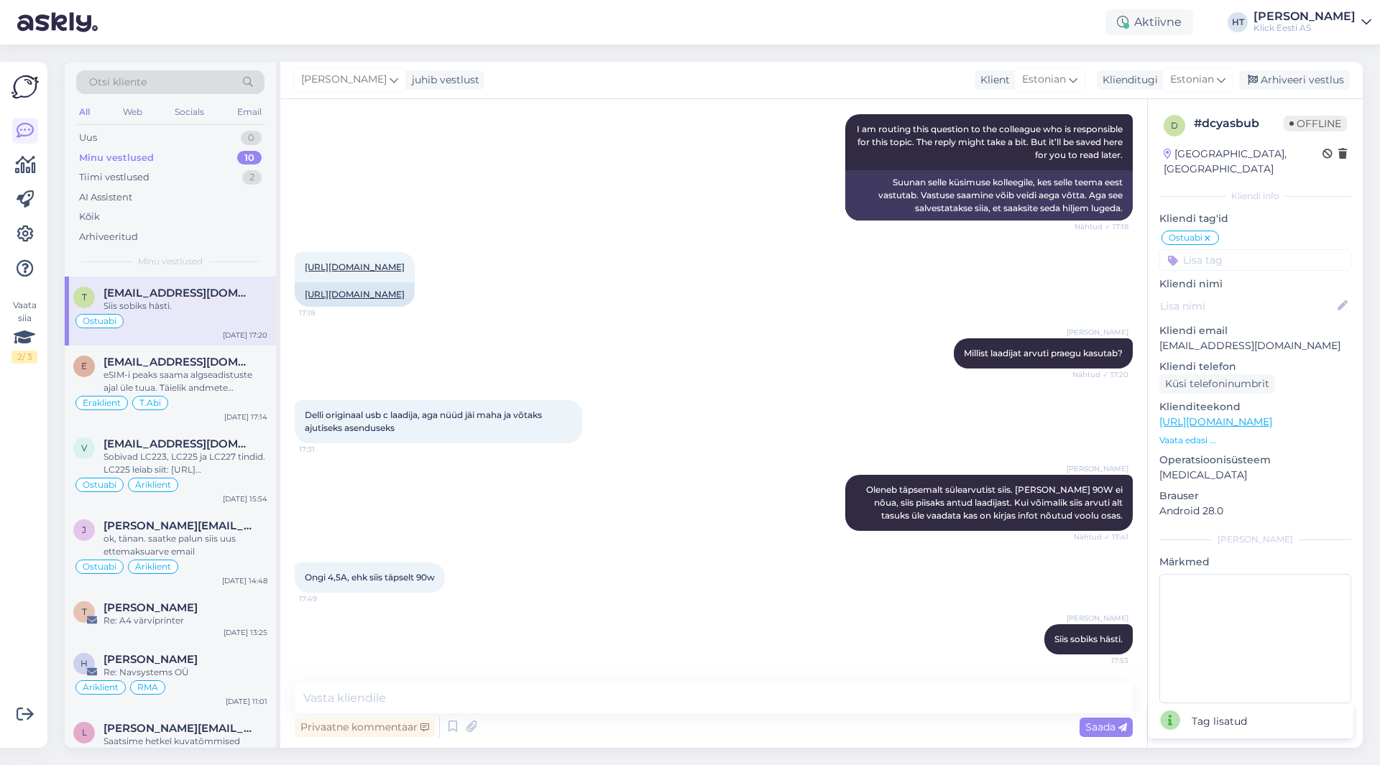
click at [1222, 256] on div "d # dcyasbub Offline [GEOGRAPHIC_DATA], [GEOGRAPHIC_DATA] Kliendi info Kliendi …" at bounding box center [1255, 412] width 215 height 626
click at [1225, 252] on input at bounding box center [1255, 260] width 192 height 22
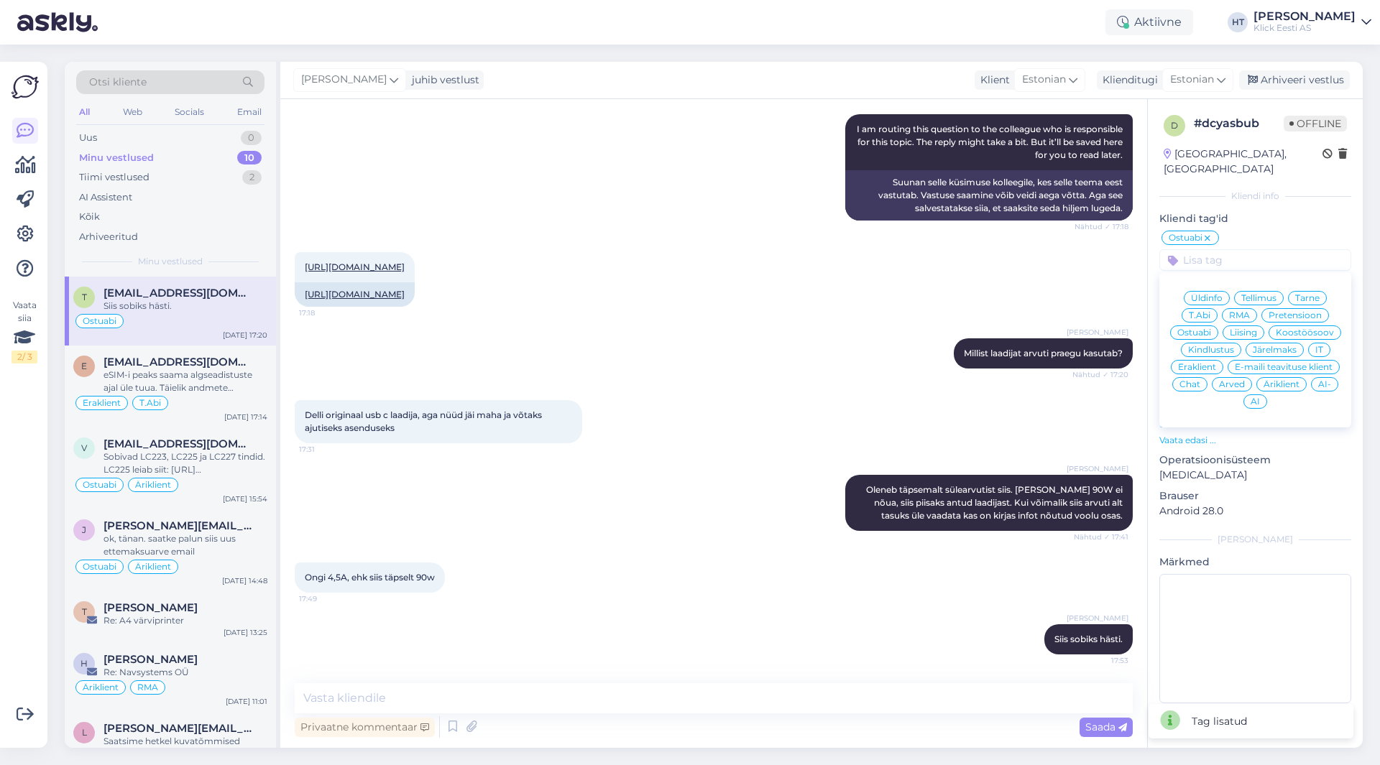
click at [1208, 363] on span "Eraklient" at bounding box center [1197, 367] width 38 height 9
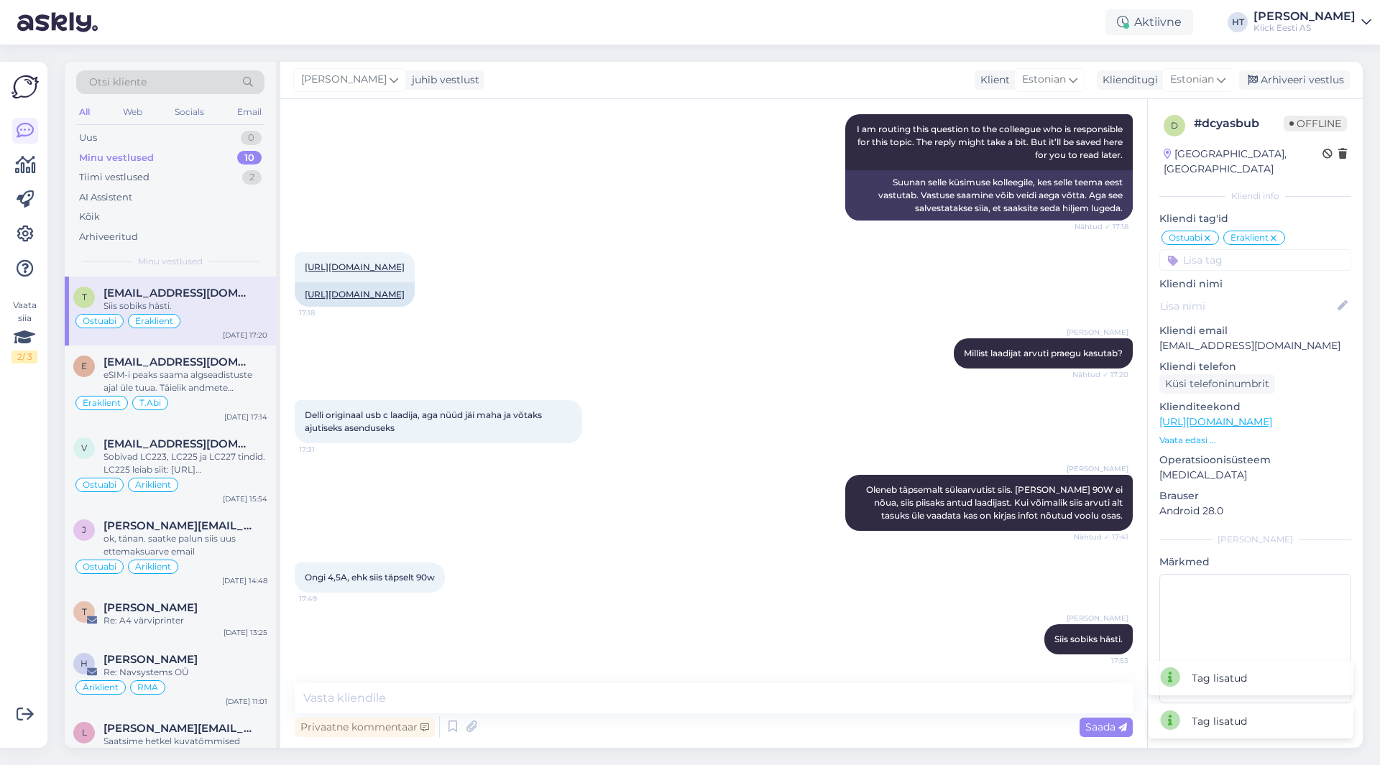
click at [867, 316] on div "[URL][DOMAIN_NAME] 17:18 [URL][DOMAIN_NAME]" at bounding box center [714, 279] width 838 height 86
click at [128, 358] on span "[EMAIL_ADDRESS][DOMAIN_NAME]" at bounding box center [177, 362] width 149 height 13
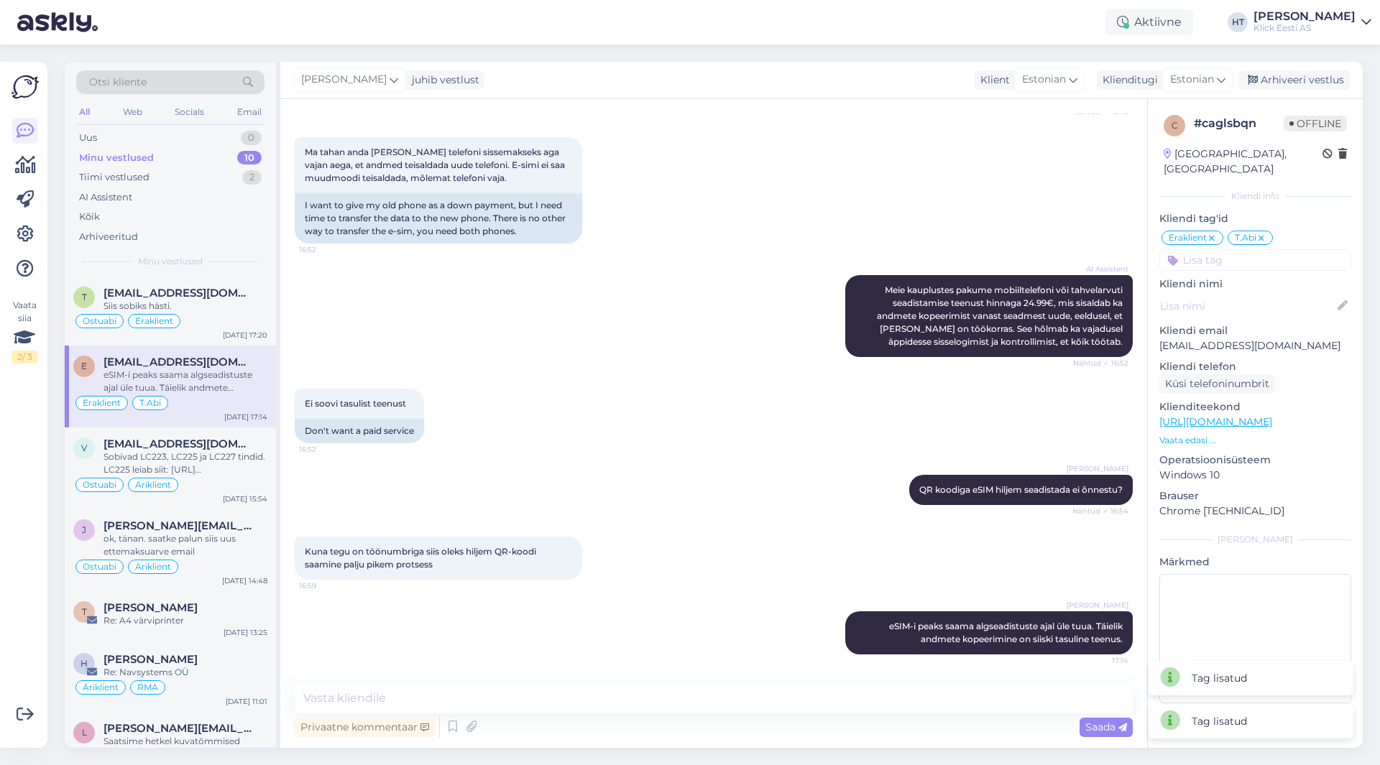
click at [45, 501] on div "Vaata siia 2 / 3 Võimalused Veendu, et Askly loob sulle väärtust. Sulge Ühenda …" at bounding box center [23, 405] width 47 height 686
click at [231, 274] on div "Otsi kliente All Web Socials Email Uus 0 Minu vestlused 10 Tiimi vestlused 2 AI…" at bounding box center [170, 169] width 211 height 215
click at [232, 298] on span "[EMAIL_ADDRESS][DOMAIN_NAME]" at bounding box center [177, 293] width 149 height 13
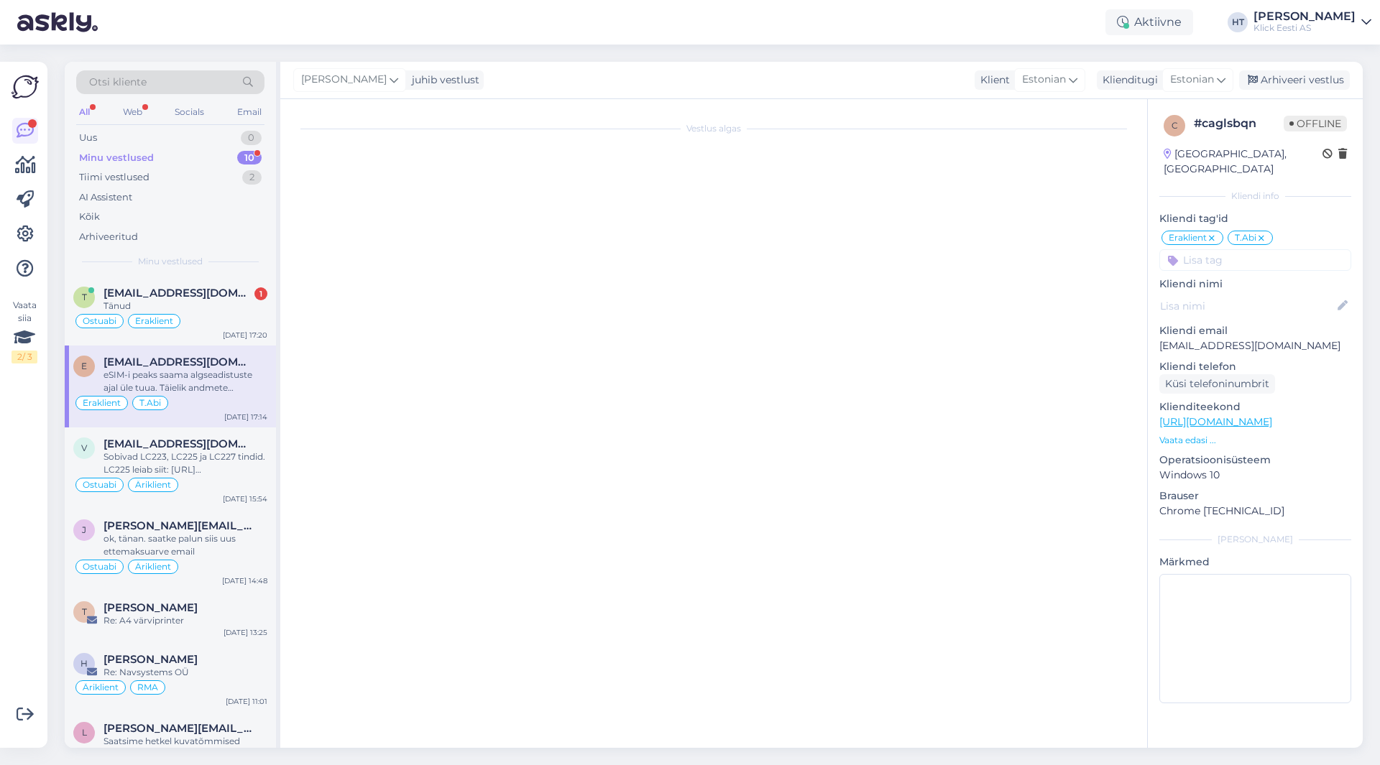
scroll to position [397, 0]
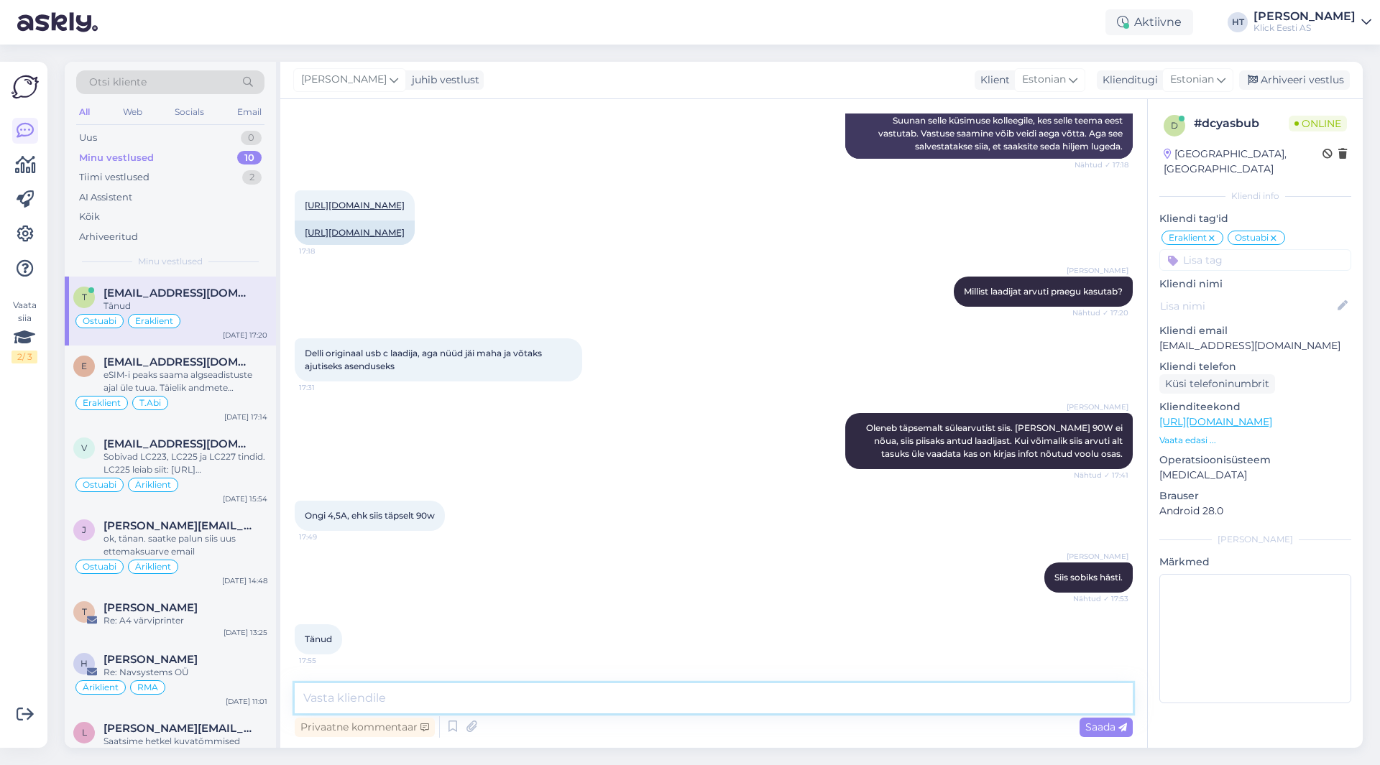
click at [468, 695] on textarea at bounding box center [714, 698] width 838 height 30
type textarea "Palun."
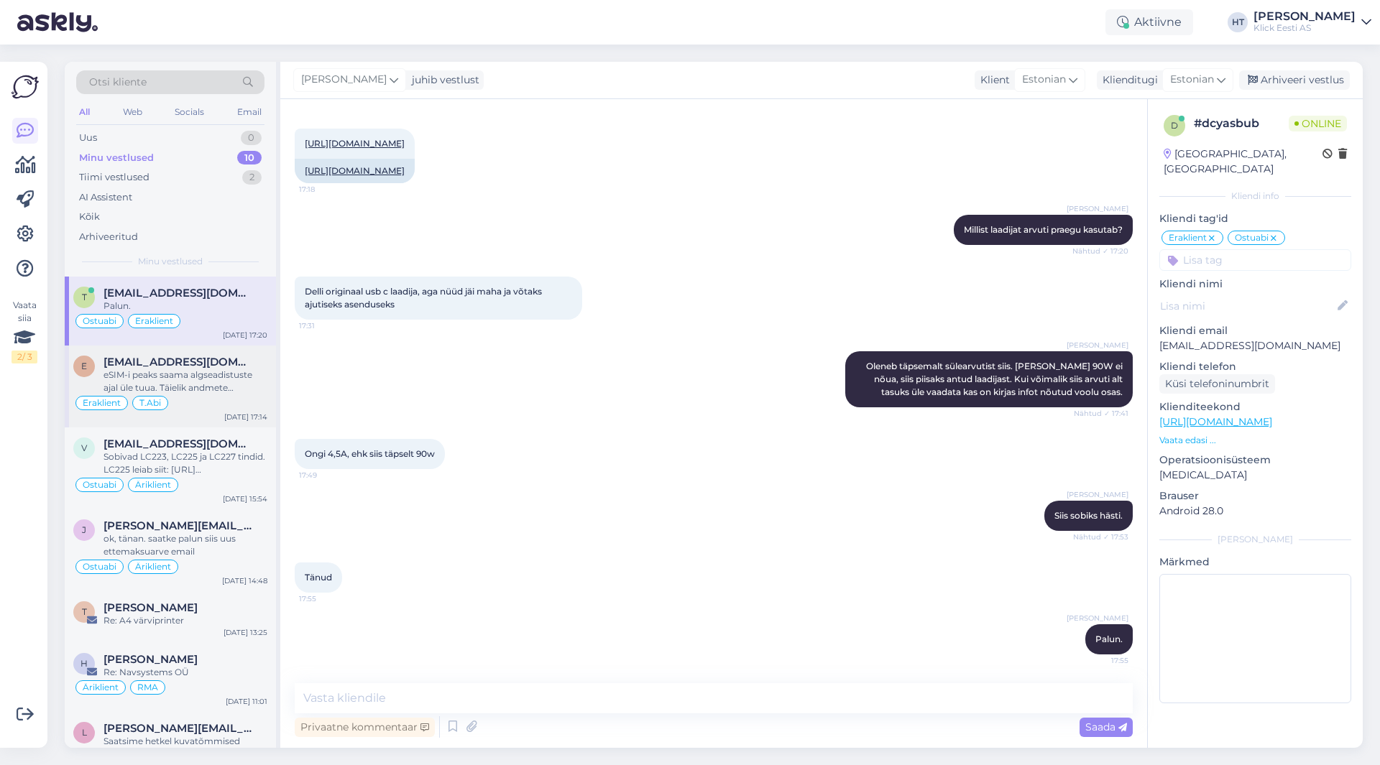
click at [223, 357] on div "[EMAIL_ADDRESS][DOMAIN_NAME]" at bounding box center [185, 362] width 164 height 13
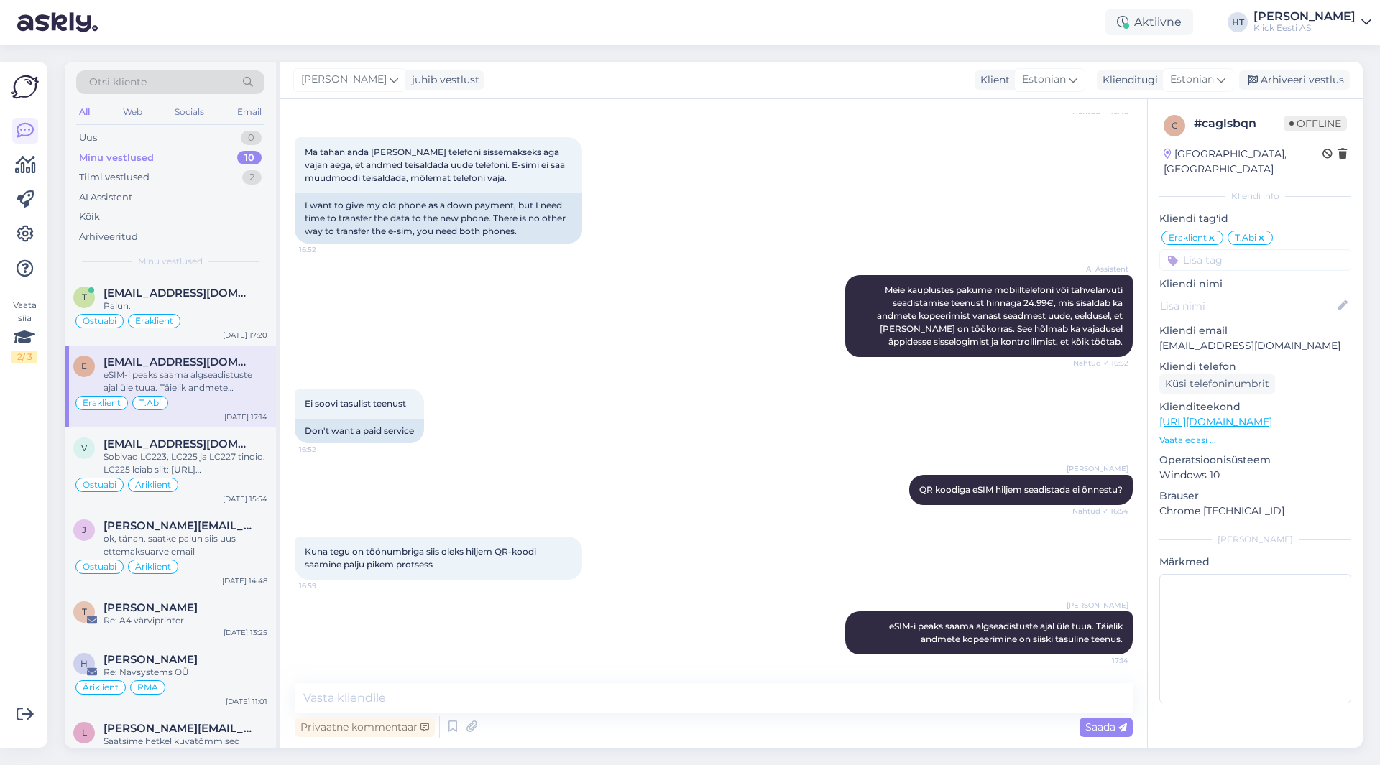
scroll to position [239, 0]
click at [172, 186] on div "Tiimi vestlused 2" at bounding box center [170, 177] width 188 height 20
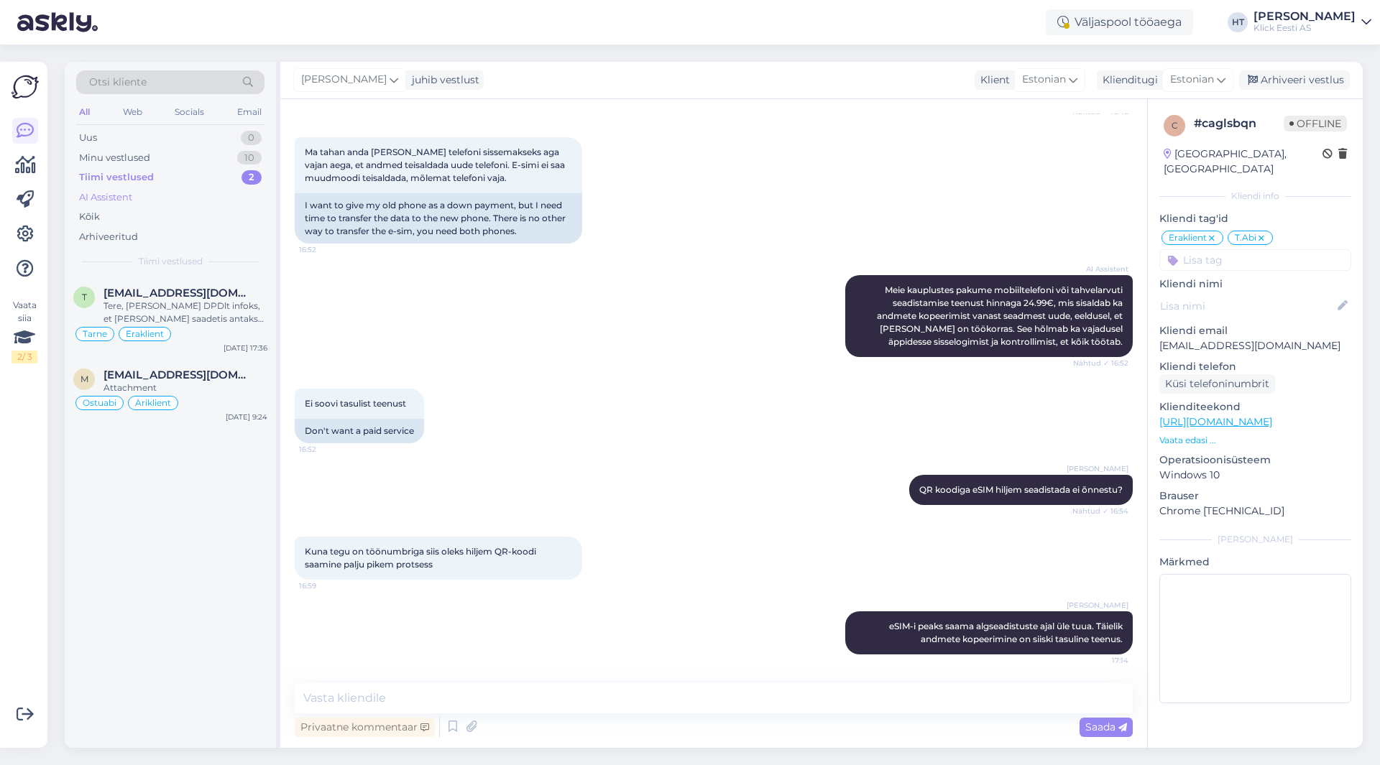
click at [172, 197] on div "AI Assistent" at bounding box center [170, 198] width 188 height 20
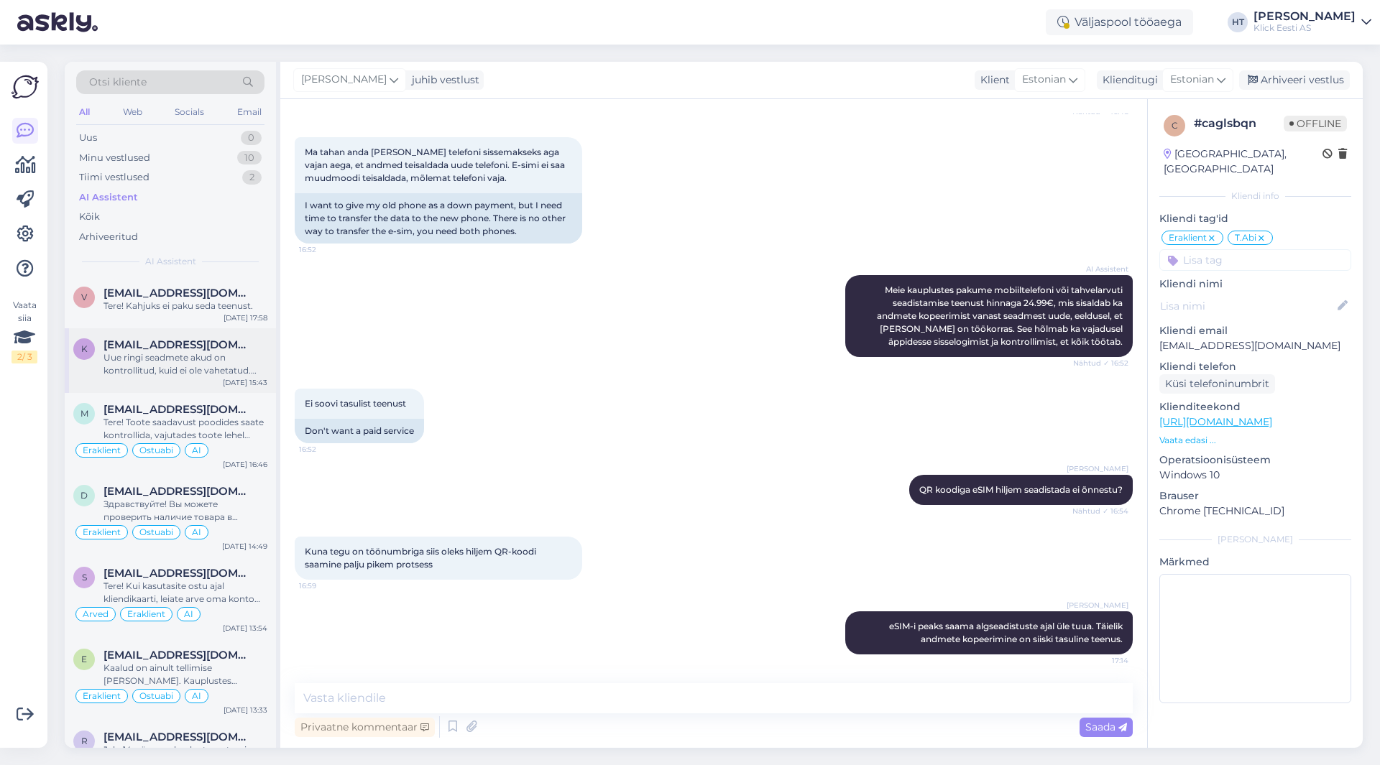
click at [198, 364] on div "Uue ringi seadmete akud on kontrollitud, kuid ei ole vahetatud. Täpsemat infot …" at bounding box center [185, 364] width 164 height 26
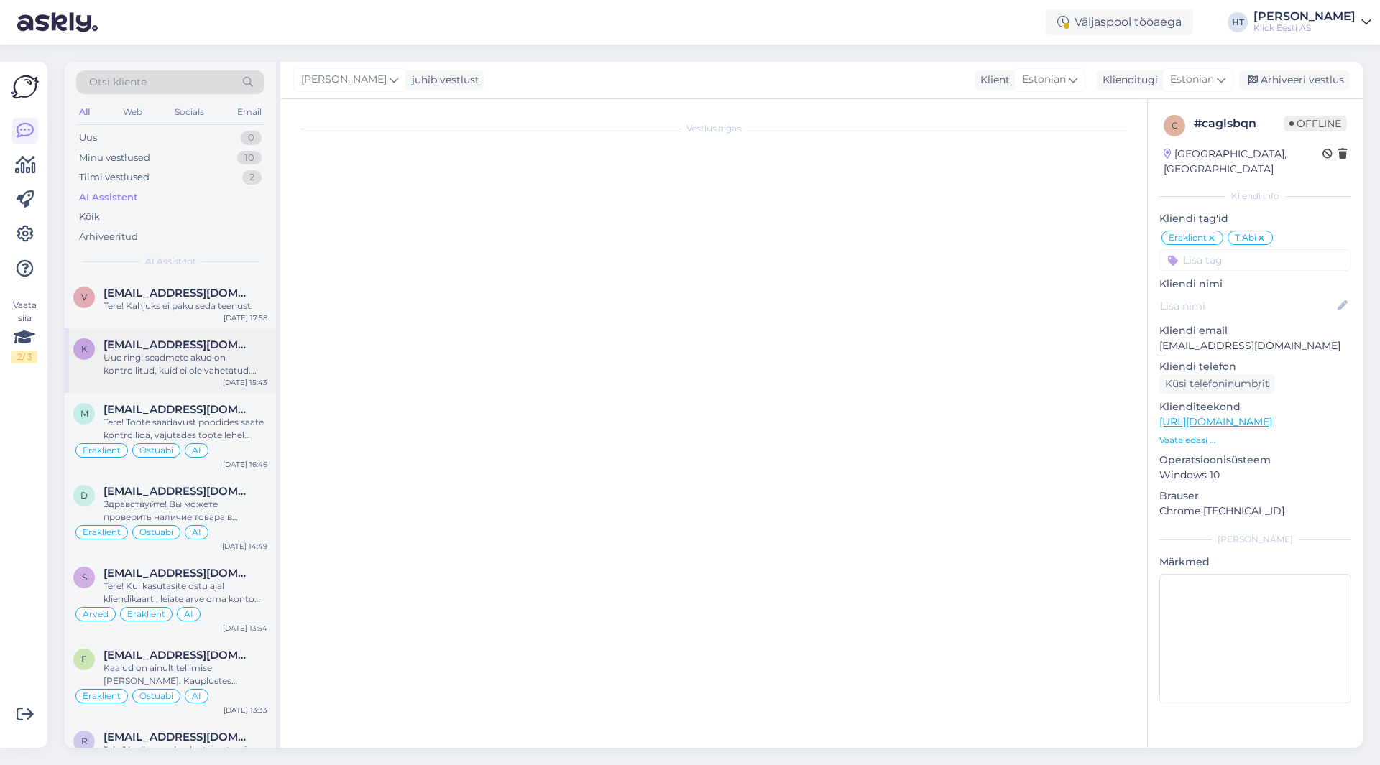
scroll to position [0, 0]
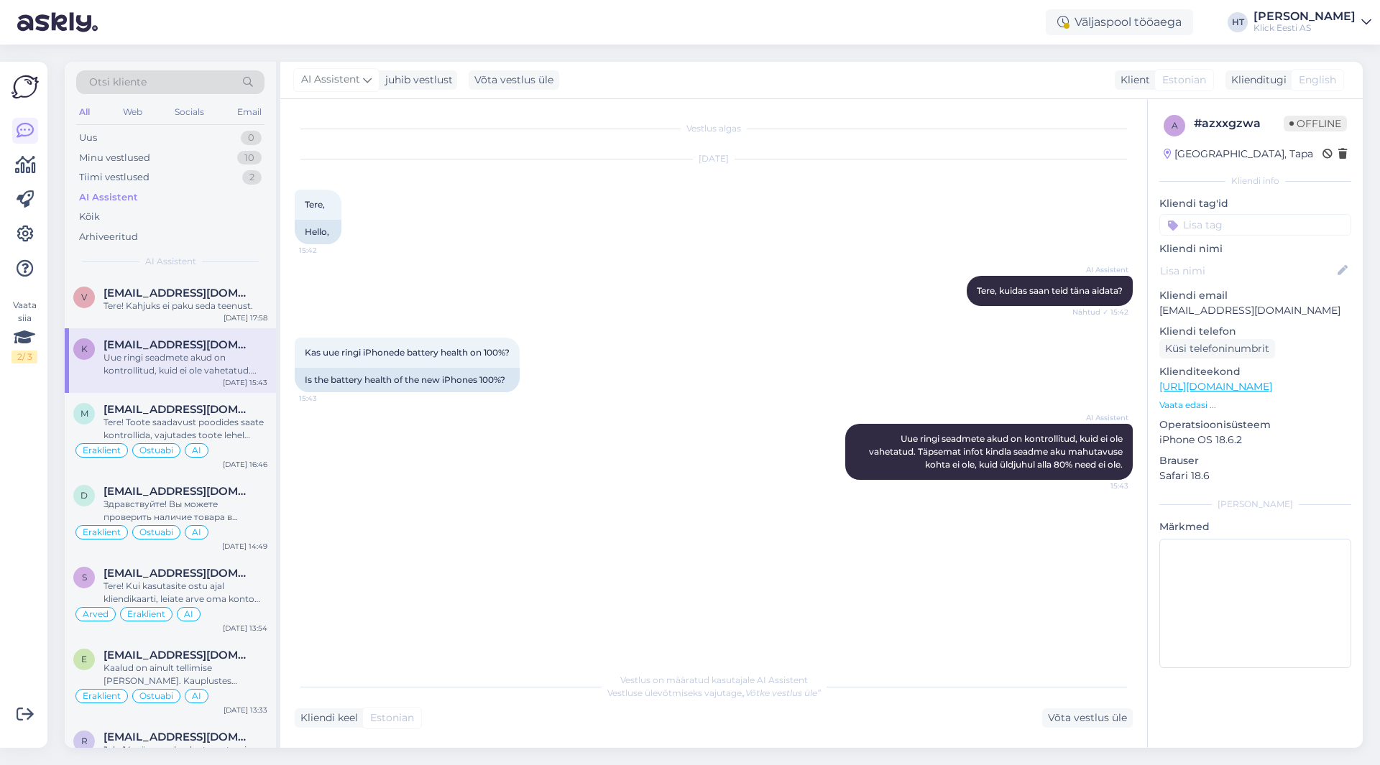
click at [1305, 228] on input at bounding box center [1255, 225] width 192 height 22
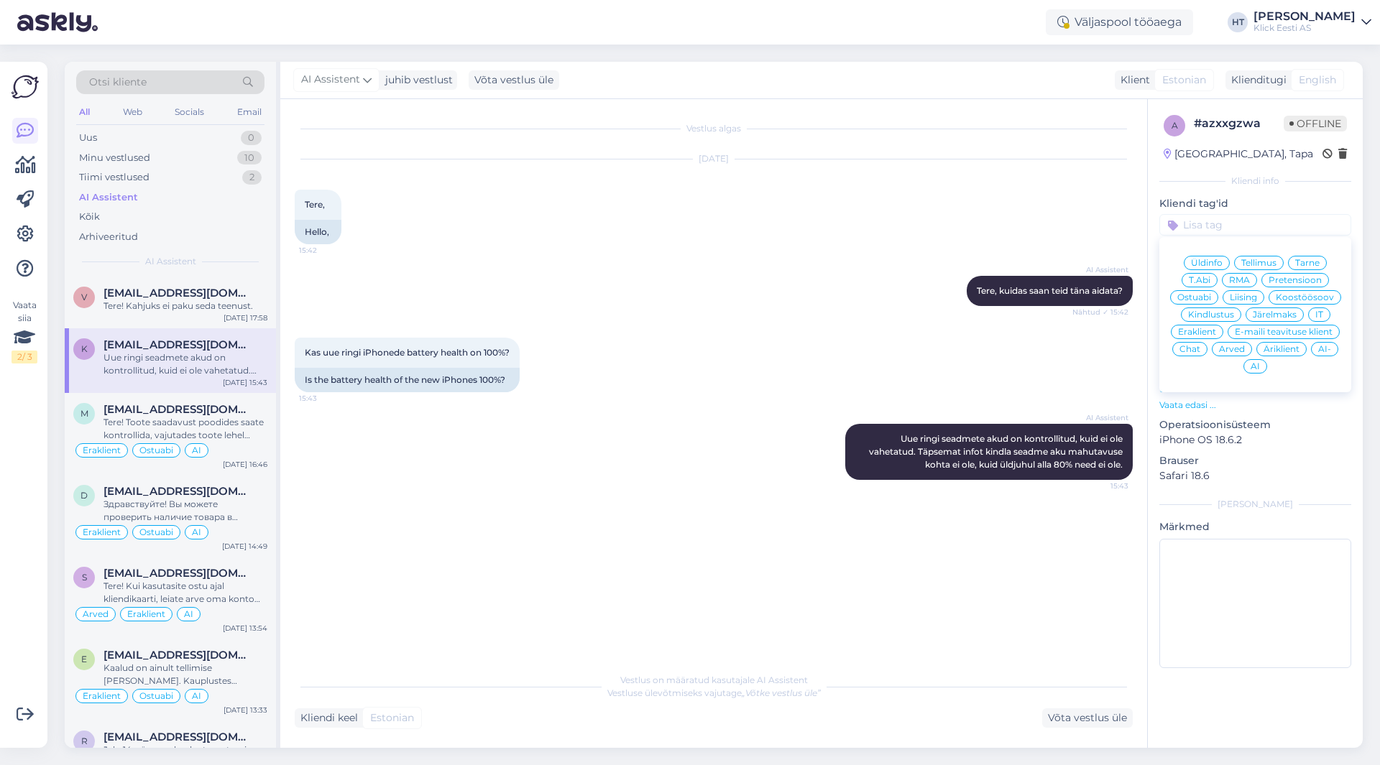
click at [1217, 269] on div "Üldinfo" at bounding box center [1207, 263] width 46 height 14
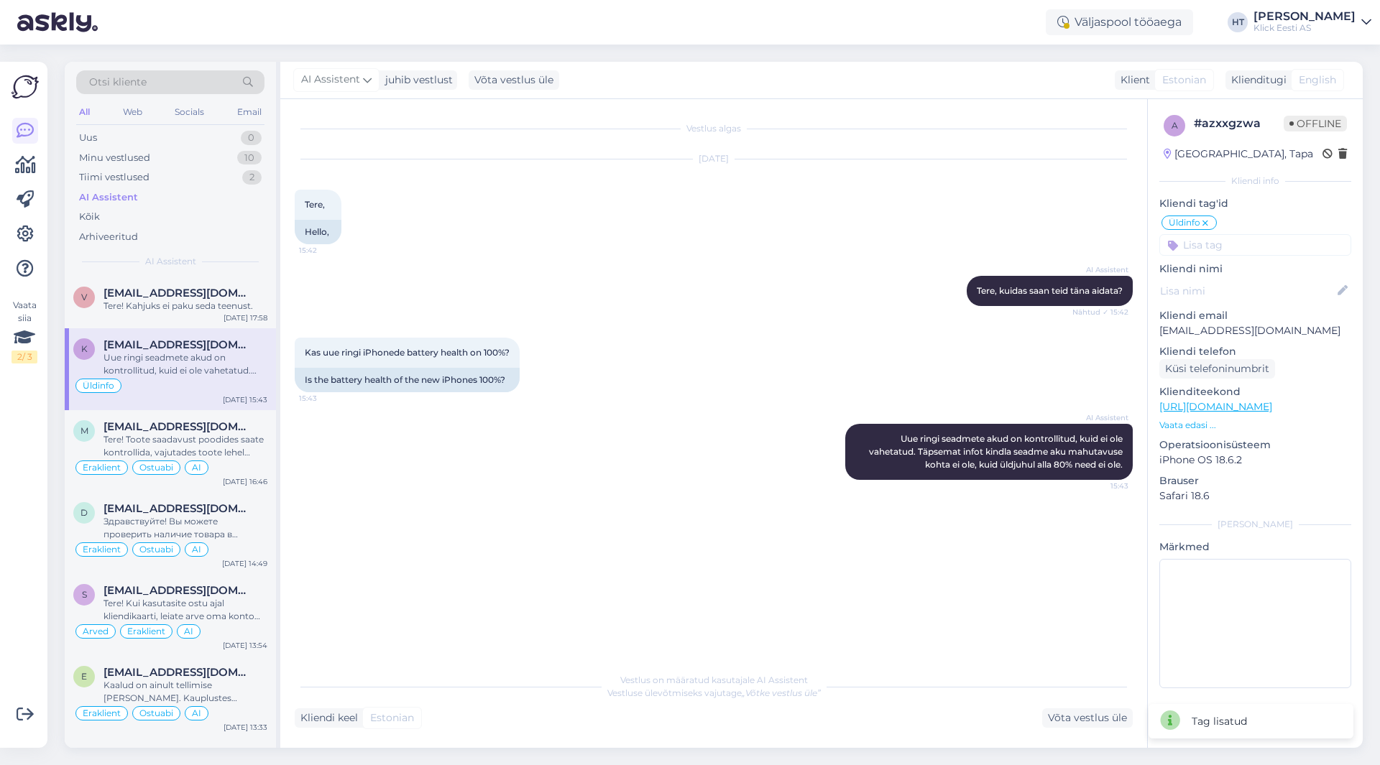
click at [1219, 241] on input at bounding box center [1255, 245] width 192 height 22
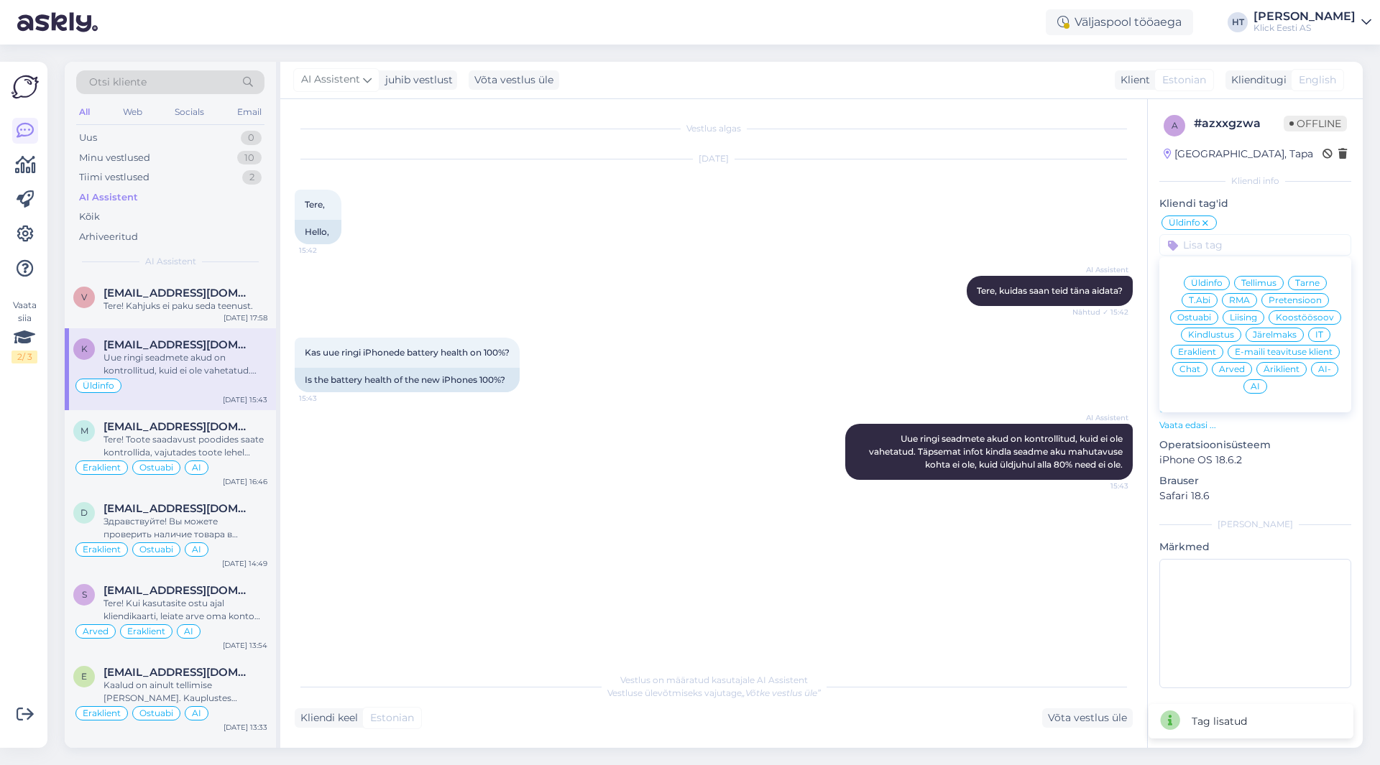
click at [1203, 346] on div "Eraklient" at bounding box center [1197, 352] width 52 height 14
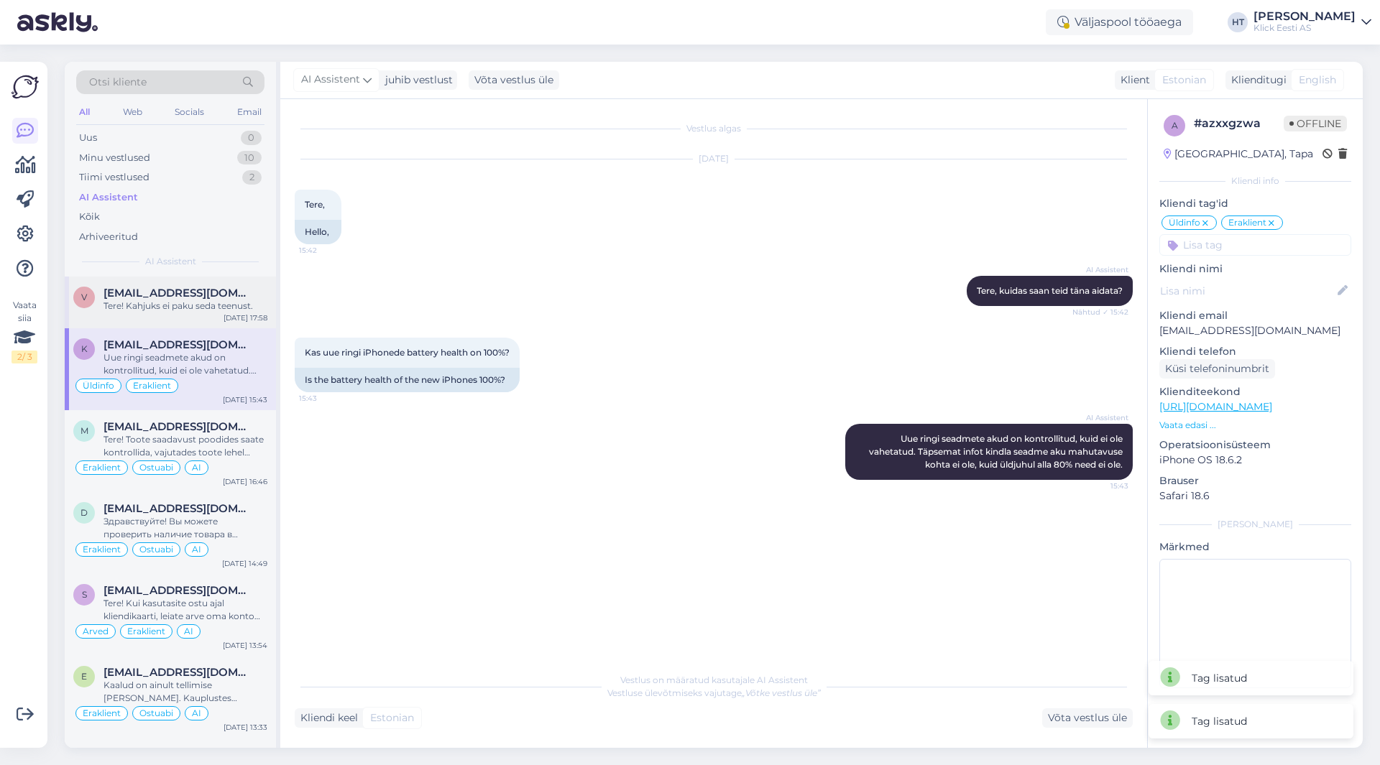
click at [234, 290] on div "[EMAIL_ADDRESS][DOMAIN_NAME]" at bounding box center [185, 293] width 164 height 13
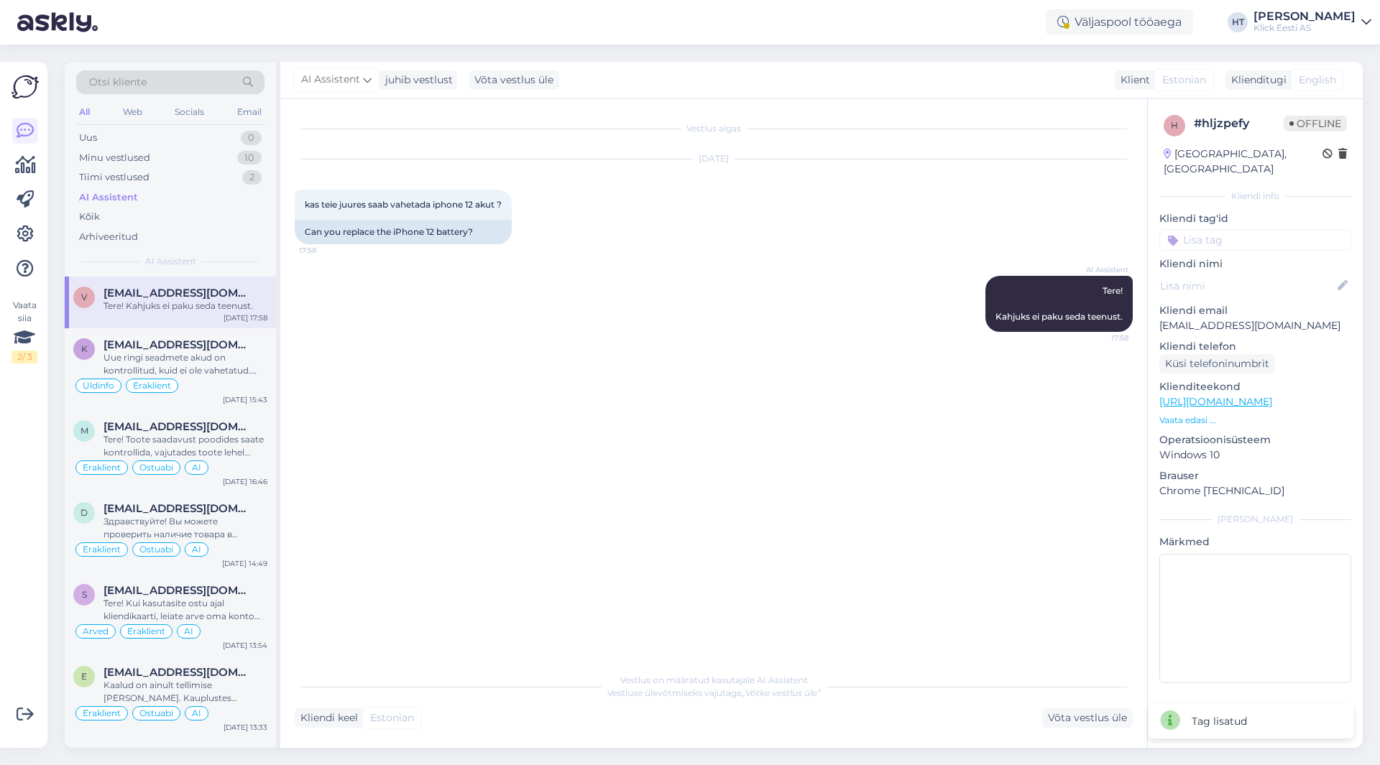
click at [1279, 229] on input at bounding box center [1255, 240] width 192 height 22
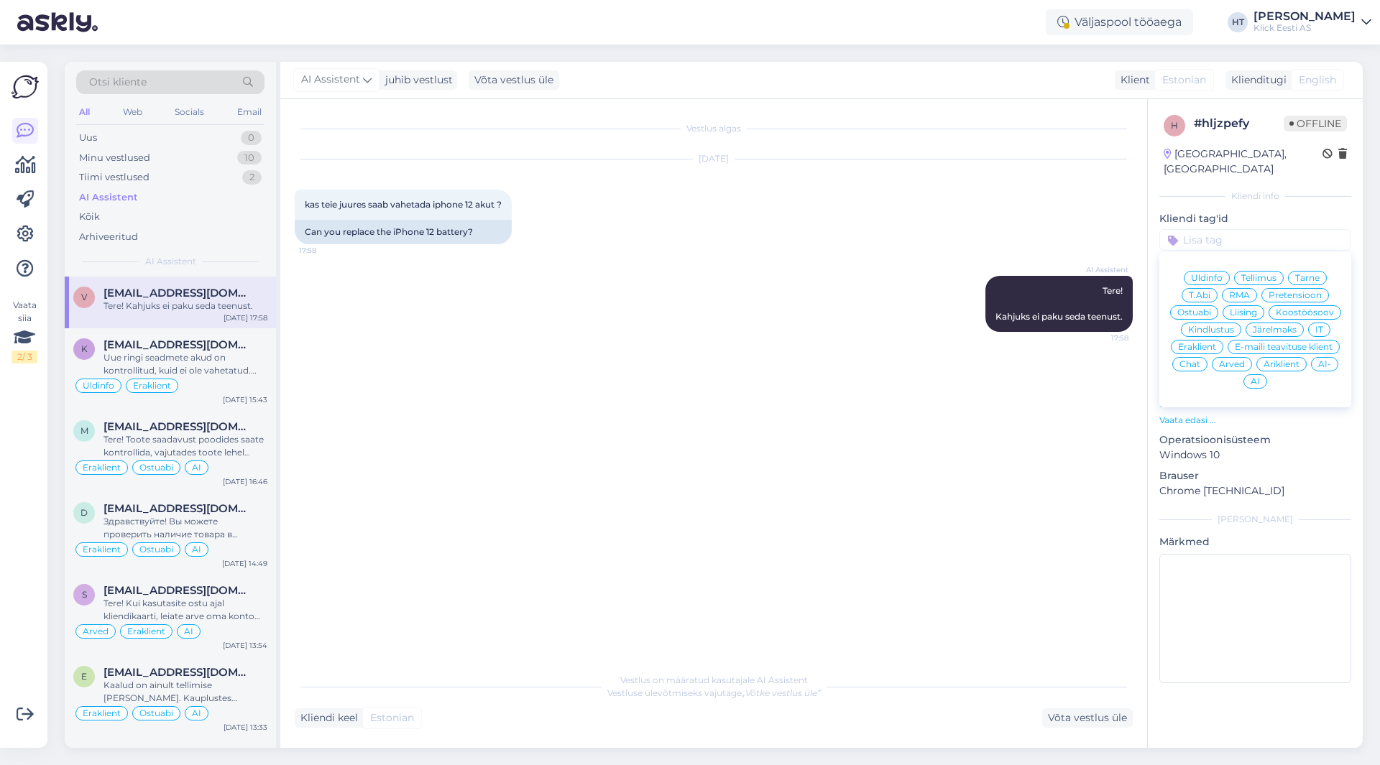
click at [1244, 291] on span "RMA" at bounding box center [1239, 295] width 21 height 9
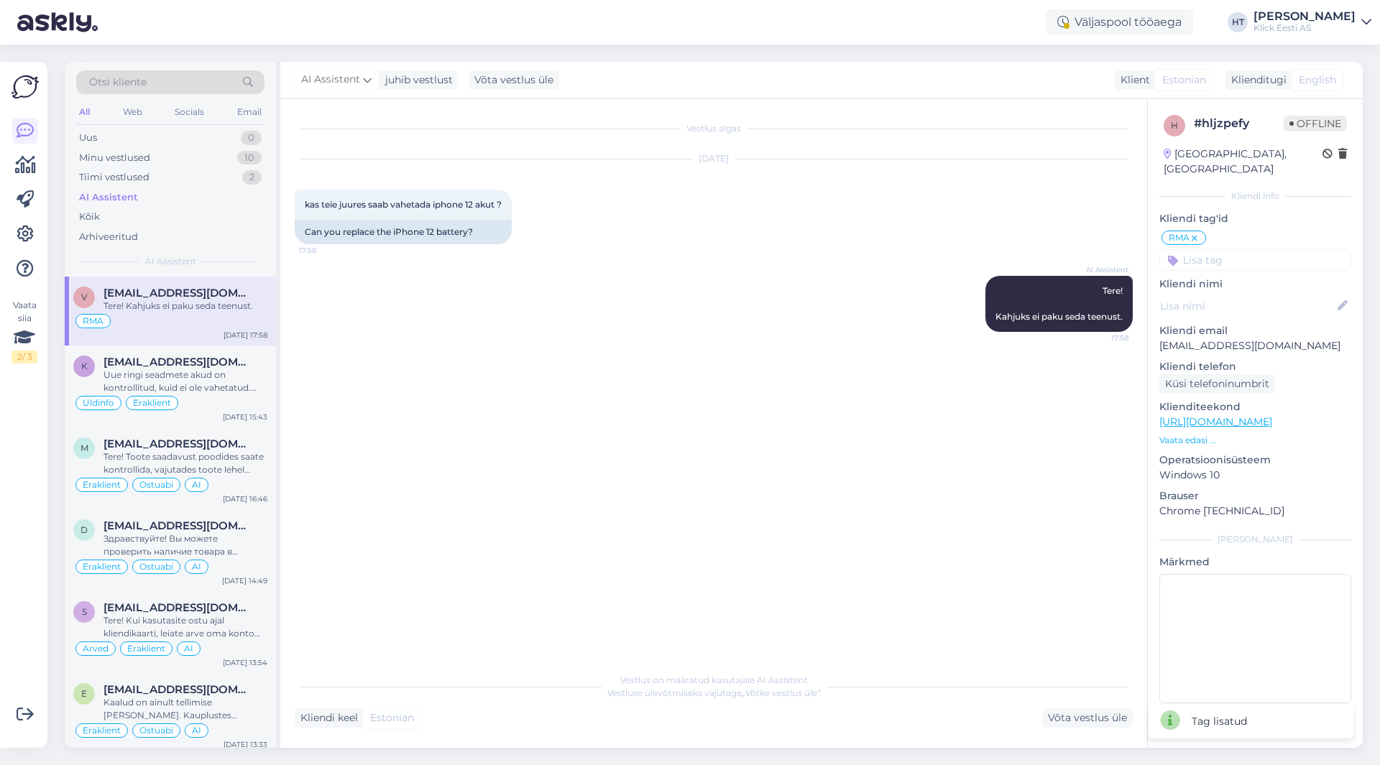
click at [1233, 250] on input at bounding box center [1255, 260] width 192 height 22
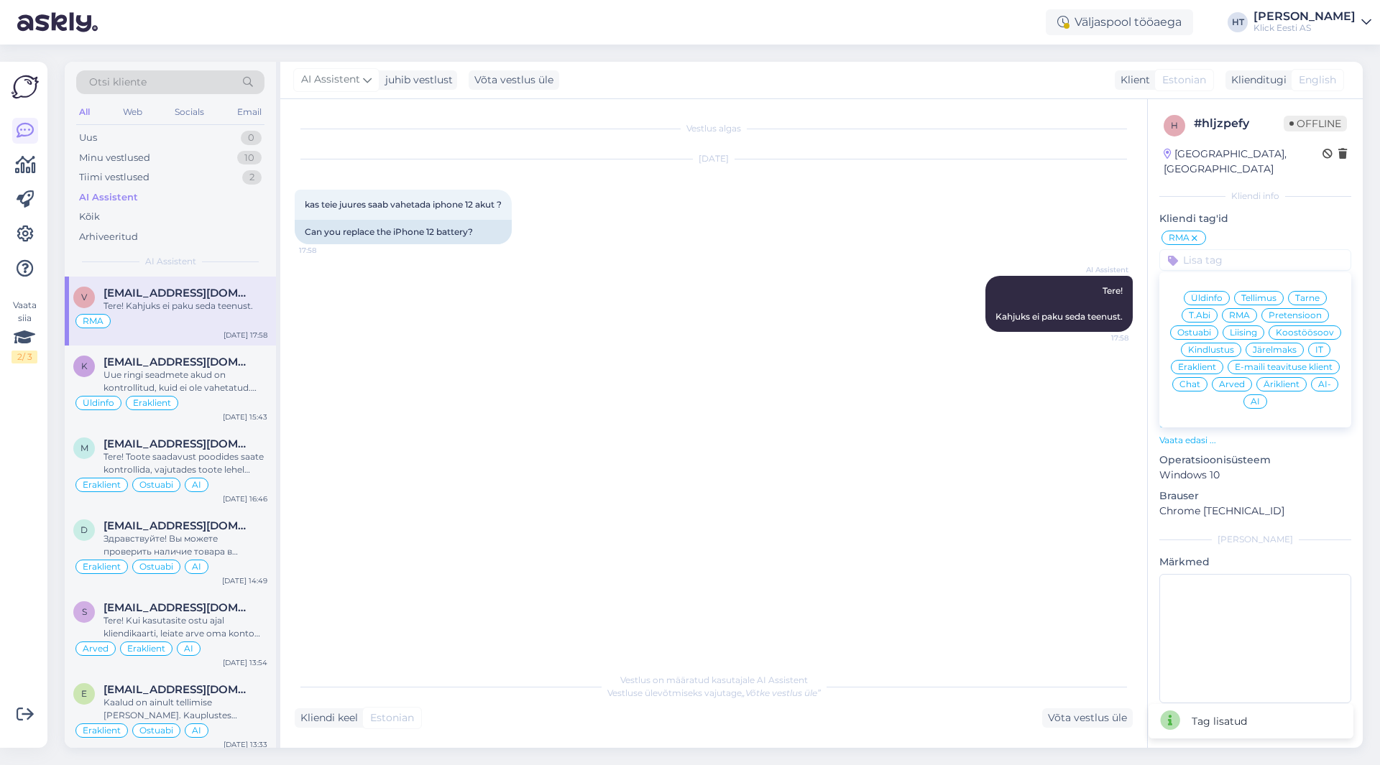
click at [1196, 363] on span "Eraklient" at bounding box center [1197, 367] width 38 height 9
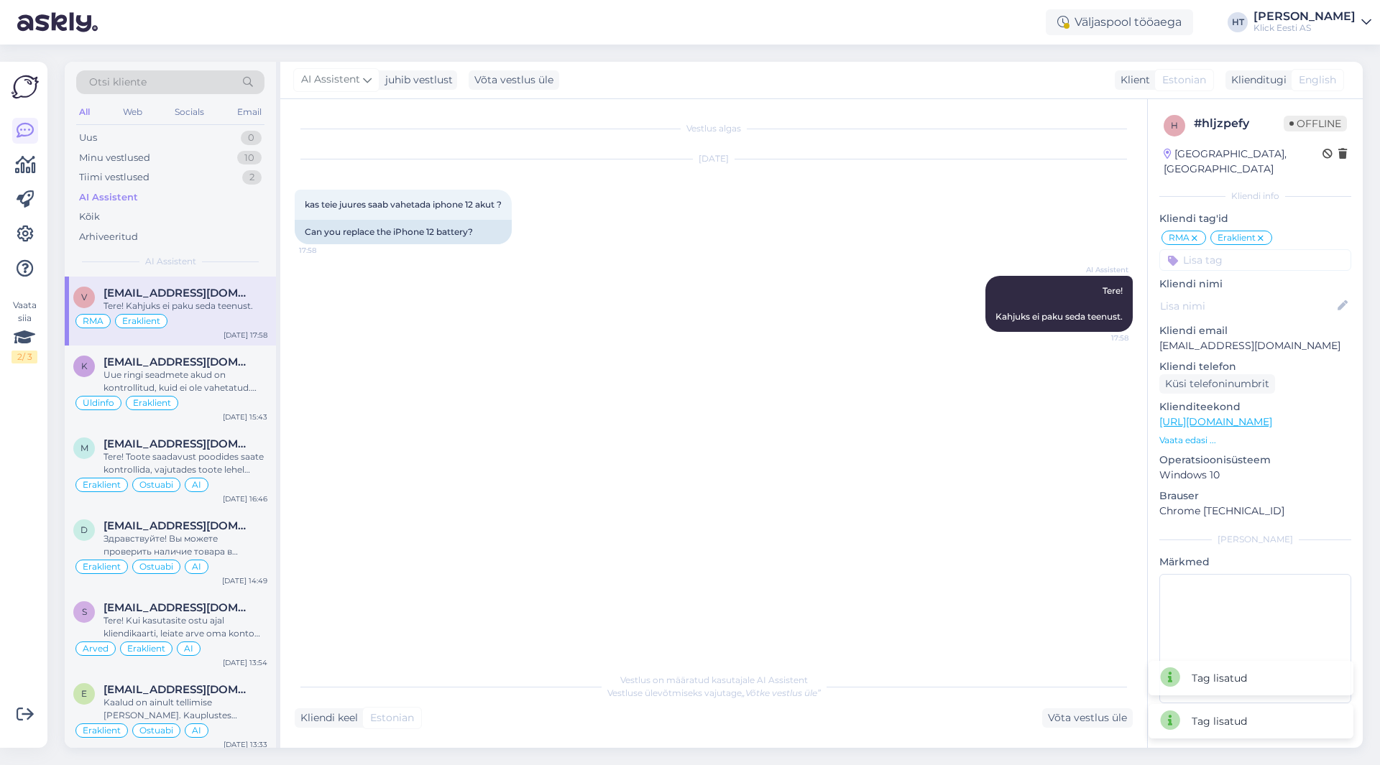
click at [723, 283] on div "AI Assistent Tere! Kahjuks ei paku seda teenust. 17:58" at bounding box center [714, 304] width 838 height 88
click at [209, 152] on div "Minu vestlused 10" at bounding box center [170, 158] width 188 height 20
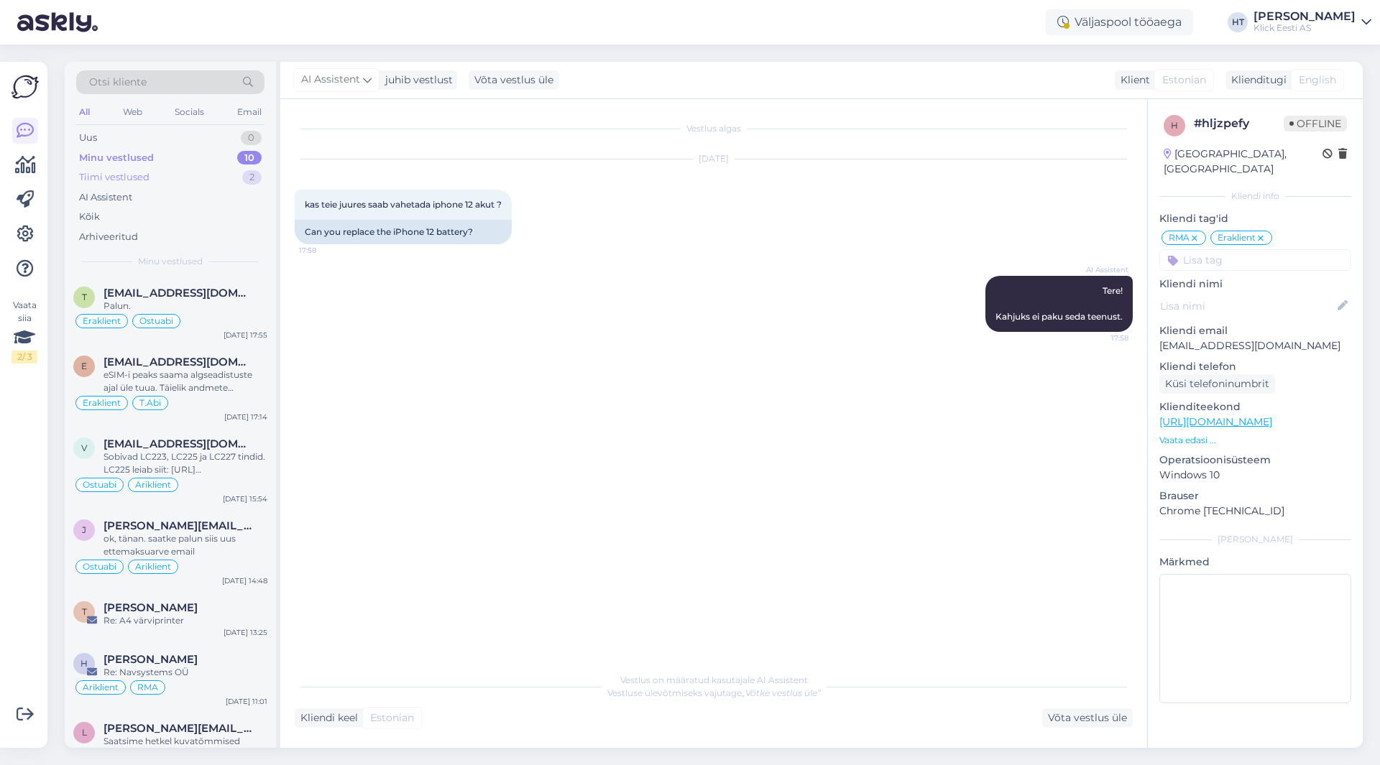
click at [199, 175] on div "Tiimi vestlused 2" at bounding box center [170, 177] width 188 height 20
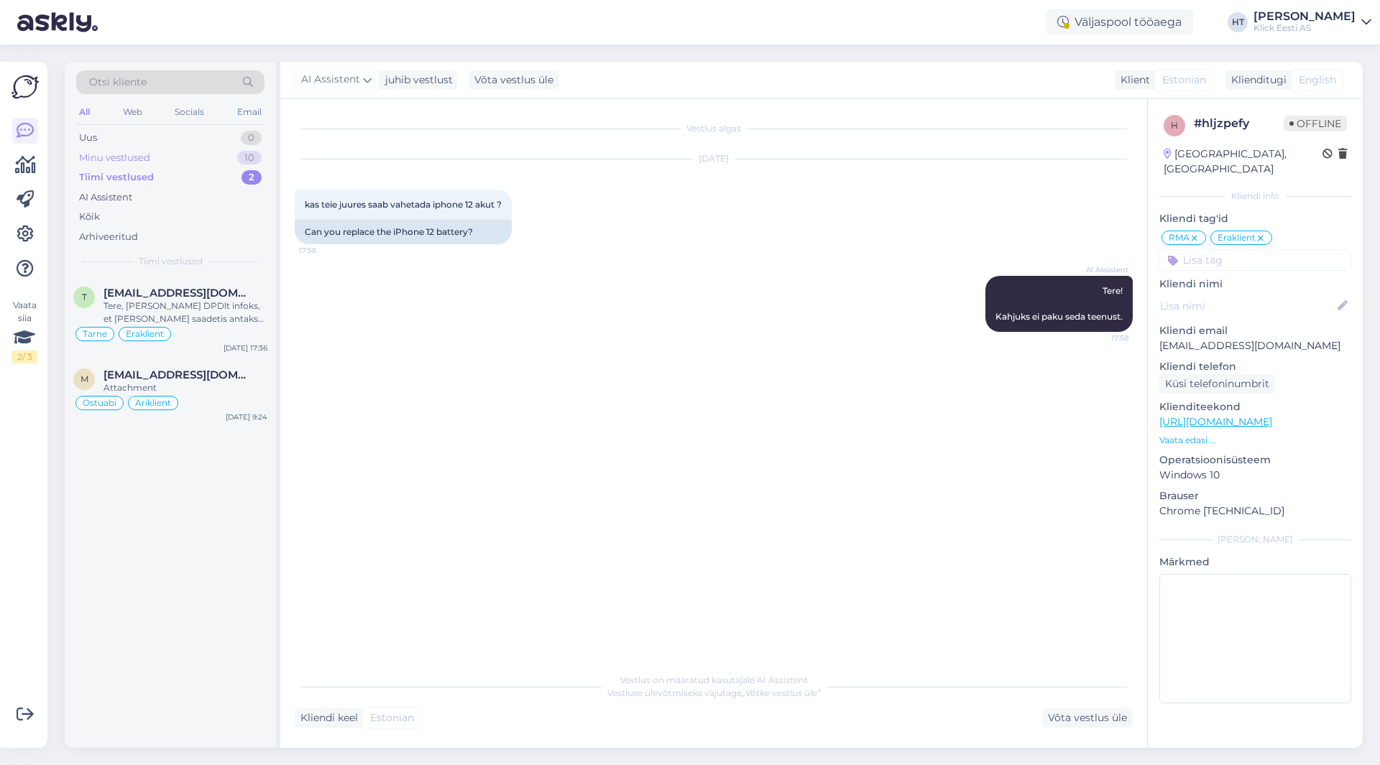
click at [198, 157] on div "Minu vestlused 10" at bounding box center [170, 158] width 188 height 20
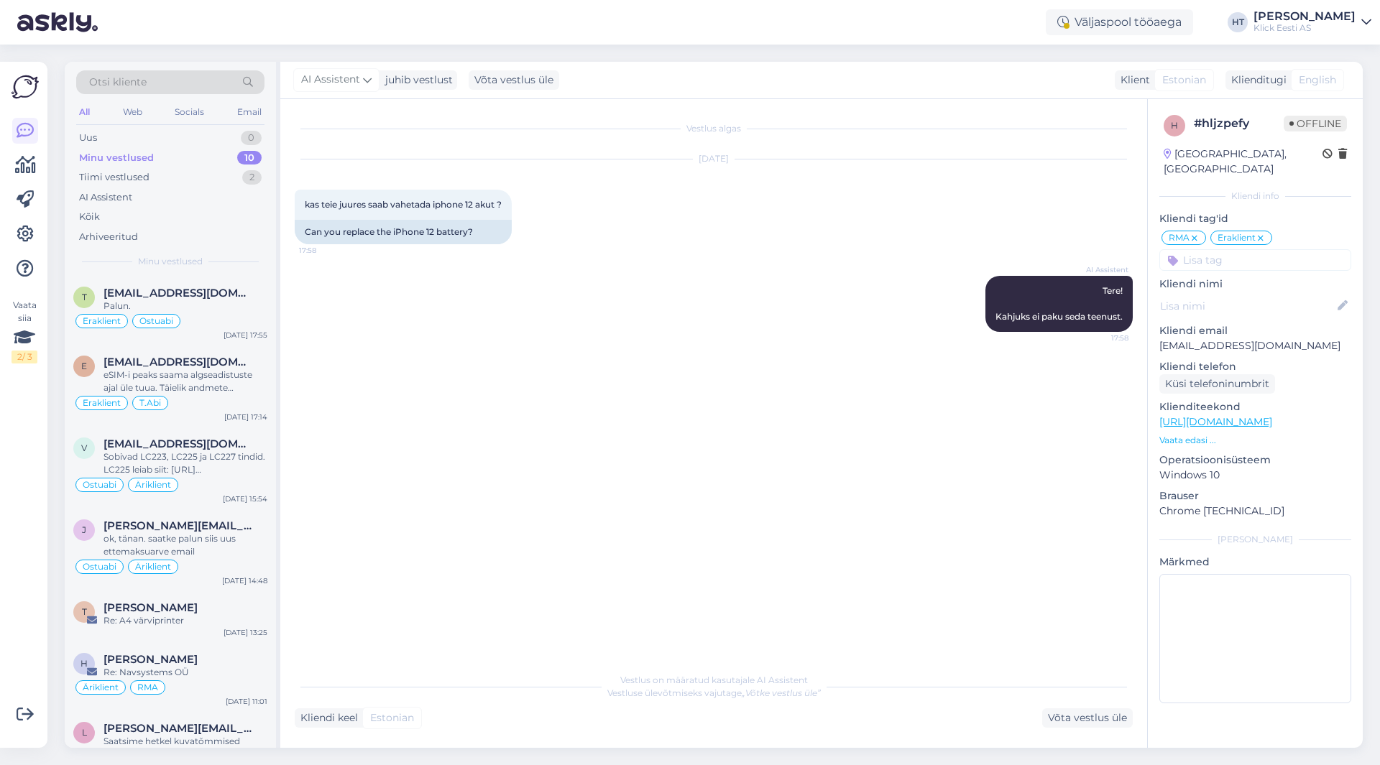
click at [90, 116] on div "All" at bounding box center [84, 112] width 17 height 19
click at [124, 114] on div "Web" at bounding box center [132, 112] width 25 height 19
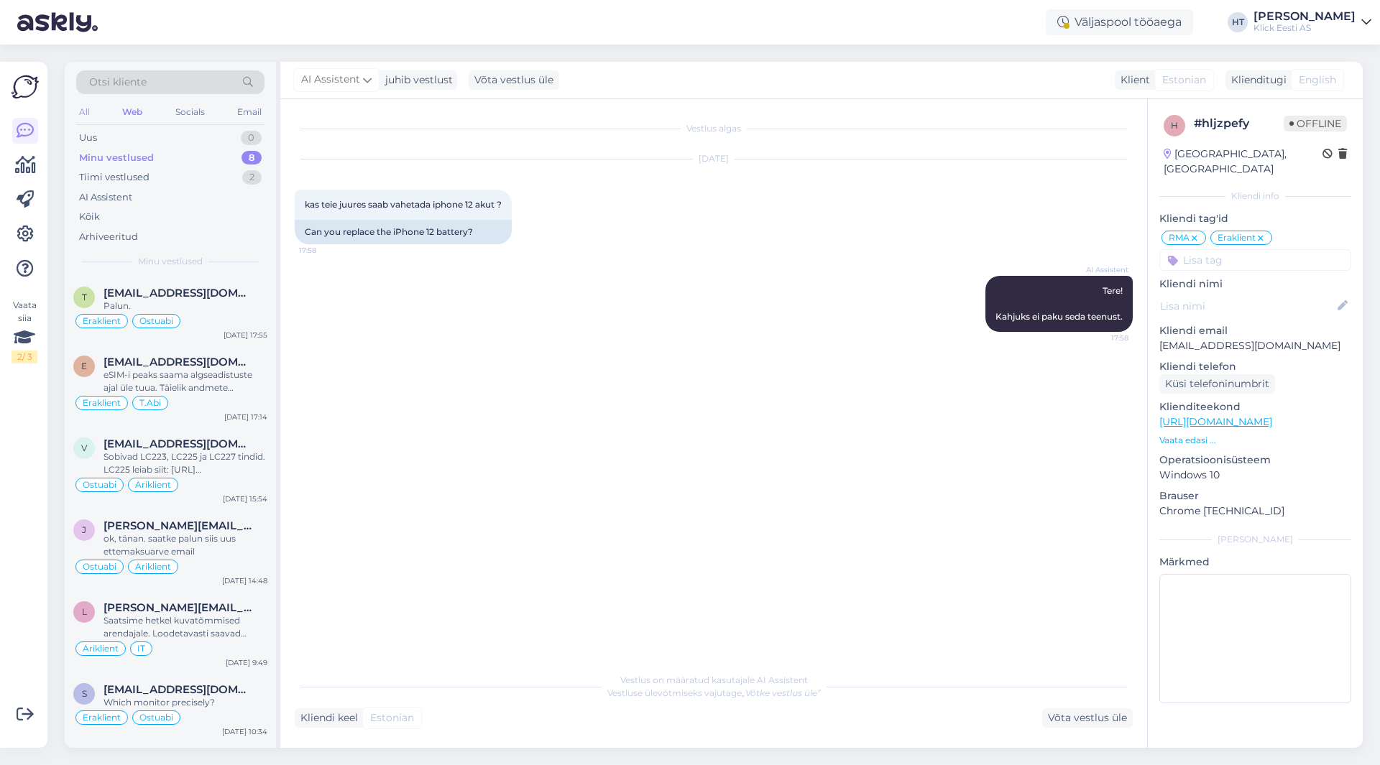
click at [79, 108] on div "All" at bounding box center [84, 112] width 17 height 19
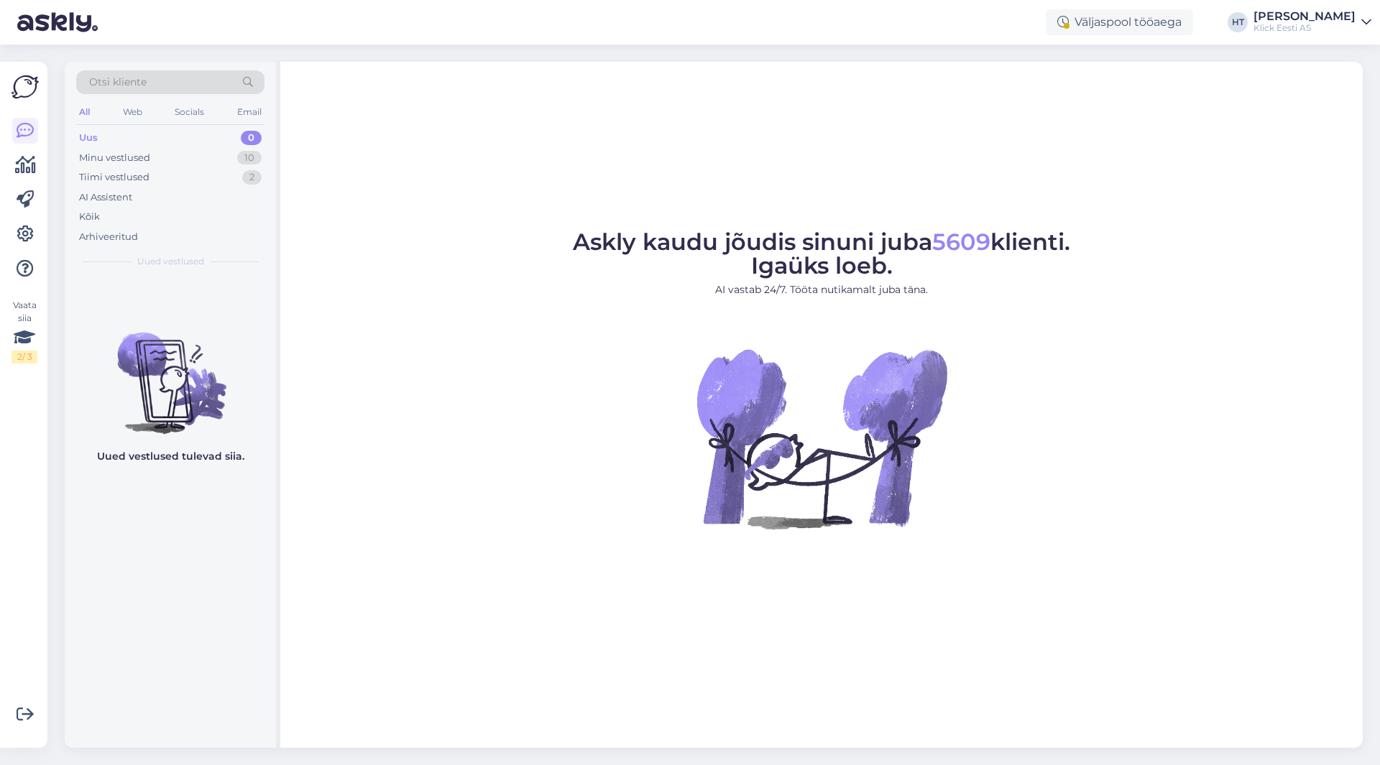
click at [860, 18] on div "[PERSON_NAME]" at bounding box center [1304, 16] width 102 height 11
click at [860, 121] on div "Logi välja" at bounding box center [1243, 123] width 256 height 26
